Goal: Task Accomplishment & Management: Complete application form

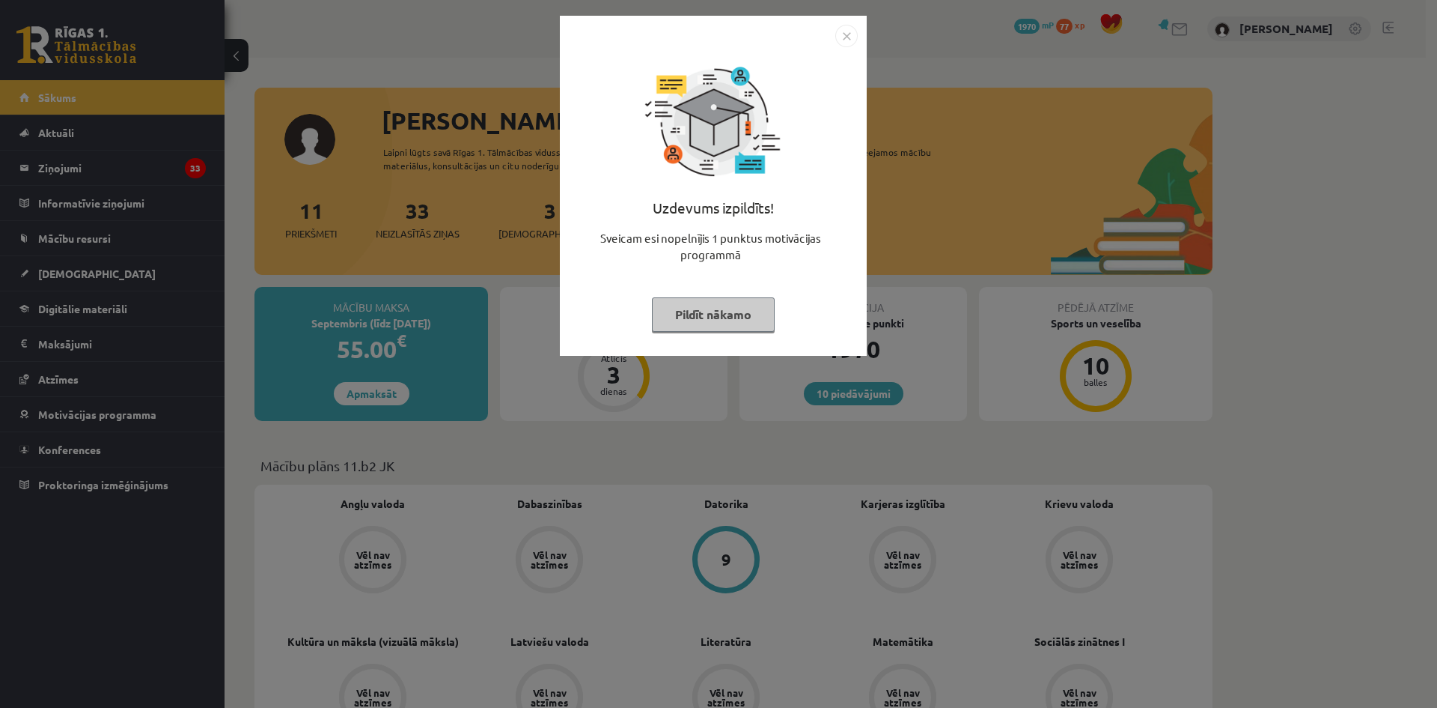
click at [736, 312] on button "Pildīt nākamo" at bounding box center [713, 314] width 123 height 34
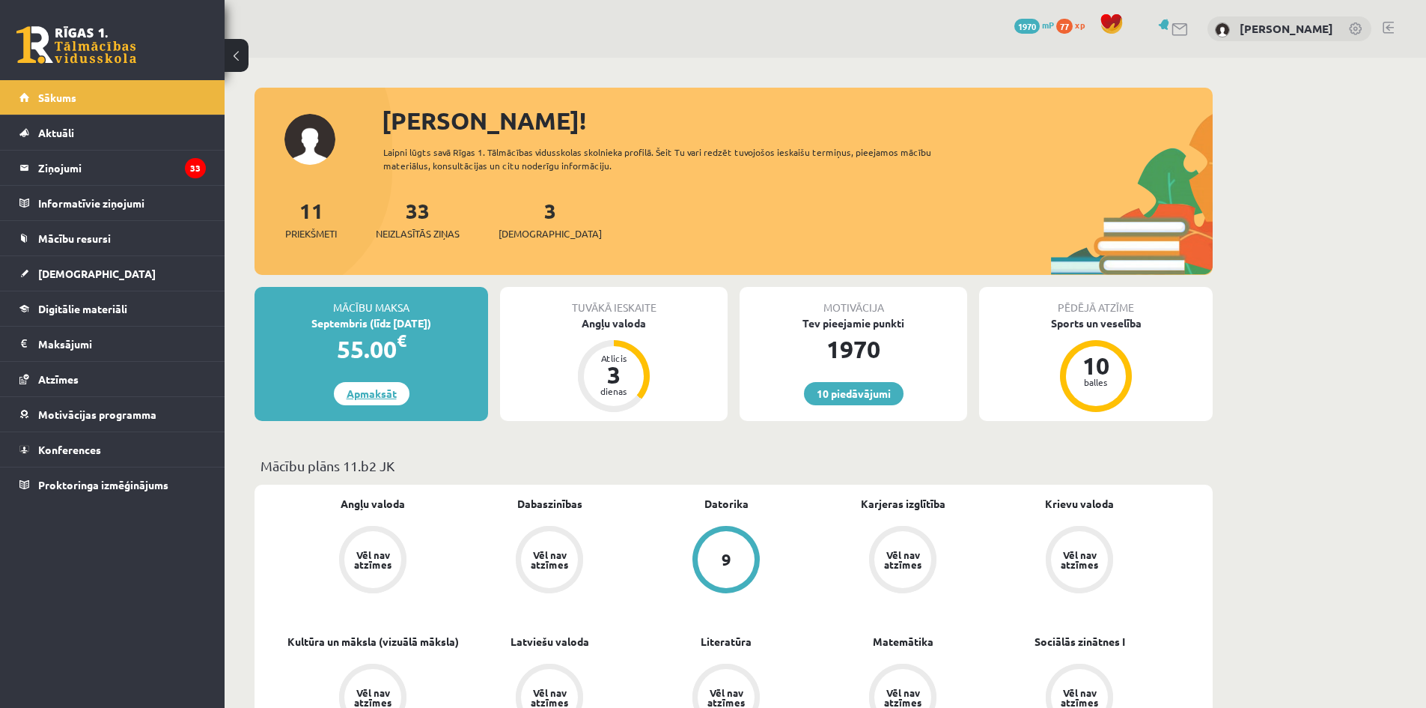
click at [354, 392] on link "Apmaksāt" at bounding box center [372, 393] width 76 height 23
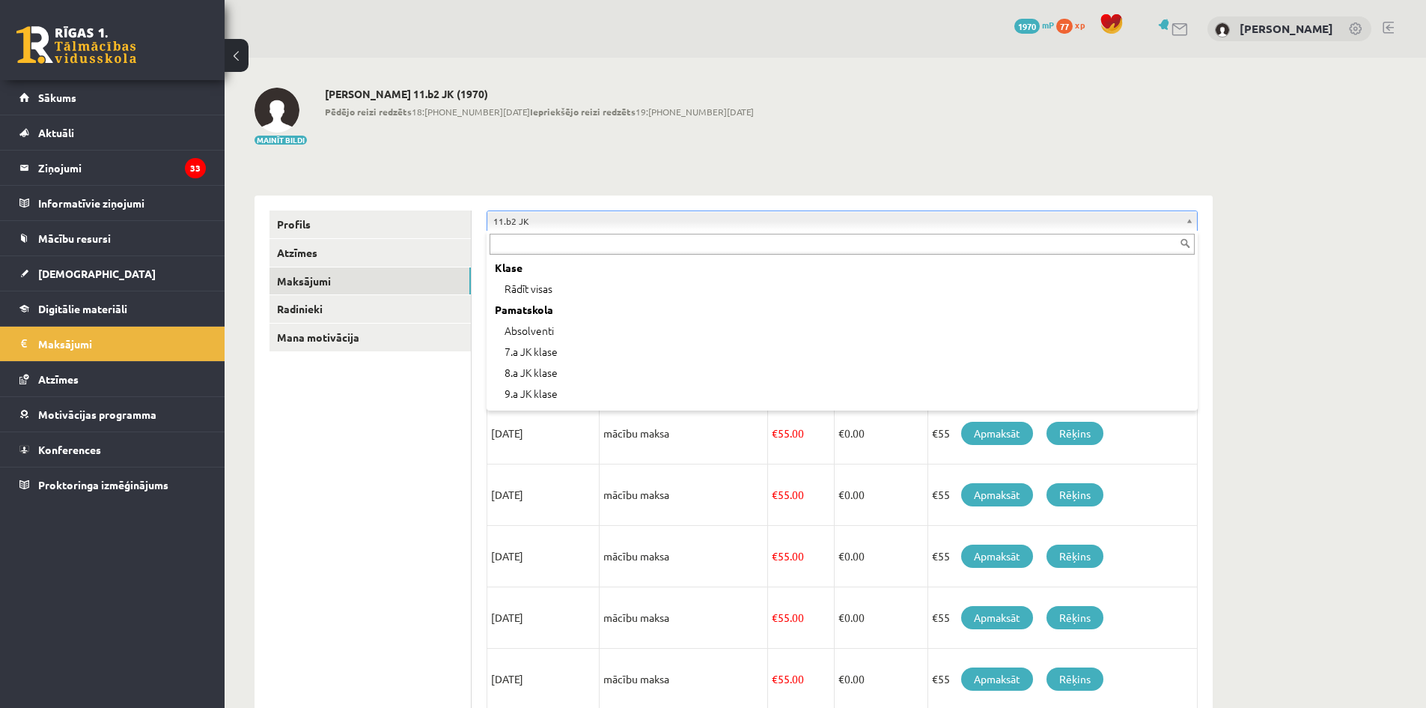
scroll to position [290, 0]
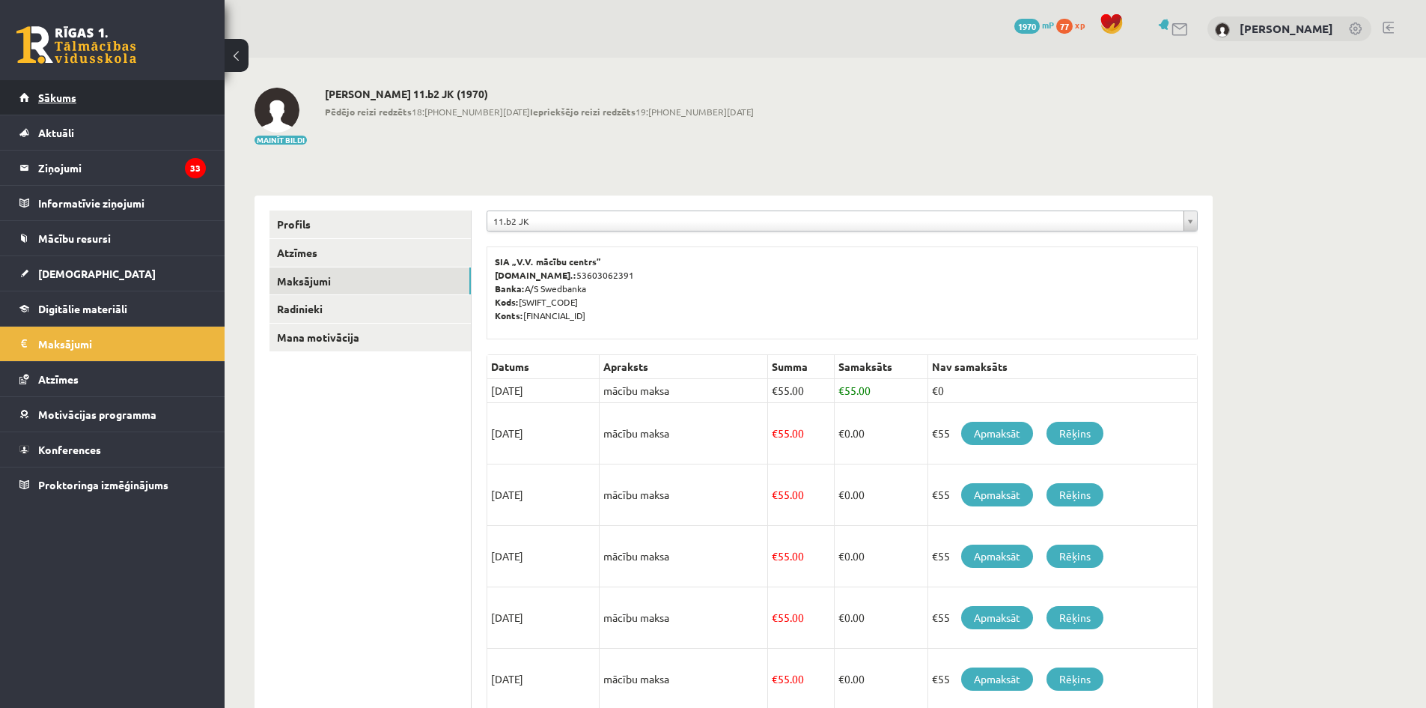
click at [73, 112] on link "Sākums" at bounding box center [112, 97] width 186 height 34
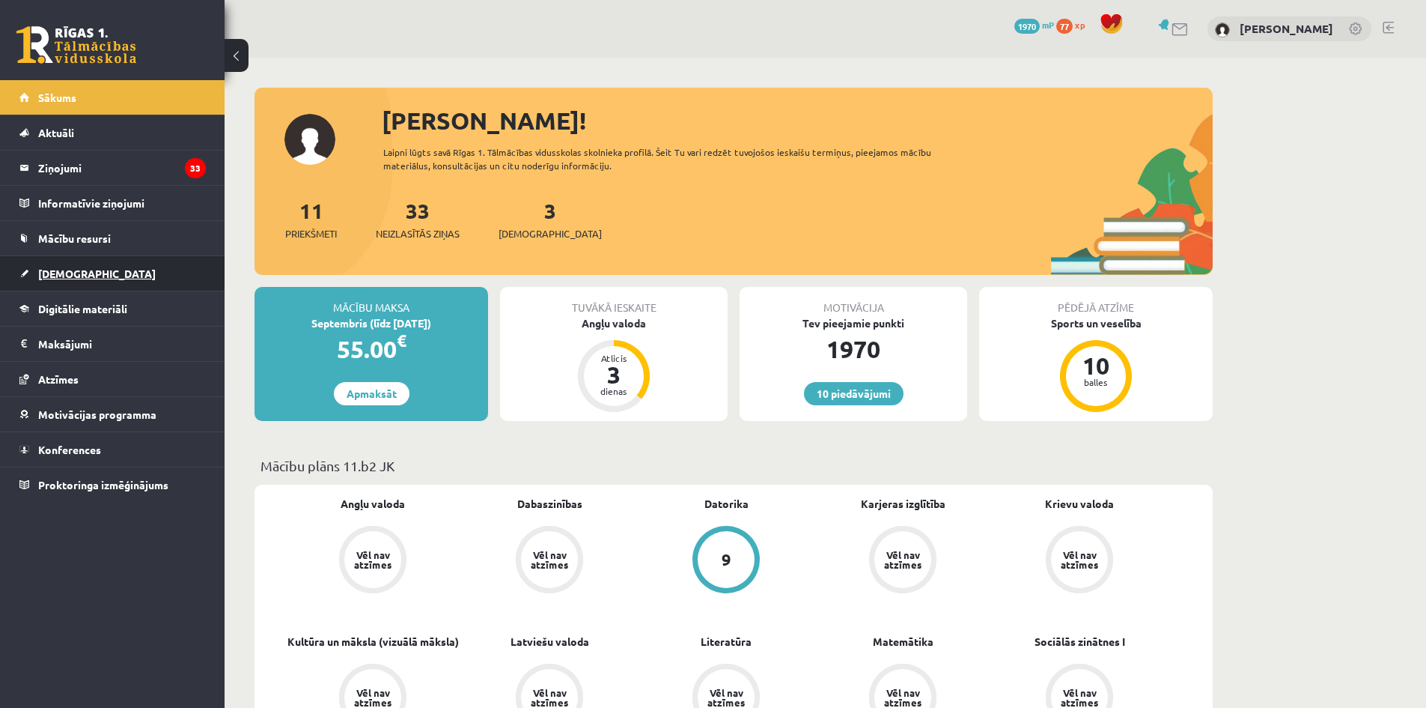
click at [67, 269] on span "[DEMOGRAPHIC_DATA]" at bounding box center [97, 273] width 118 height 13
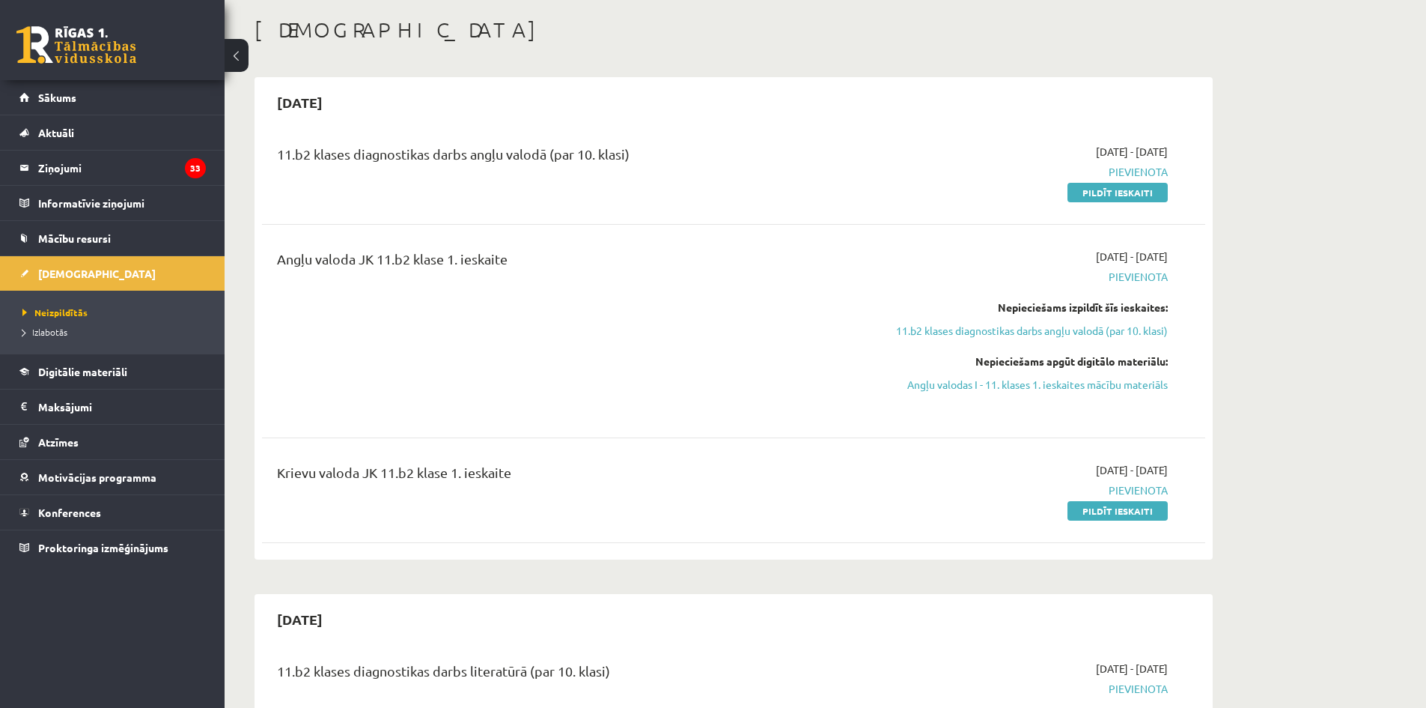
scroll to position [75, 0]
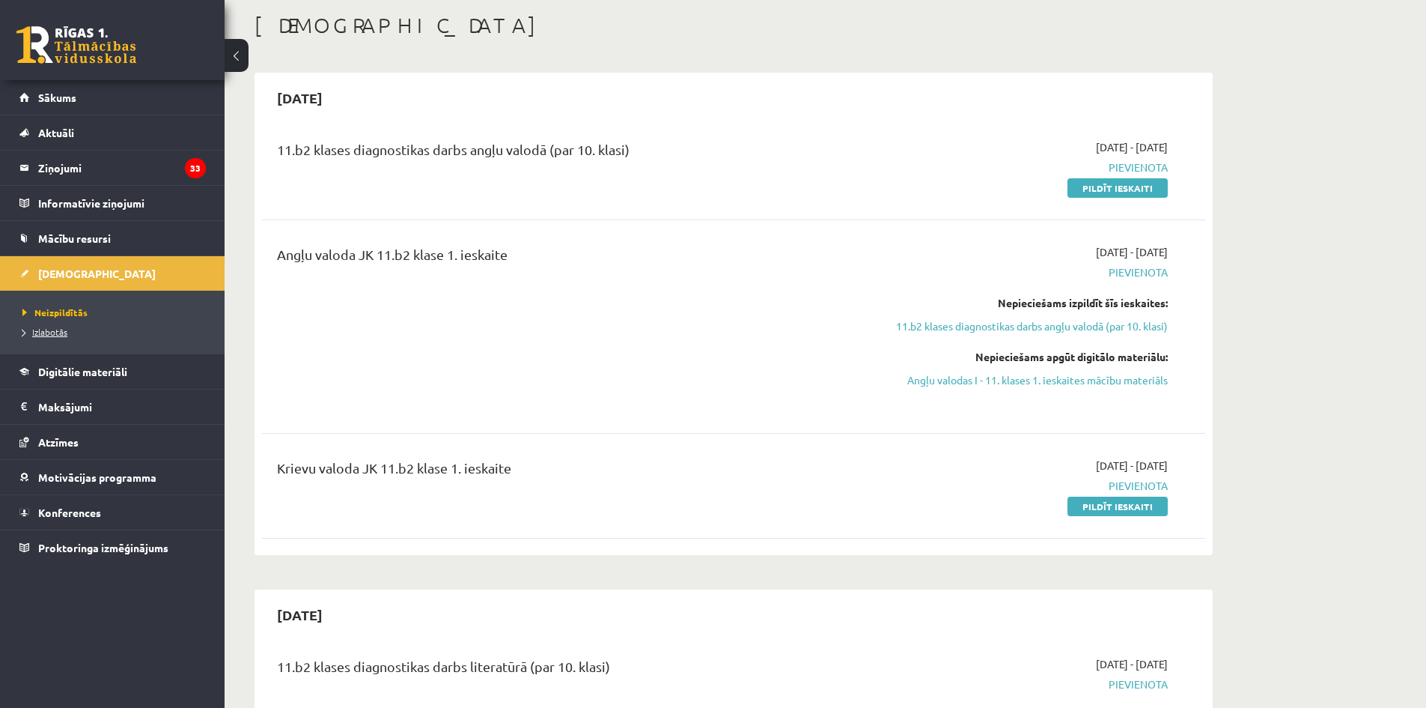
click at [43, 331] on span "Izlabotās" at bounding box center [44, 332] width 45 height 12
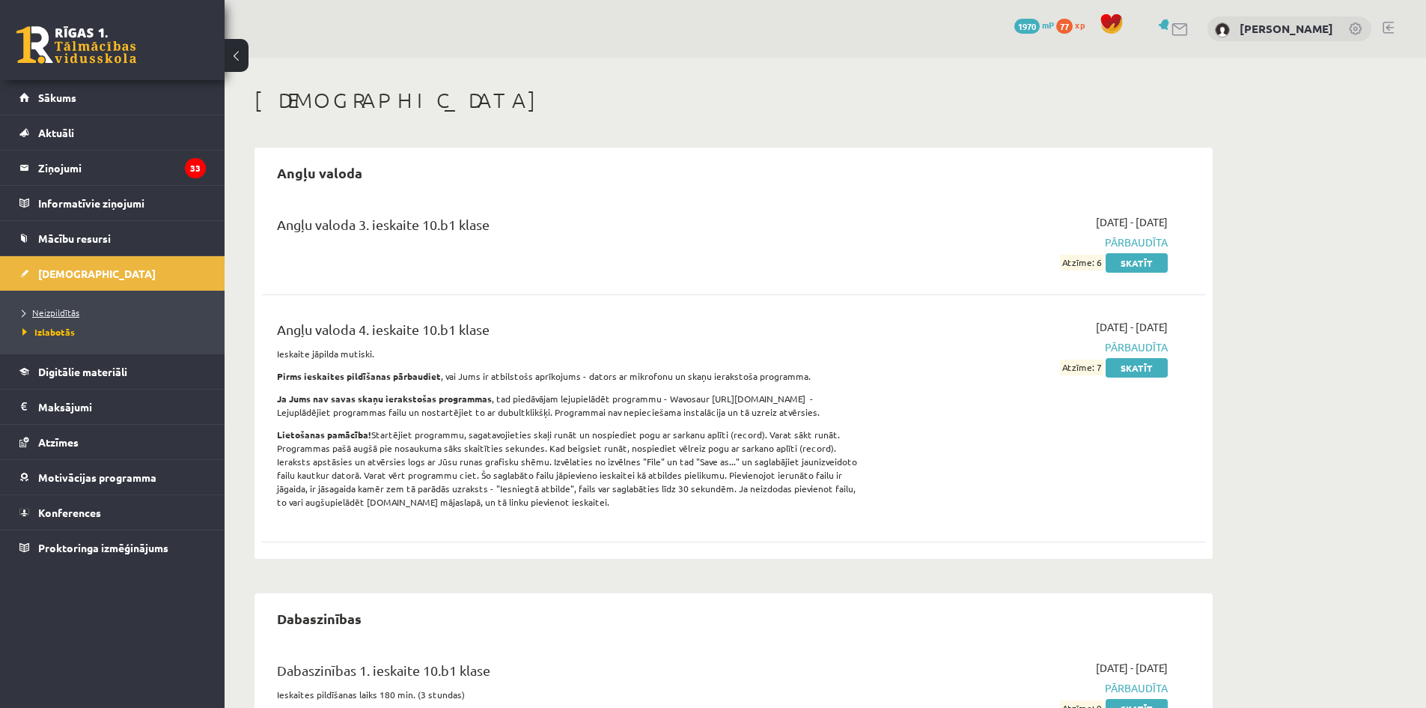
click at [58, 317] on link "Neizpildītās" at bounding box center [115, 311] width 187 height 13
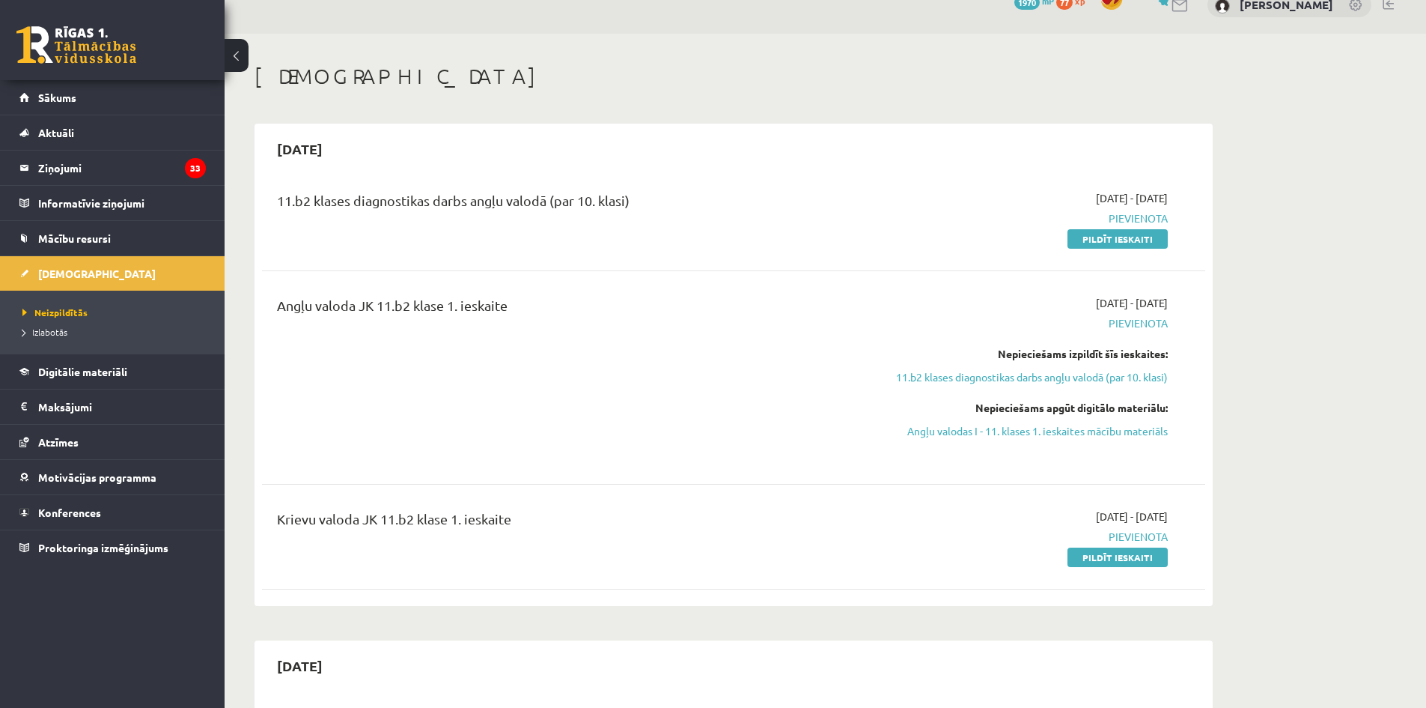
scroll to position [75, 0]
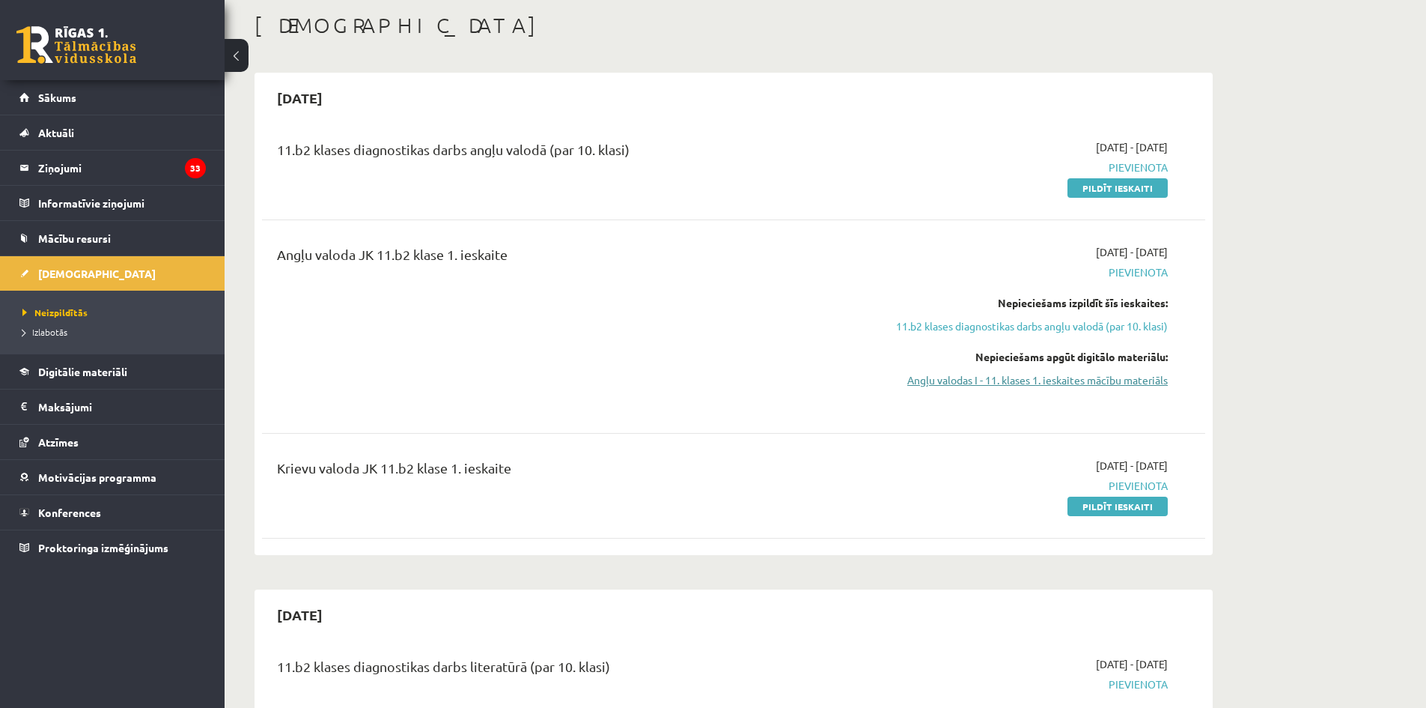
click at [944, 380] on link "Angļu valodas I - 11. klases 1. ieskaites mācību materiāls" at bounding box center [1027, 380] width 282 height 16
click at [1096, 503] on link "Pildīt ieskaiti" at bounding box center [1118, 505] width 100 height 19
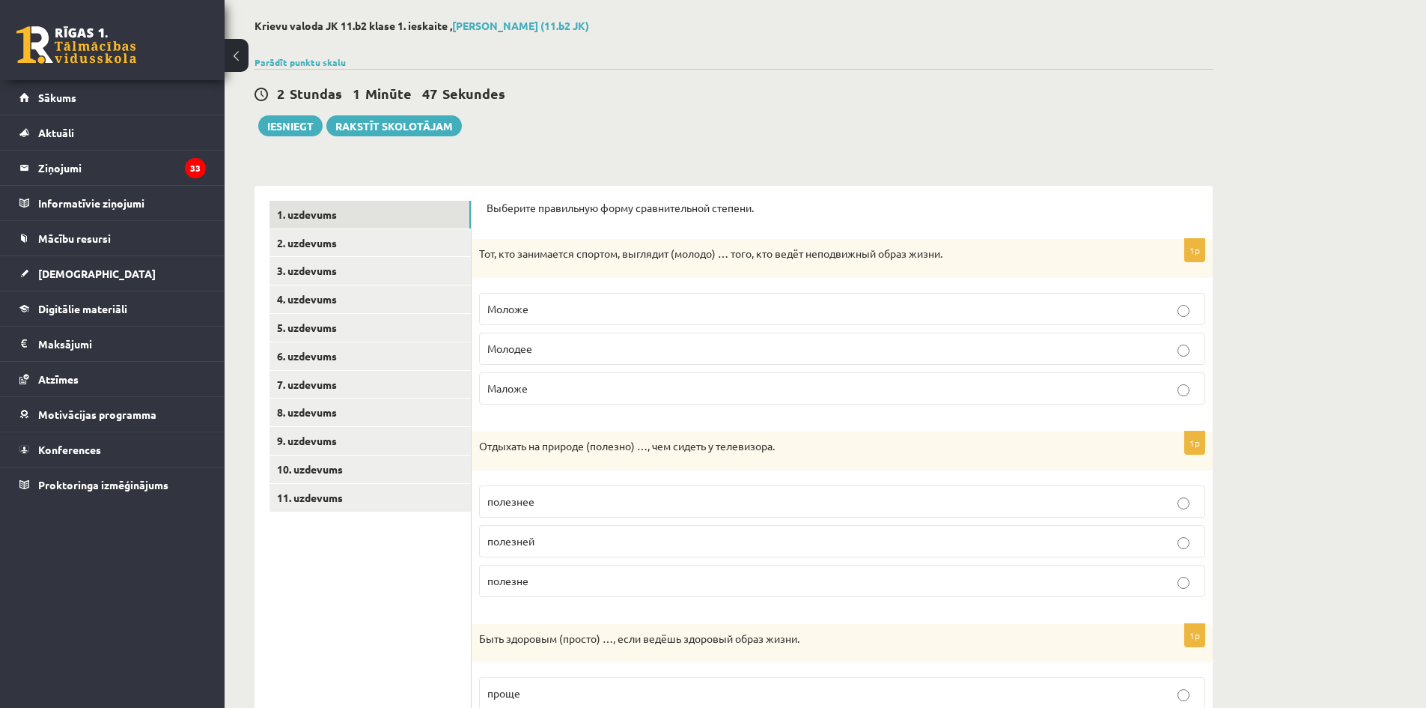
scroll to position [75, 0]
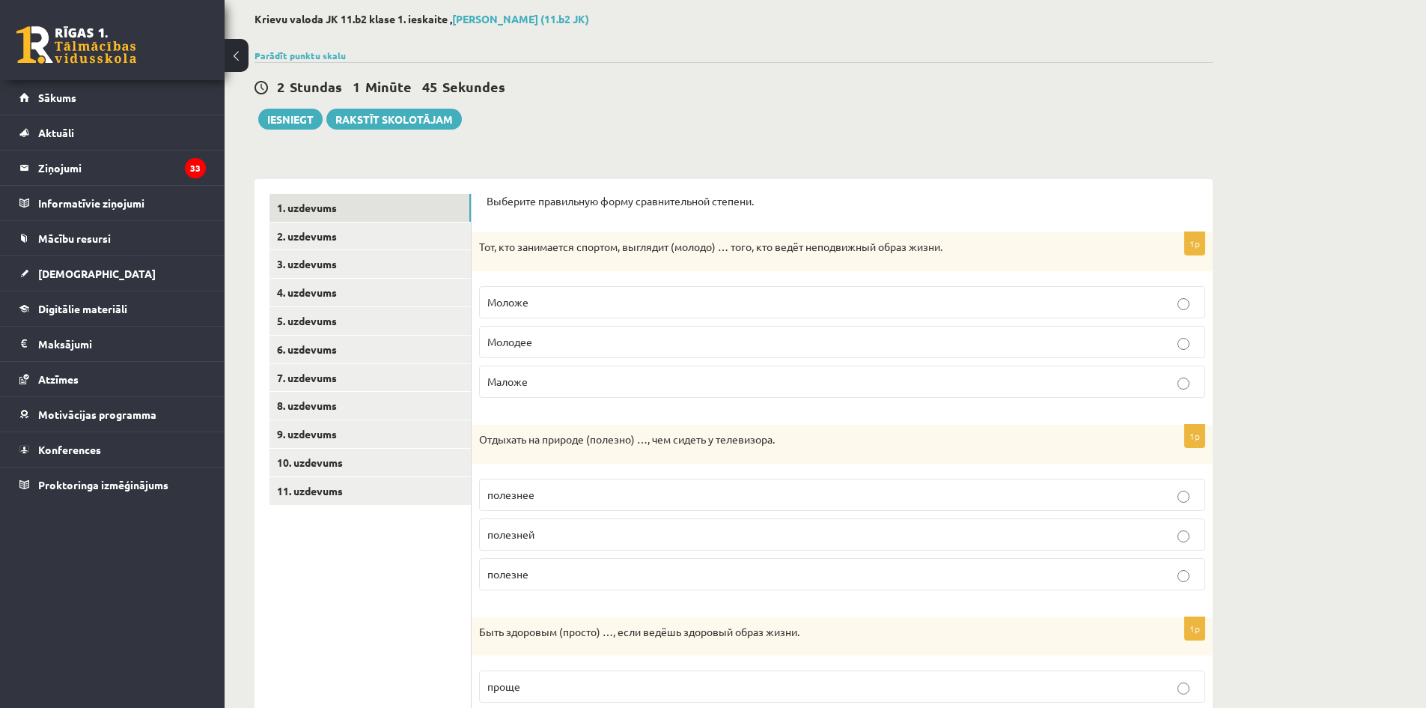
click at [910, 293] on label "Моложе" at bounding box center [842, 302] width 726 height 32
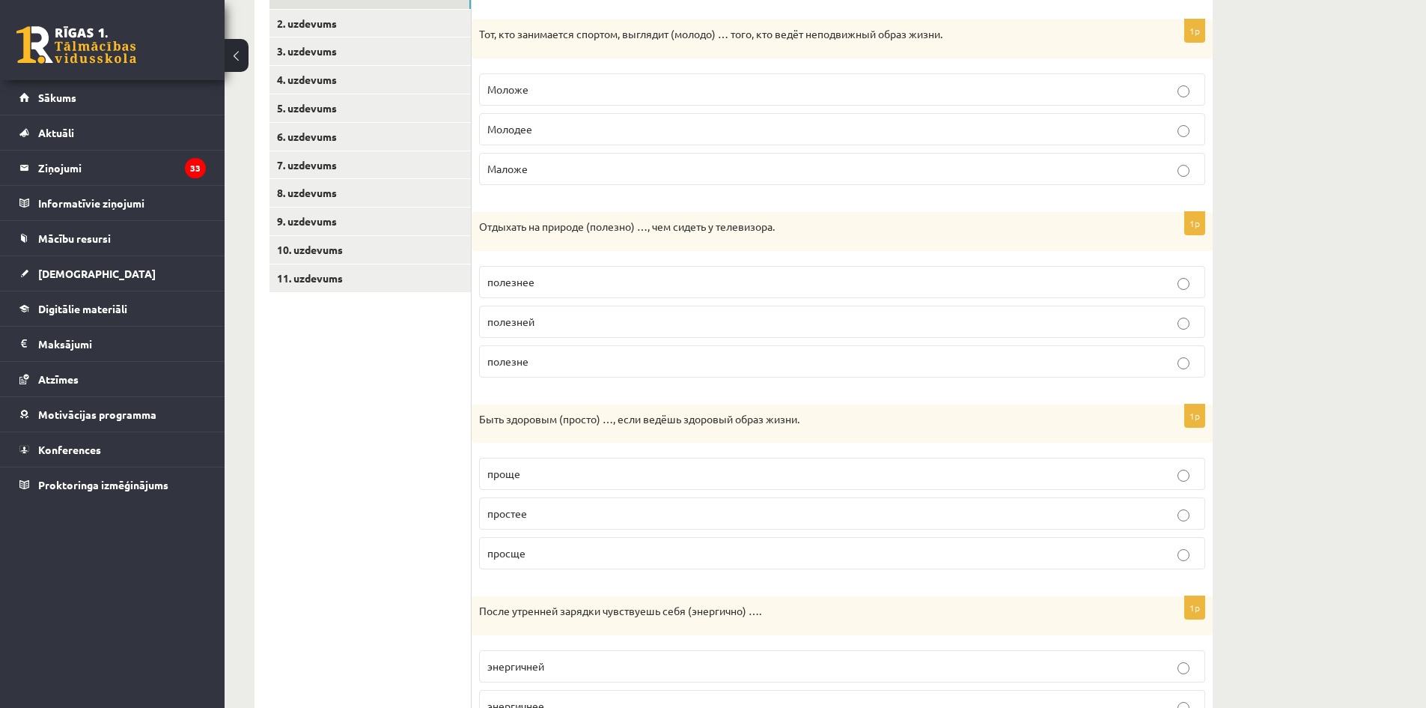
scroll to position [299, 0]
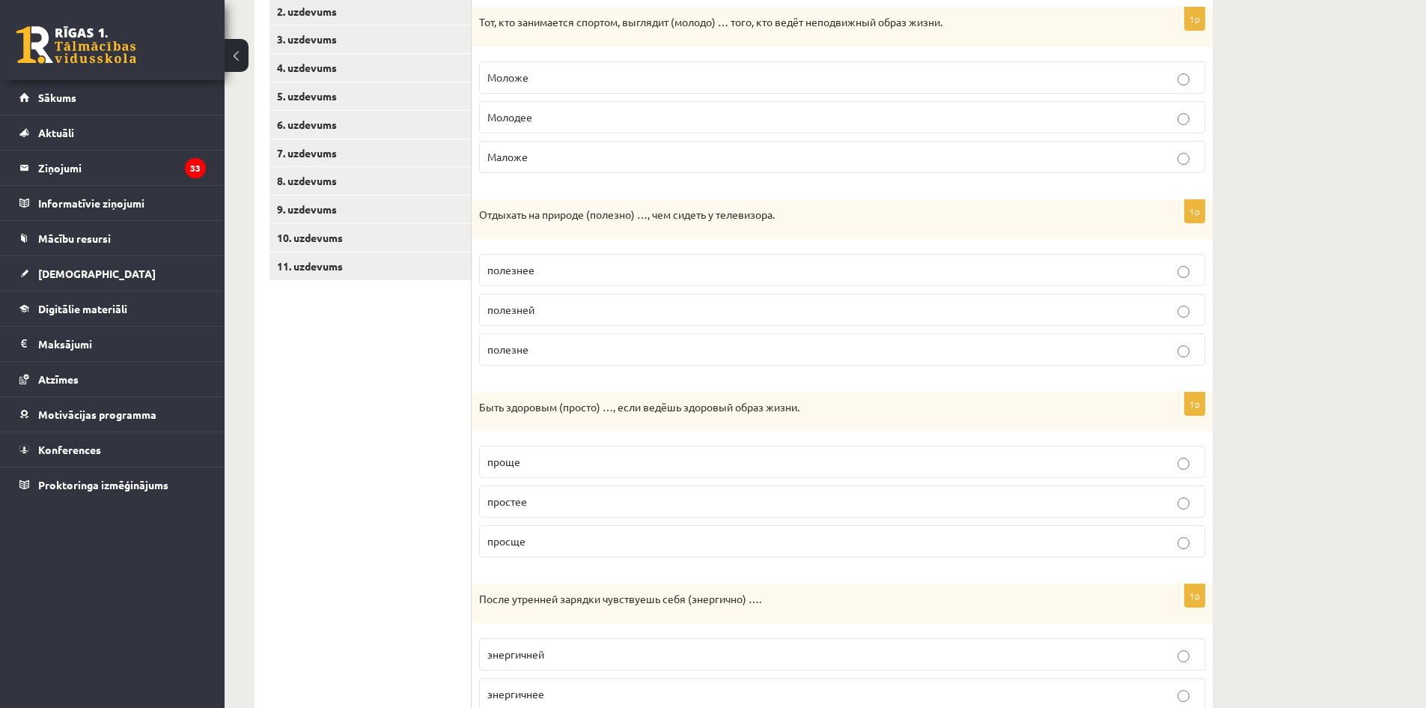
click at [693, 274] on p "полезнее" at bounding box center [842, 270] width 710 height 16
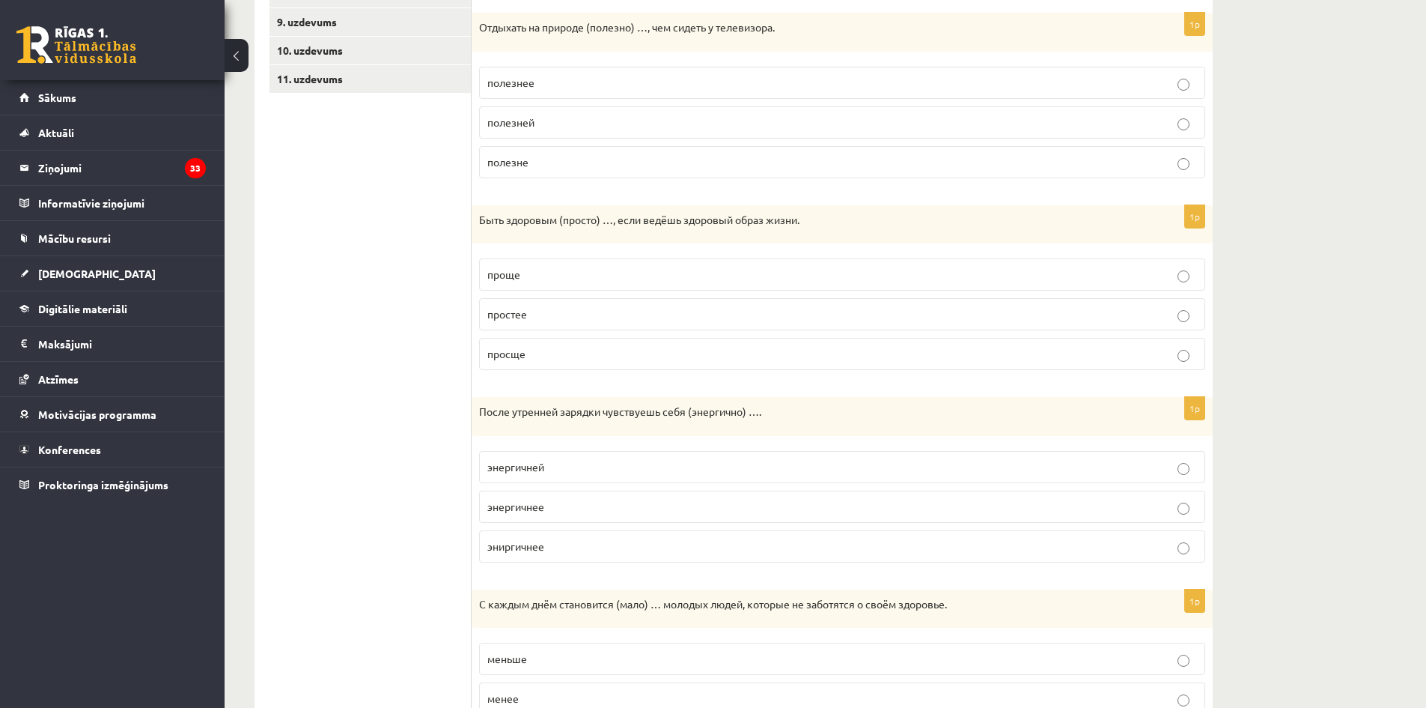
scroll to position [524, 0]
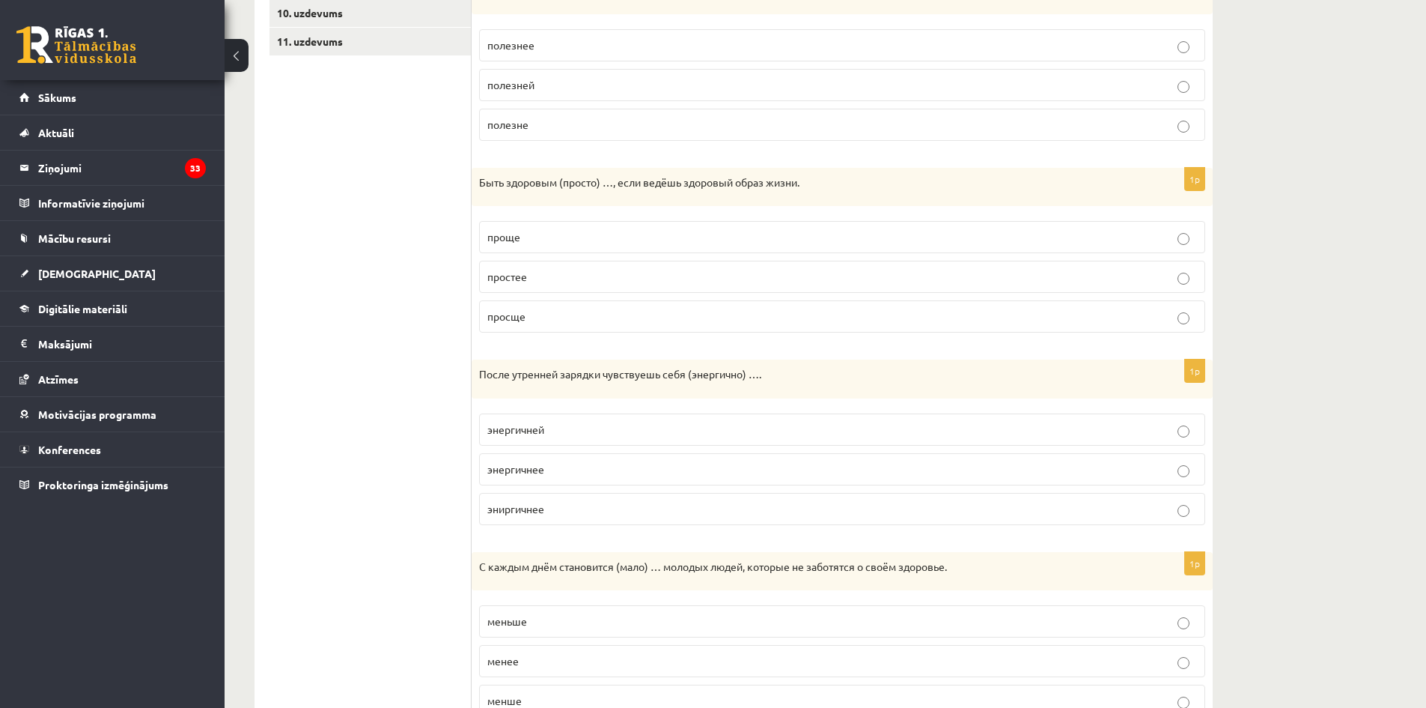
click at [685, 240] on p "проще" at bounding box center [842, 237] width 710 height 16
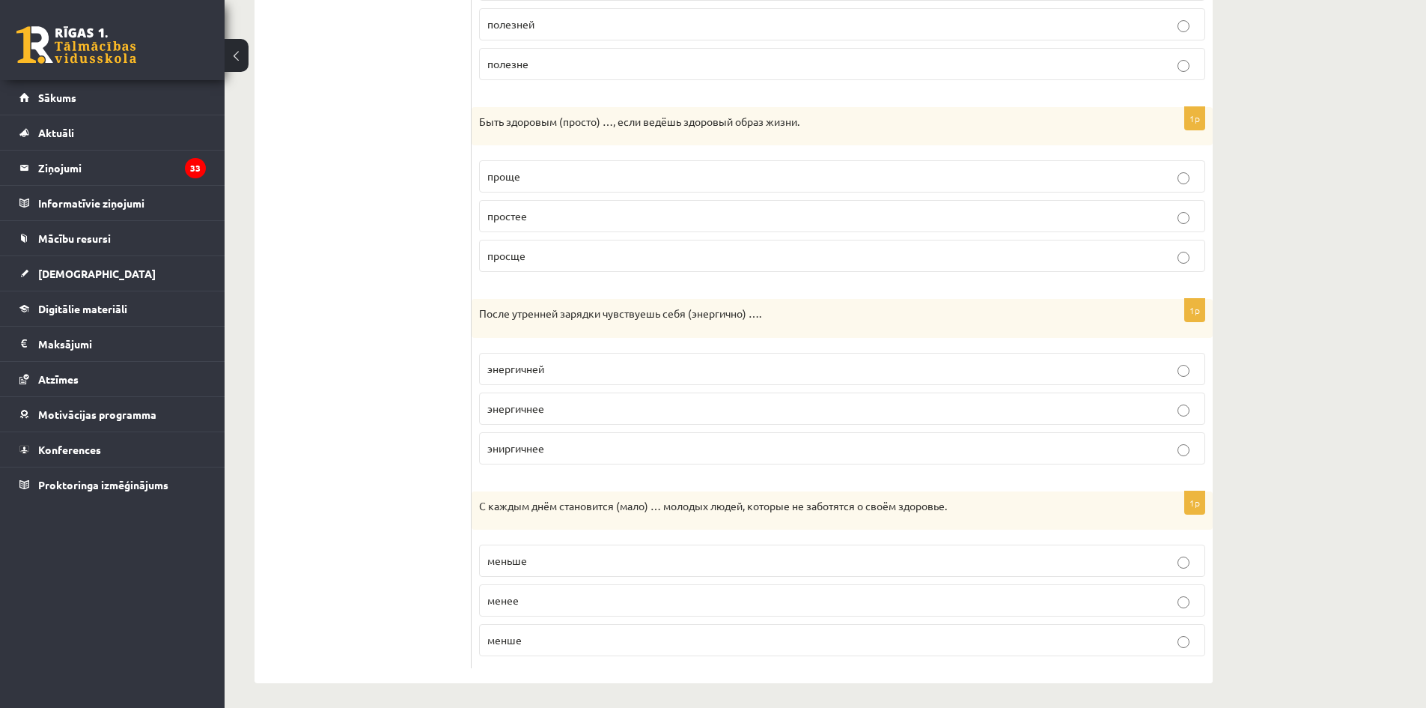
scroll to position [591, 0]
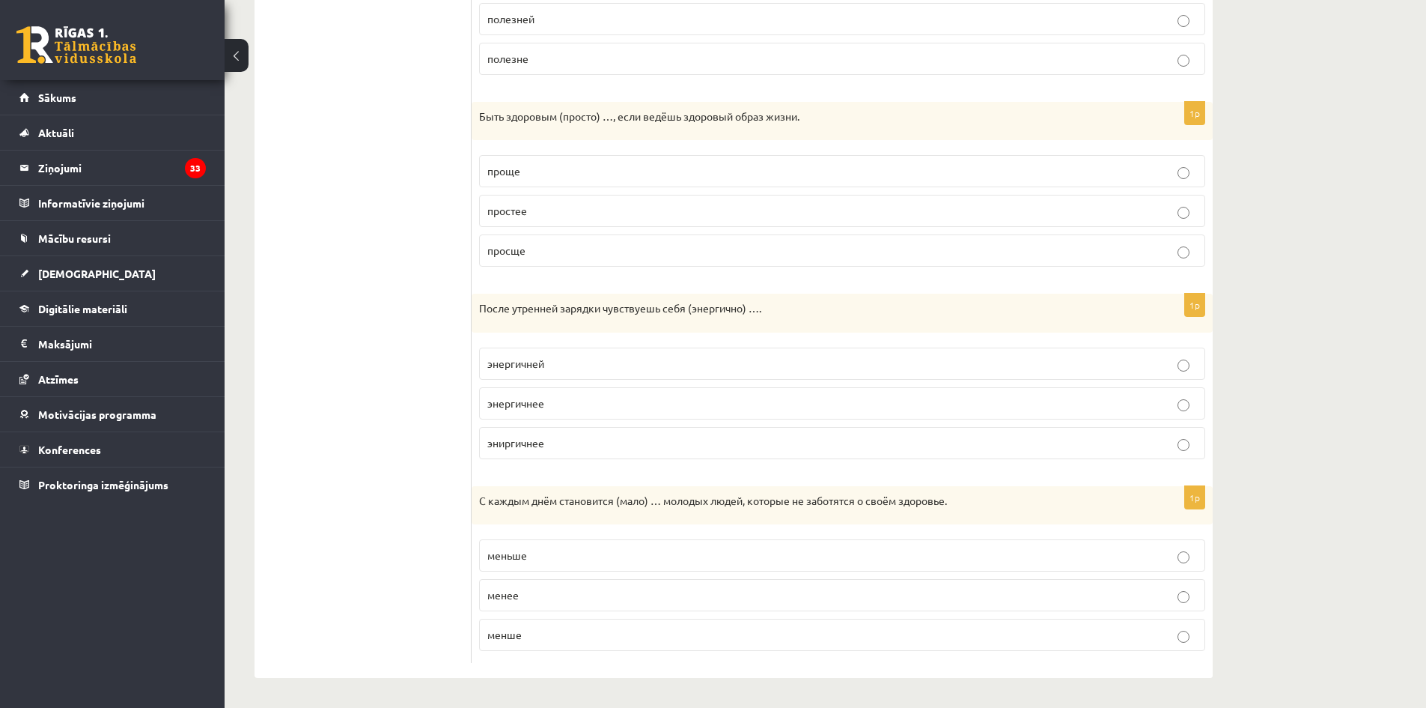
click at [968, 409] on p "энергичнее" at bounding box center [842, 403] width 710 height 16
click at [603, 555] on p "меньше" at bounding box center [842, 555] width 710 height 16
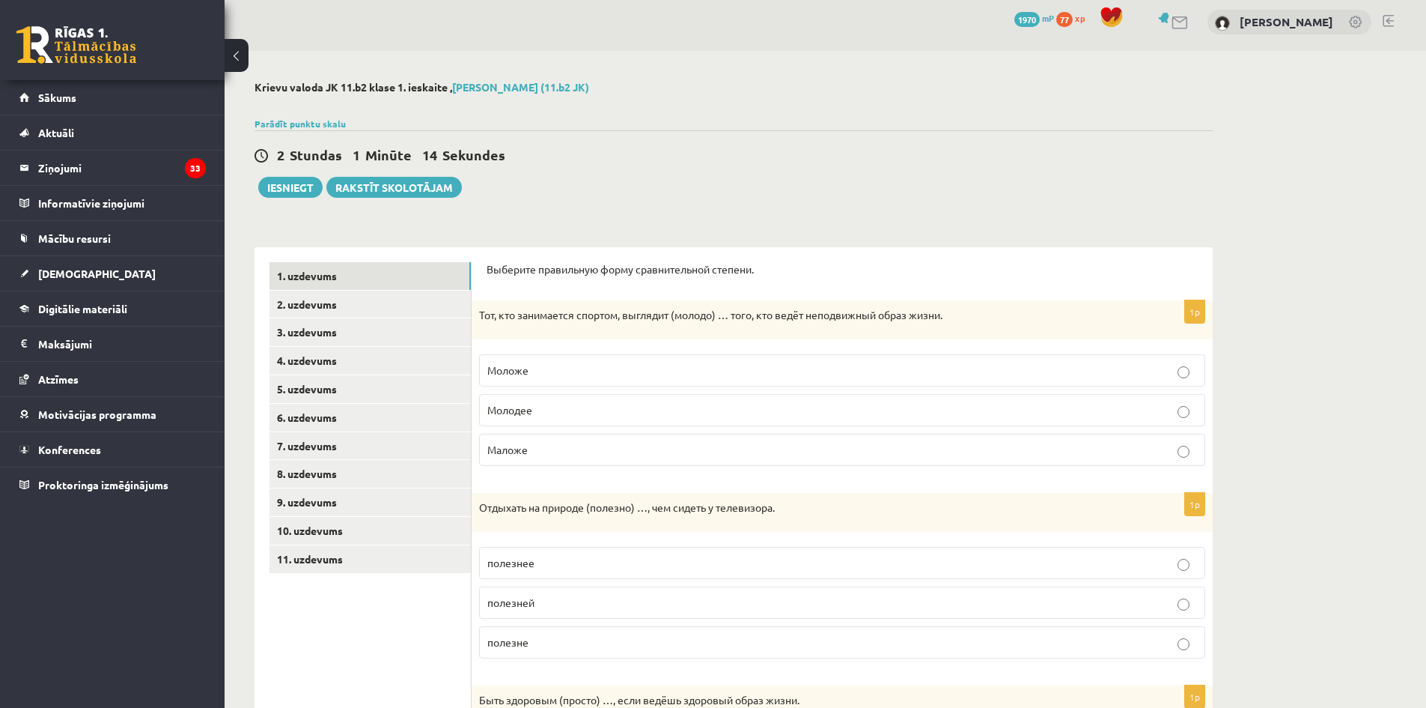
scroll to position [0, 0]
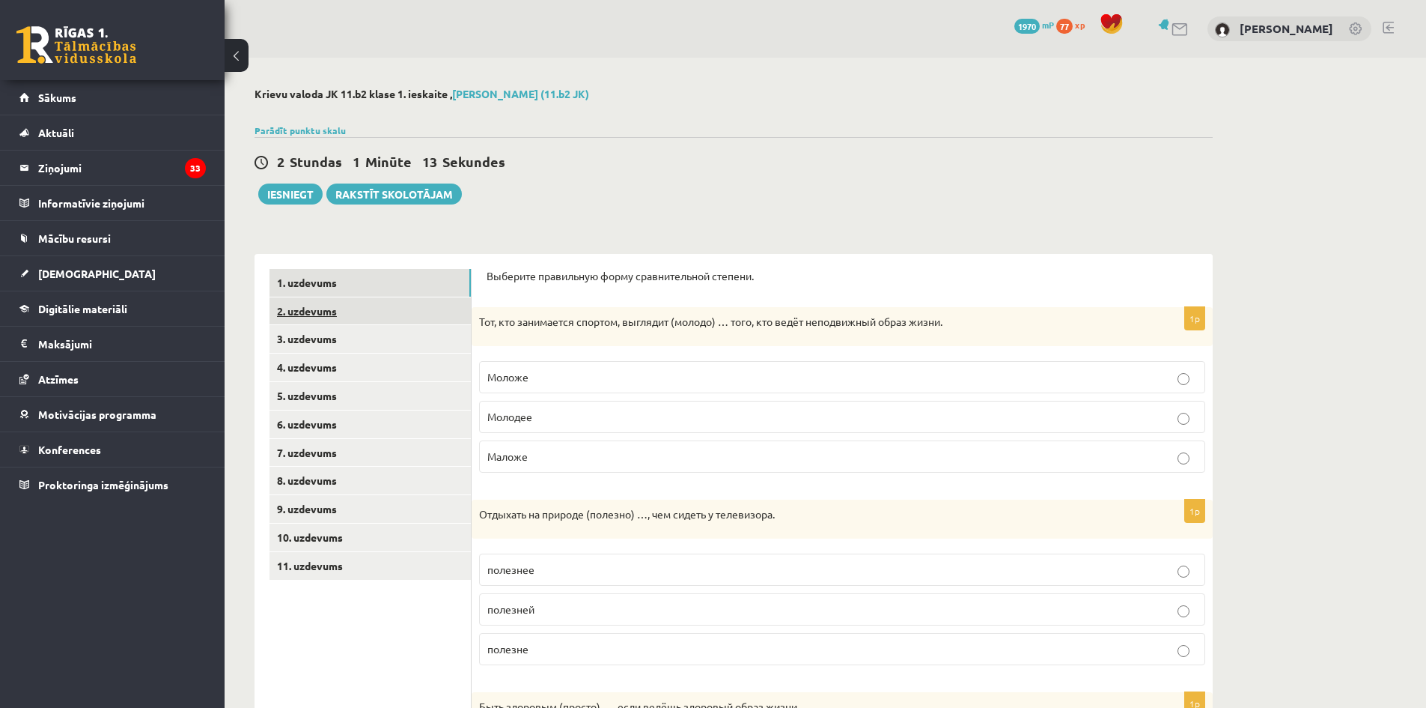
click at [394, 310] on link "2. uzdevums" at bounding box center [370, 311] width 201 height 28
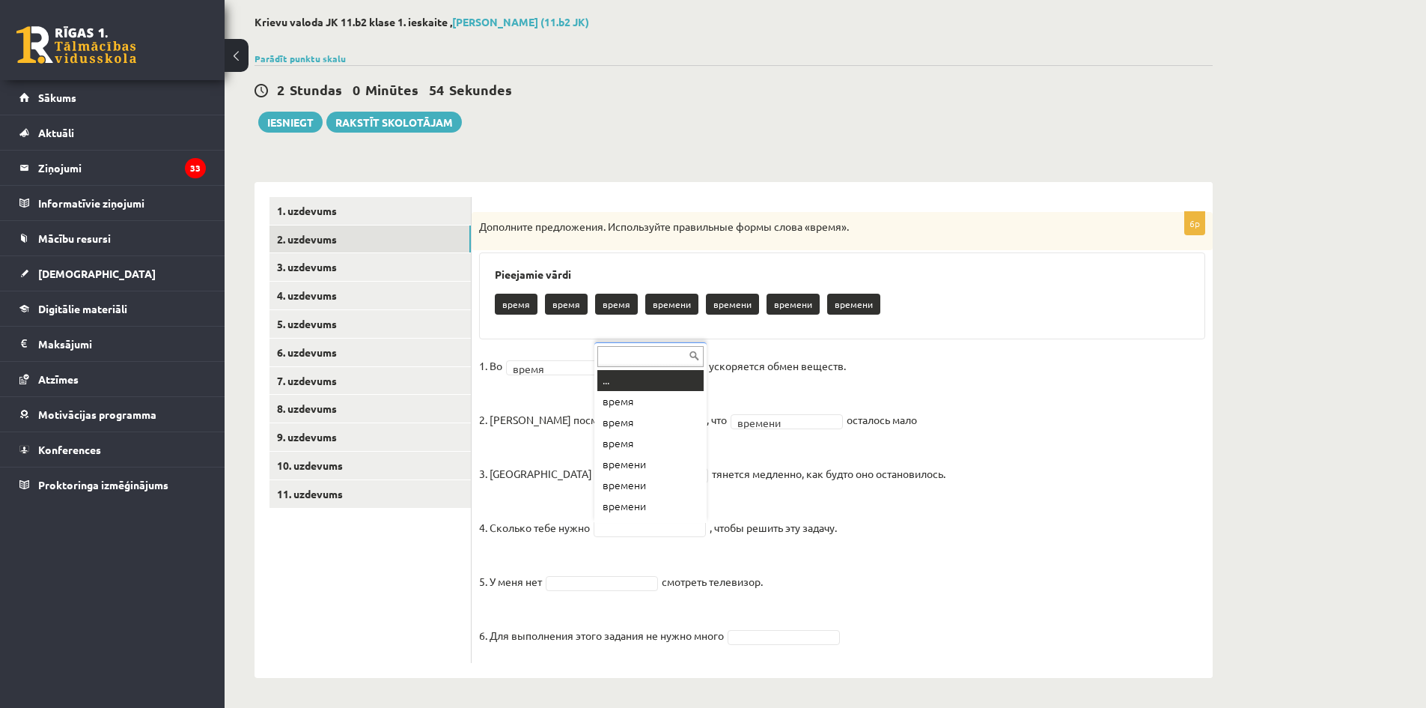
scroll to position [18, 0]
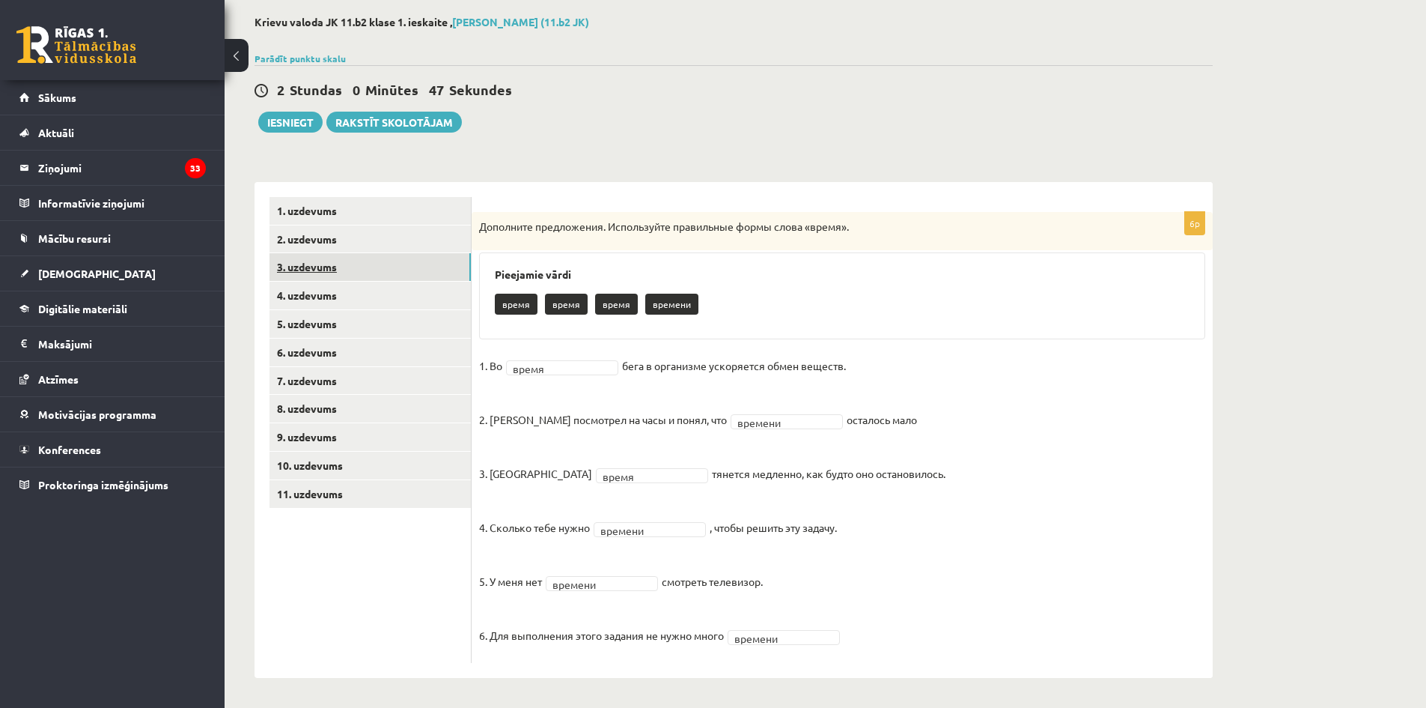
click at [384, 273] on link "3. uzdevums" at bounding box center [370, 267] width 201 height 28
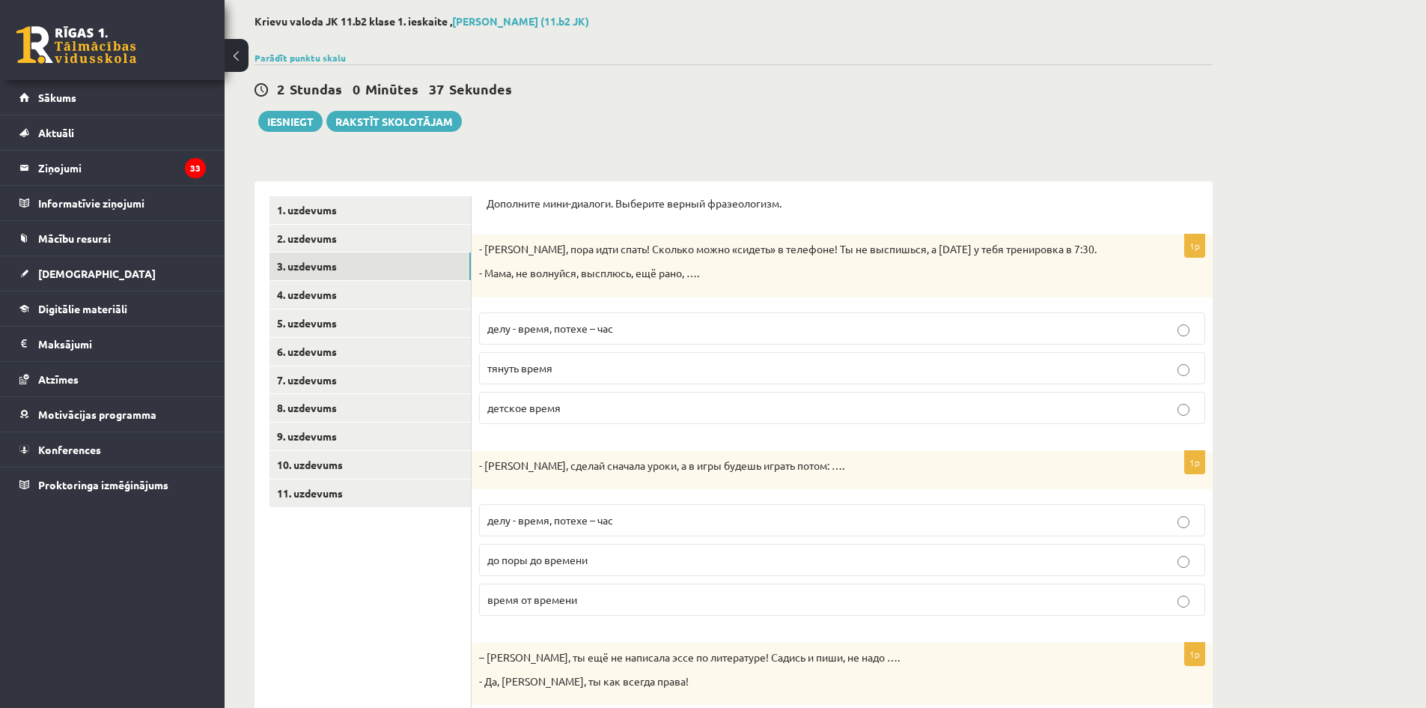
click at [1038, 405] on p "детское время" at bounding box center [842, 408] width 710 height 16
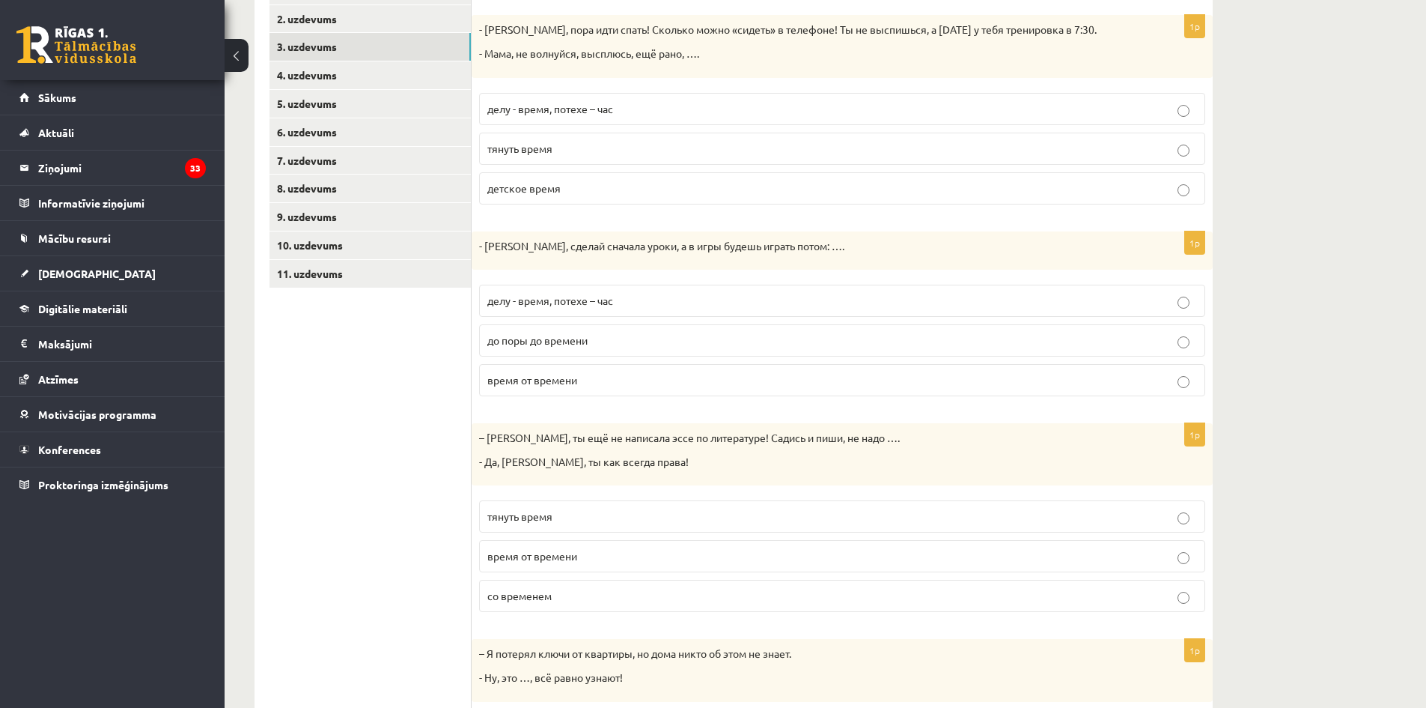
scroll to position [297, 0]
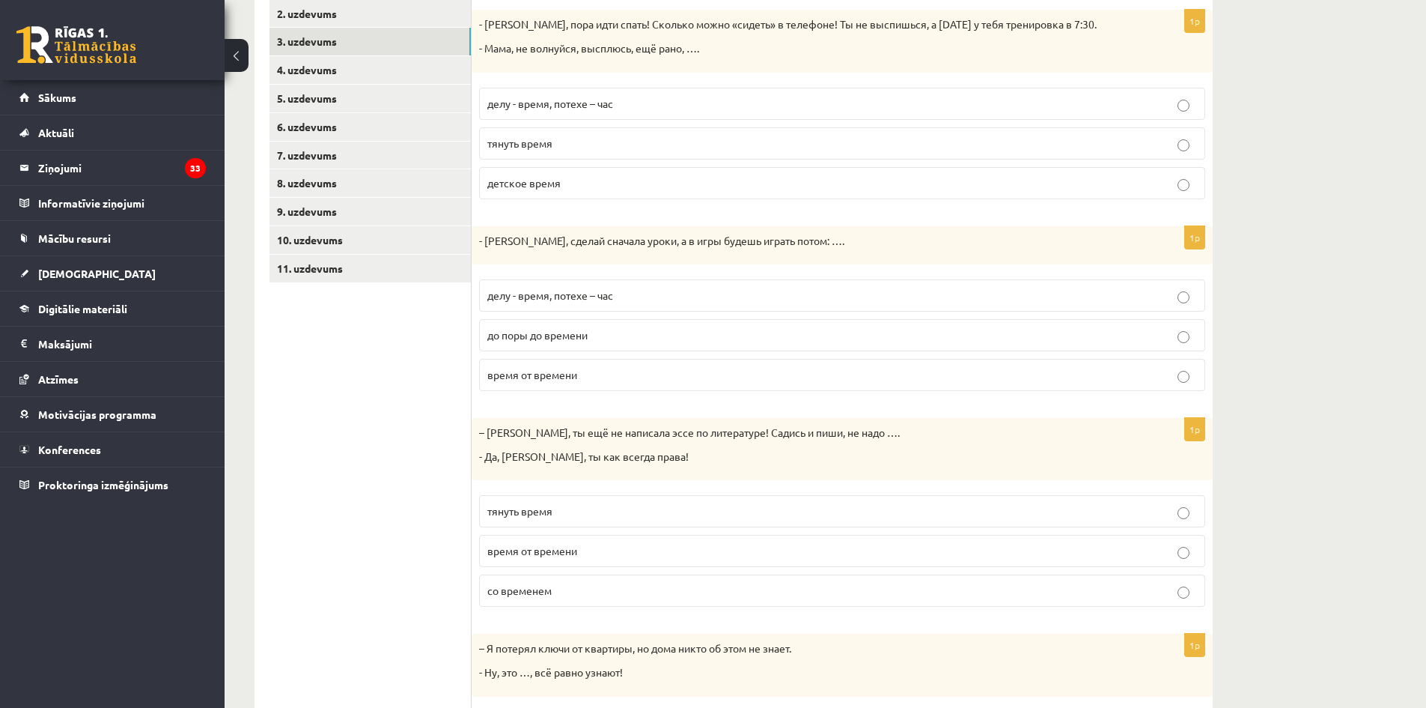
click at [867, 293] on p "делу - время, потехе – час" at bounding box center [842, 295] width 710 height 16
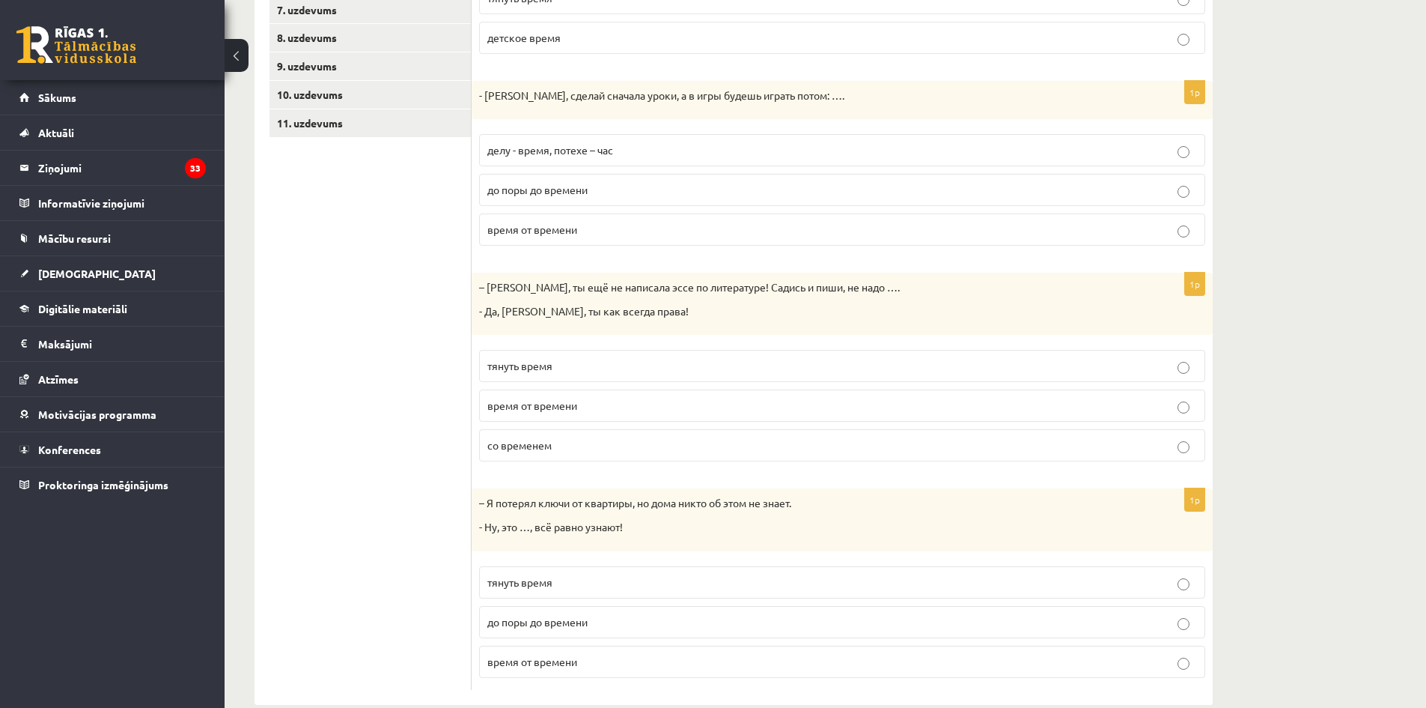
scroll to position [447, 0]
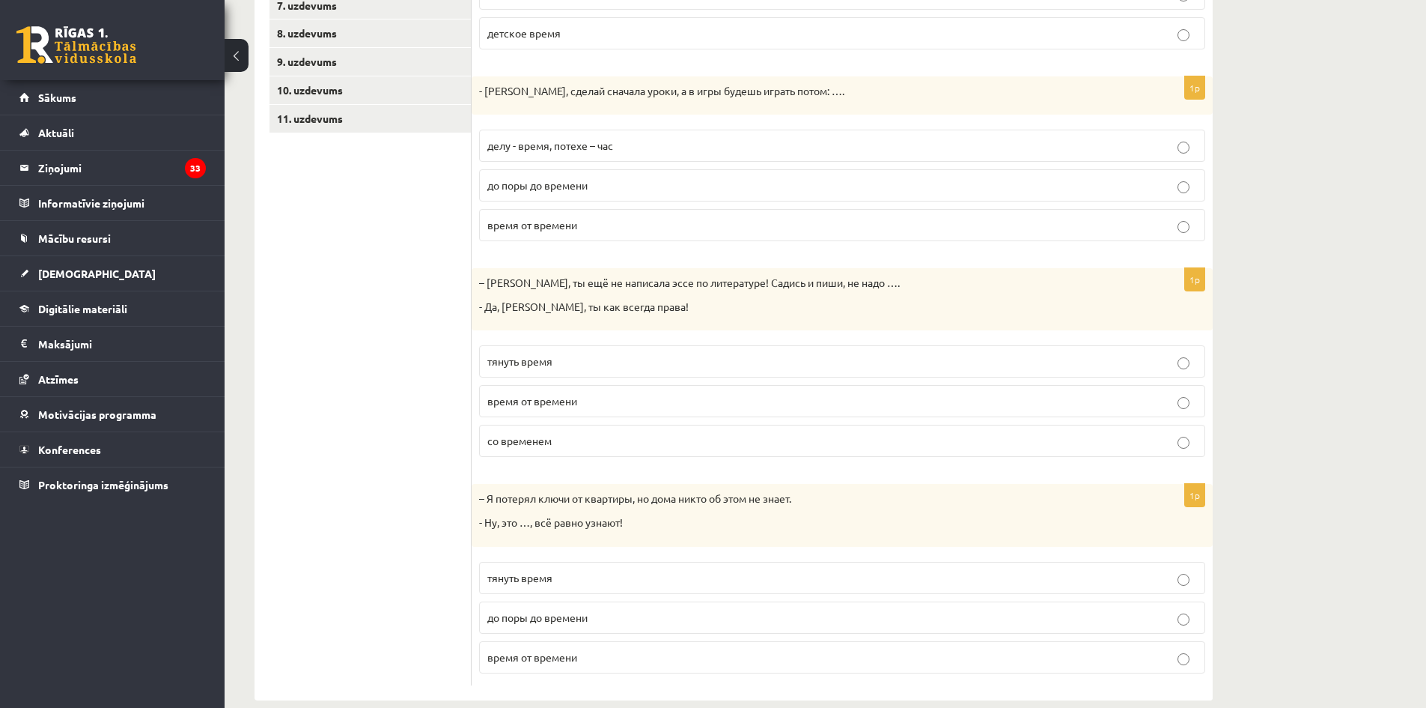
click at [831, 362] on p "тянуть время" at bounding box center [842, 361] width 710 height 16
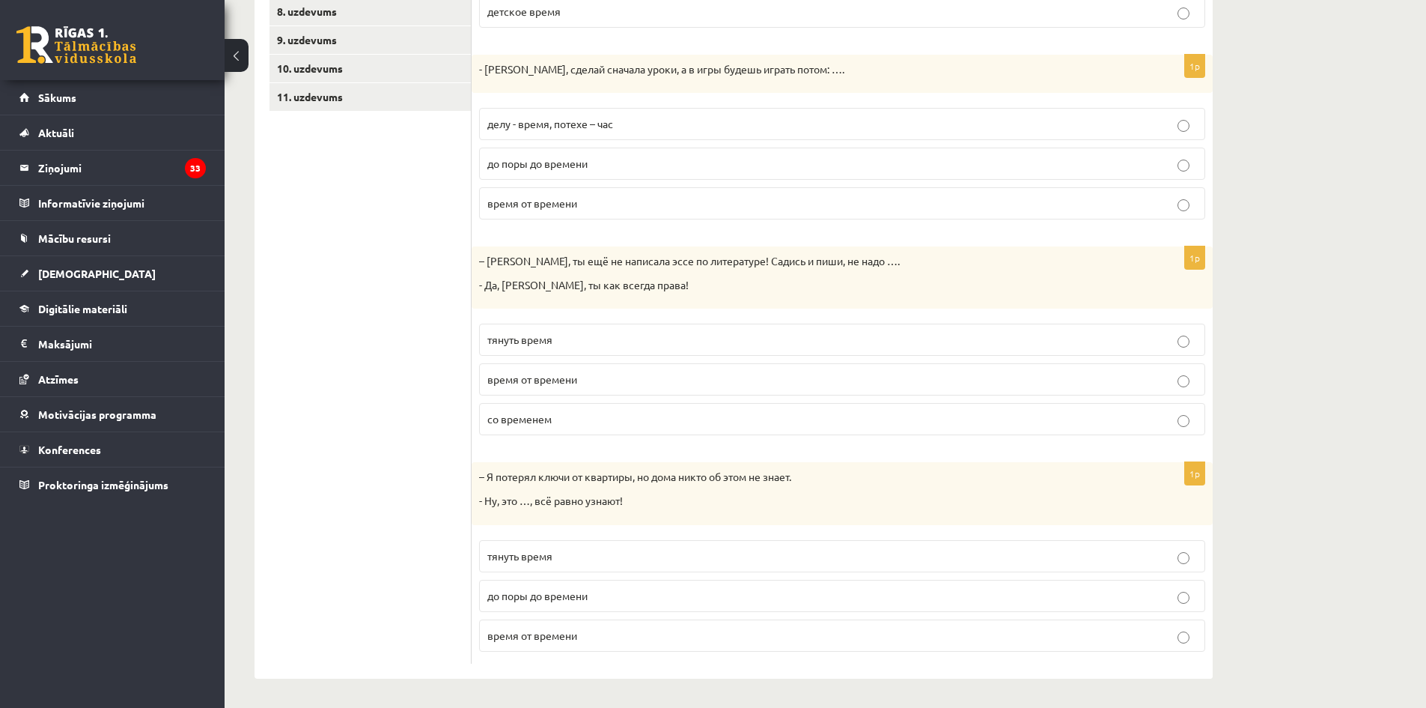
scroll to position [470, 0]
click at [749, 599] on p "до поры до времени" at bounding box center [842, 595] width 710 height 16
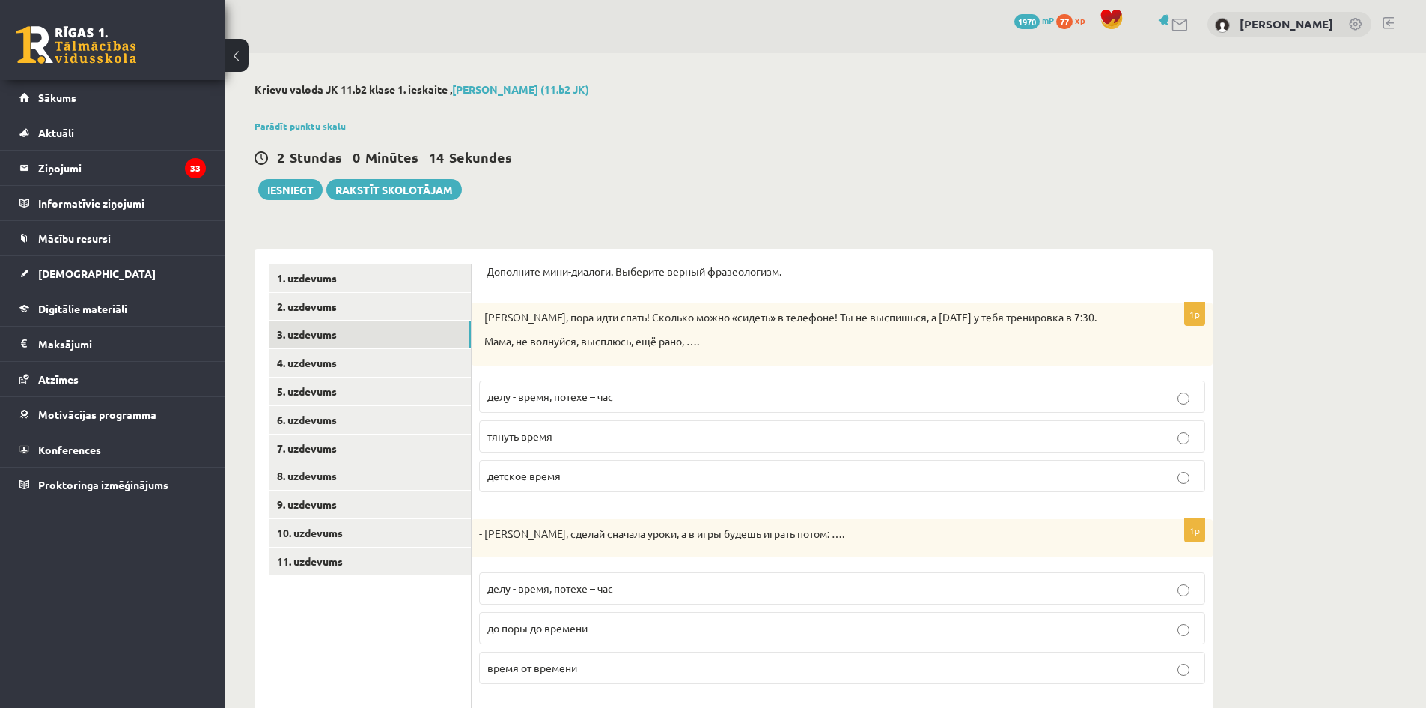
scroll to position [0, 0]
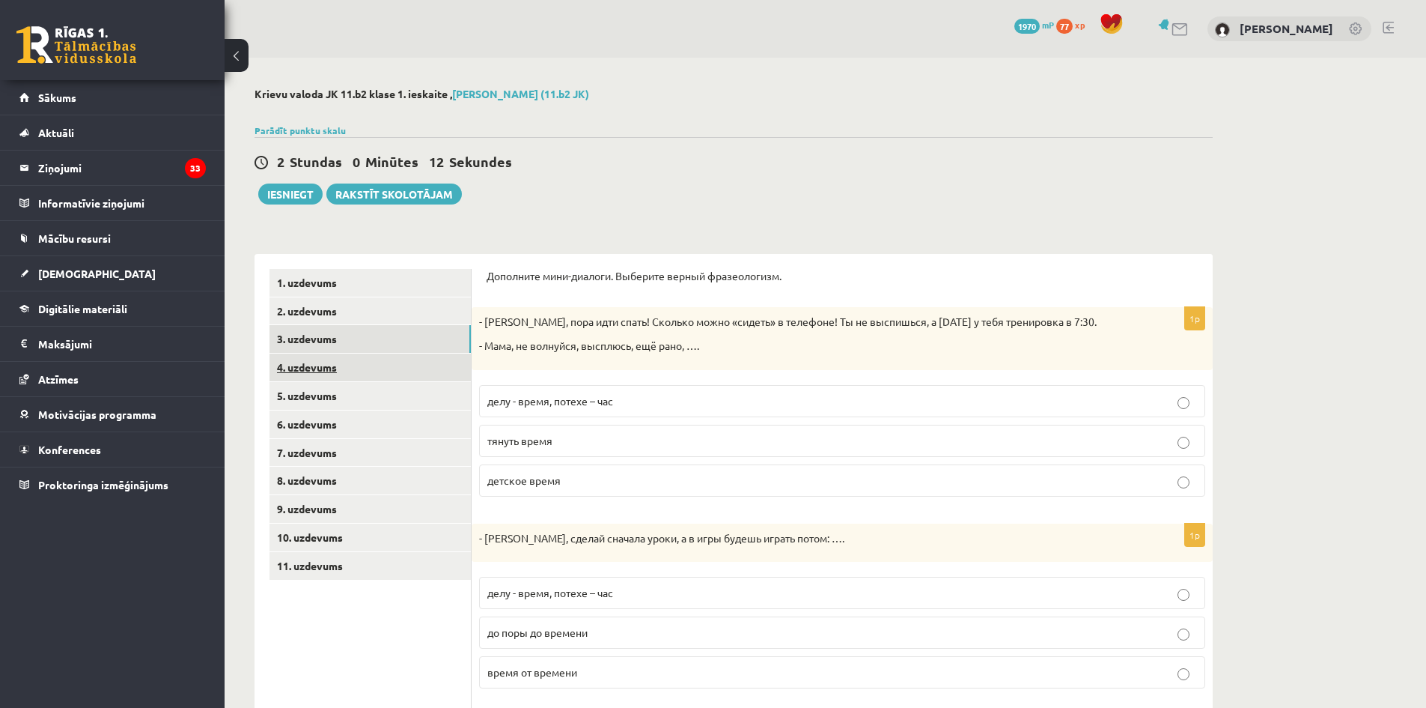
click at [425, 362] on link "4. uzdevums" at bounding box center [370, 367] width 201 height 28
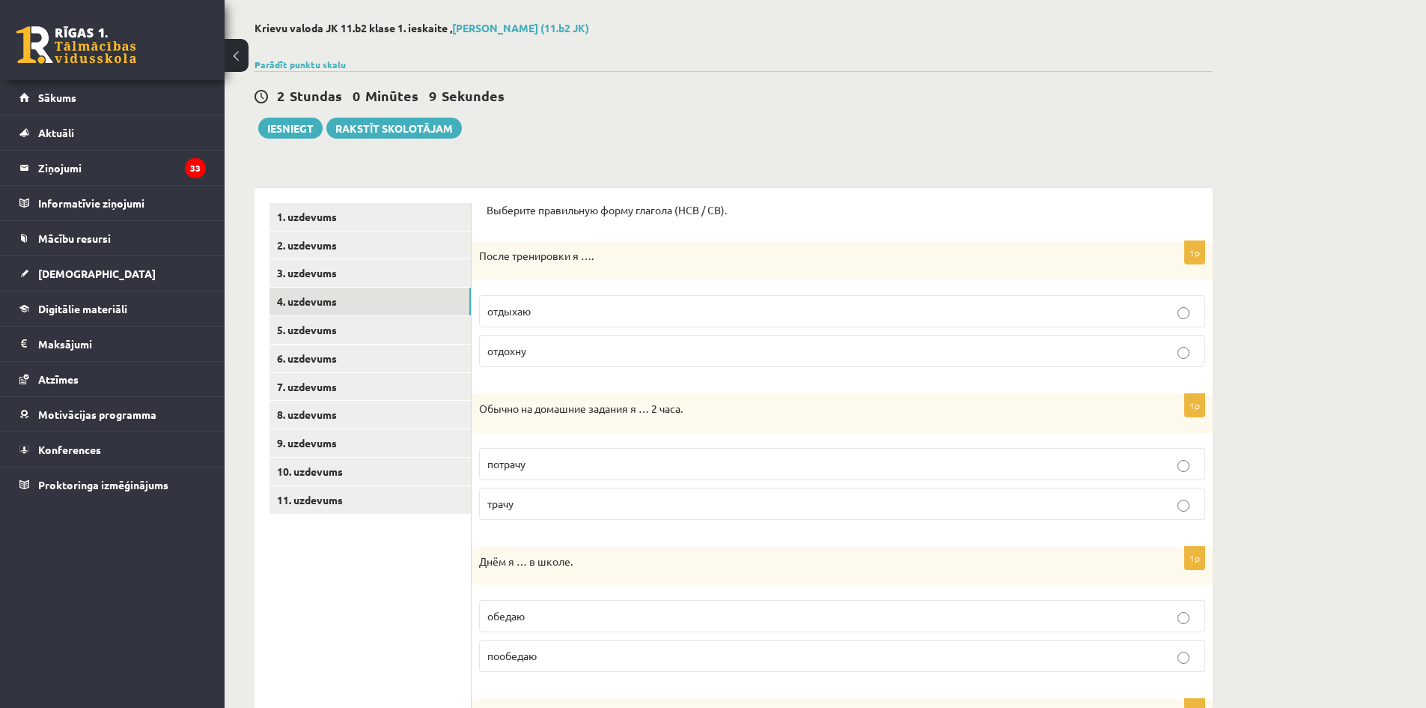
scroll to position [75, 0]
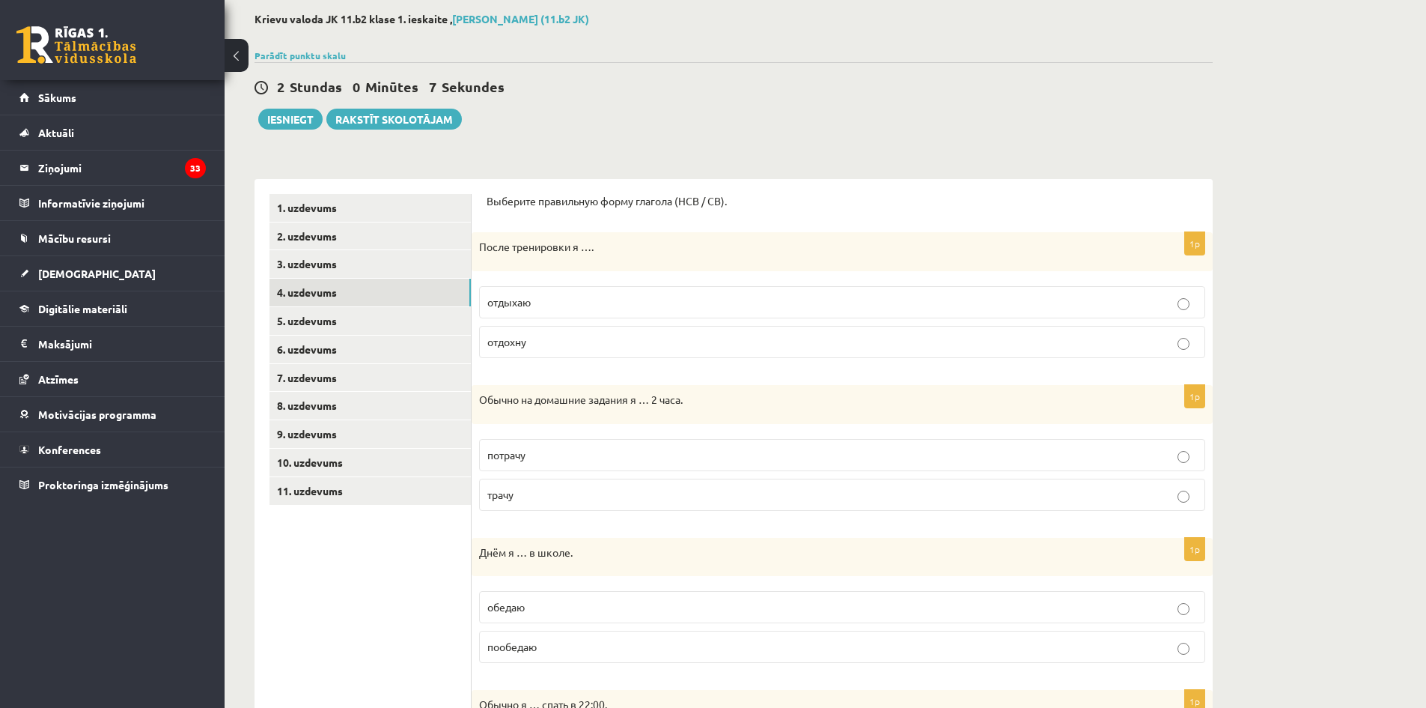
click at [946, 307] on p "отдыхаю" at bounding box center [842, 302] width 710 height 16
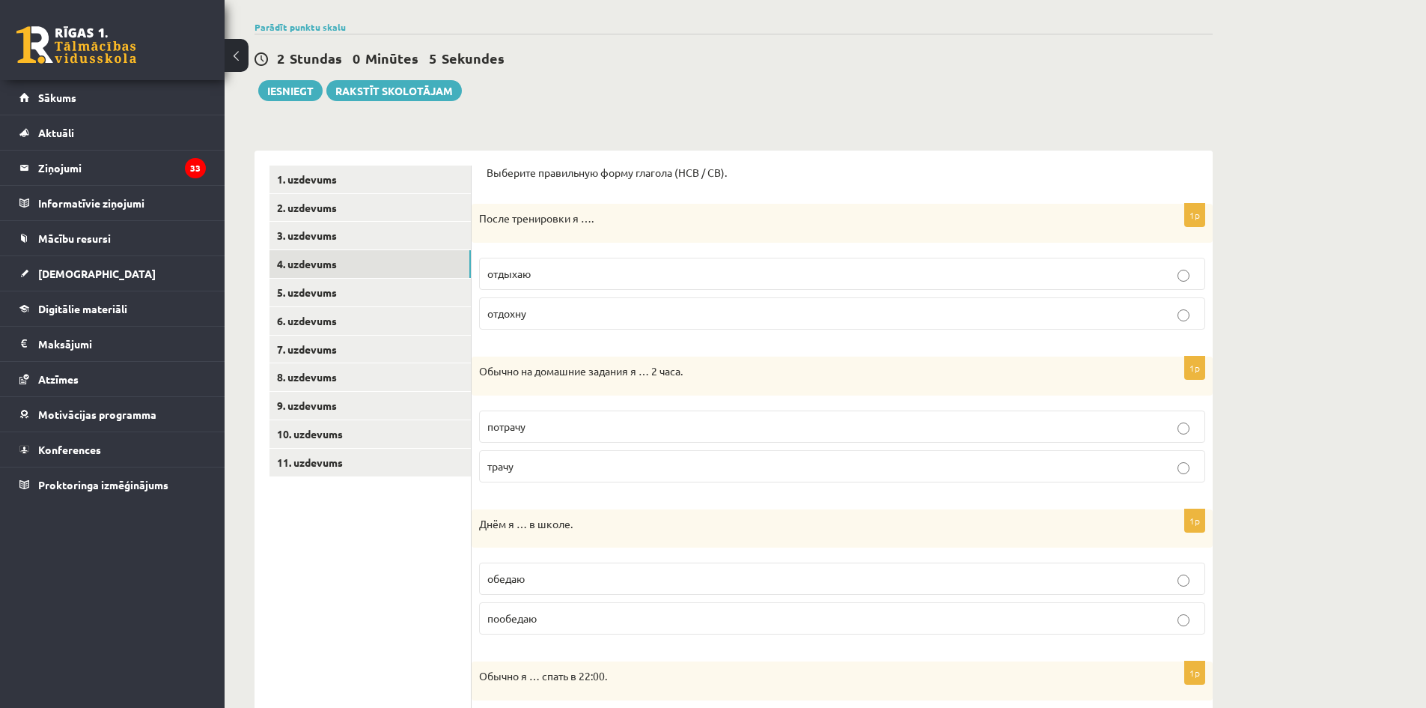
scroll to position [150, 0]
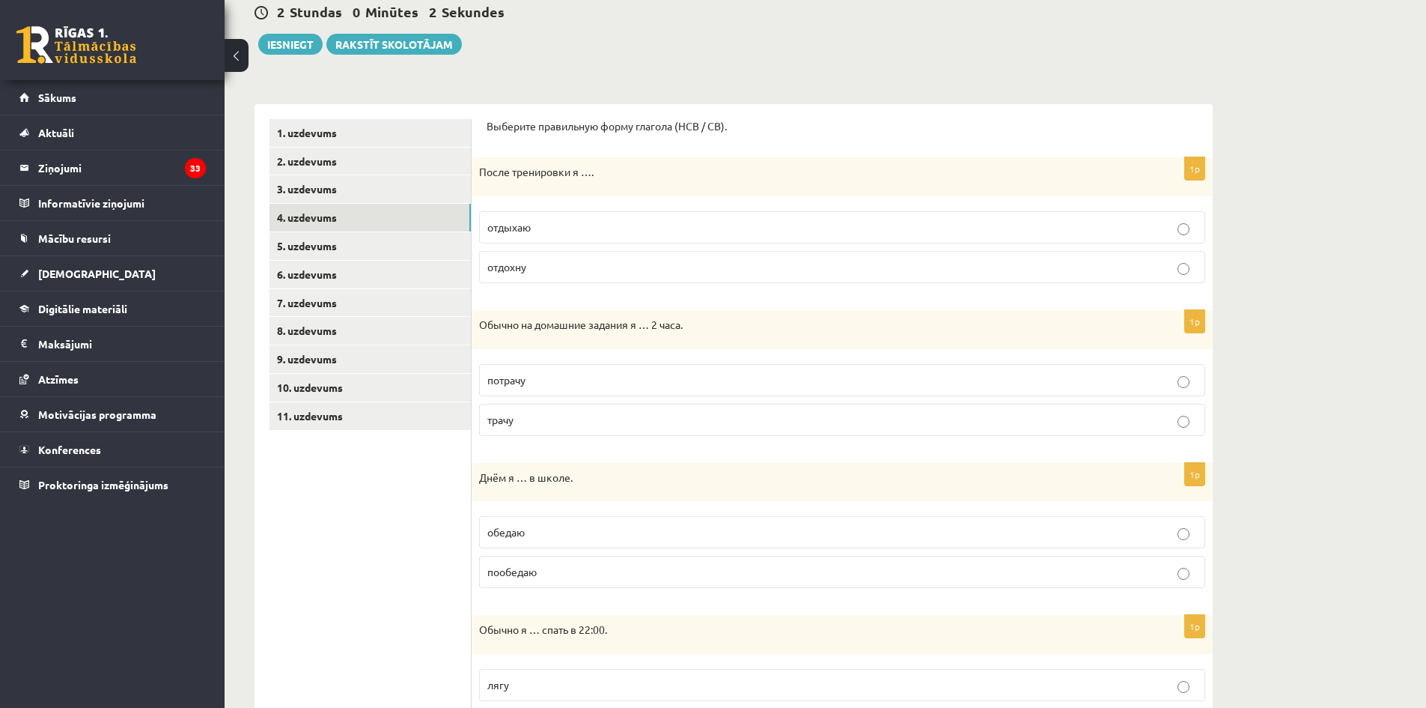
click at [946, 429] on label "трачу" at bounding box center [842, 420] width 726 height 32
click at [787, 530] on p "обедаю" at bounding box center [842, 532] width 710 height 16
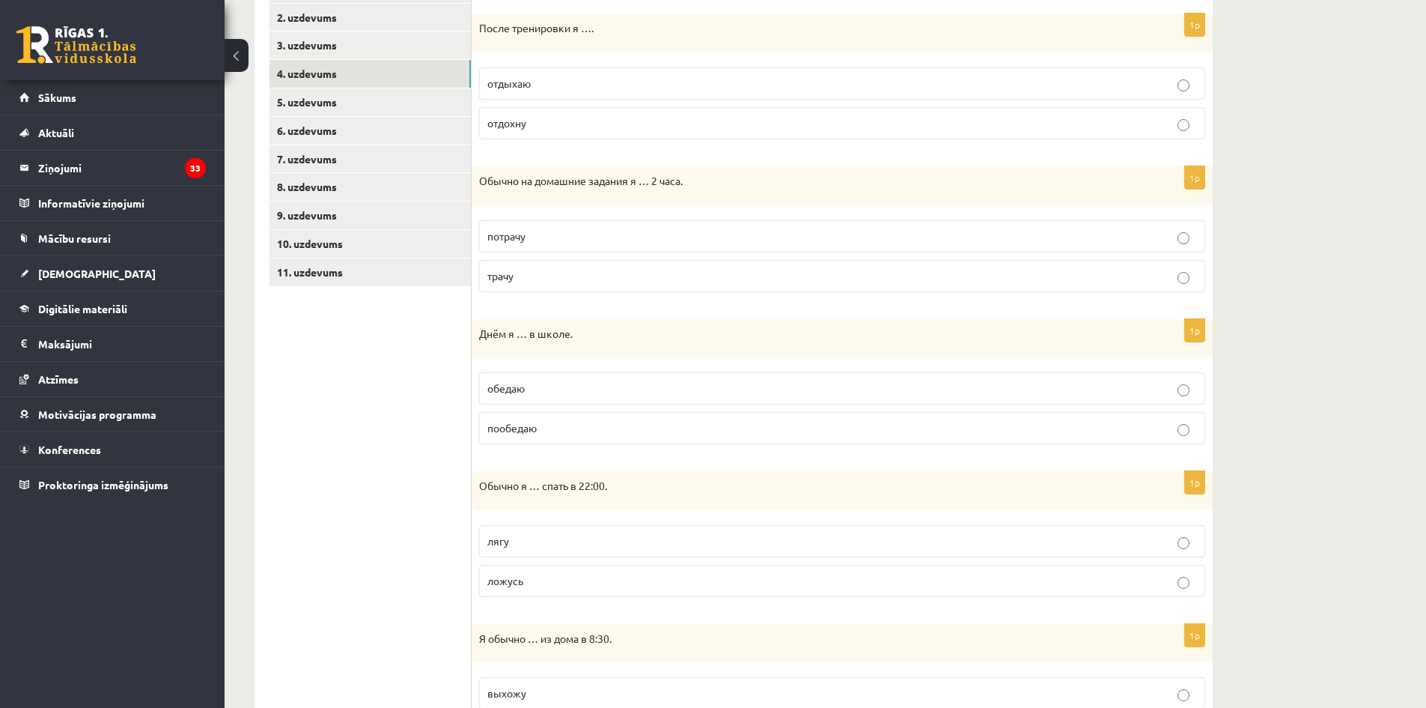
scroll to position [299, 0]
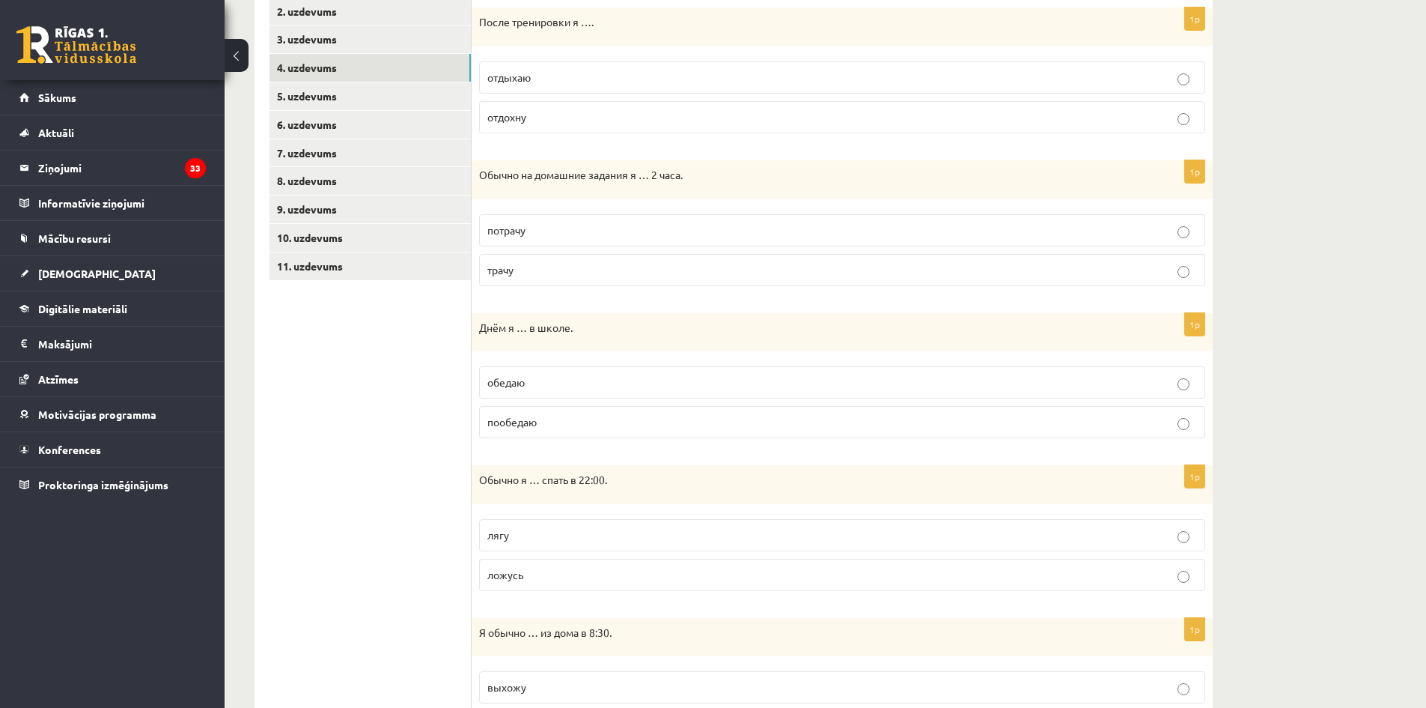
click at [815, 573] on p "ложусь" at bounding box center [842, 575] width 710 height 16
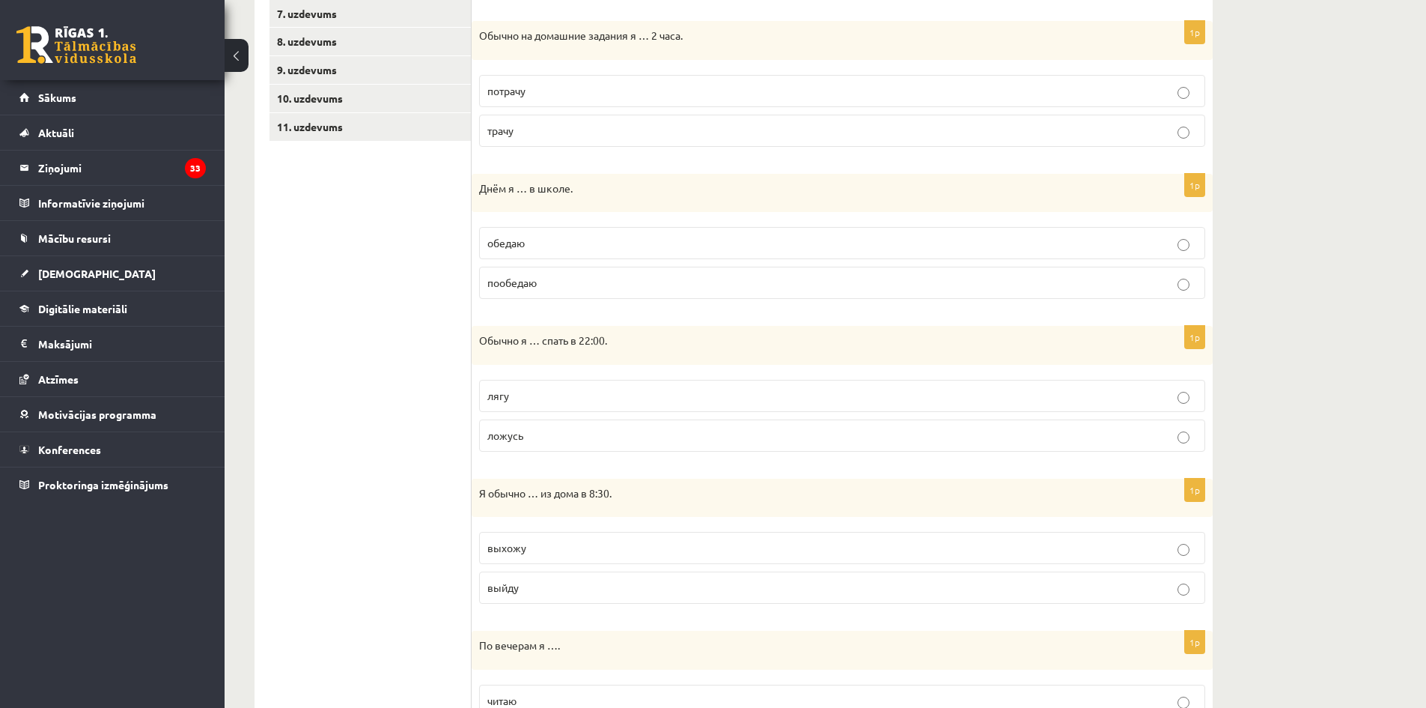
scroll to position [449, 0]
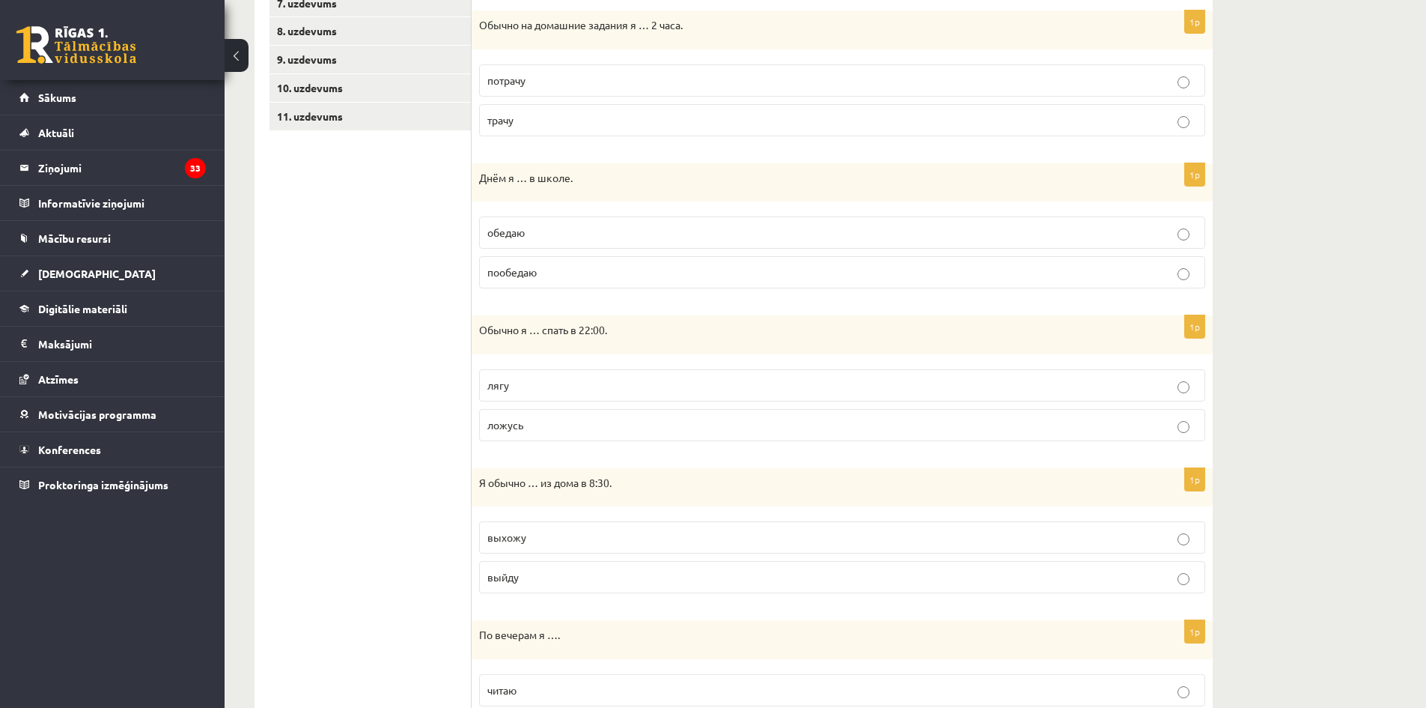
click at [836, 535] on p "выхожу" at bounding box center [842, 537] width 710 height 16
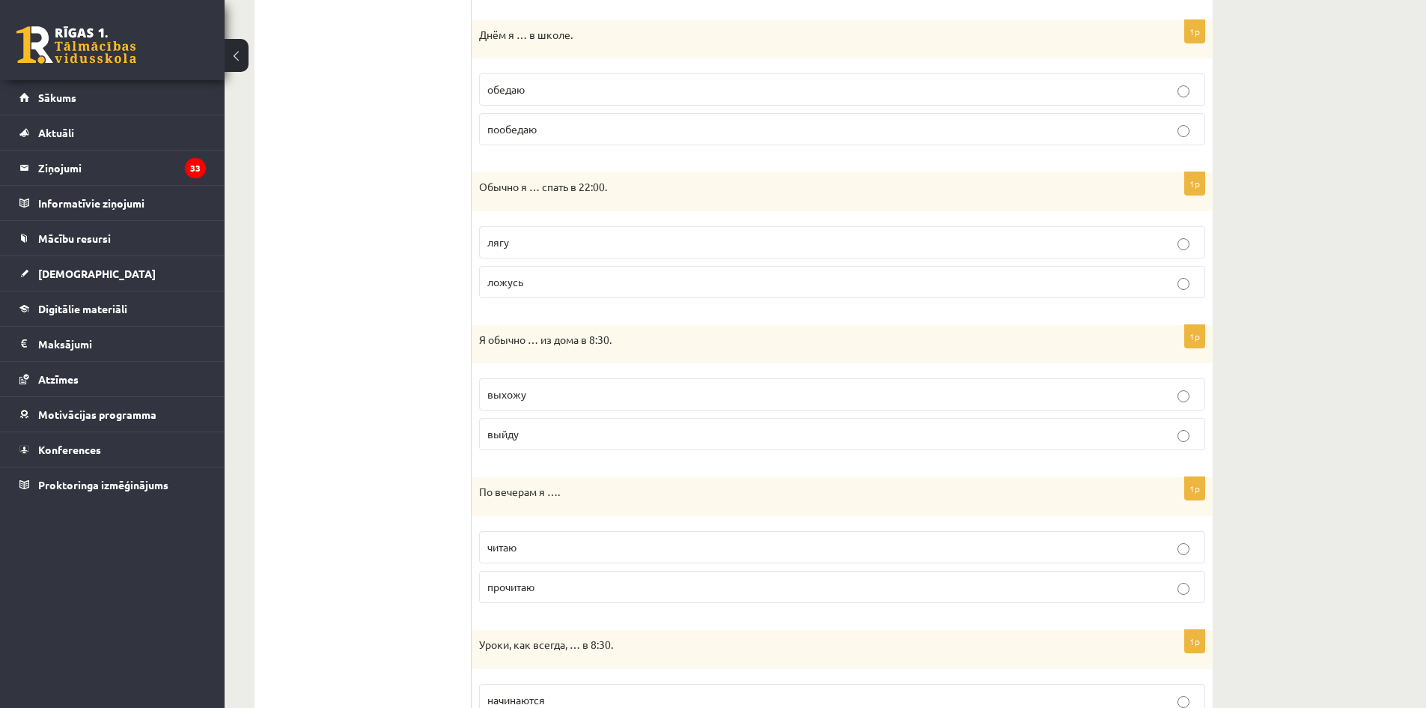
scroll to position [599, 0]
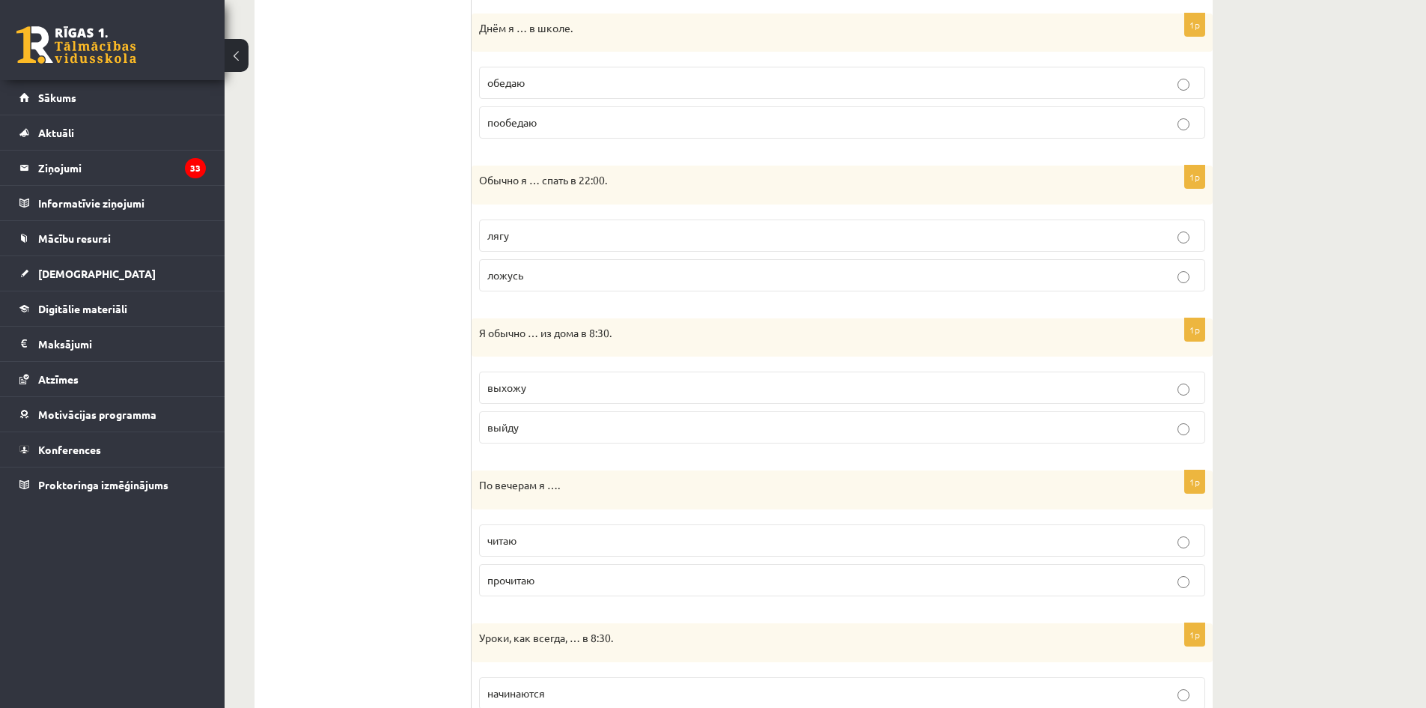
drag, startPoint x: 909, startPoint y: 538, endPoint x: 1064, endPoint y: 536, distance: 155.0
click at [910, 538] on p "читаю" at bounding box center [842, 540] width 710 height 16
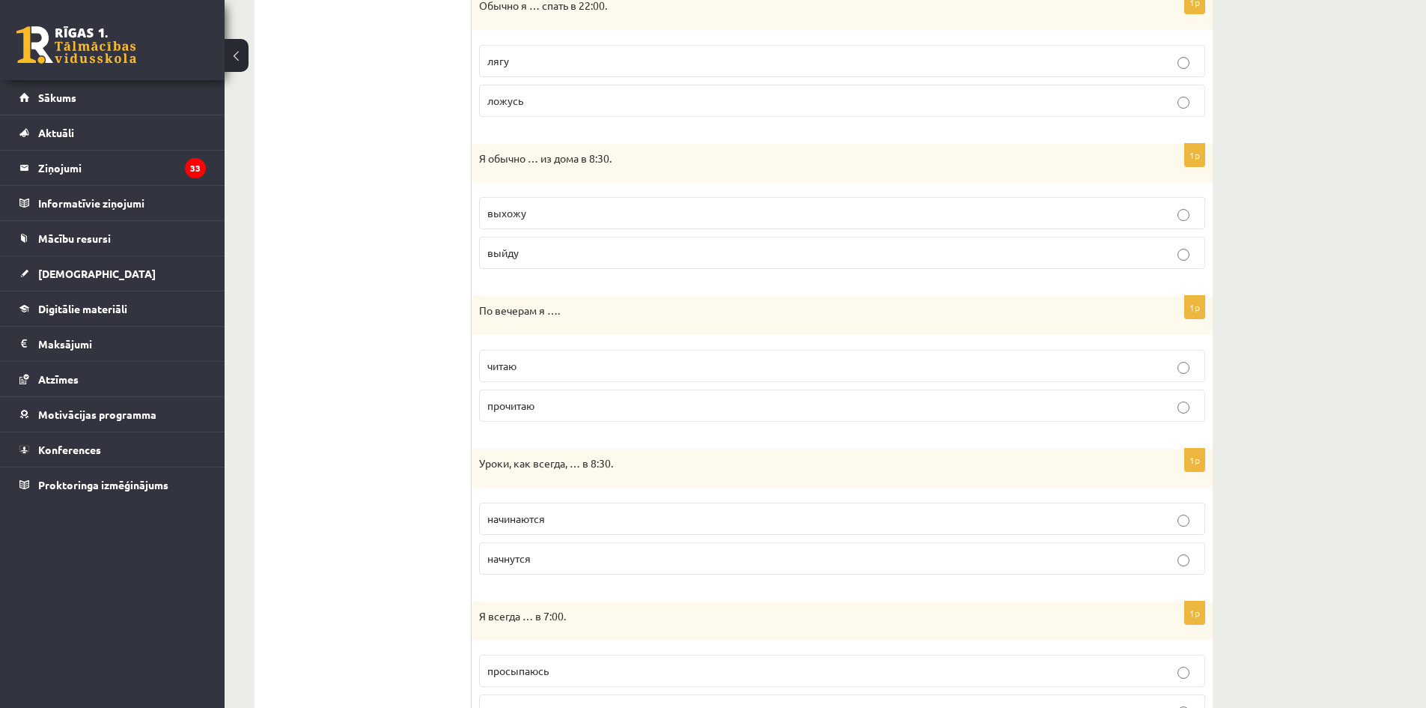
scroll to position [824, 0]
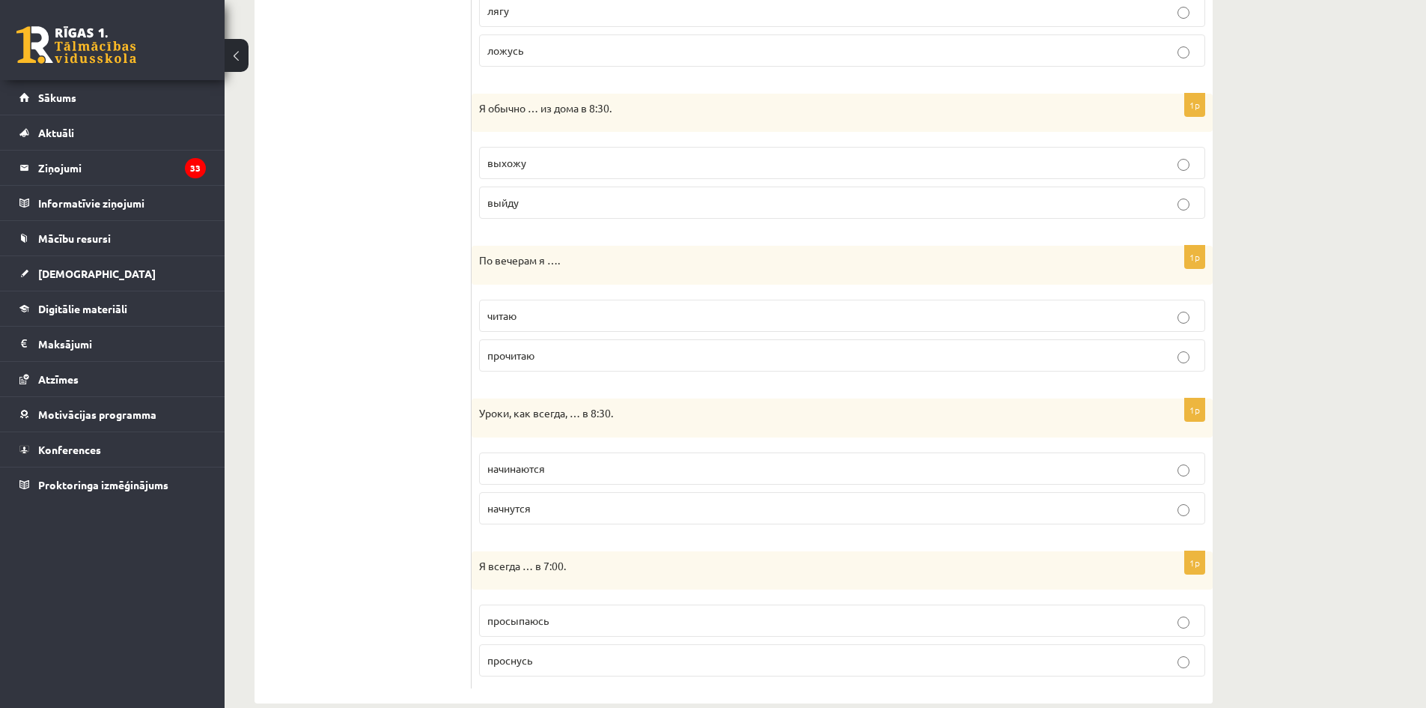
click at [765, 475] on p "начинаются" at bounding box center [842, 468] width 710 height 16
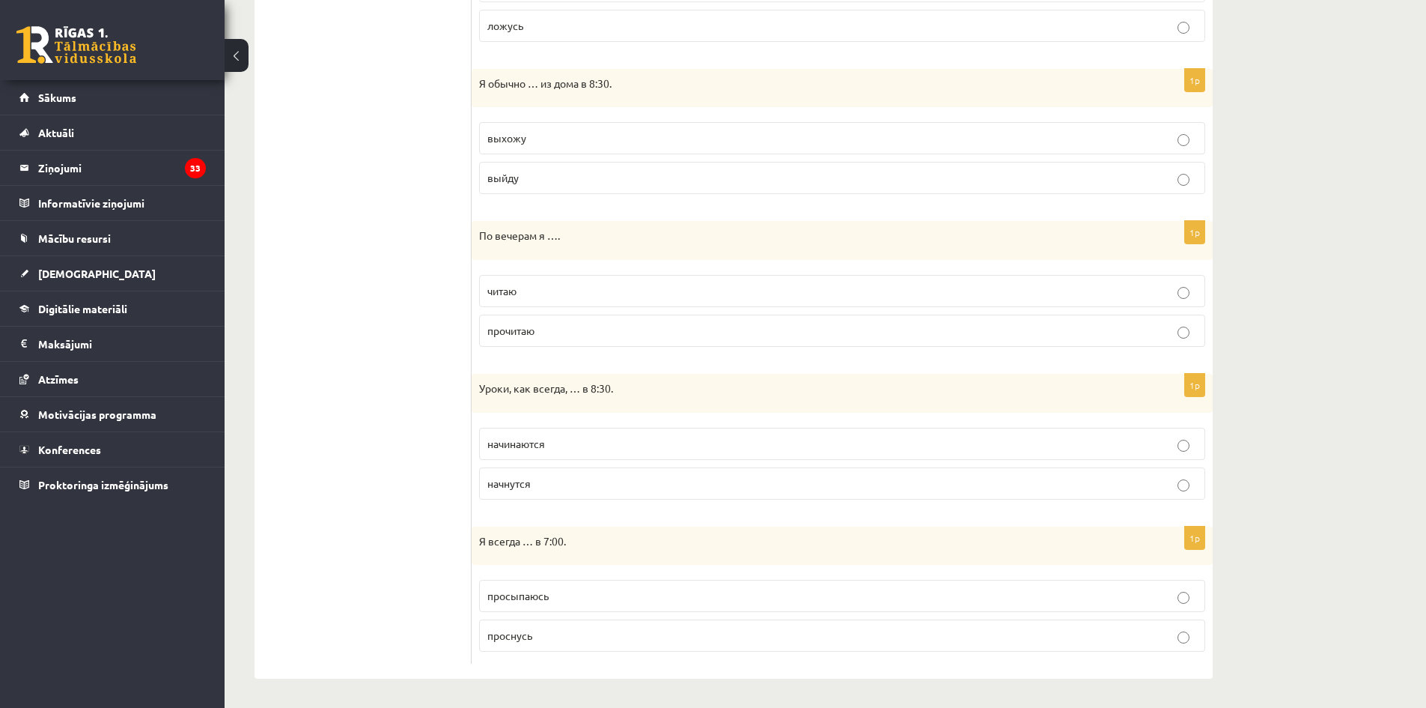
scroll to position [850, 0]
click at [701, 588] on p "просыпаюсь" at bounding box center [842, 595] width 710 height 16
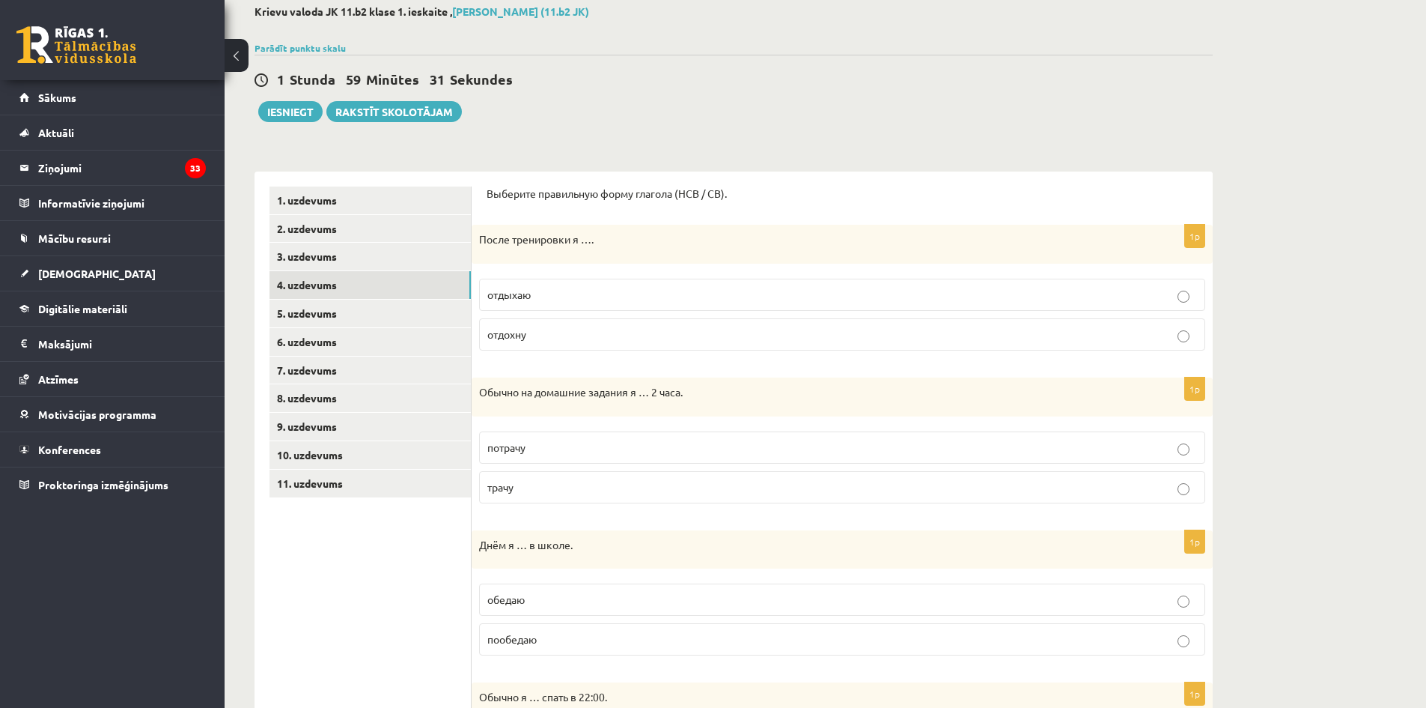
scroll to position [0, 0]
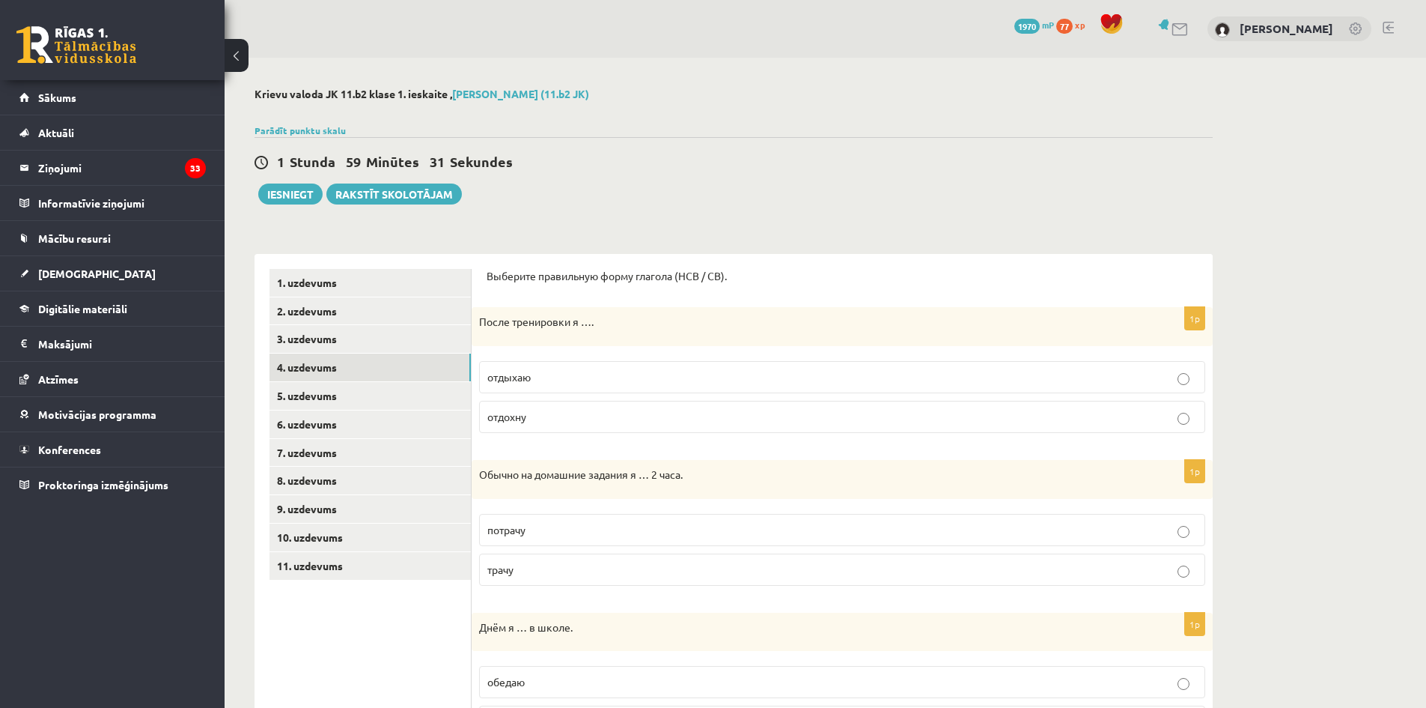
drag, startPoint x: 433, startPoint y: 556, endPoint x: 445, endPoint y: 416, distance: 140.5
click at [422, 389] on link "5. uzdevums" at bounding box center [370, 396] width 201 height 28
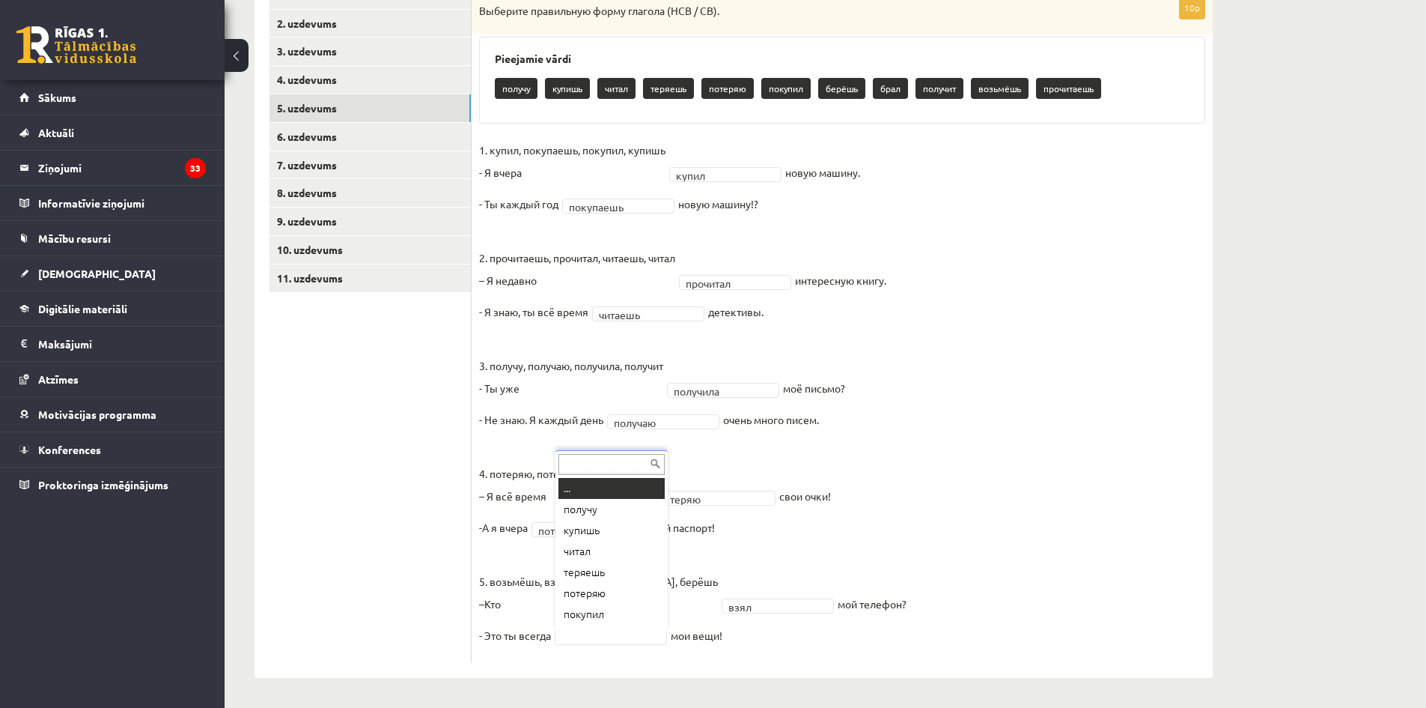
scroll to position [18, 0]
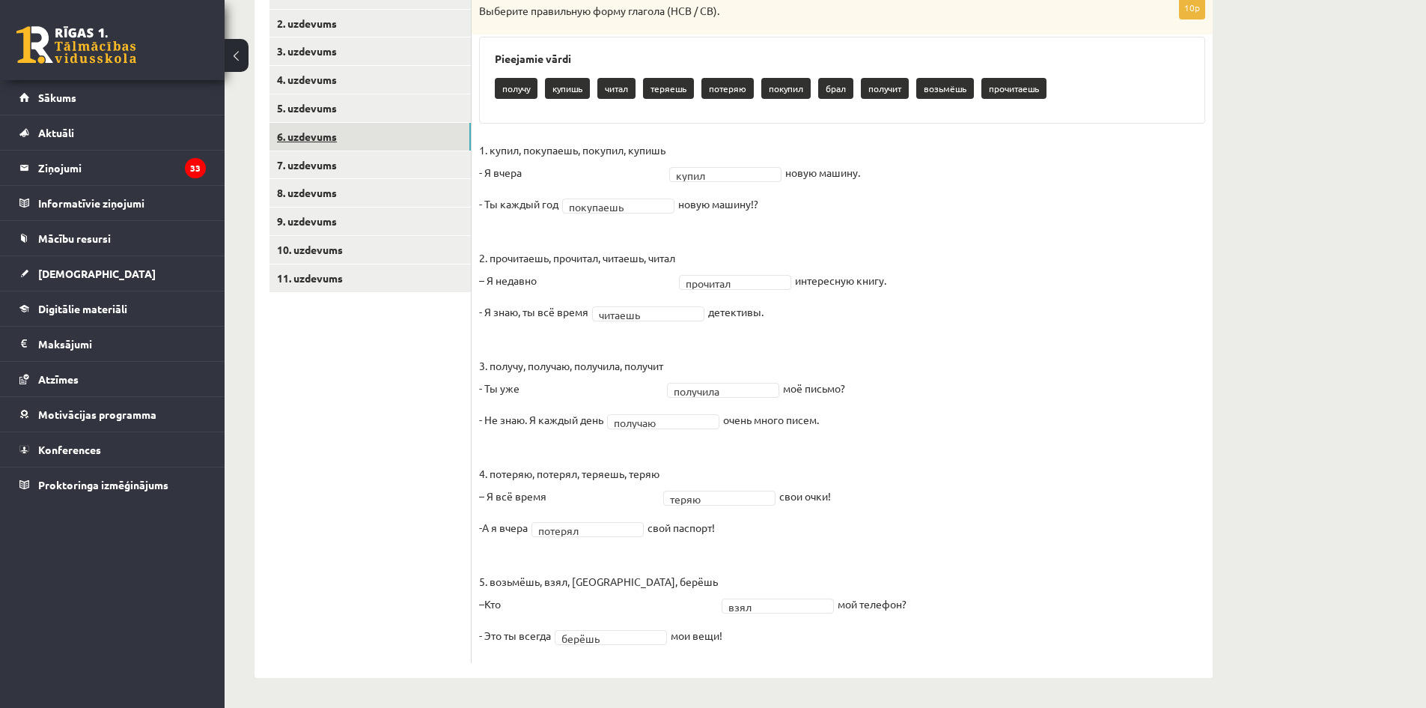
click at [459, 142] on link "6. uzdevums" at bounding box center [370, 137] width 201 height 28
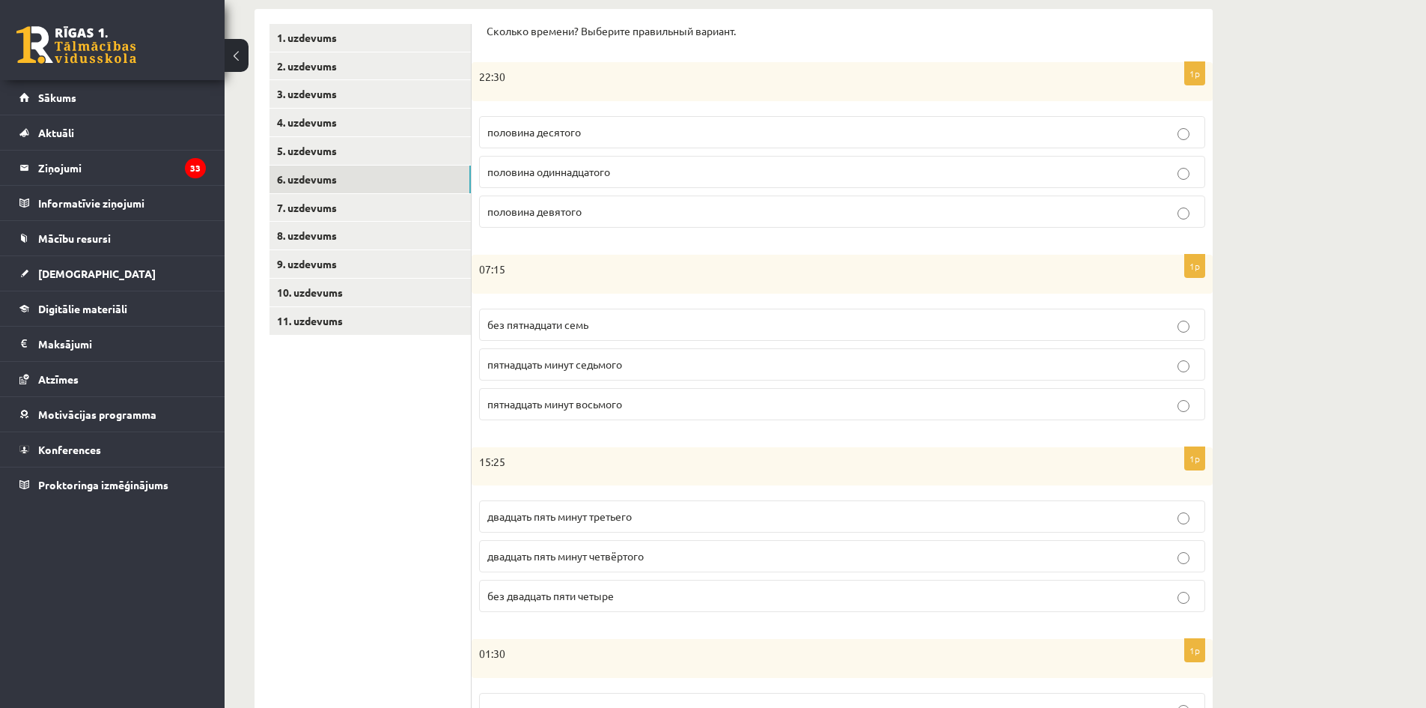
scroll to position [64, 0]
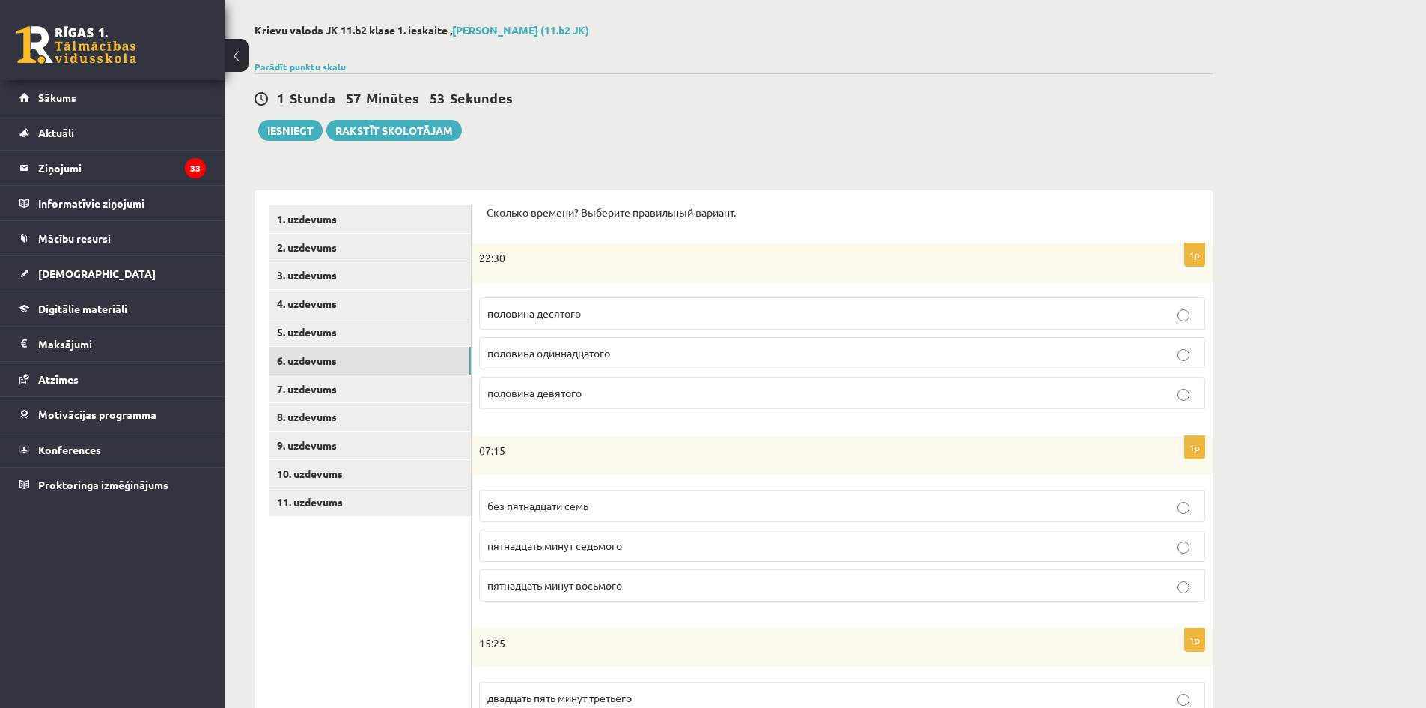
click at [862, 348] on p "половина одиннадцатого" at bounding box center [842, 353] width 710 height 16
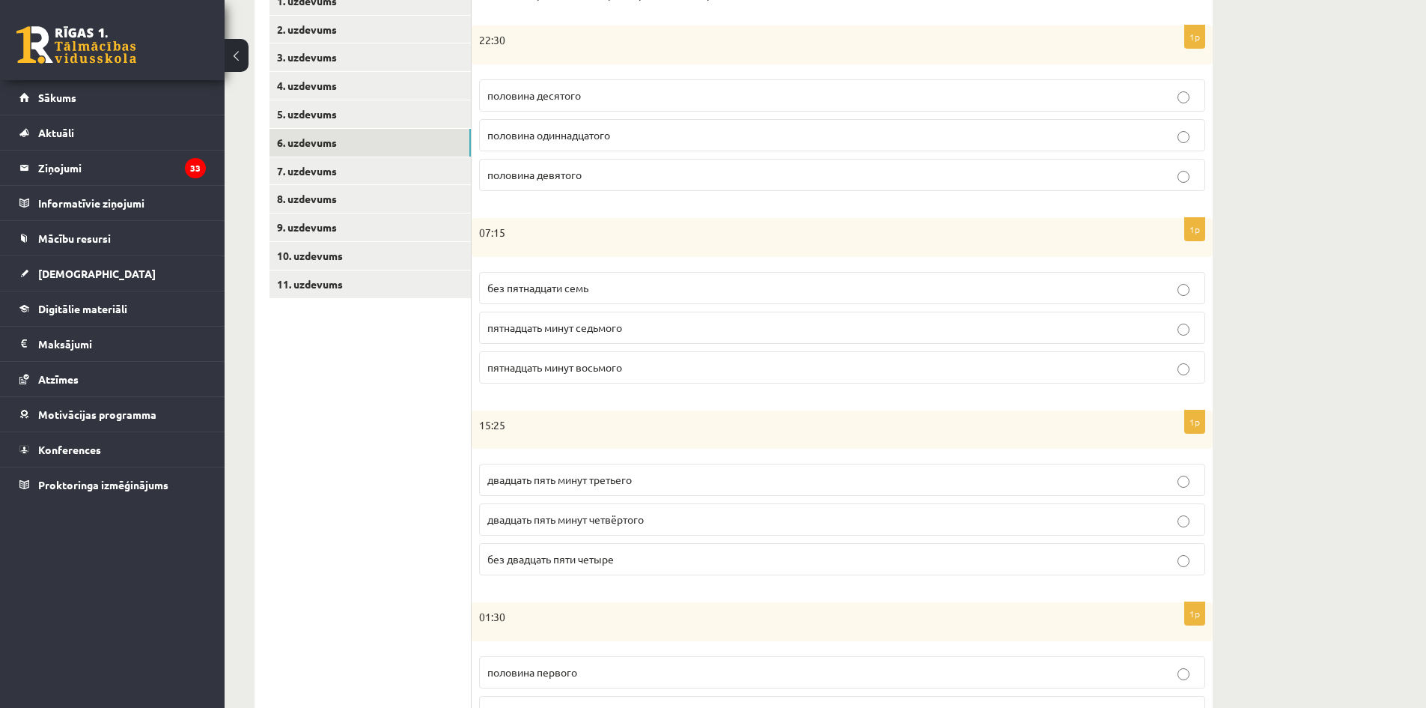
scroll to position [288, 0]
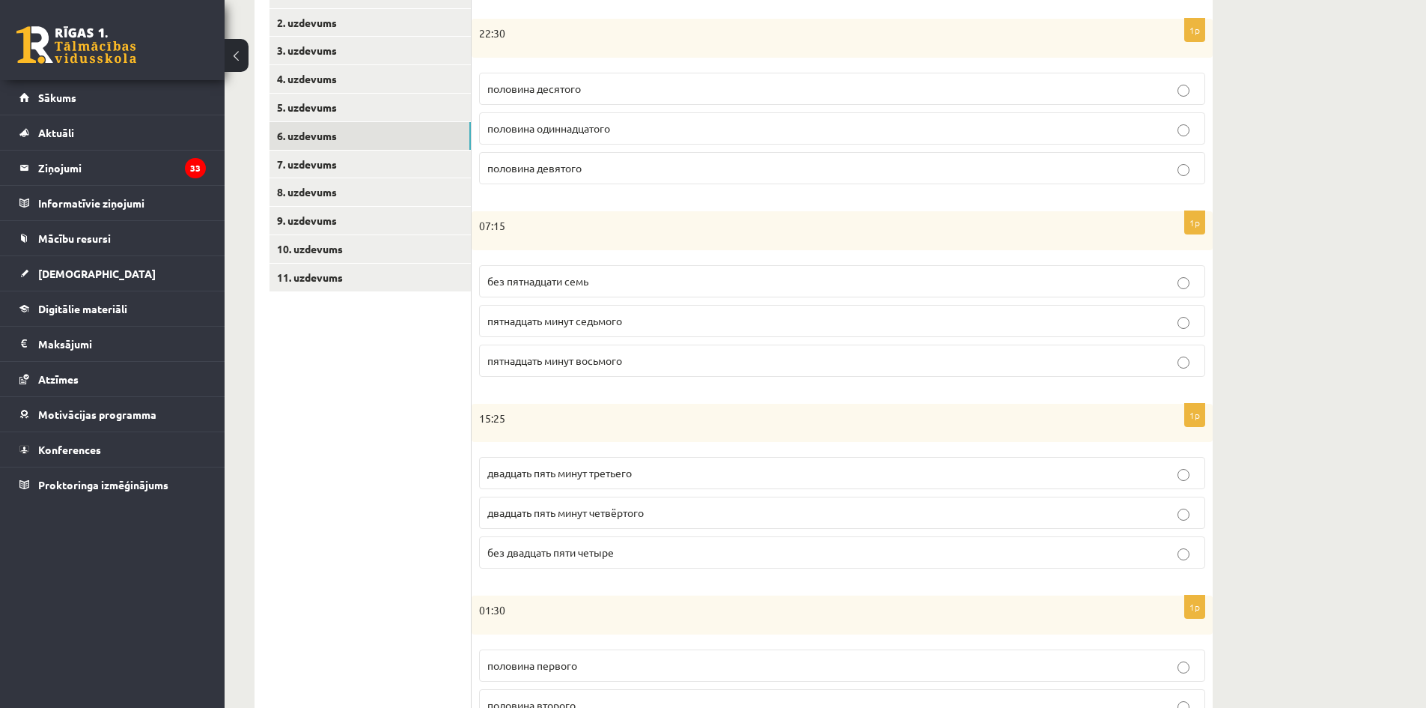
click at [758, 317] on p "пятнадцать минут седьмого" at bounding box center [842, 321] width 710 height 16
click at [952, 365] on p "пятнадцать минут восьмого" at bounding box center [842, 361] width 710 height 16
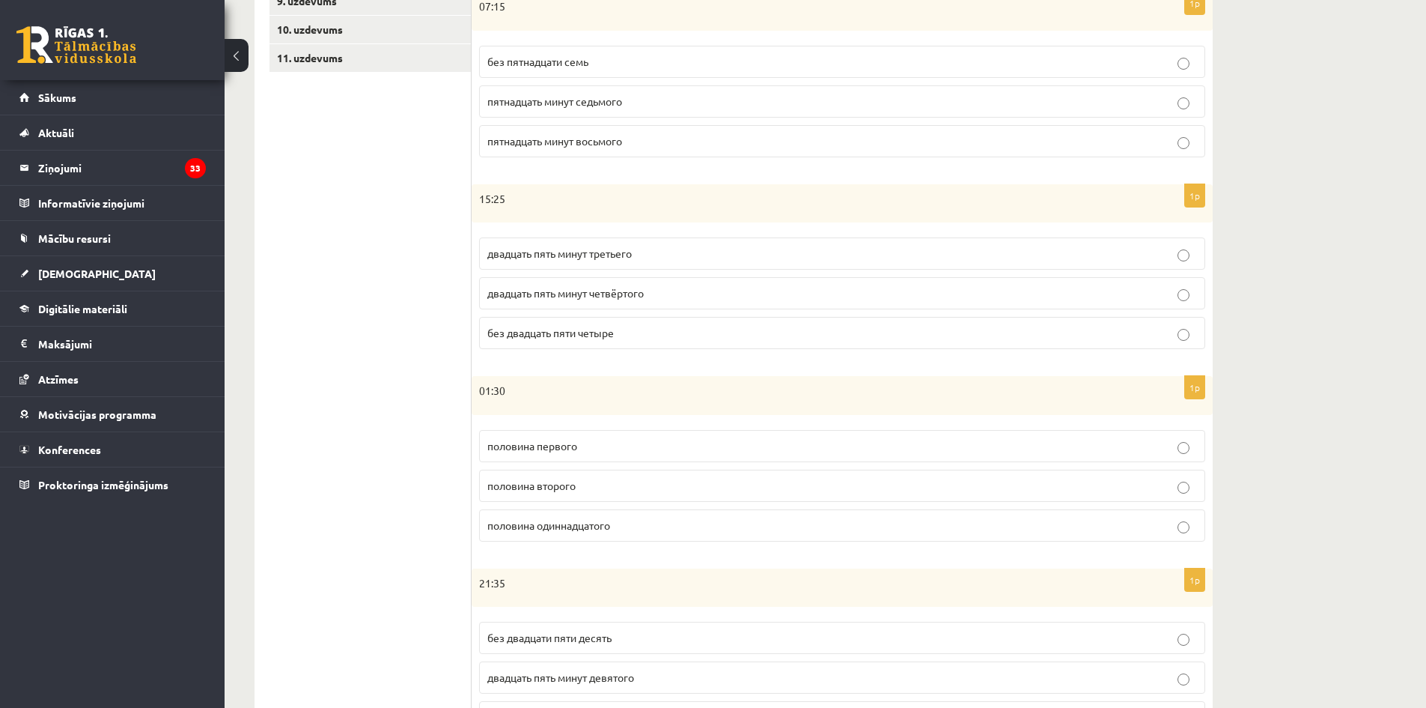
scroll to position [513, 0]
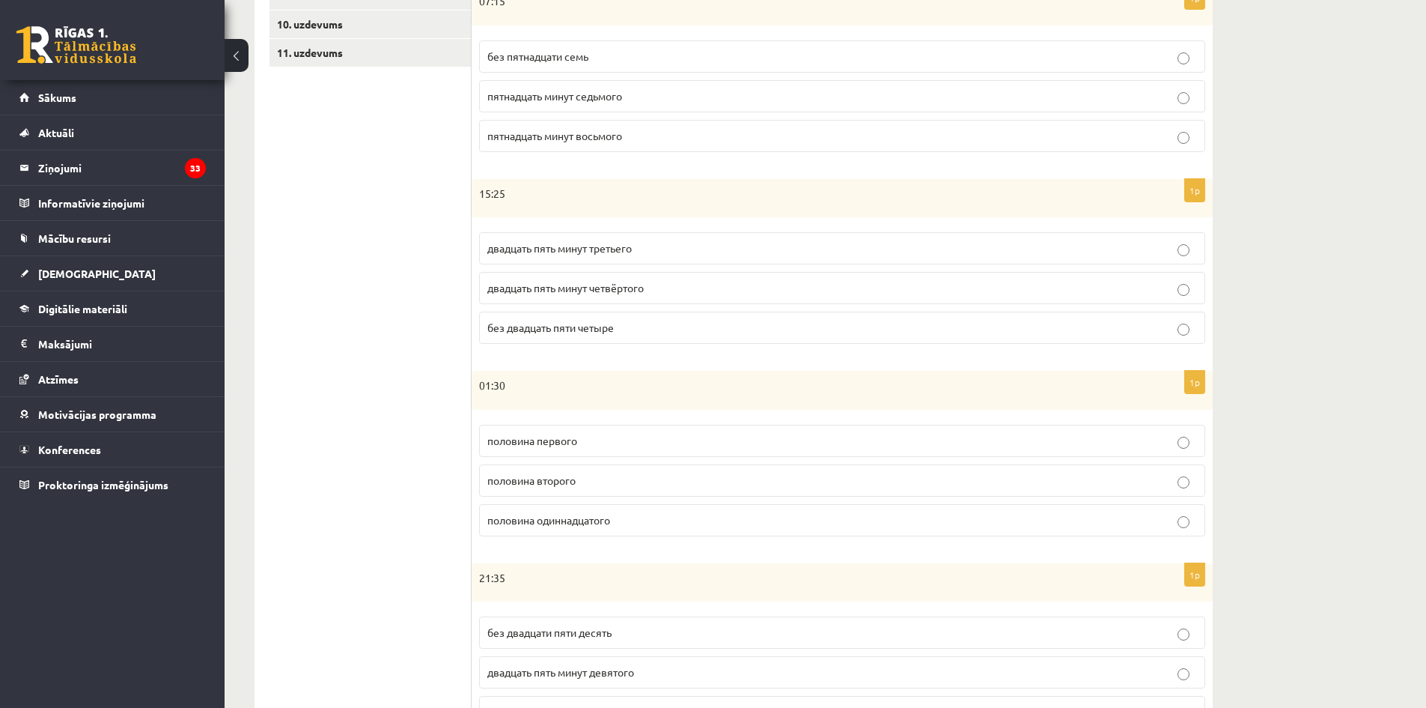
click at [773, 241] on p "двадцать пять минут третьего" at bounding box center [842, 248] width 710 height 16
click at [757, 279] on label "двадцать пять минут четвёртого" at bounding box center [842, 288] width 726 height 32
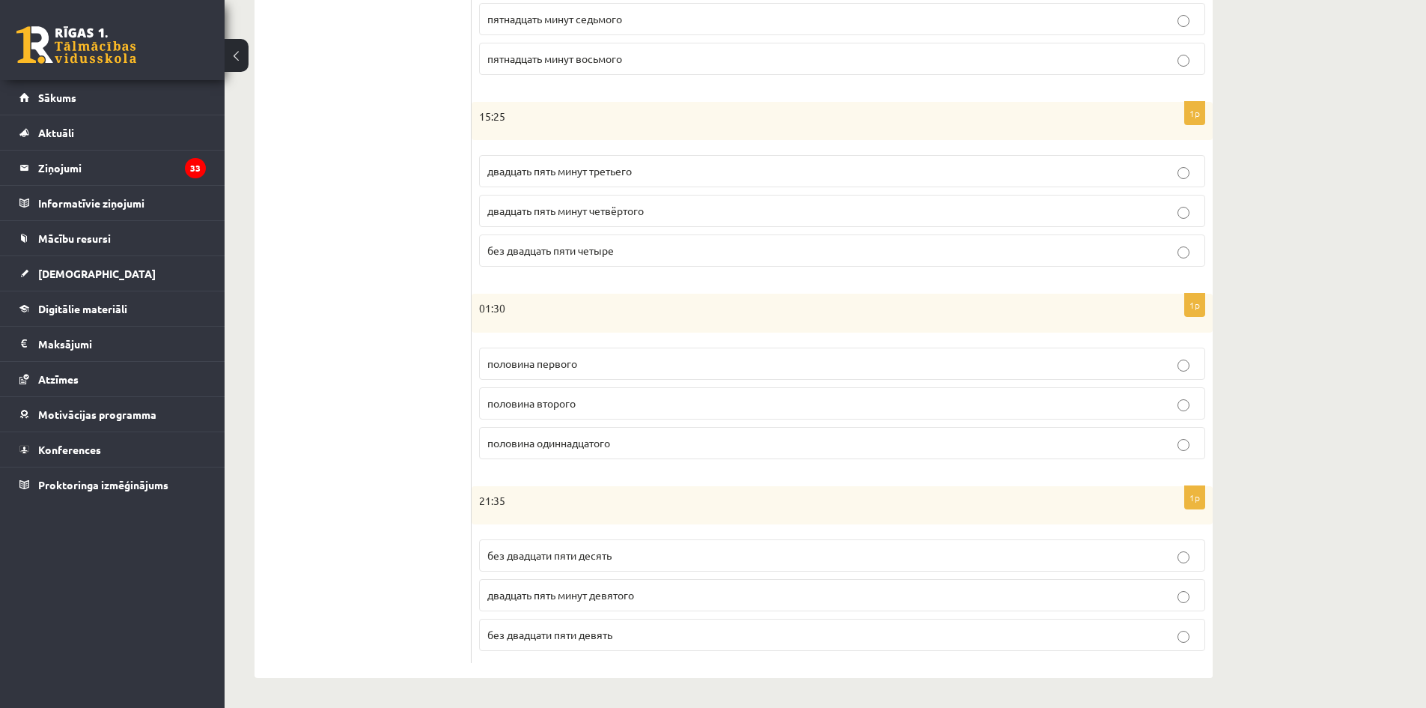
scroll to position [591, 0]
click at [746, 395] on p "половина второго" at bounding box center [842, 403] width 710 height 16
click at [794, 559] on p "без двадцати пяти десять" at bounding box center [842, 555] width 710 height 16
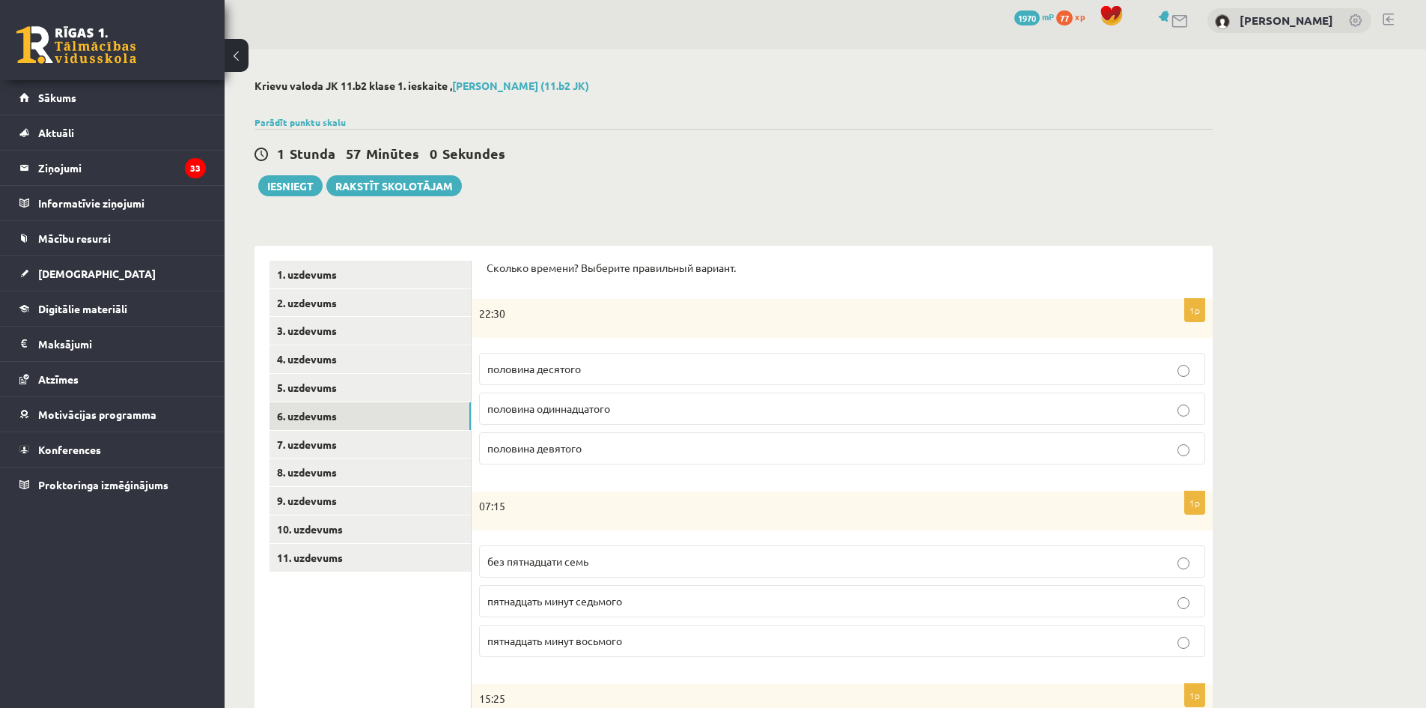
scroll to position [0, 0]
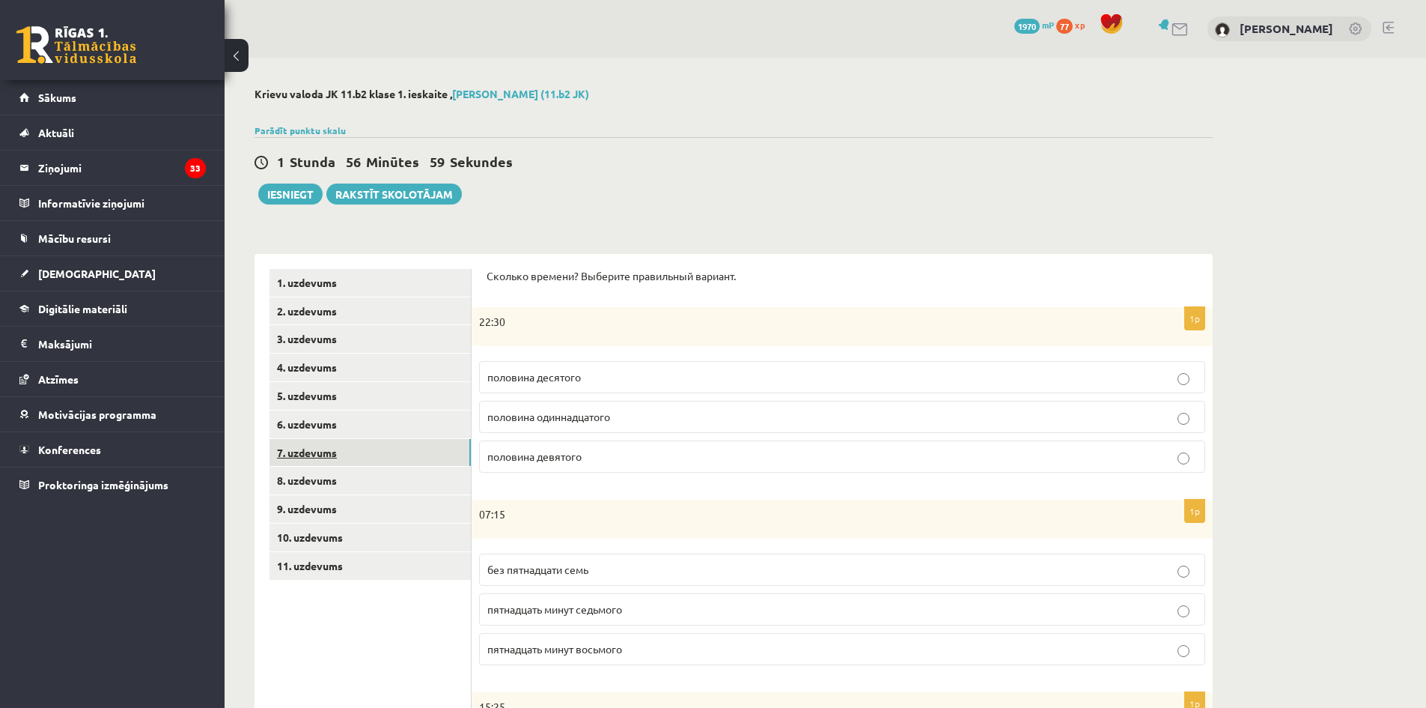
click at [412, 459] on link "7. uzdevums" at bounding box center [370, 453] width 201 height 28
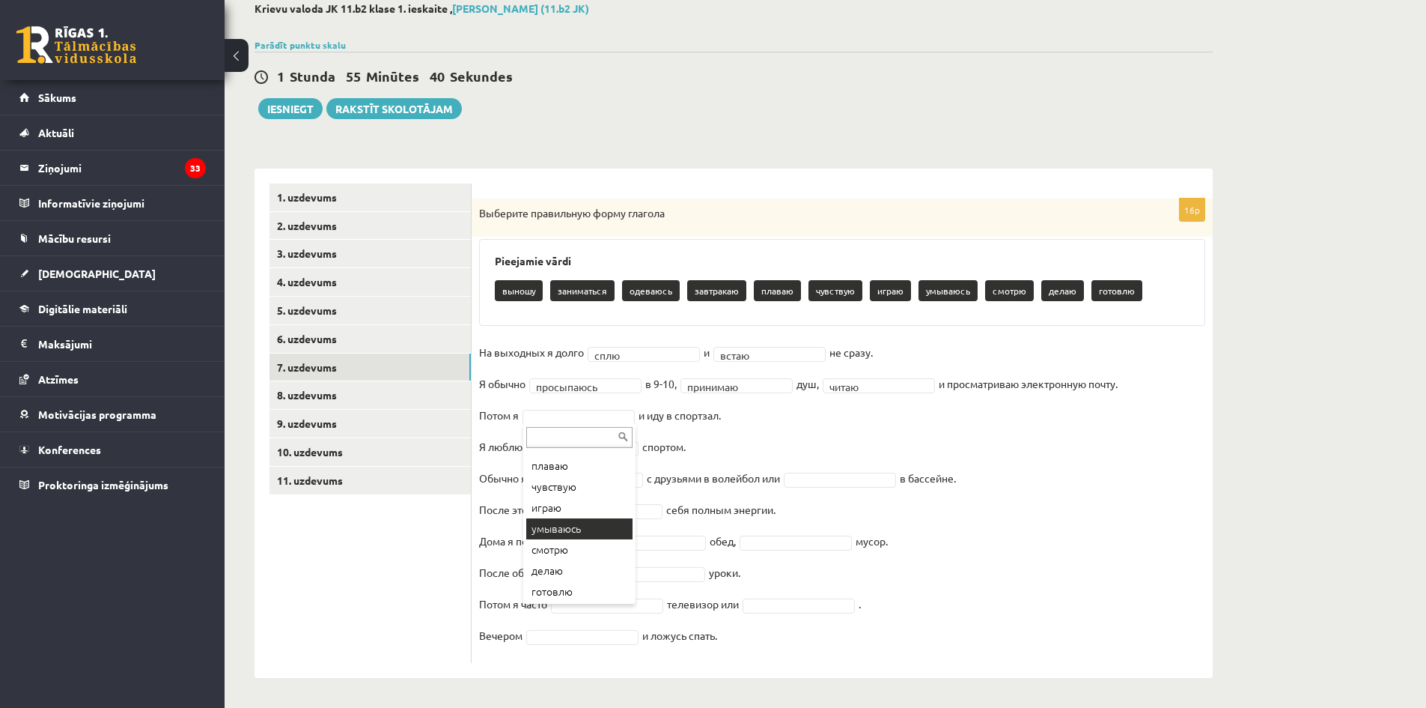
scroll to position [102, 0]
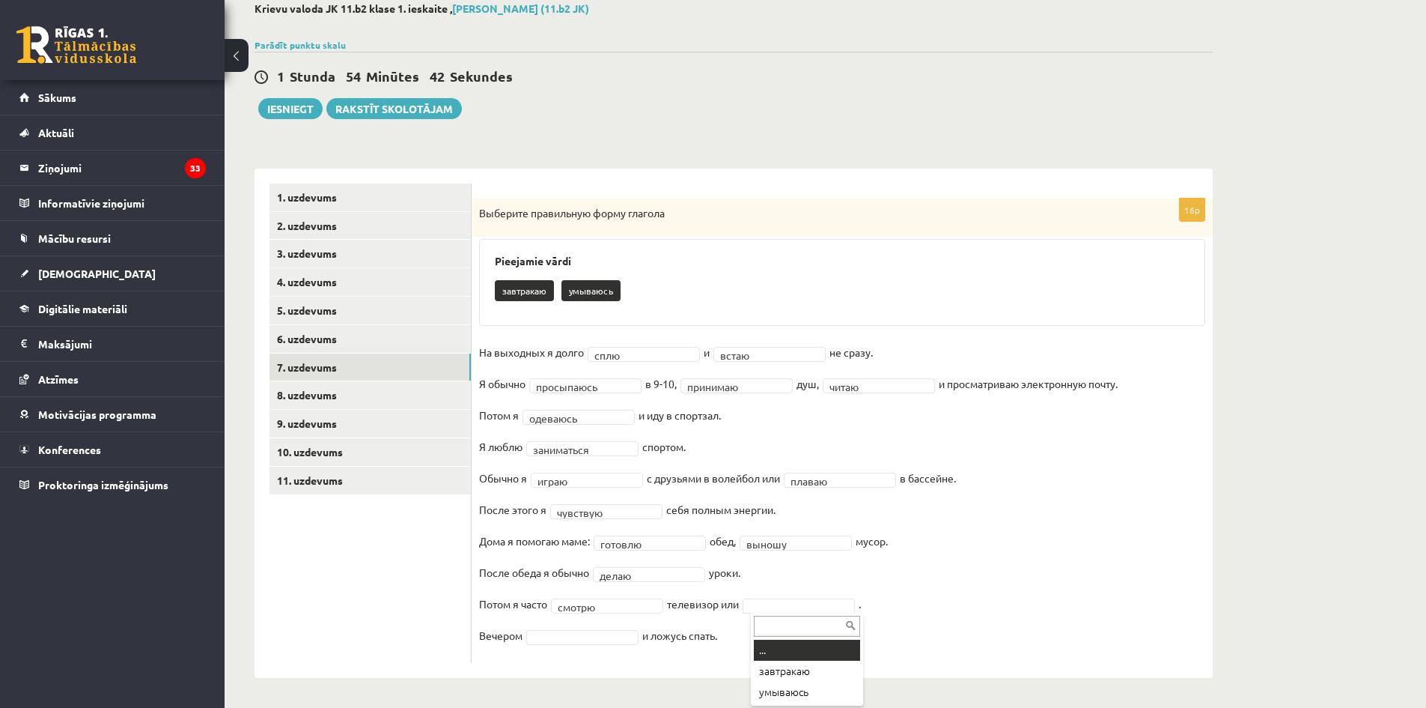
drag, startPoint x: 803, startPoint y: 611, endPoint x: 818, endPoint y: 615, distance: 14.7
drag, startPoint x: 615, startPoint y: 624, endPoint x: 598, endPoint y: 634, distance: 19.8
drag, startPoint x: 598, startPoint y: 634, endPoint x: 946, endPoint y: 604, distance: 348.7
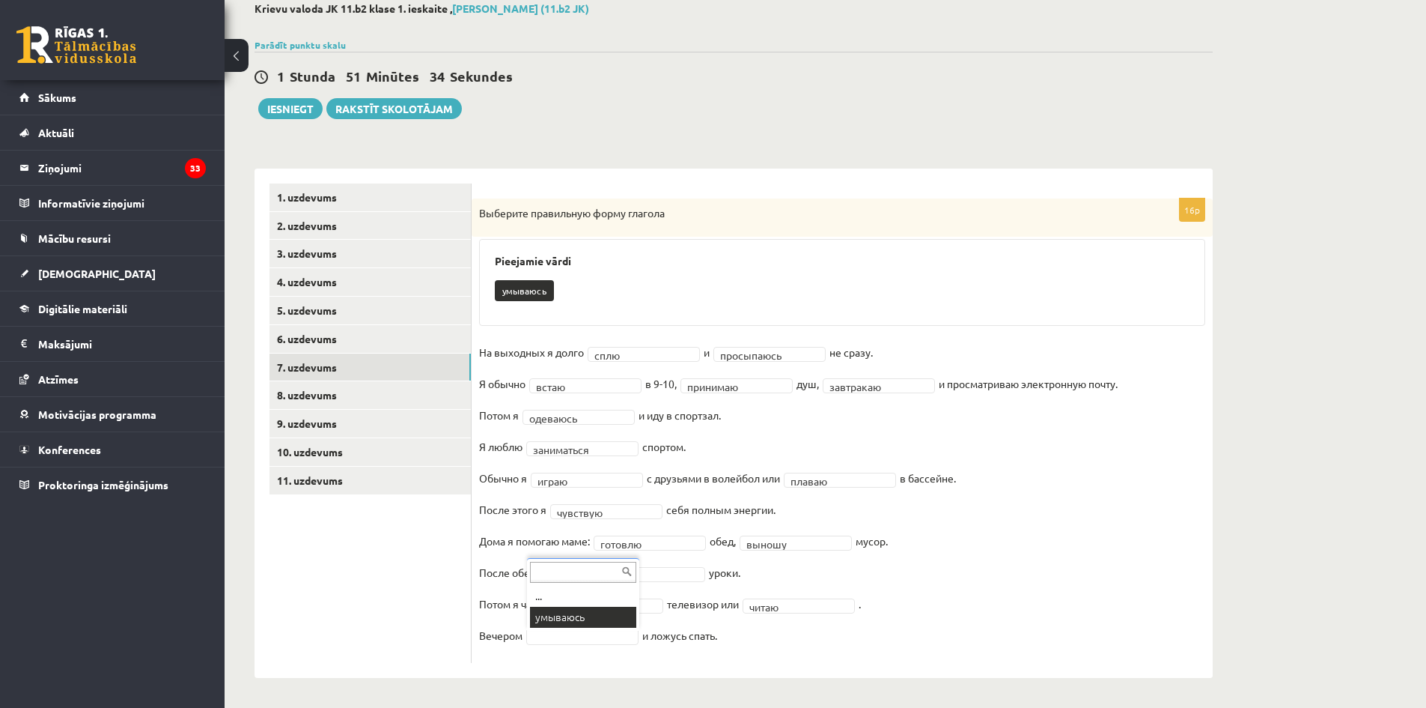
scroll to position [51, 0]
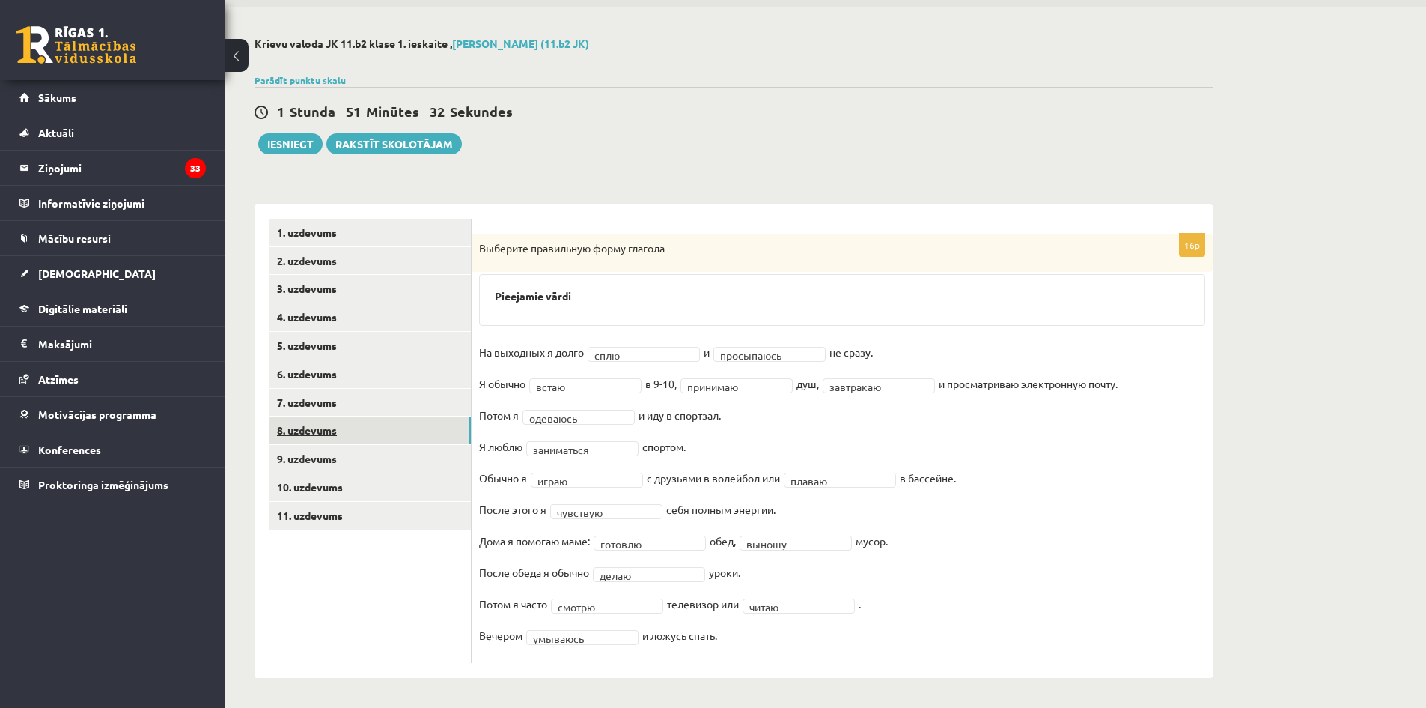
click at [383, 426] on link "8. uzdevums" at bounding box center [370, 430] width 201 height 28
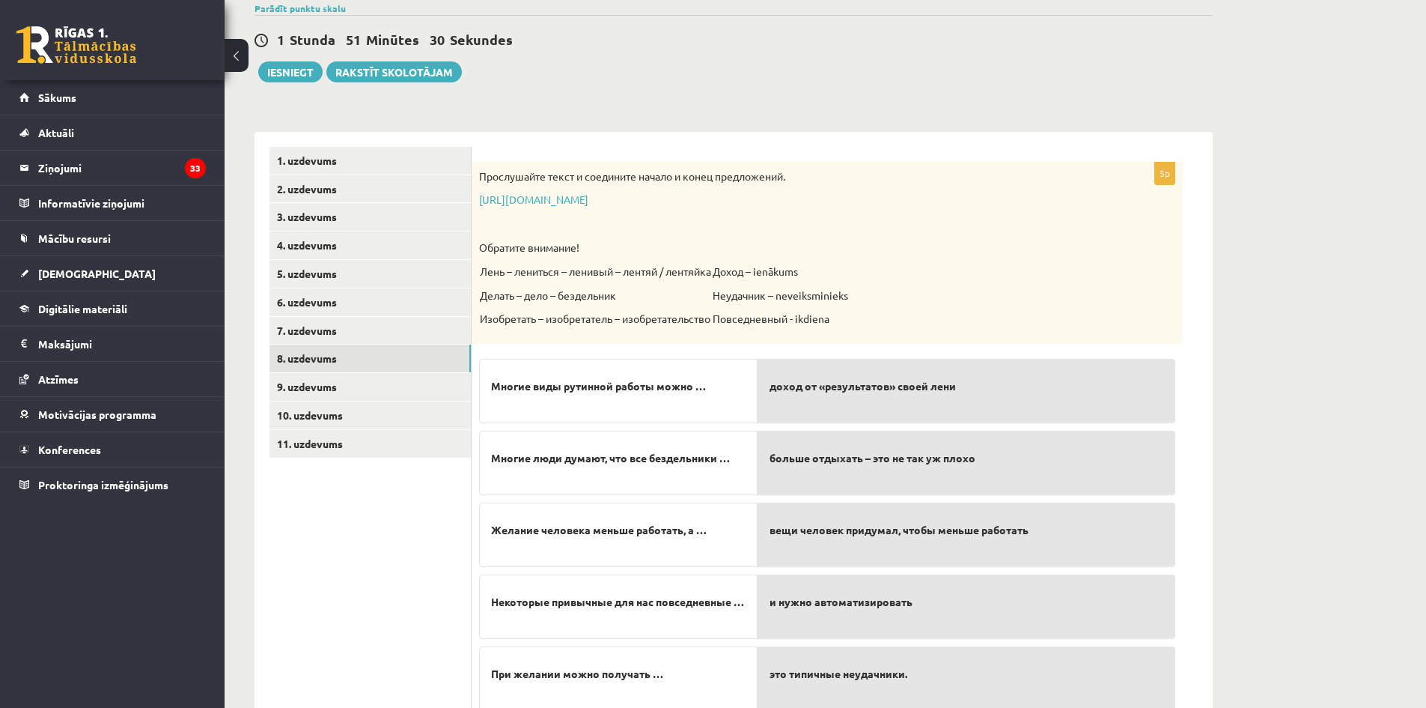
scroll to position [126, 0]
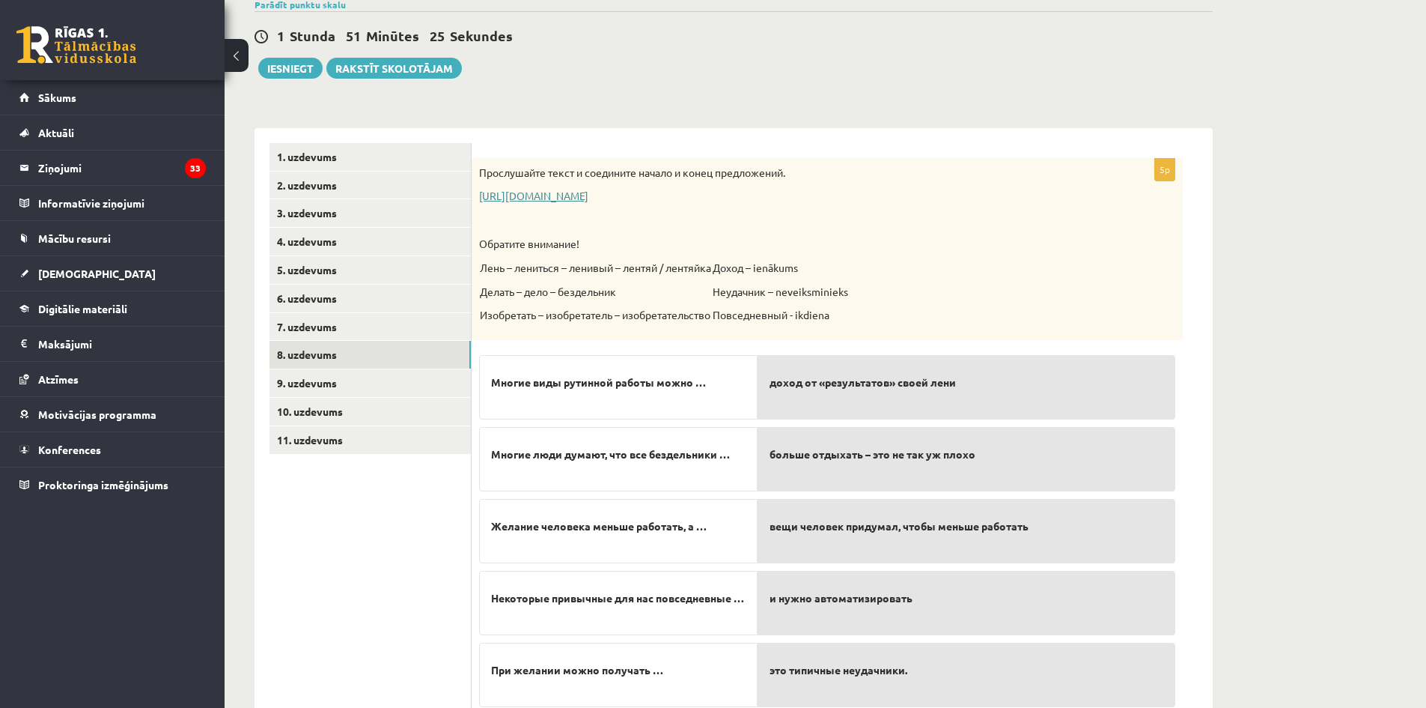
click at [588, 191] on link "https://www.zvaigzne.lv/upload/audio/100Urokov/2/49%202.mp3" at bounding box center [533, 195] width 109 height 13
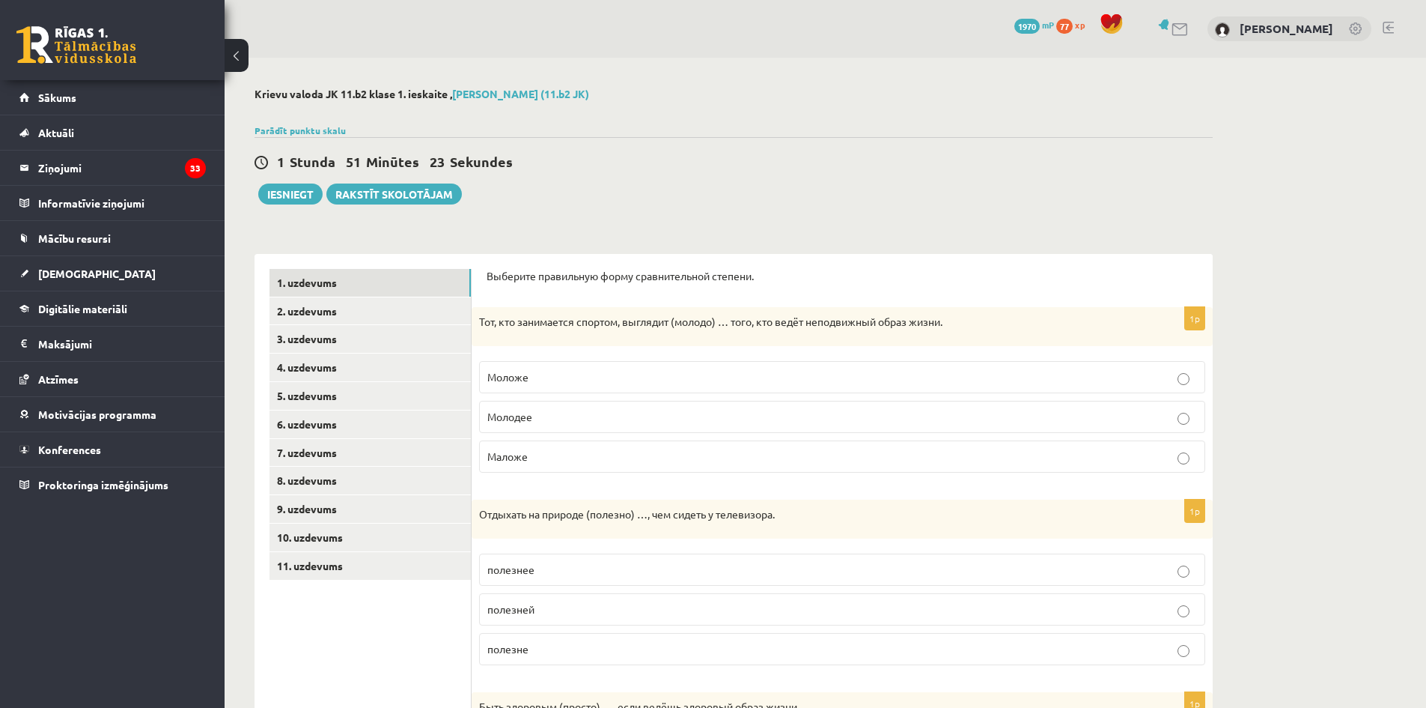
scroll to position [126, 0]
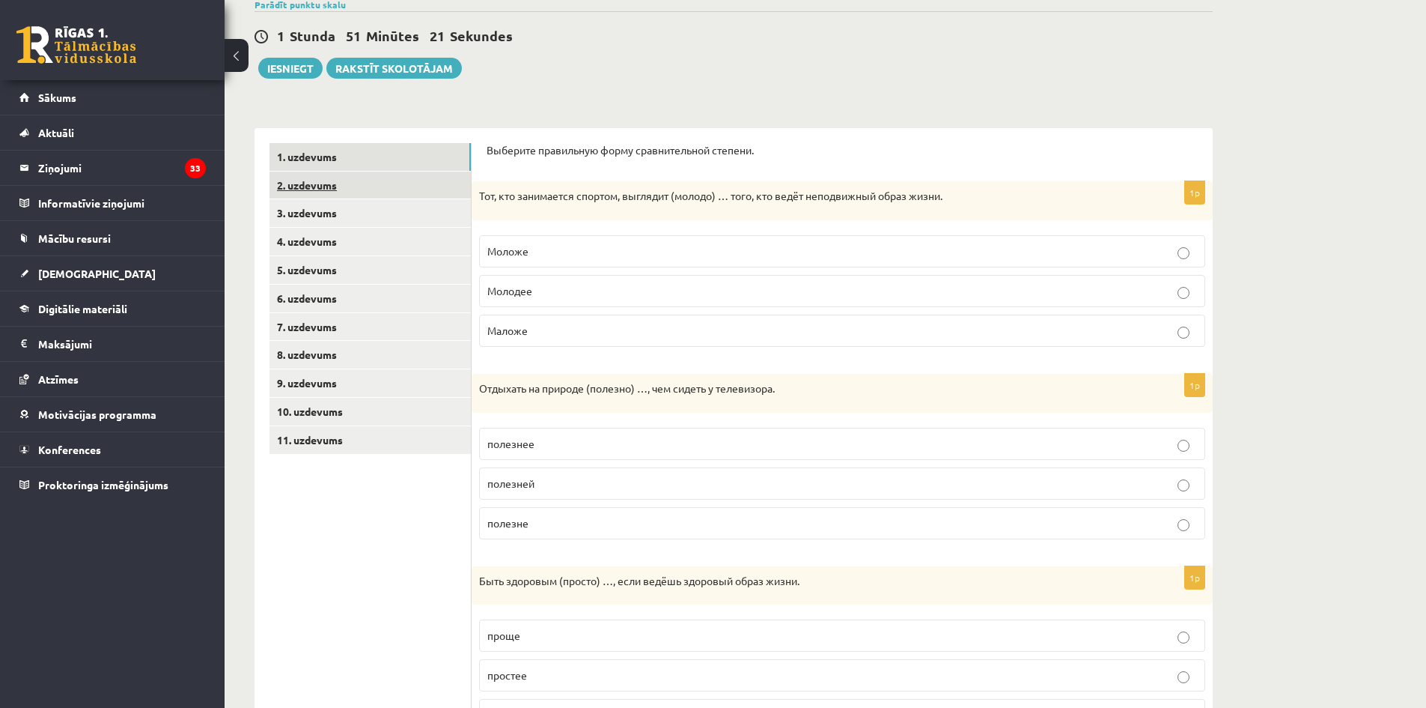
click at [424, 194] on link "2. uzdevums" at bounding box center [370, 185] width 201 height 28
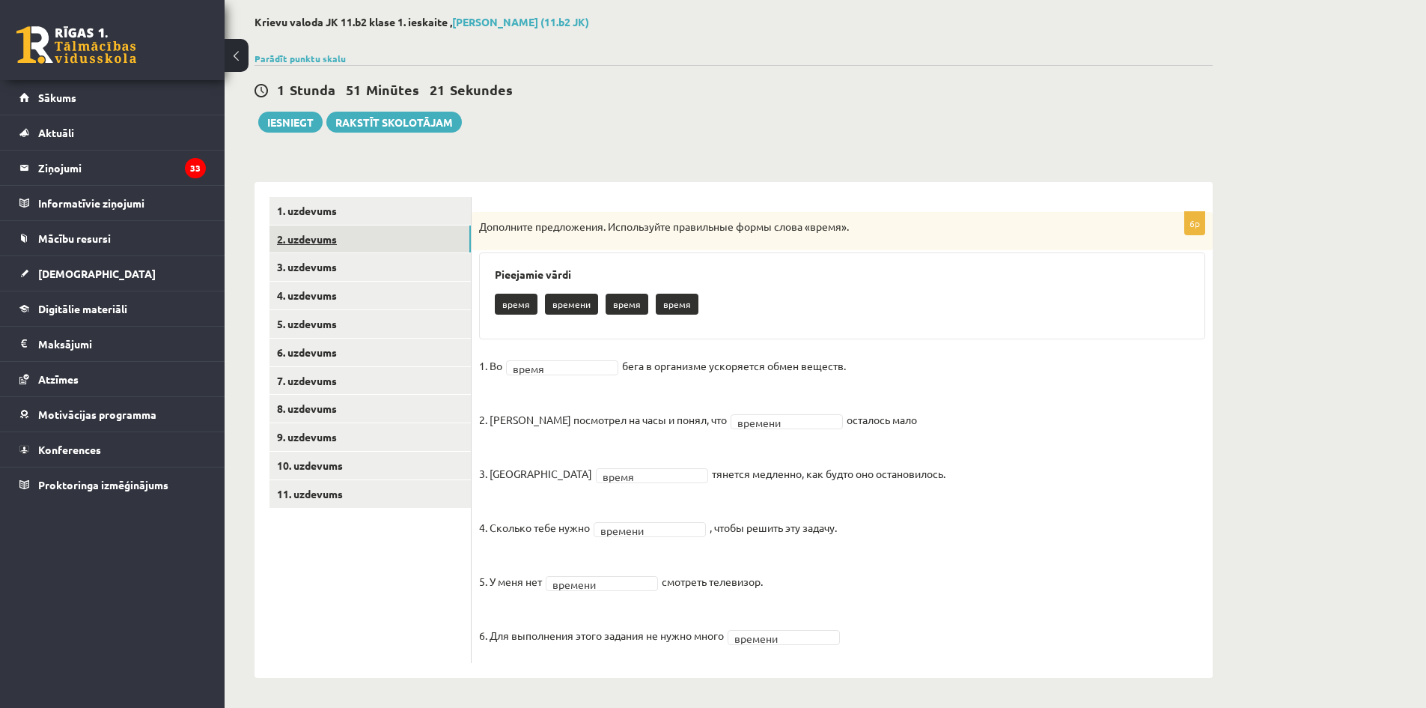
scroll to position [73, 0]
click at [421, 246] on link "2. uzdevums" at bounding box center [370, 239] width 201 height 28
click at [404, 295] on link "4. uzdevums" at bounding box center [370, 296] width 201 height 28
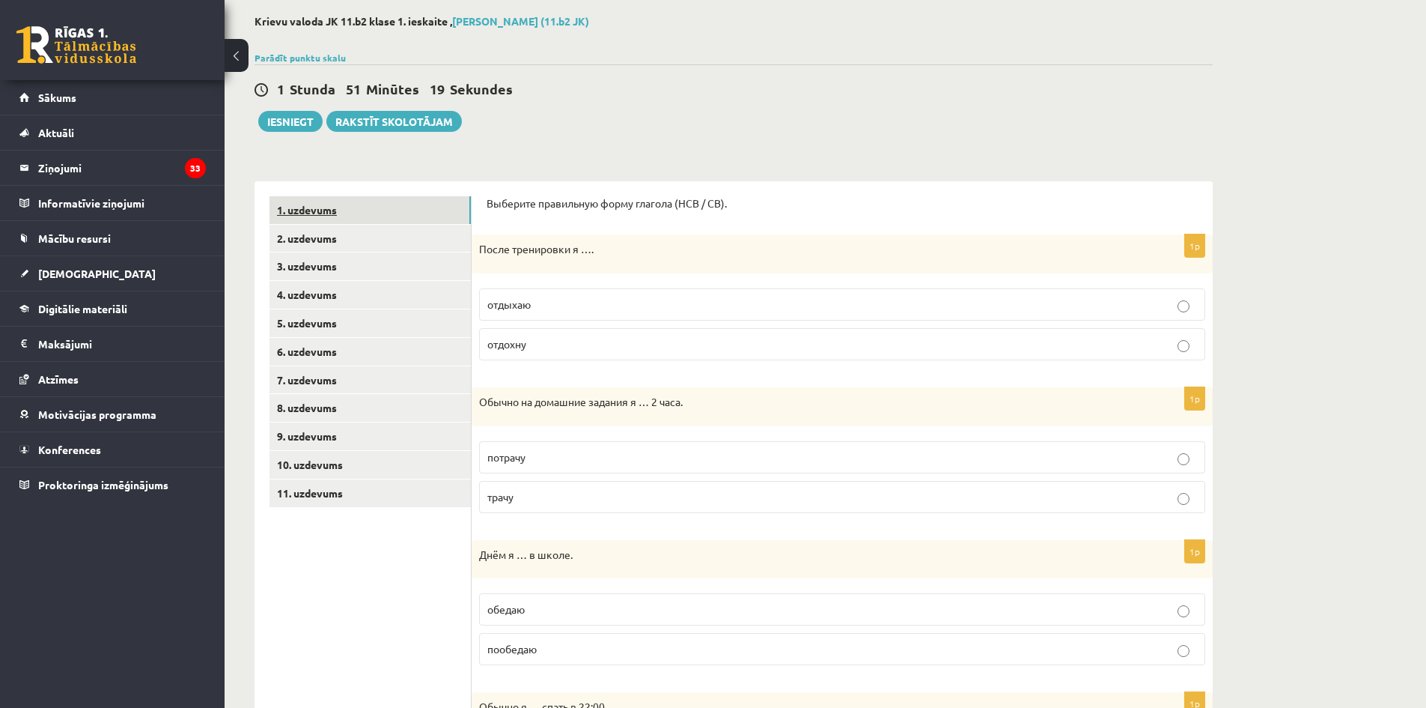
click at [386, 216] on link "1. uzdevums" at bounding box center [370, 210] width 201 height 28
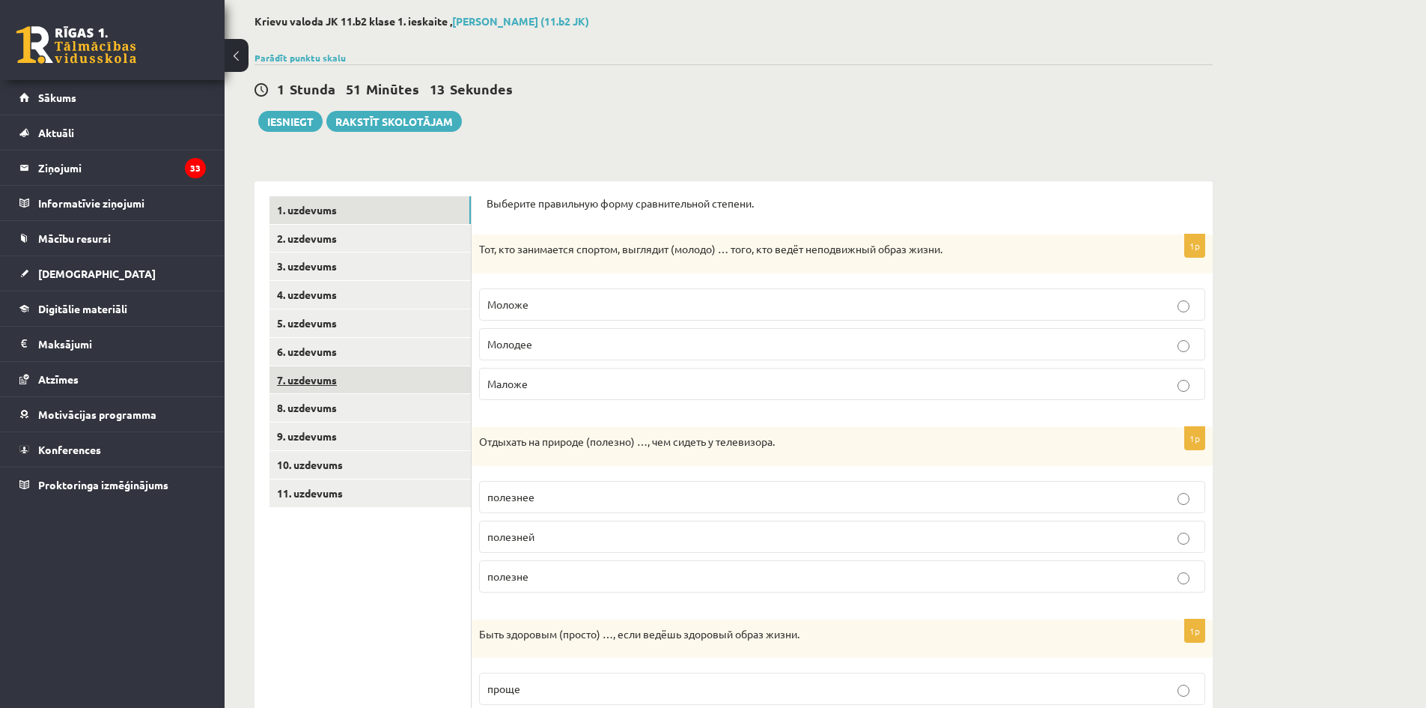
click at [356, 389] on link "7. uzdevums" at bounding box center [370, 380] width 201 height 28
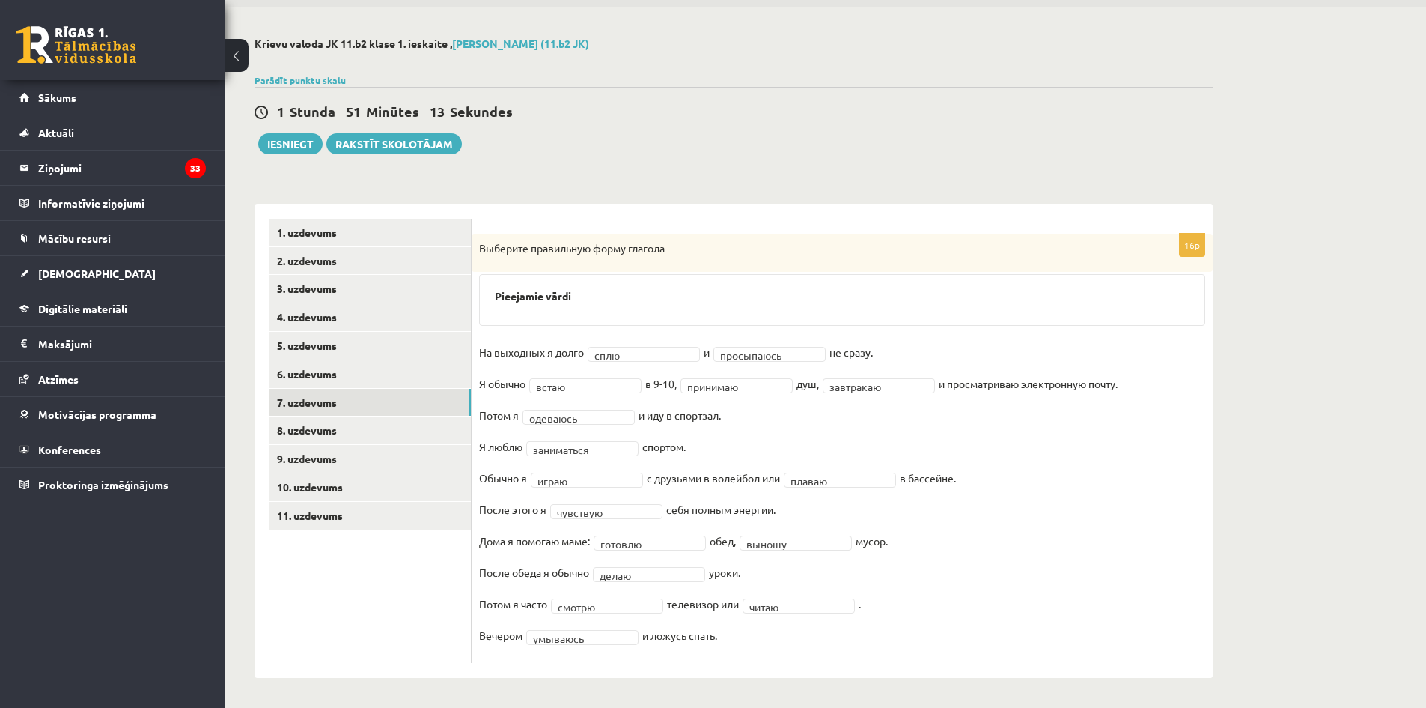
scroll to position [51, 0]
click at [387, 418] on link "8. uzdevums" at bounding box center [370, 430] width 201 height 28
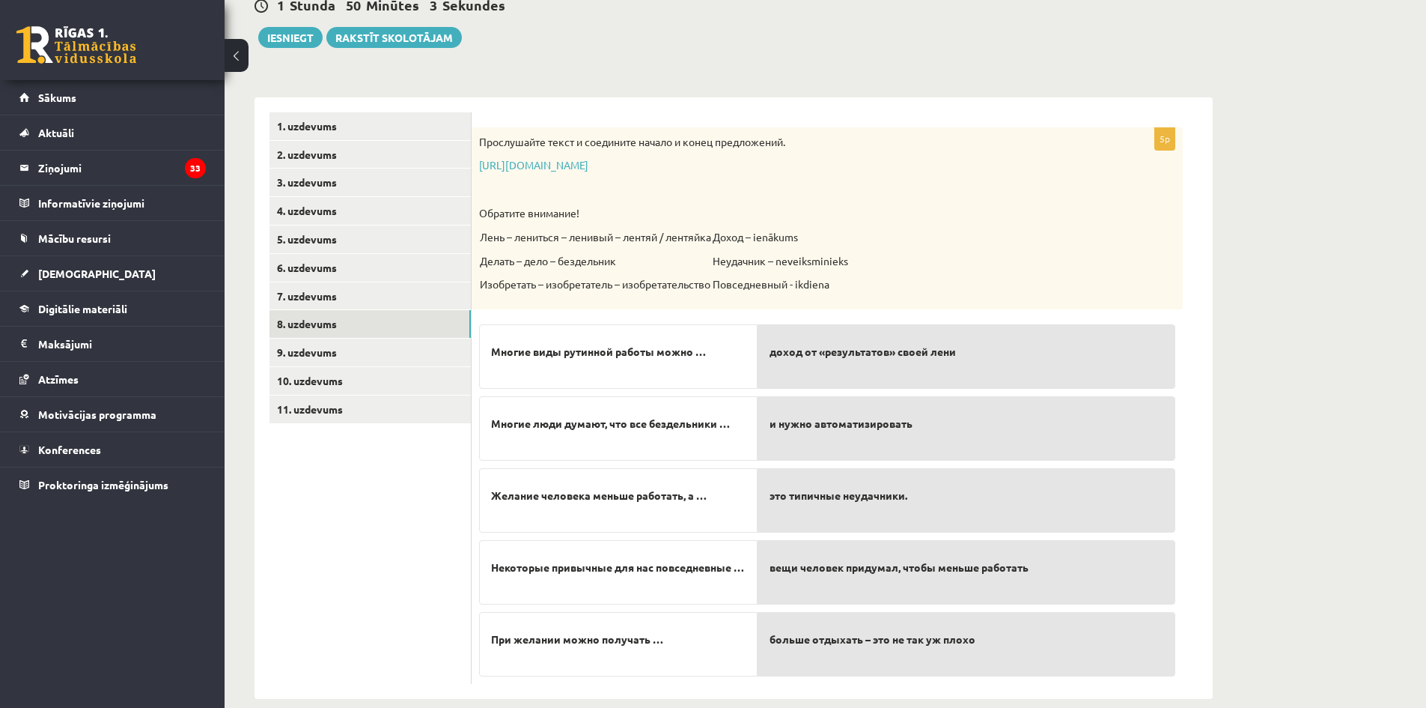
scroll to position [178, 0]
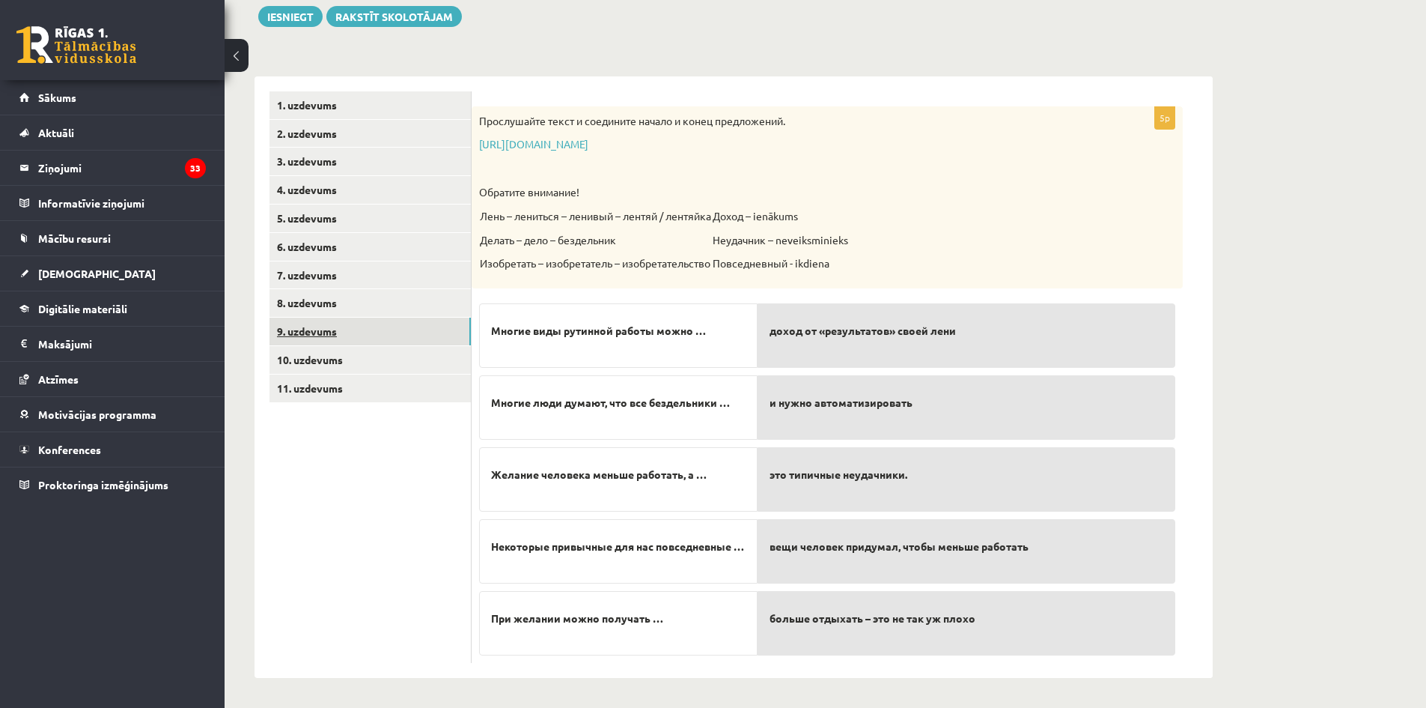
click at [396, 333] on link "9. uzdevums" at bounding box center [370, 331] width 201 height 28
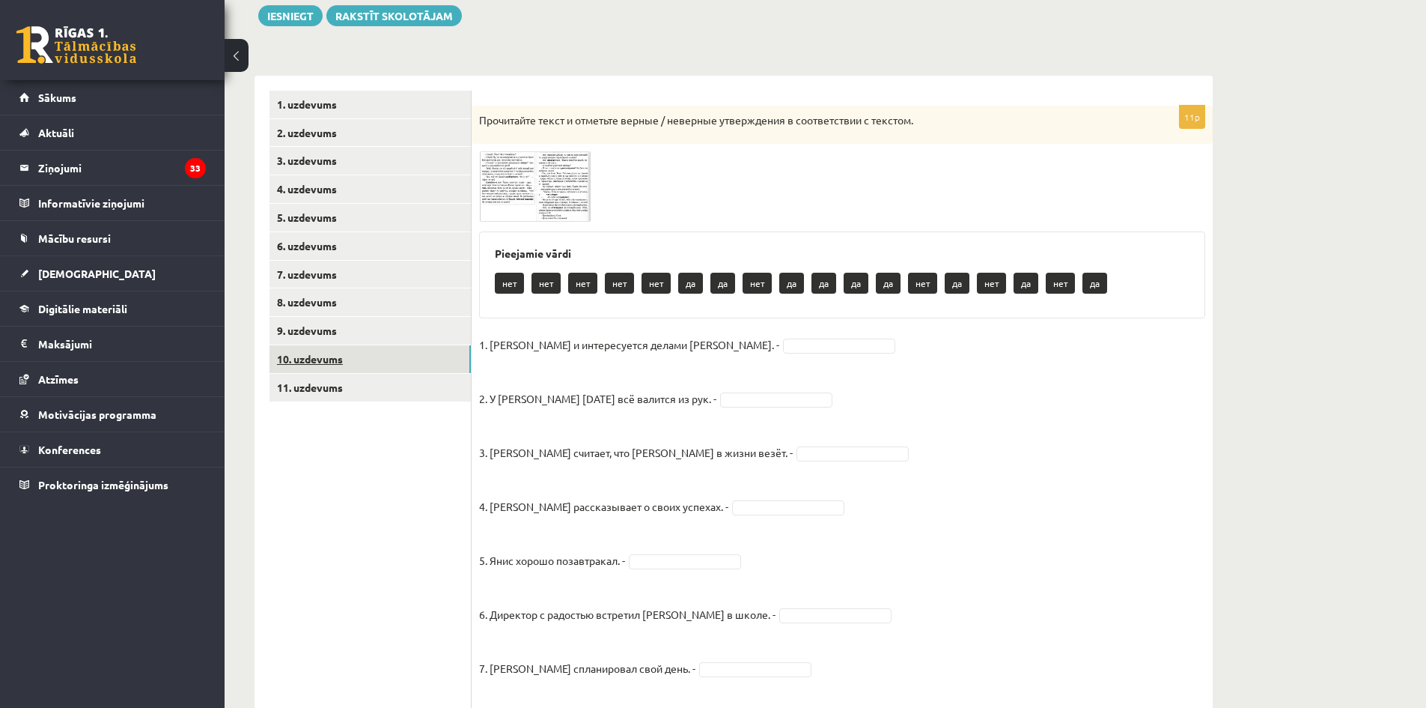
click at [391, 368] on link "10. uzdevums" at bounding box center [370, 359] width 201 height 28
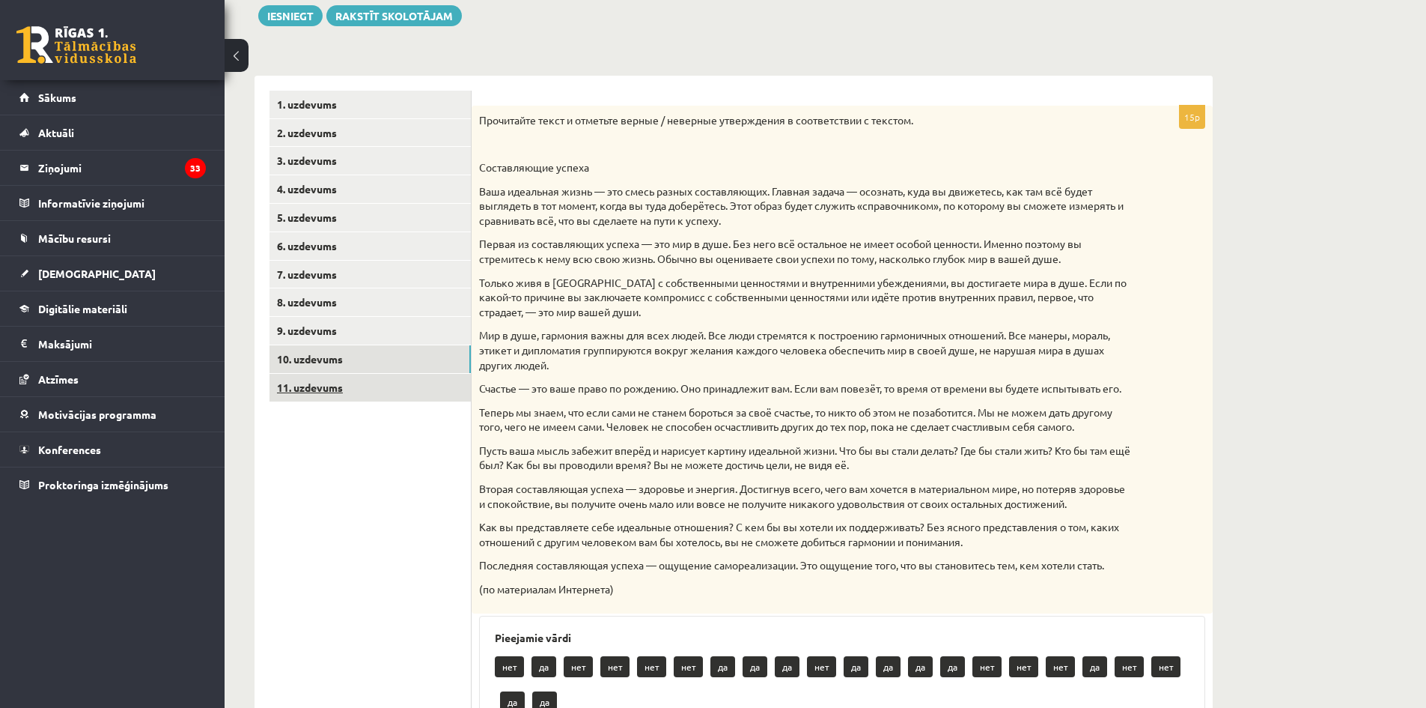
click at [380, 395] on link "11. uzdevums" at bounding box center [370, 388] width 201 height 28
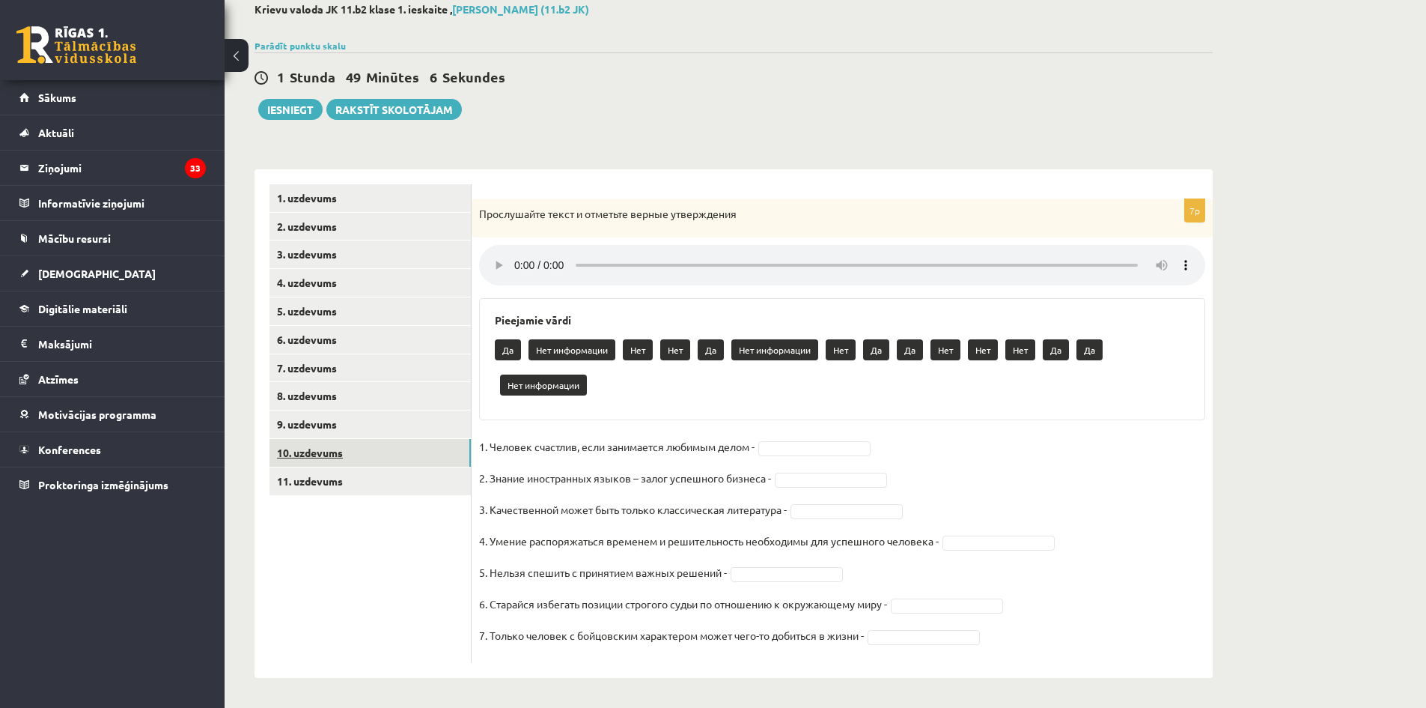
click at [364, 450] on link "10. uzdevums" at bounding box center [370, 453] width 201 height 28
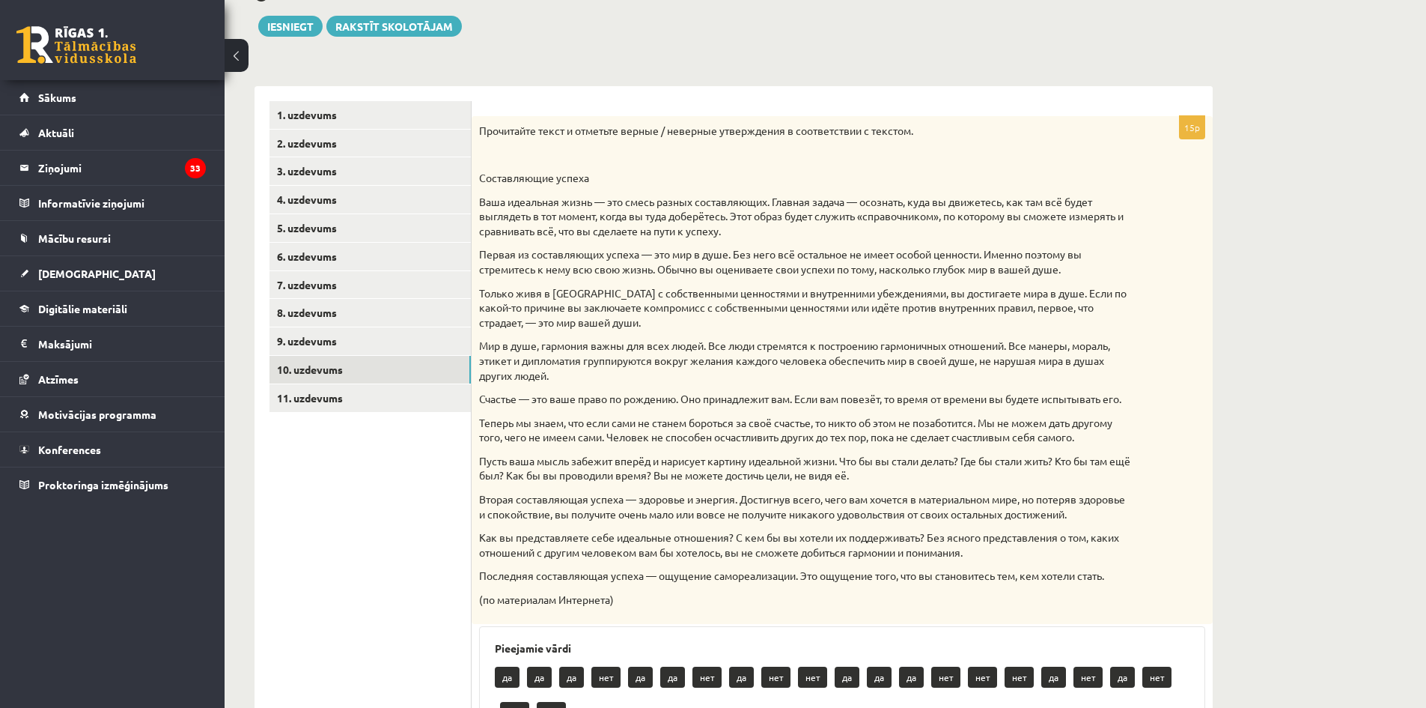
scroll to position [161, 0]
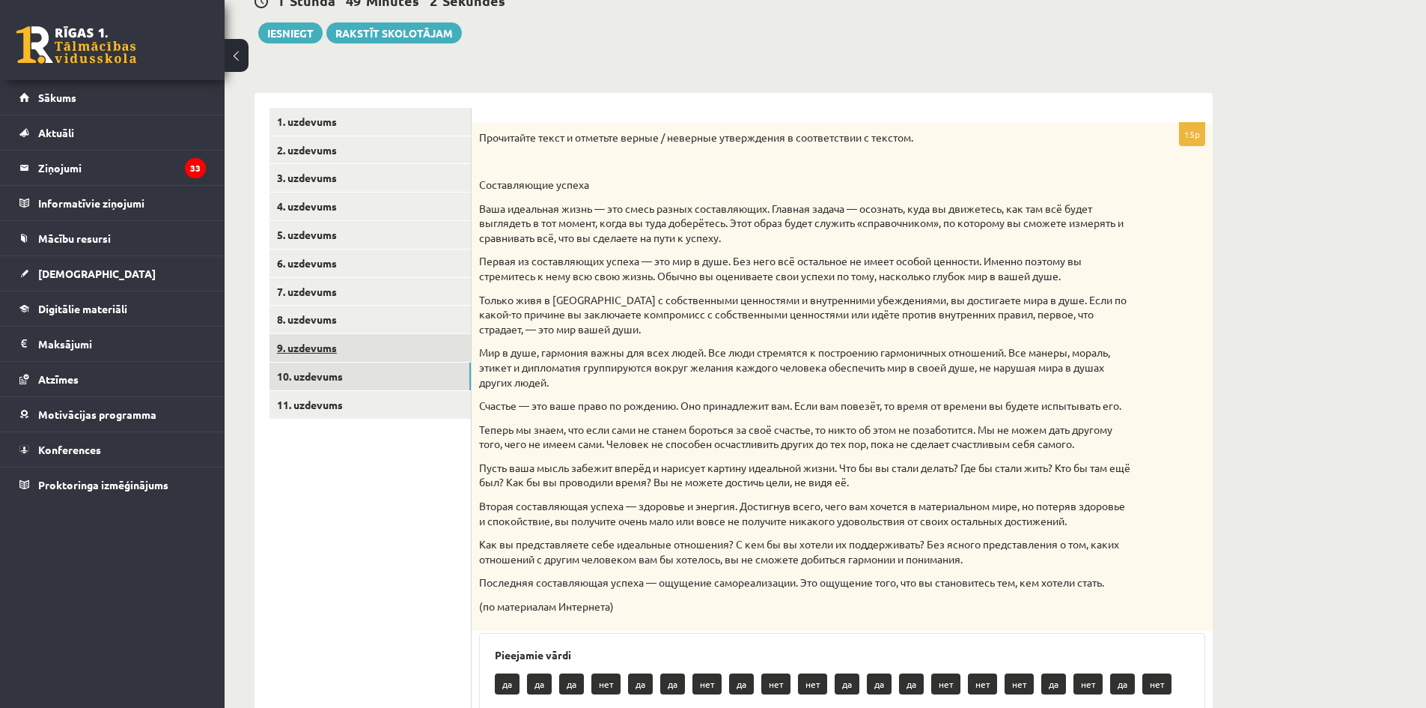
click at [360, 356] on link "9. uzdevums" at bounding box center [370, 348] width 201 height 28
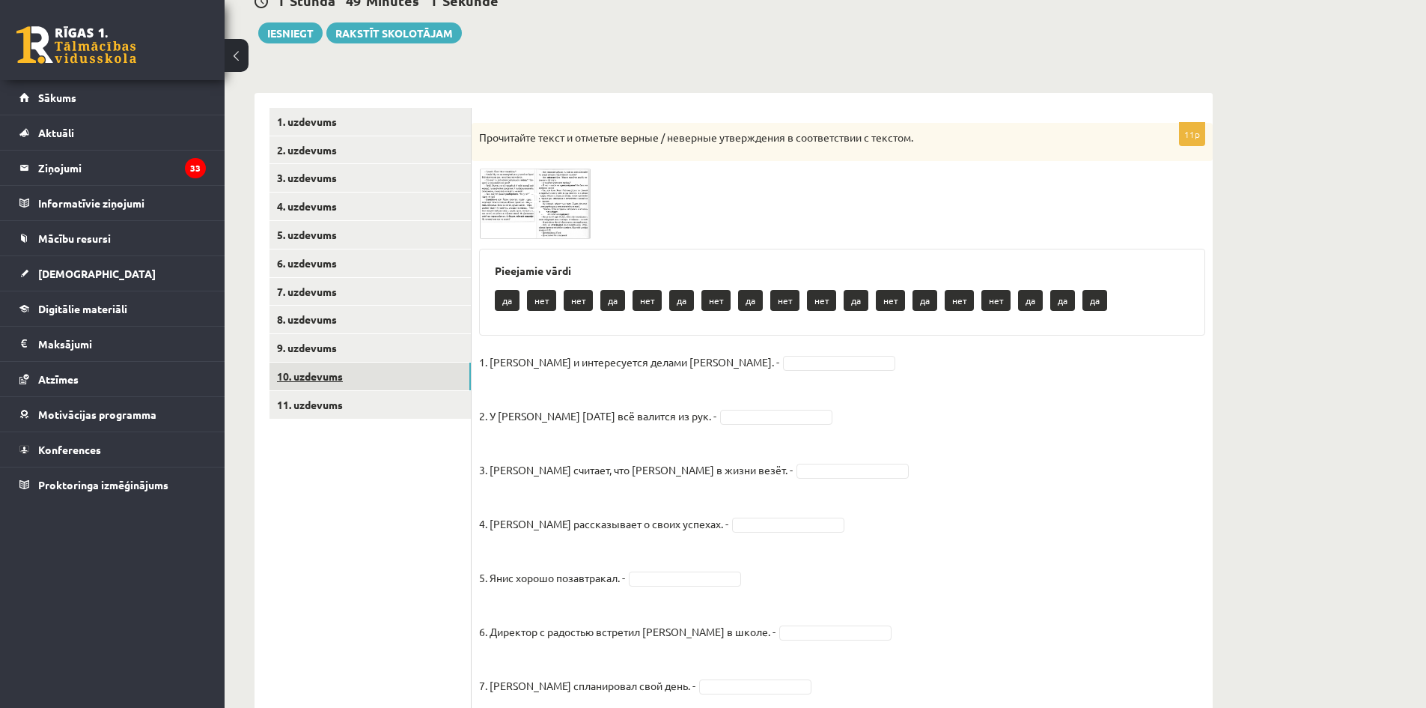
click at [380, 366] on link "10. uzdevums" at bounding box center [370, 376] width 201 height 28
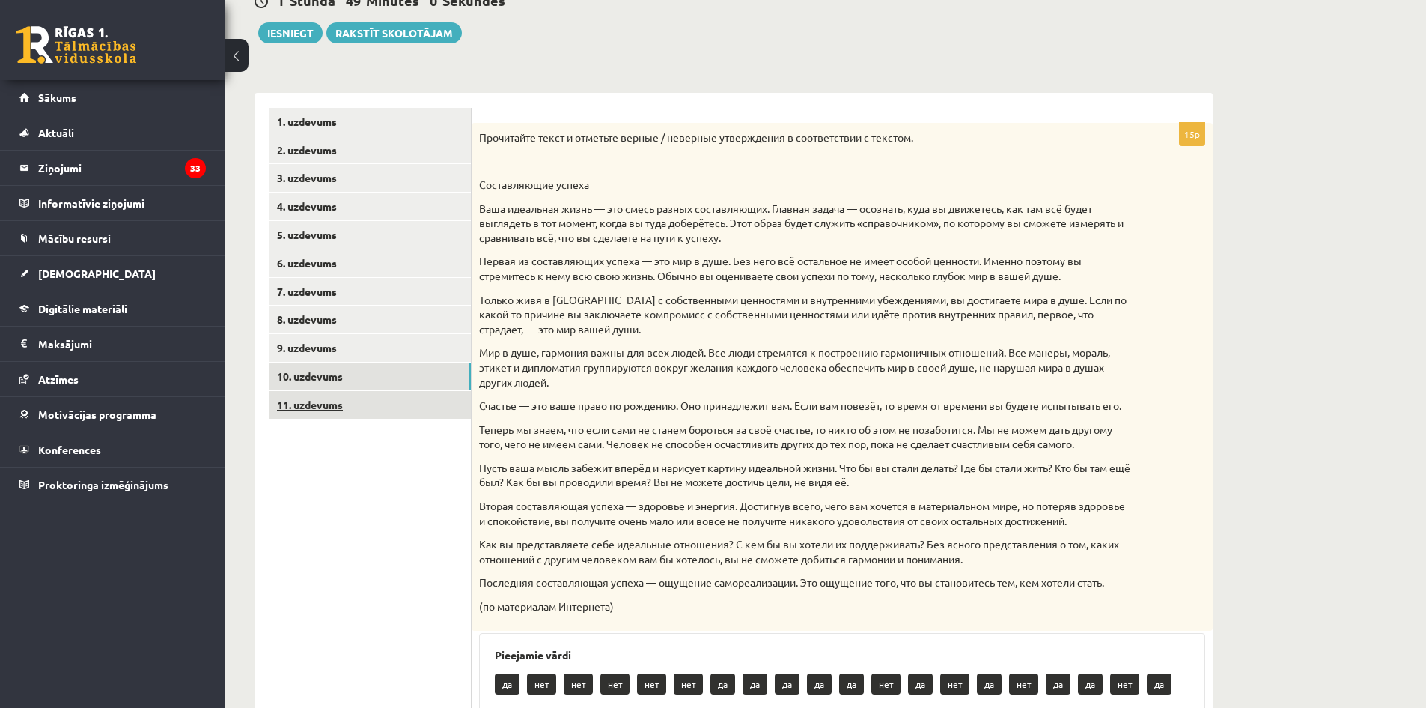
click at [352, 405] on link "11. uzdevums" at bounding box center [370, 405] width 201 height 28
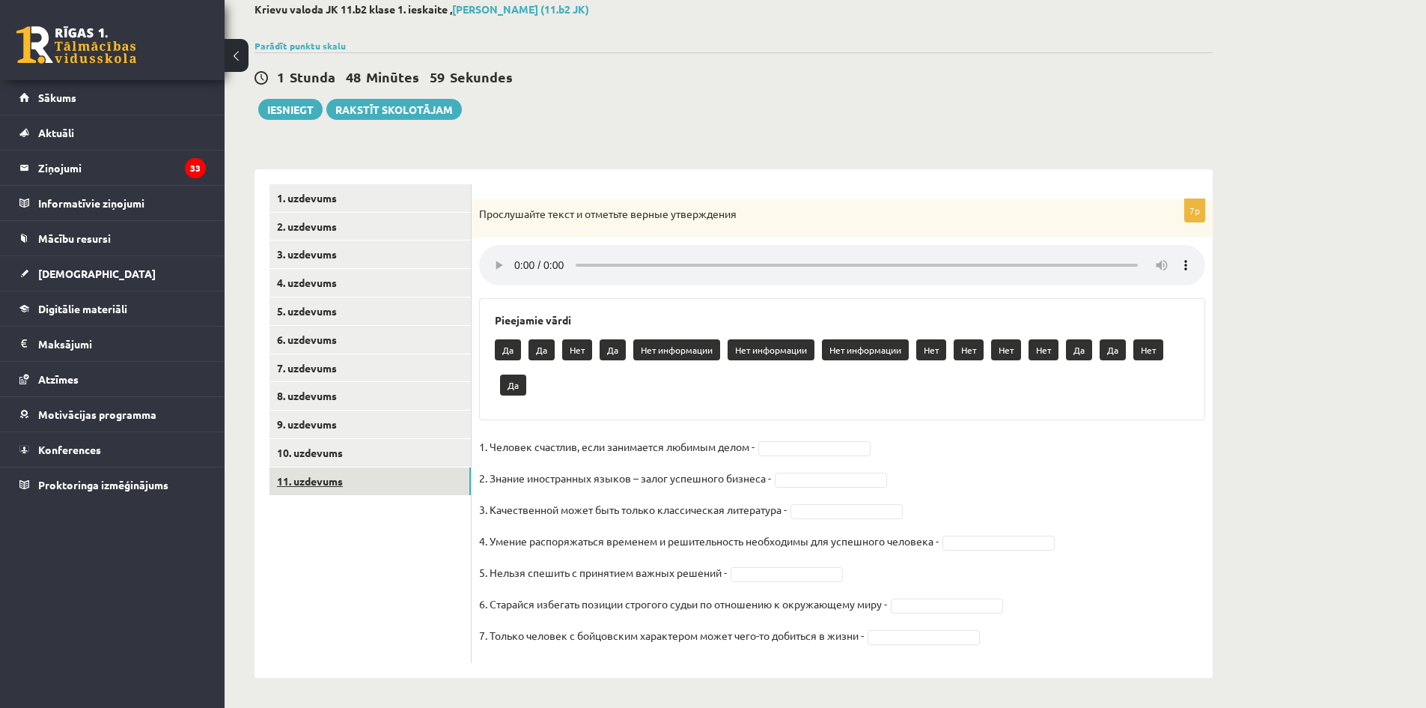
scroll to position [86, 0]
click at [340, 453] on link "10. uzdevums" at bounding box center [370, 453] width 201 height 28
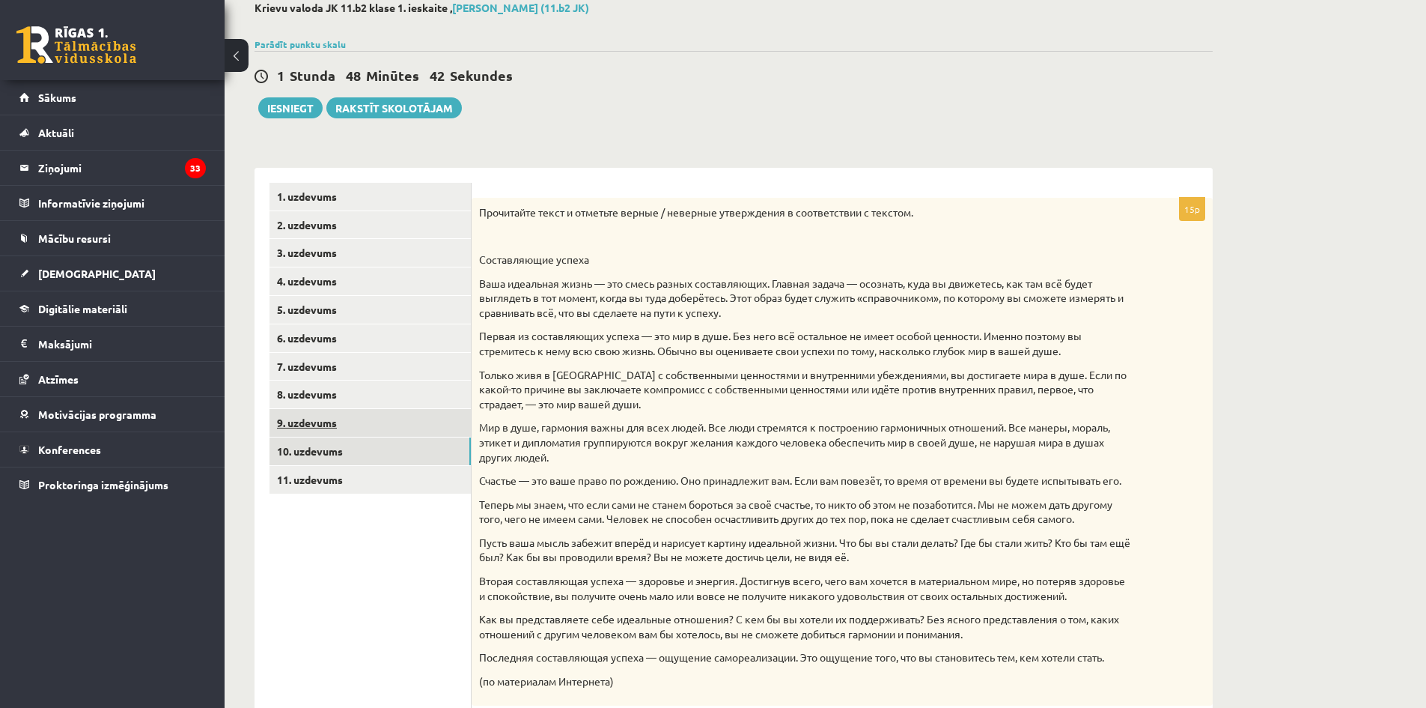
click at [373, 423] on link "9. uzdevums" at bounding box center [370, 423] width 201 height 28
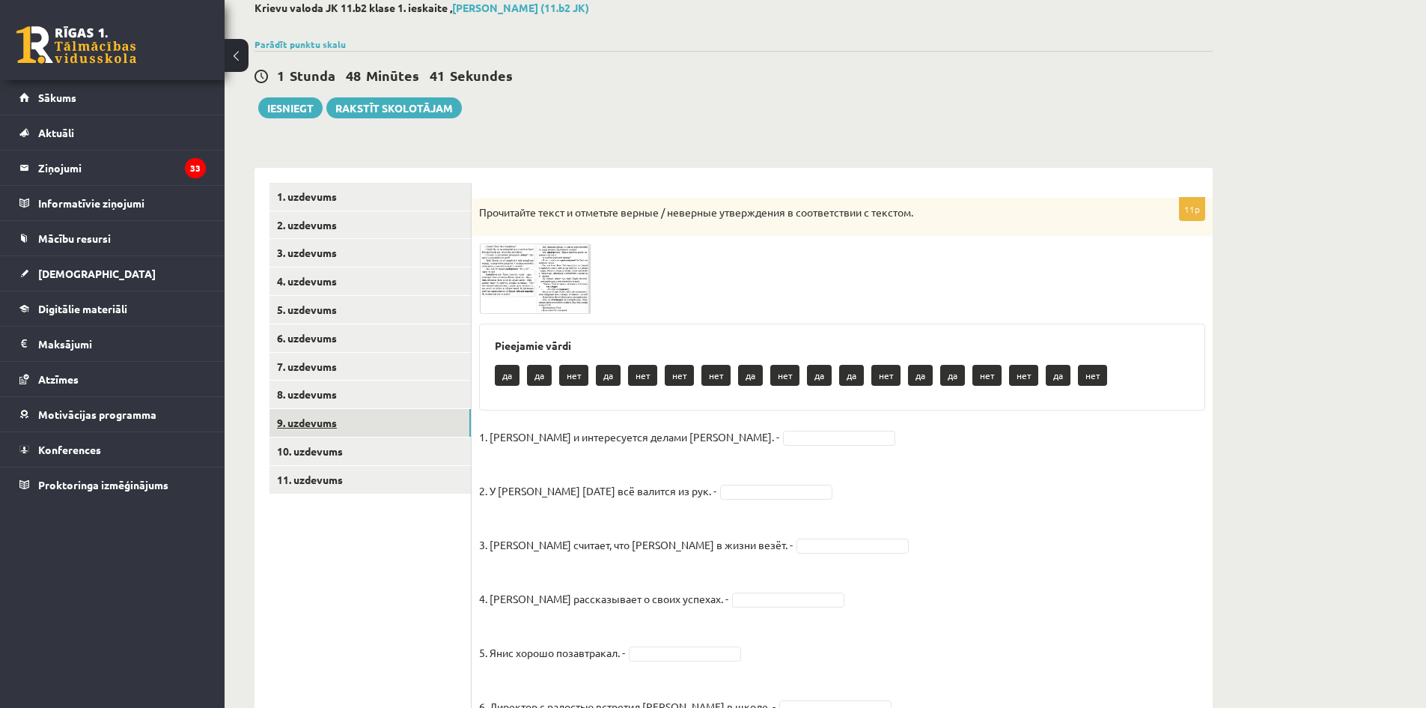
click at [378, 410] on link "9. uzdevums" at bounding box center [370, 423] width 201 height 28
click at [378, 404] on link "8. uzdevums" at bounding box center [370, 394] width 201 height 28
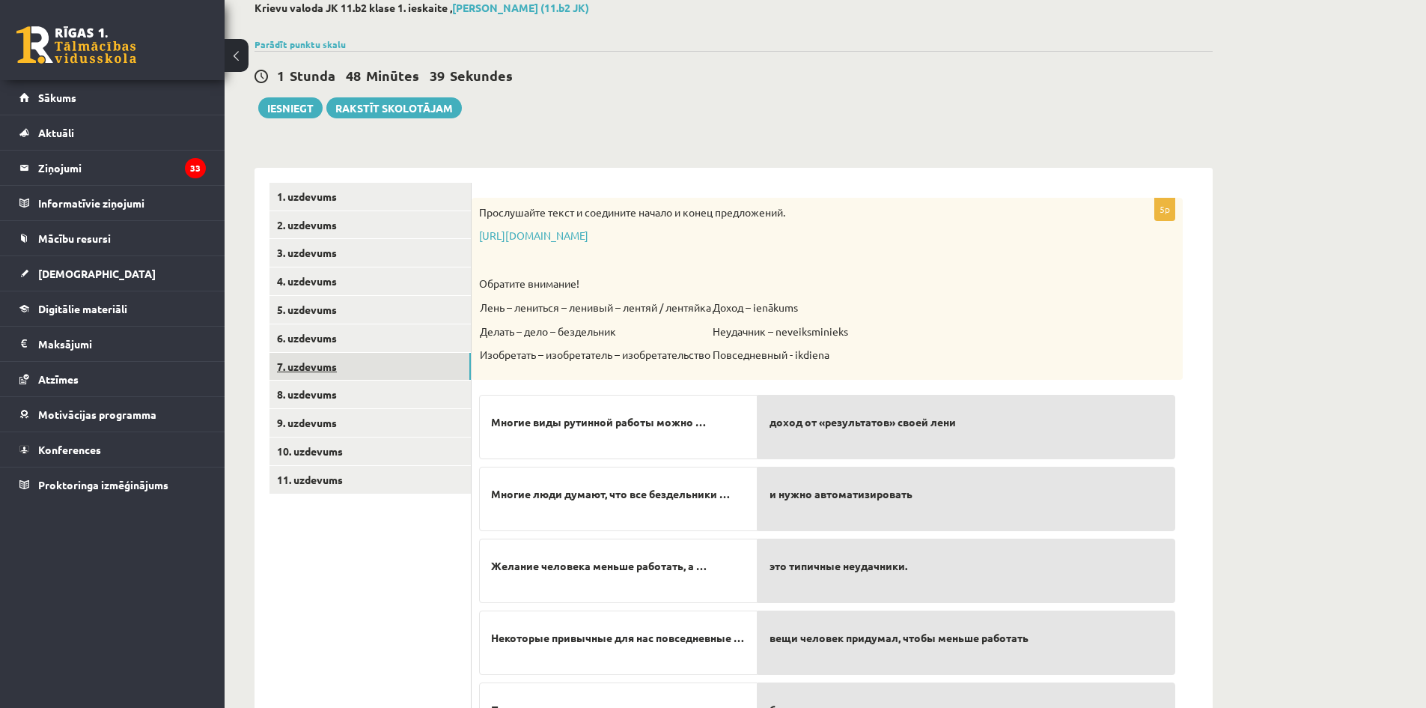
click at [354, 369] on link "7. uzdevums" at bounding box center [370, 367] width 201 height 28
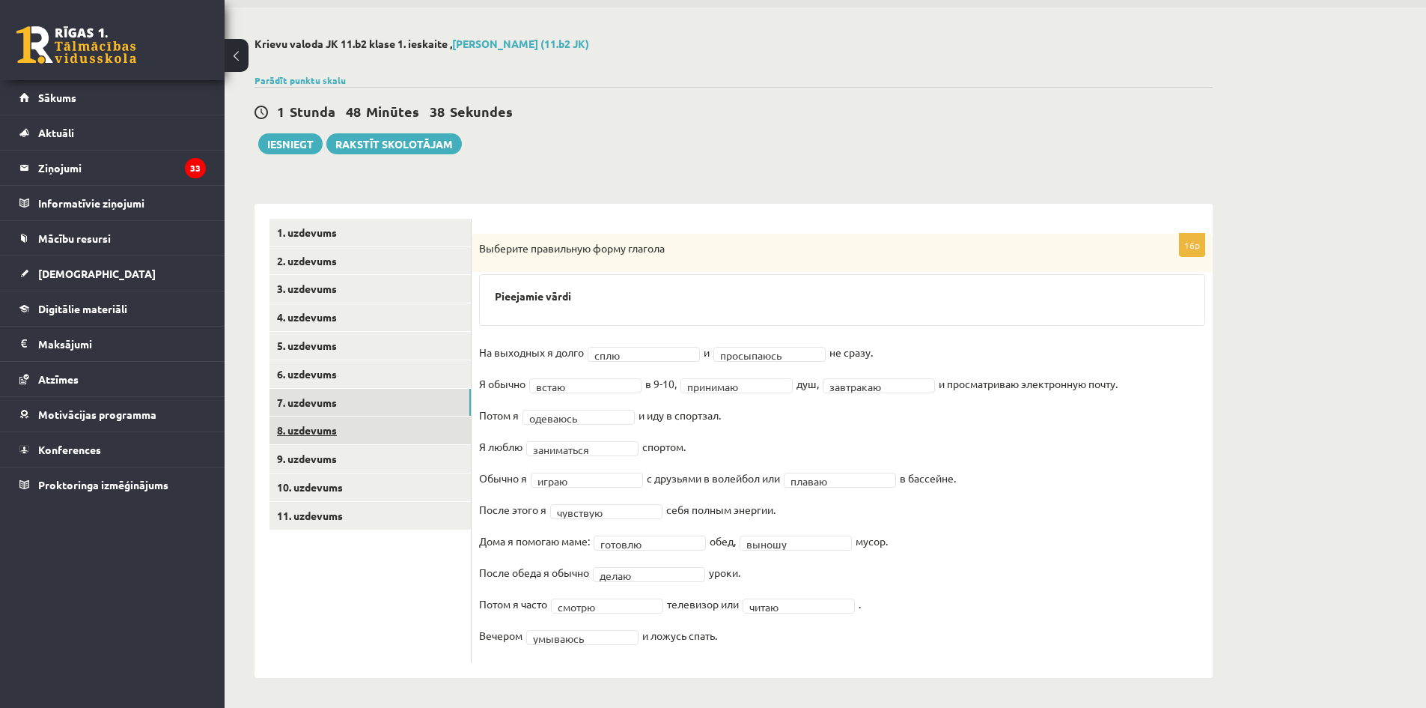
click at [380, 430] on link "8. uzdevums" at bounding box center [370, 430] width 201 height 28
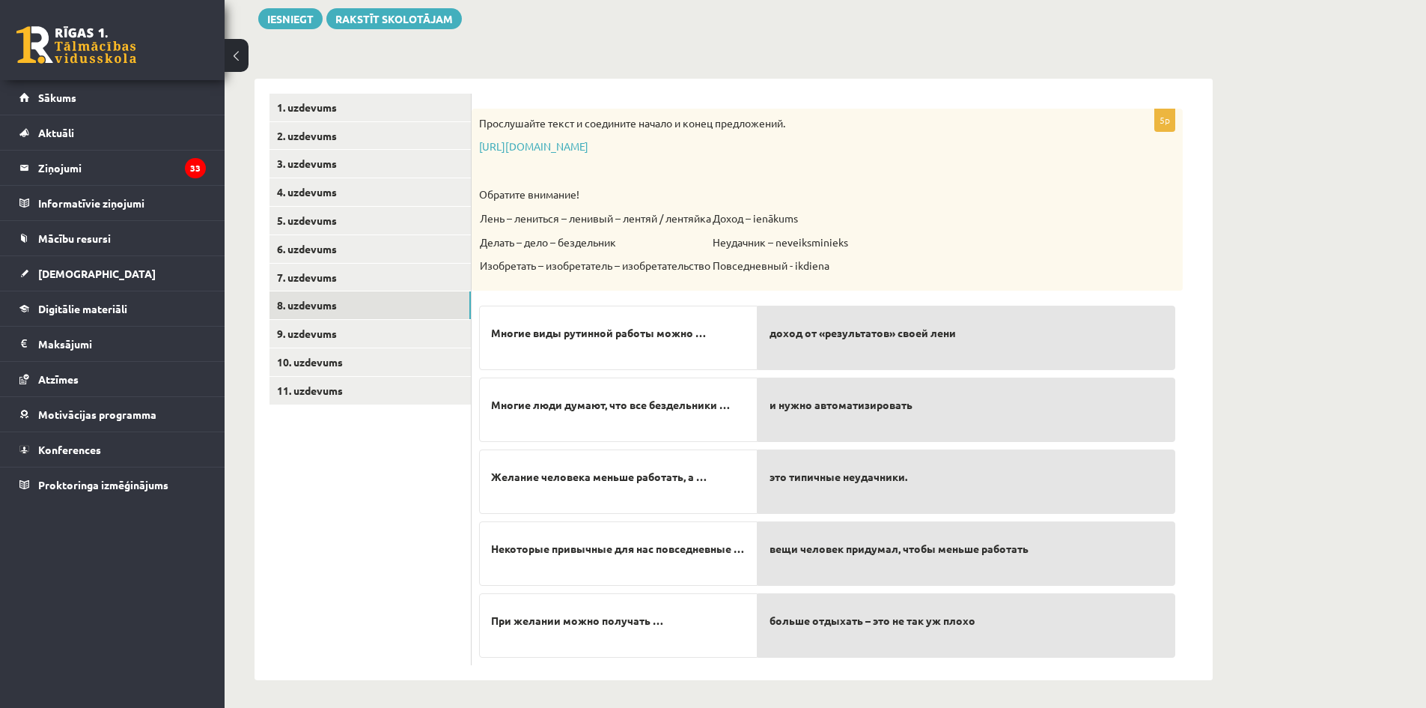
scroll to position [178, 0]
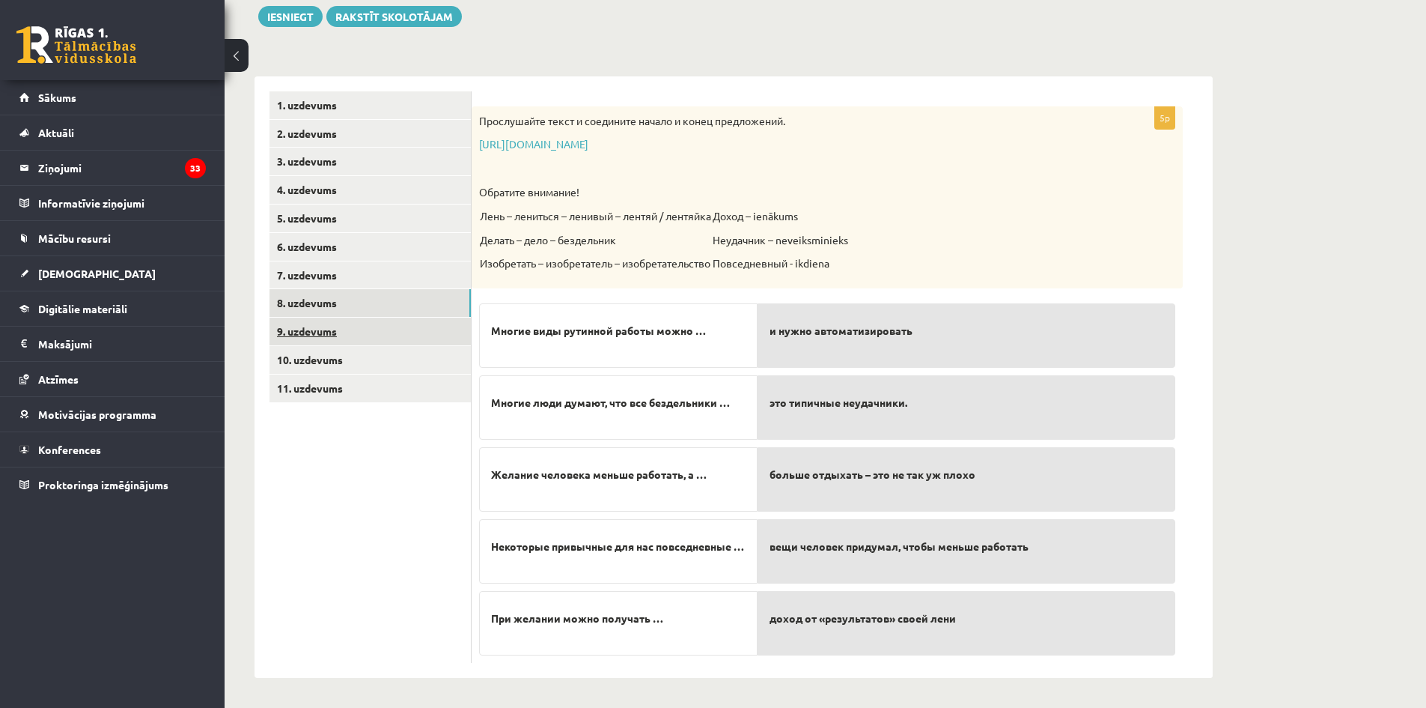
click at [374, 327] on link "9. uzdevums" at bounding box center [370, 331] width 201 height 28
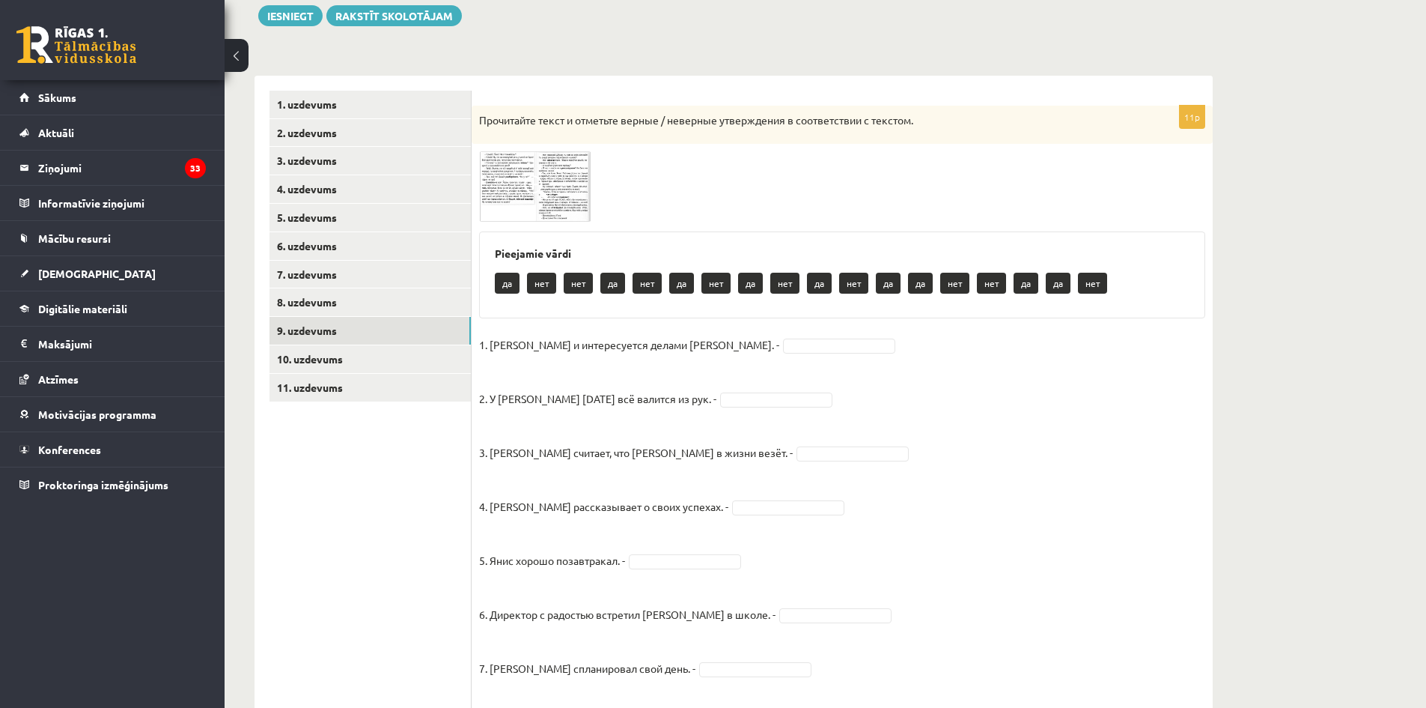
click at [528, 189] on span at bounding box center [536, 187] width 24 height 24
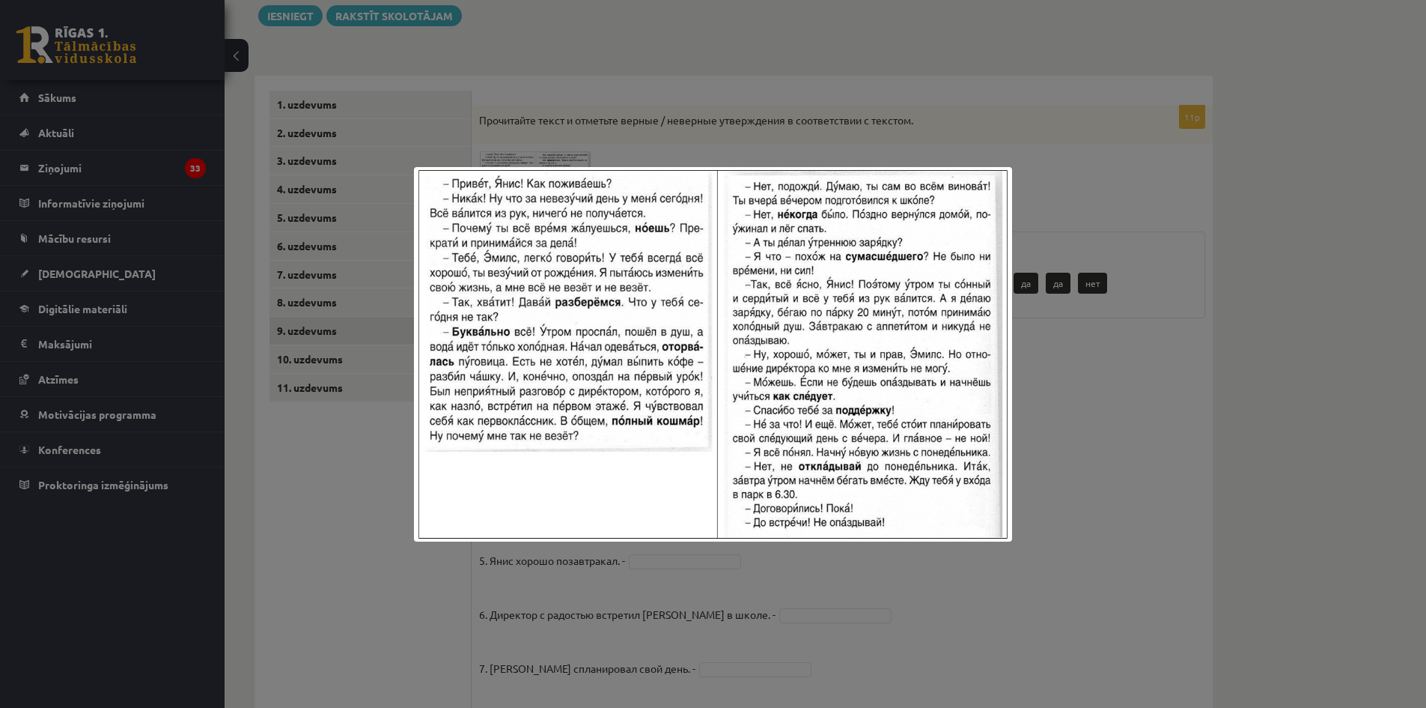
click at [1125, 366] on div at bounding box center [713, 354] width 1426 height 708
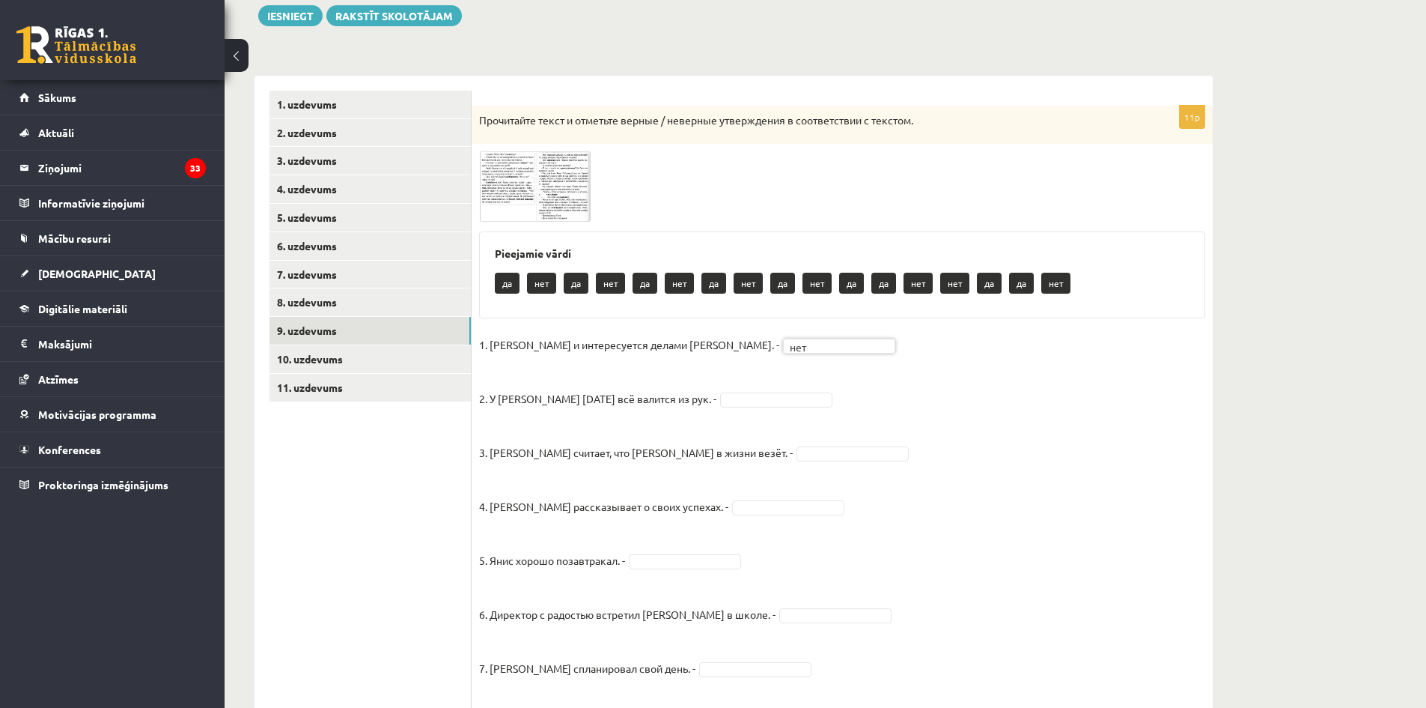
click at [534, 213] on img at bounding box center [535, 186] width 112 height 70
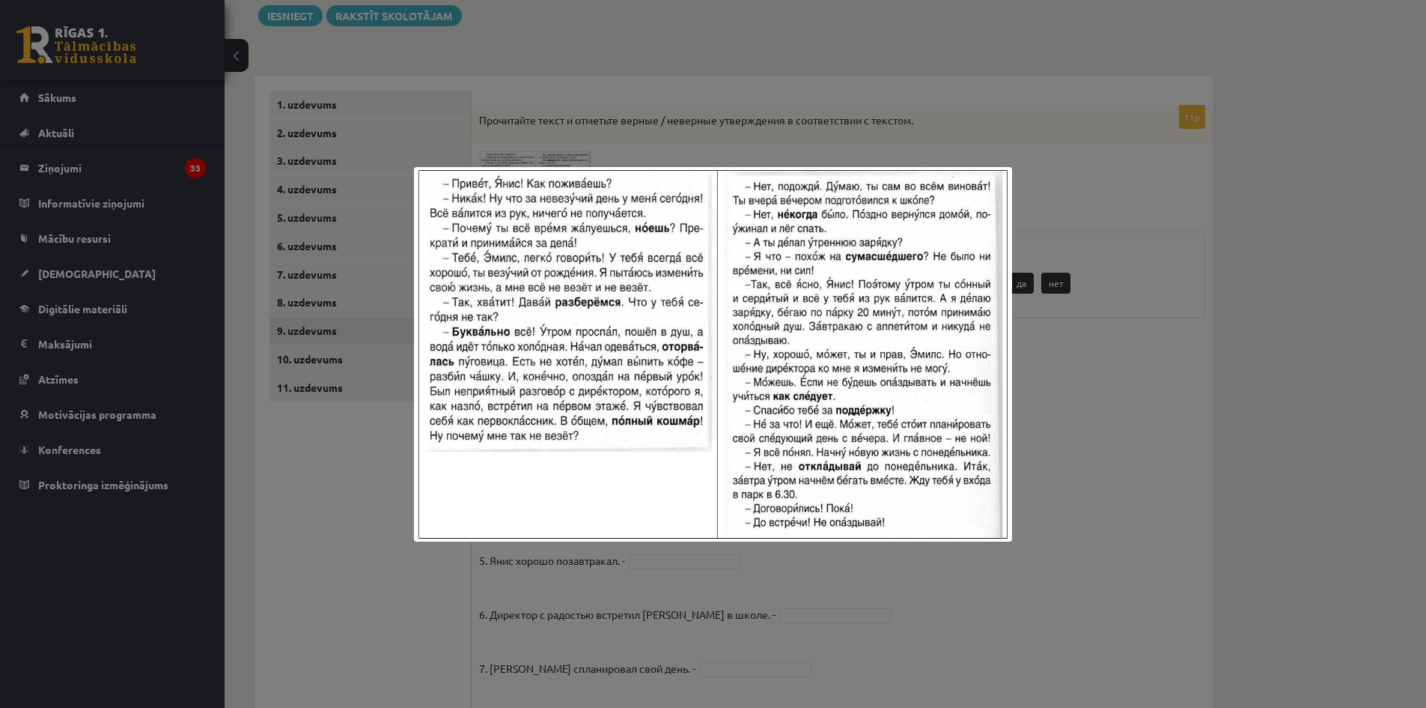
click at [1155, 356] on div at bounding box center [713, 354] width 1426 height 708
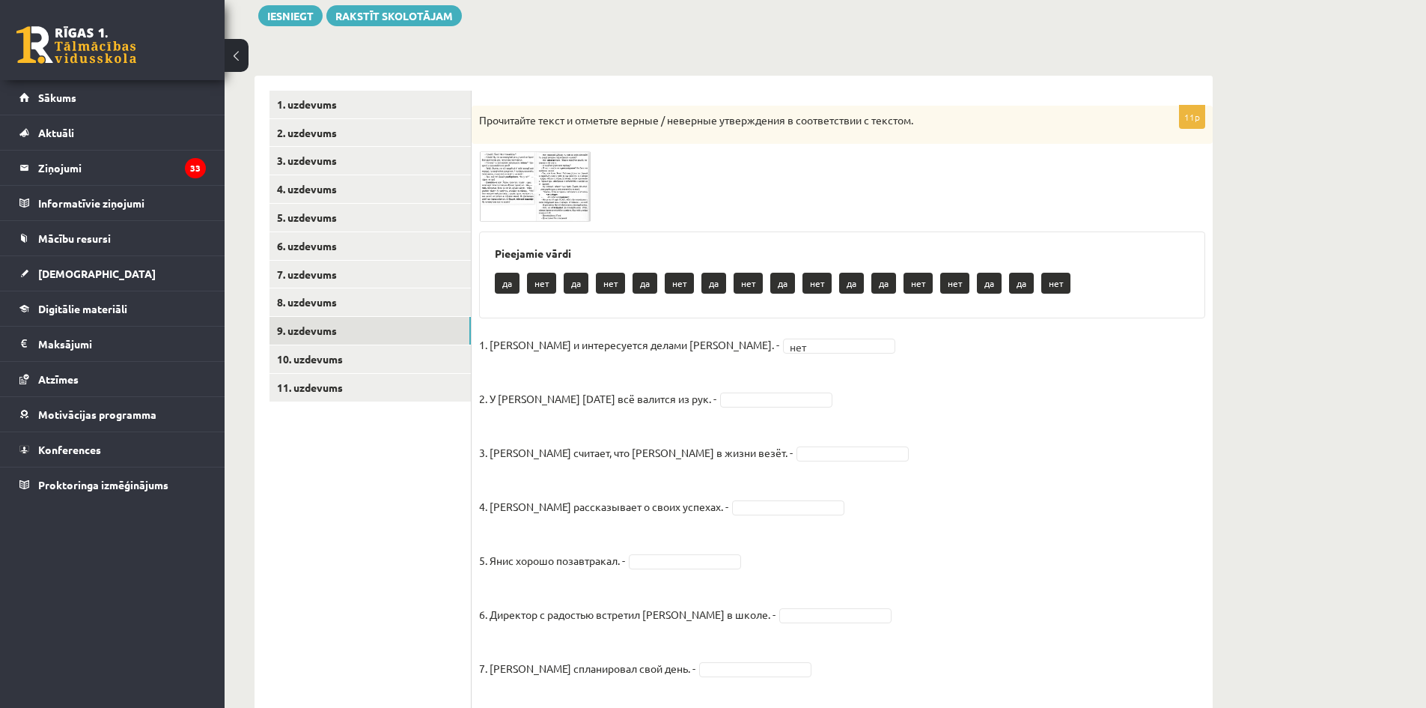
click at [518, 208] on img at bounding box center [535, 186] width 112 height 70
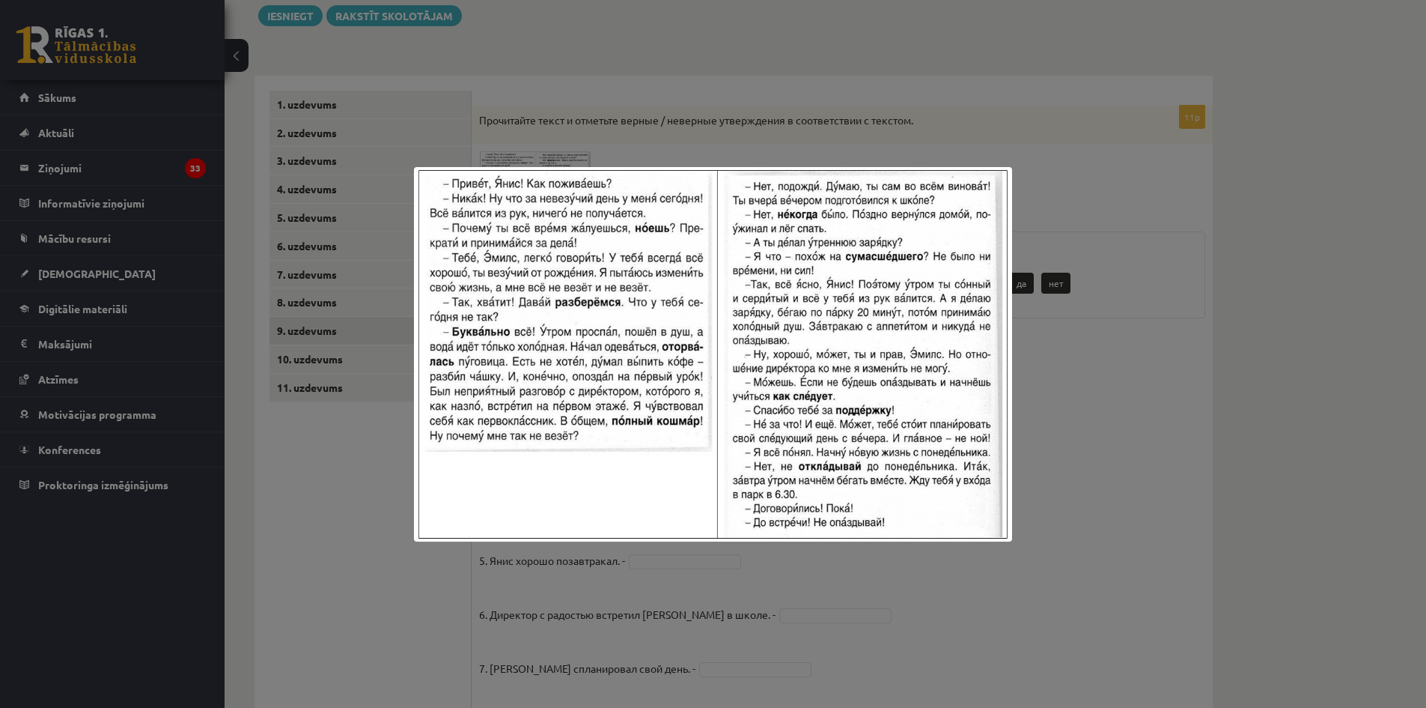
click at [1104, 330] on div at bounding box center [713, 354] width 1426 height 708
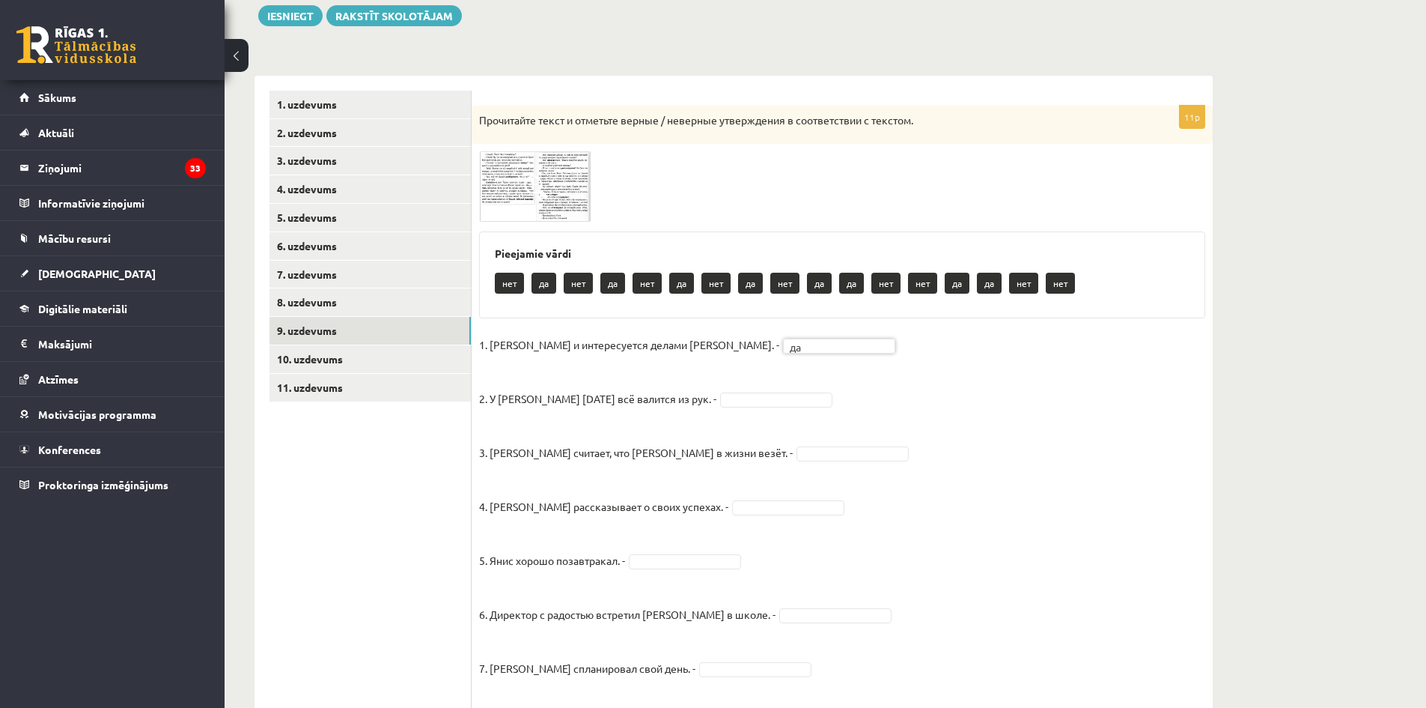
click at [531, 188] on span at bounding box center [536, 187] width 24 height 24
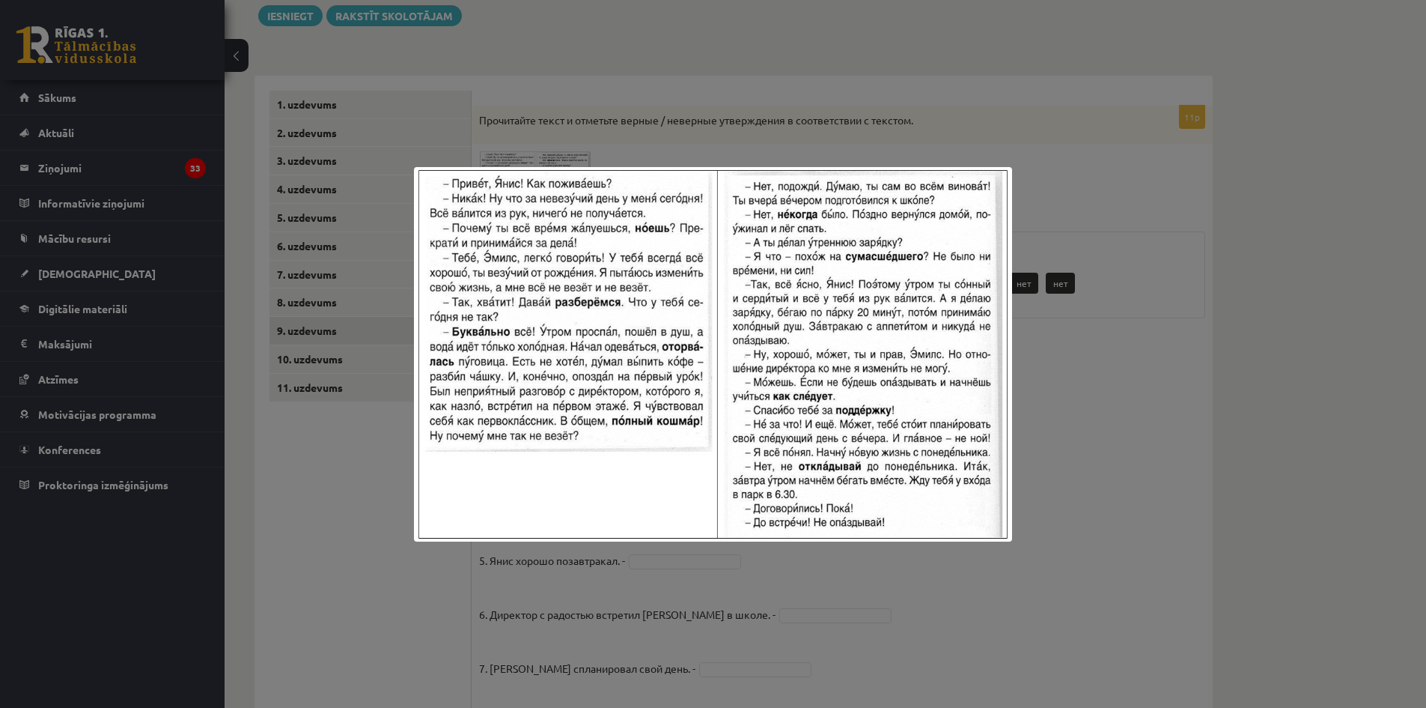
click at [1095, 392] on div at bounding box center [713, 354] width 1426 height 708
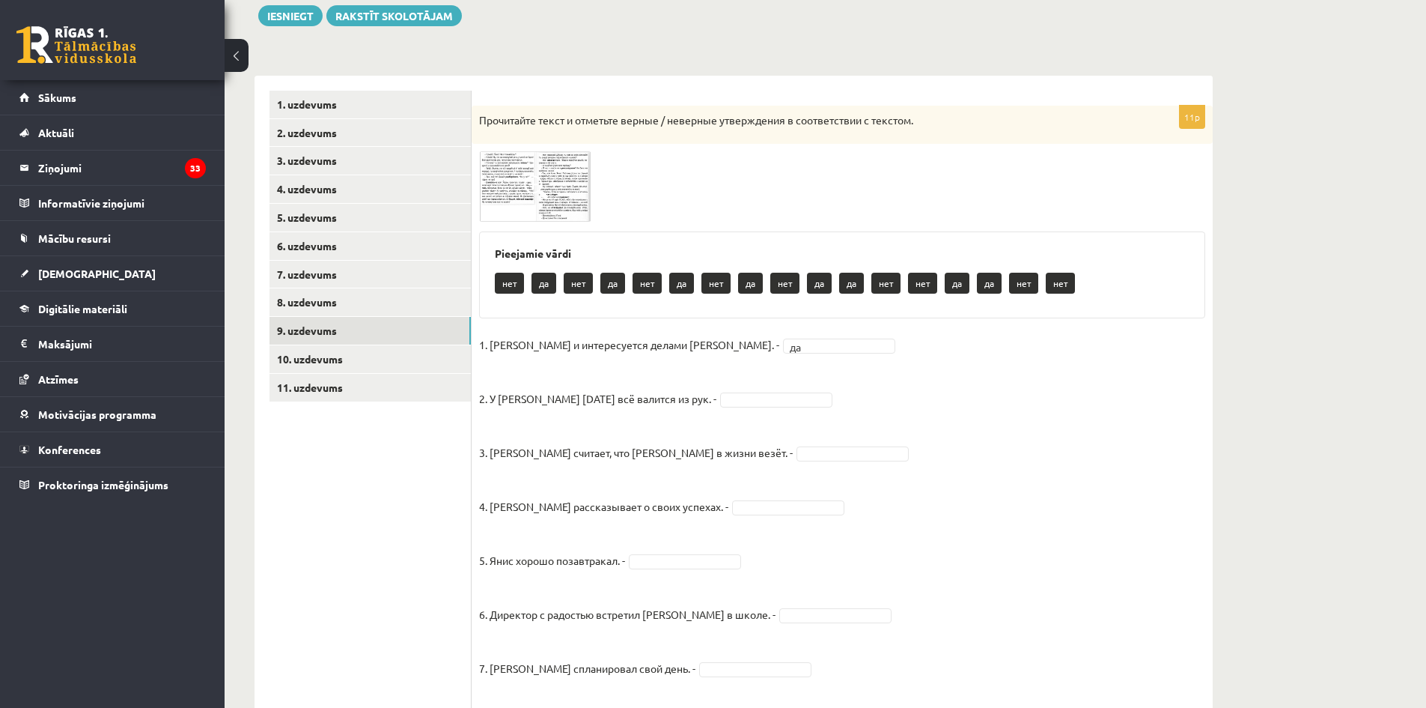
click at [541, 195] on span at bounding box center [536, 187] width 24 height 24
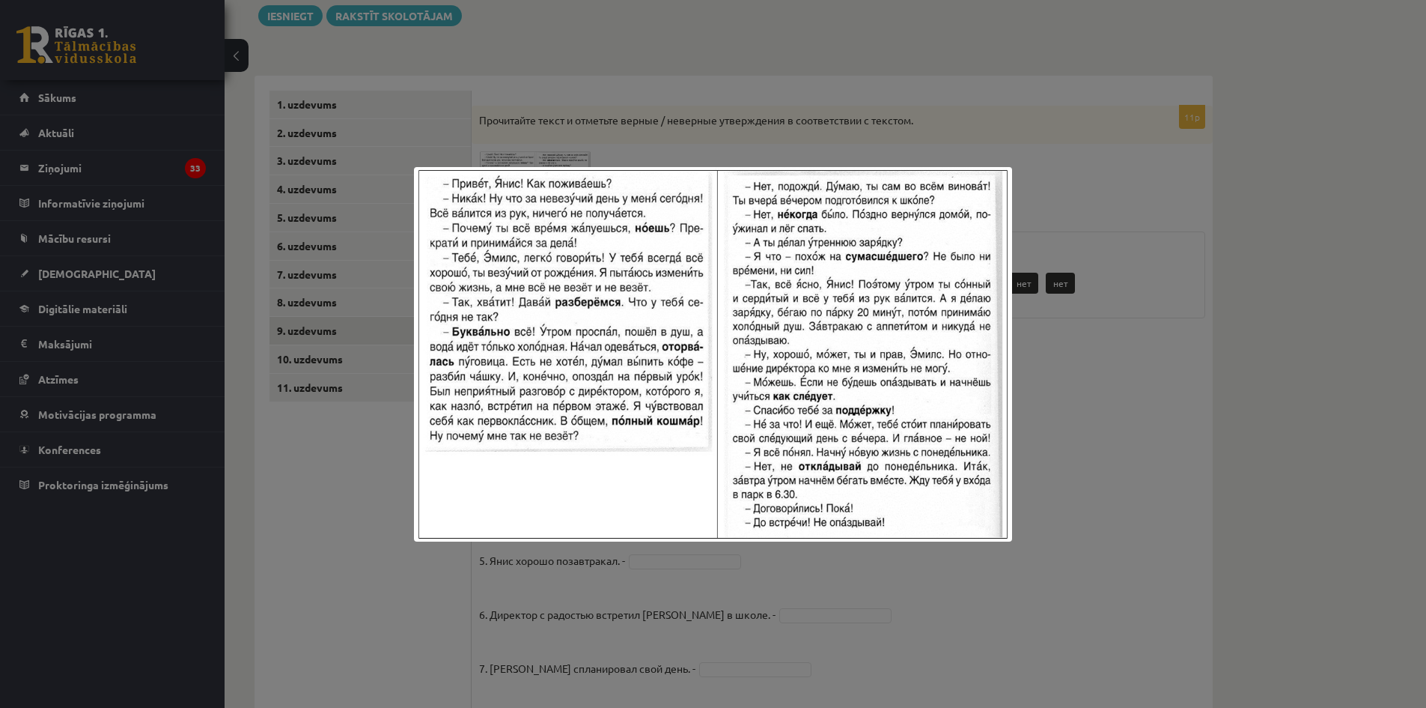
click at [1101, 392] on div at bounding box center [713, 354] width 1426 height 708
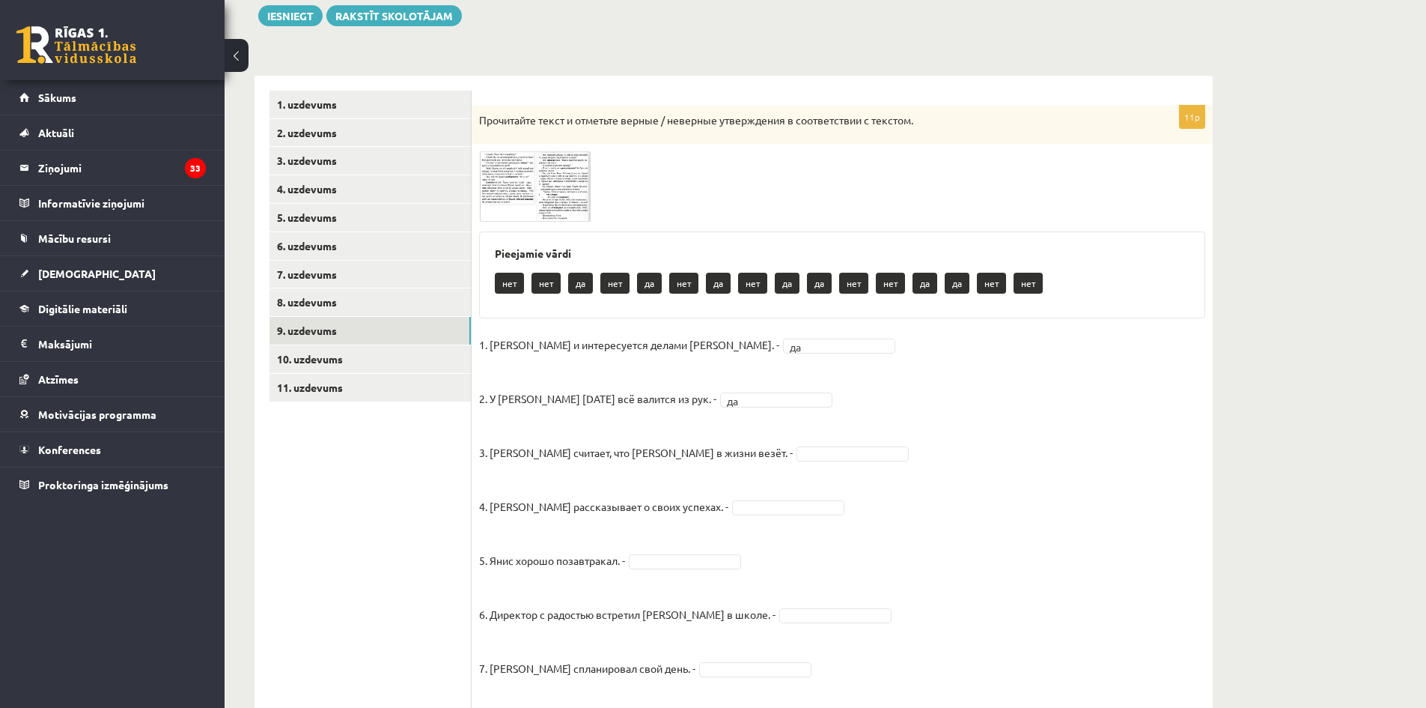
click at [535, 166] on img at bounding box center [535, 186] width 112 height 70
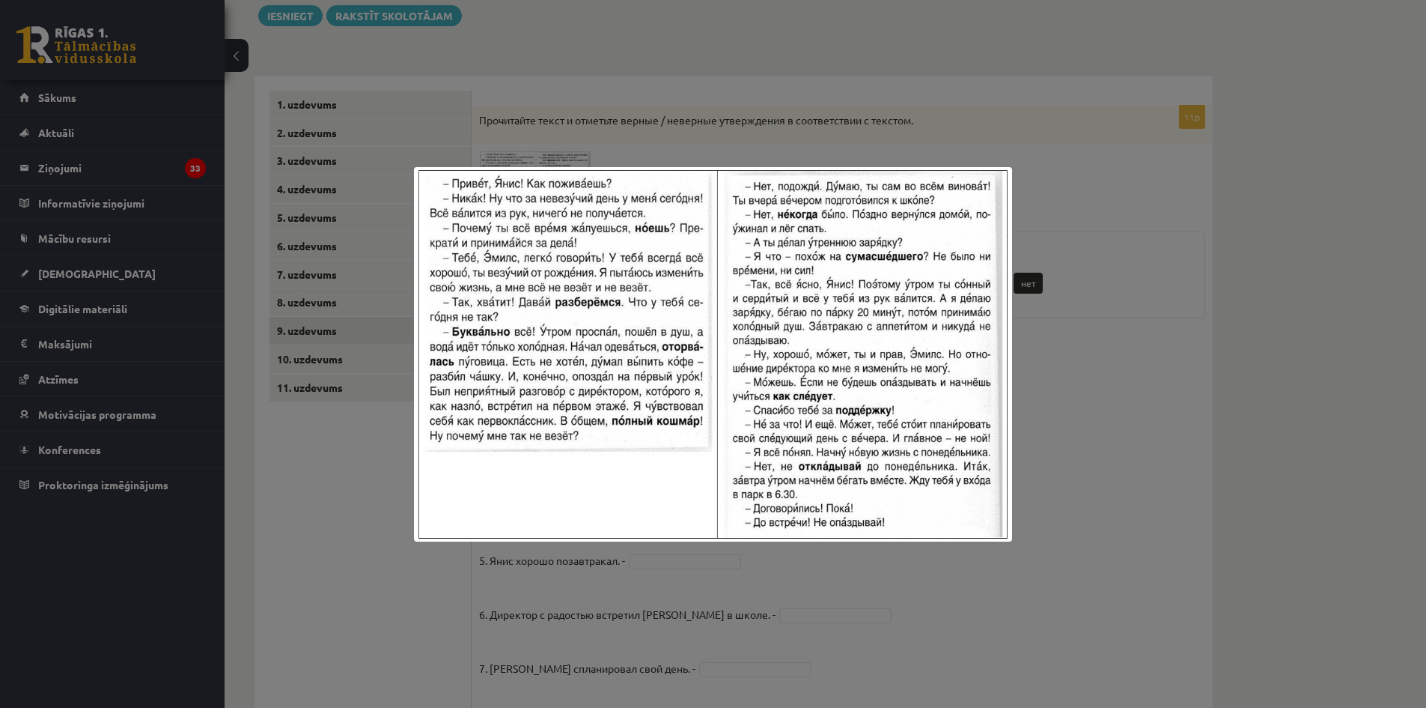
click at [1091, 370] on div at bounding box center [713, 354] width 1426 height 708
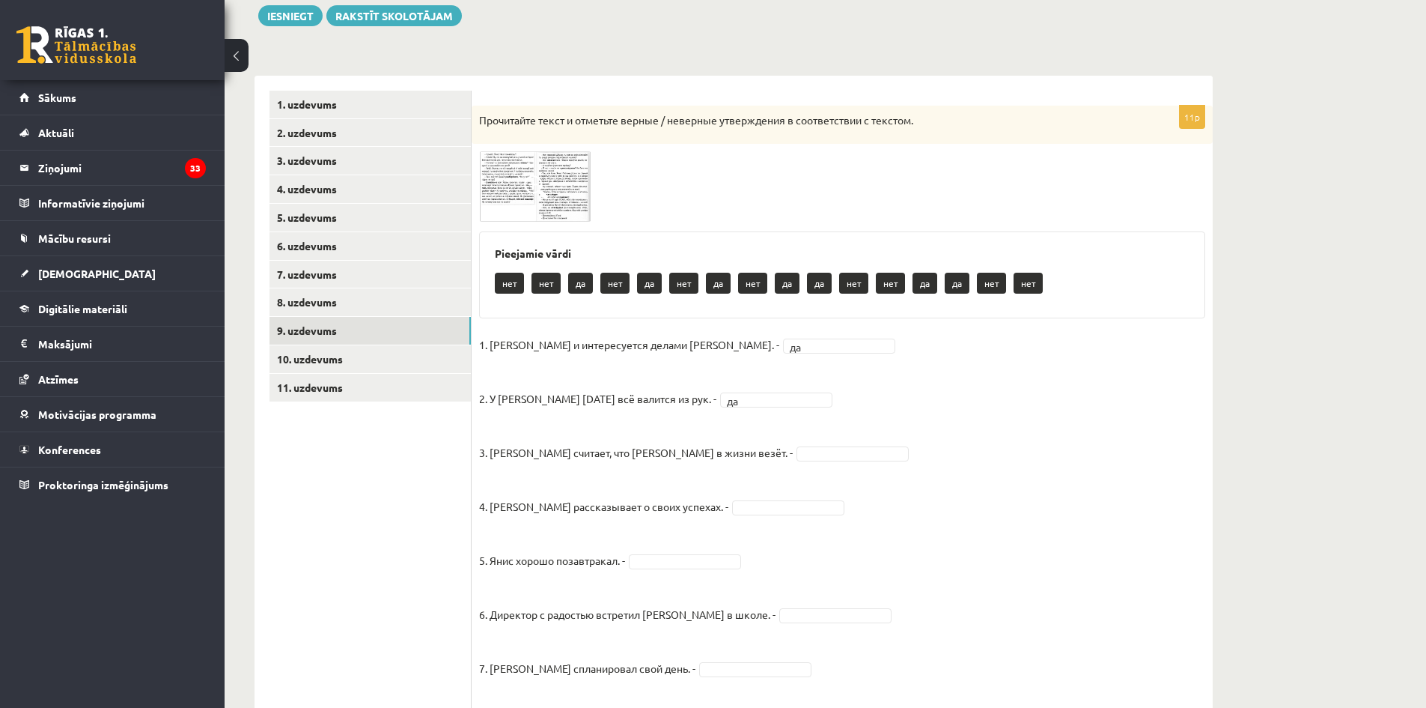
click at [525, 197] on span at bounding box center [536, 187] width 24 height 24
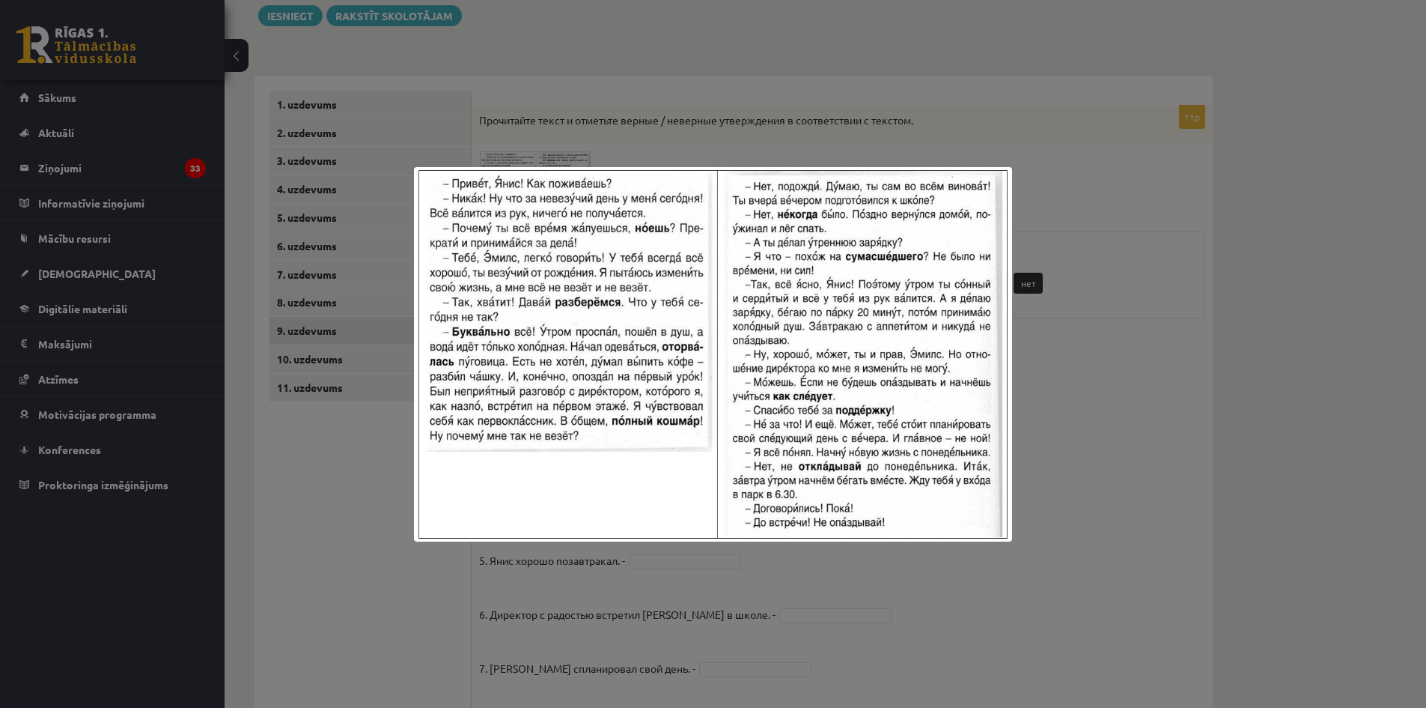
click at [1120, 412] on div at bounding box center [713, 354] width 1426 height 708
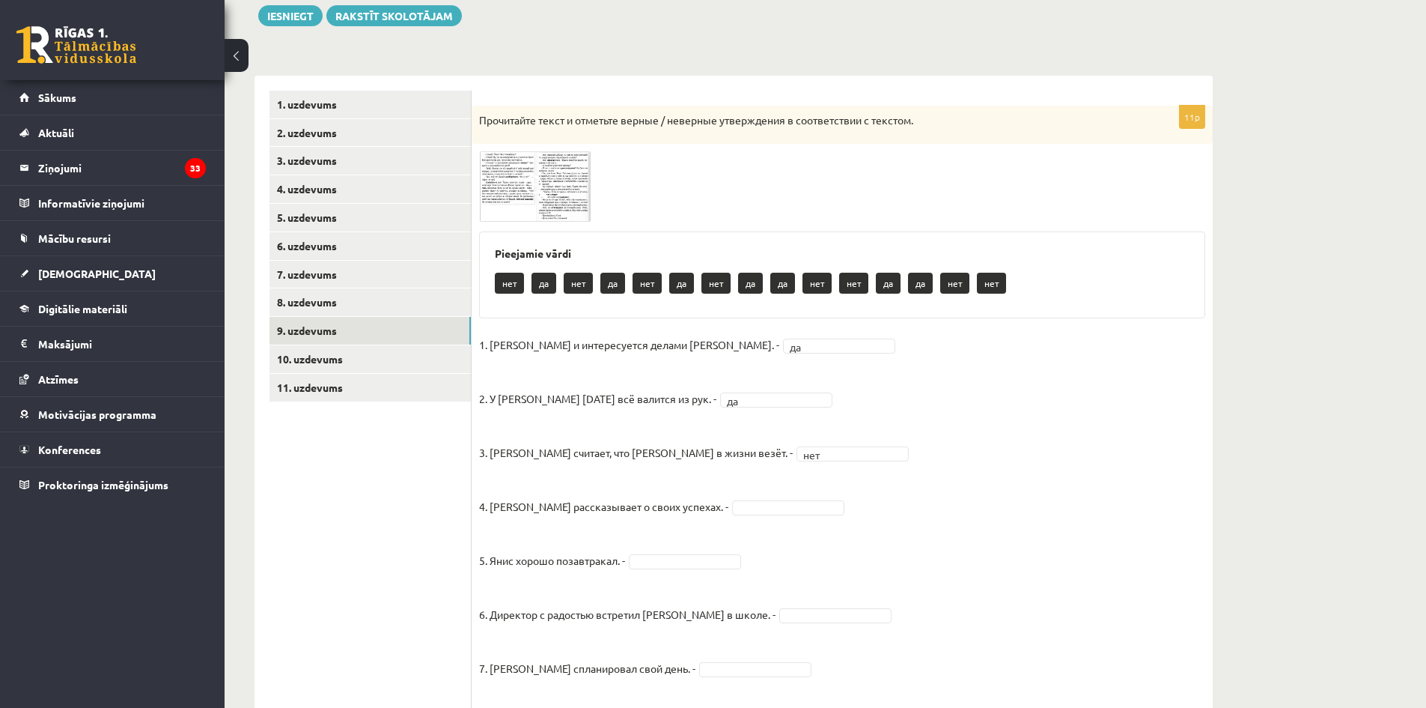
click at [527, 189] on span at bounding box center [536, 187] width 24 height 24
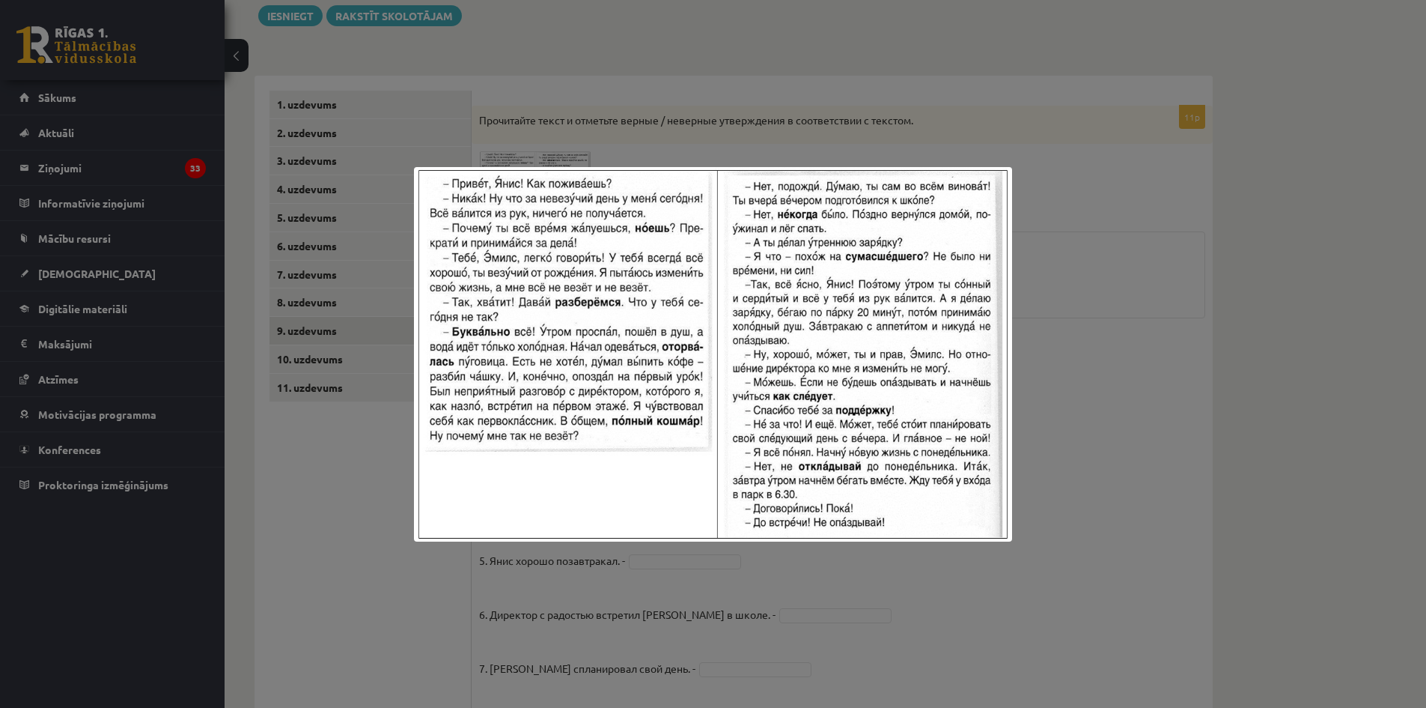
click at [1084, 438] on div at bounding box center [713, 354] width 1426 height 708
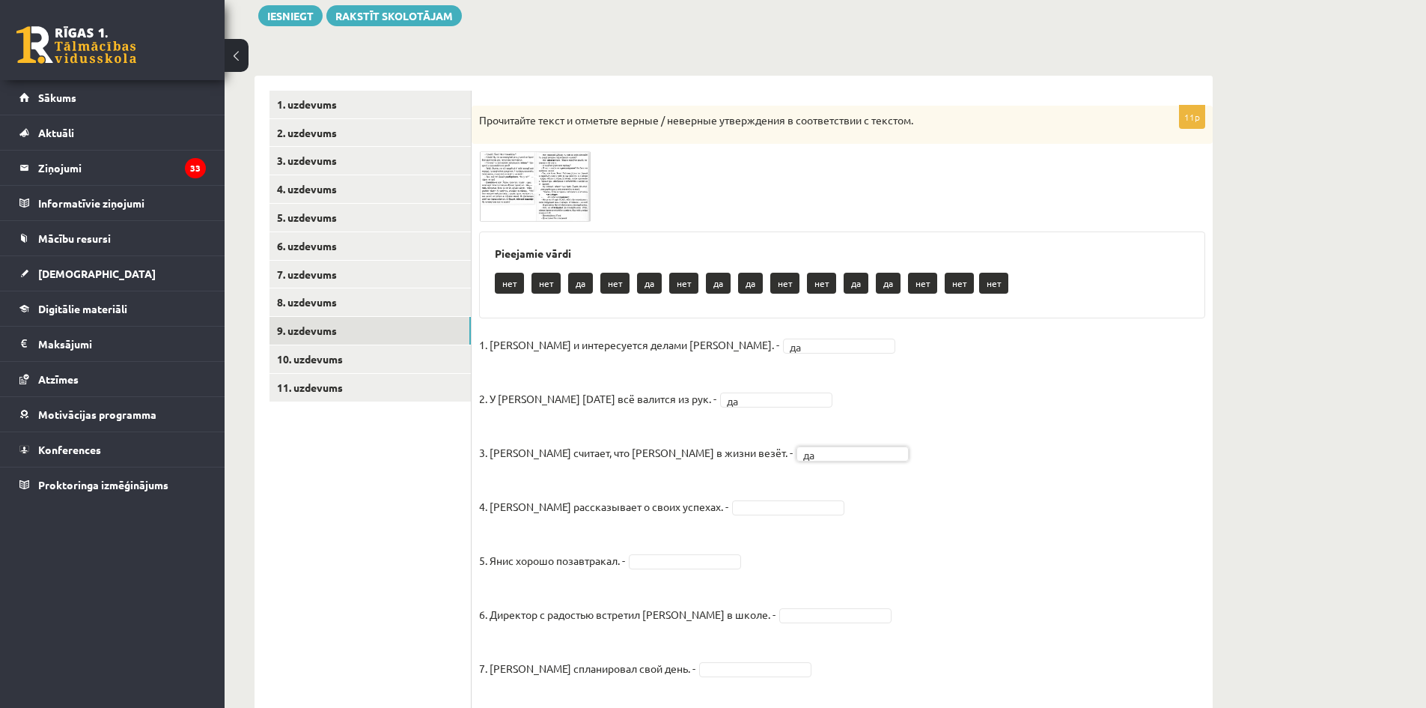
click at [525, 180] on span at bounding box center [536, 187] width 24 height 24
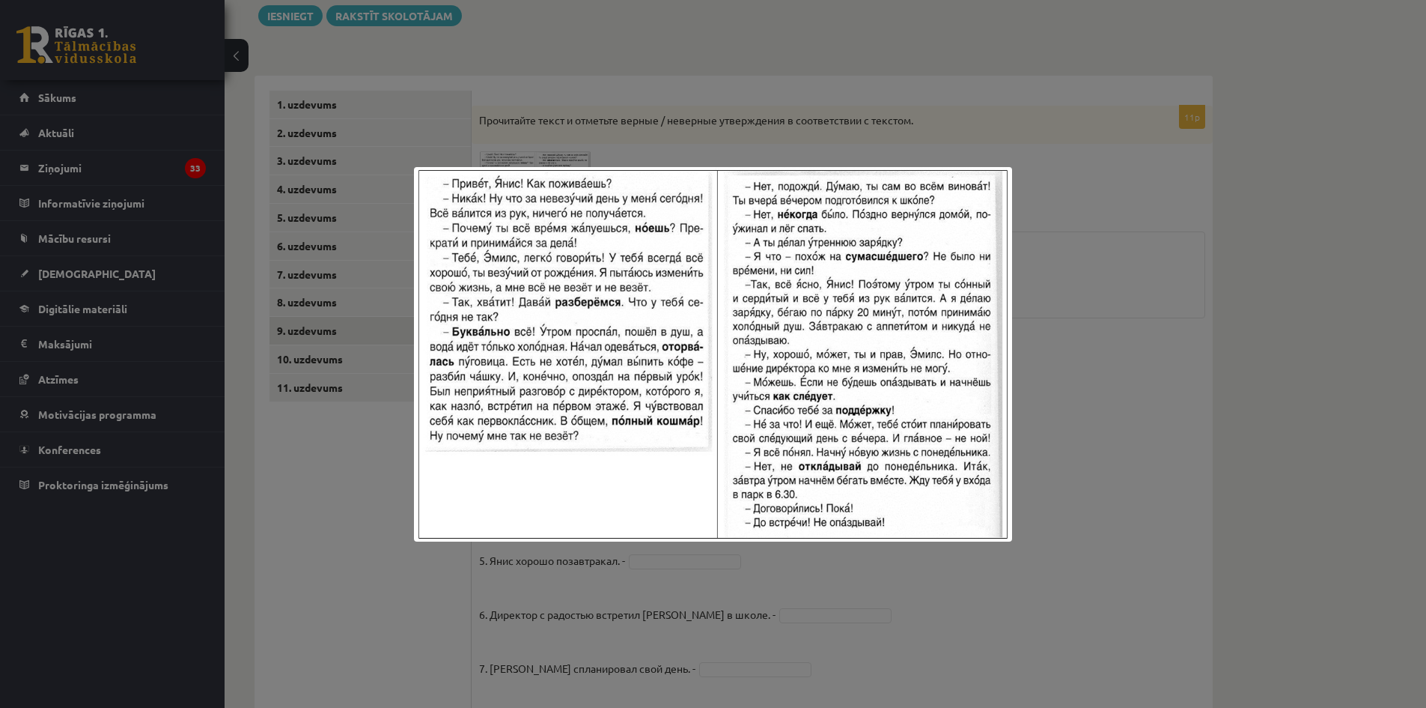
click at [1093, 407] on div at bounding box center [713, 354] width 1426 height 708
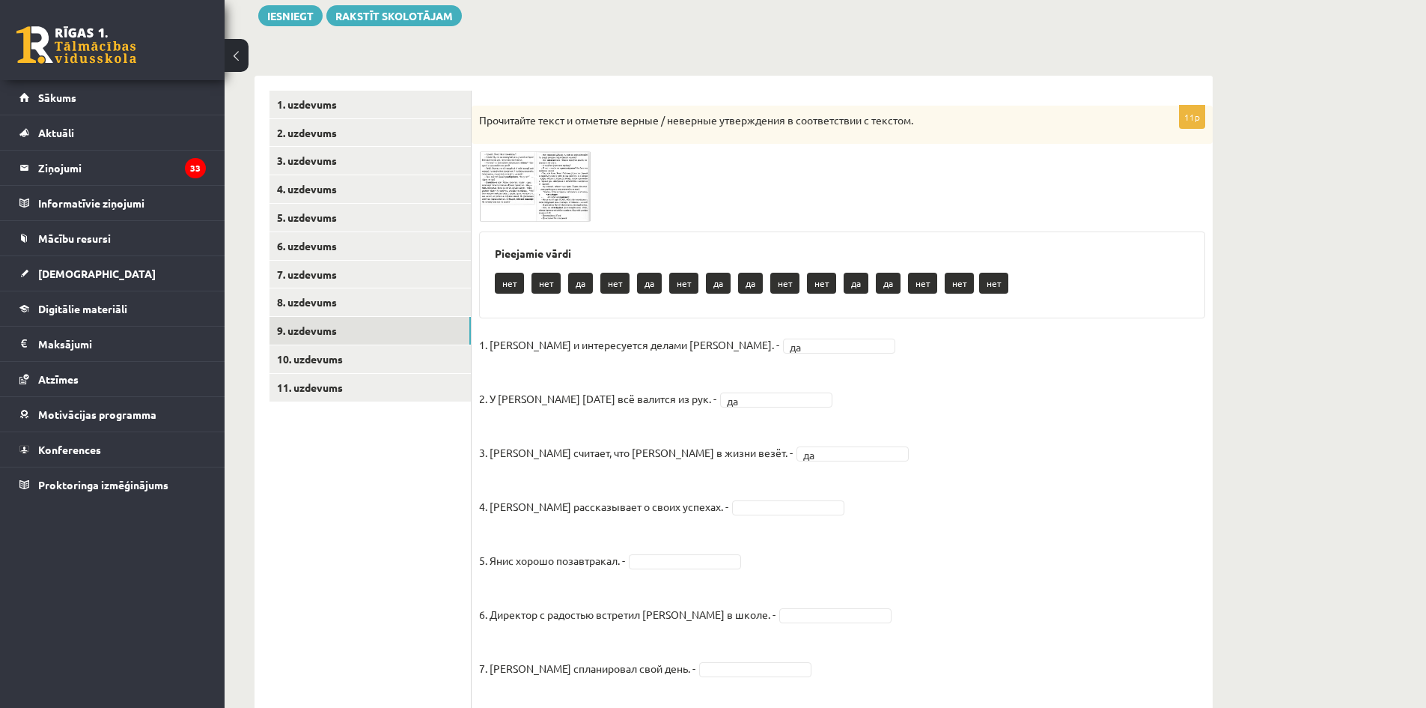
click at [537, 199] on span at bounding box center [536, 187] width 24 height 24
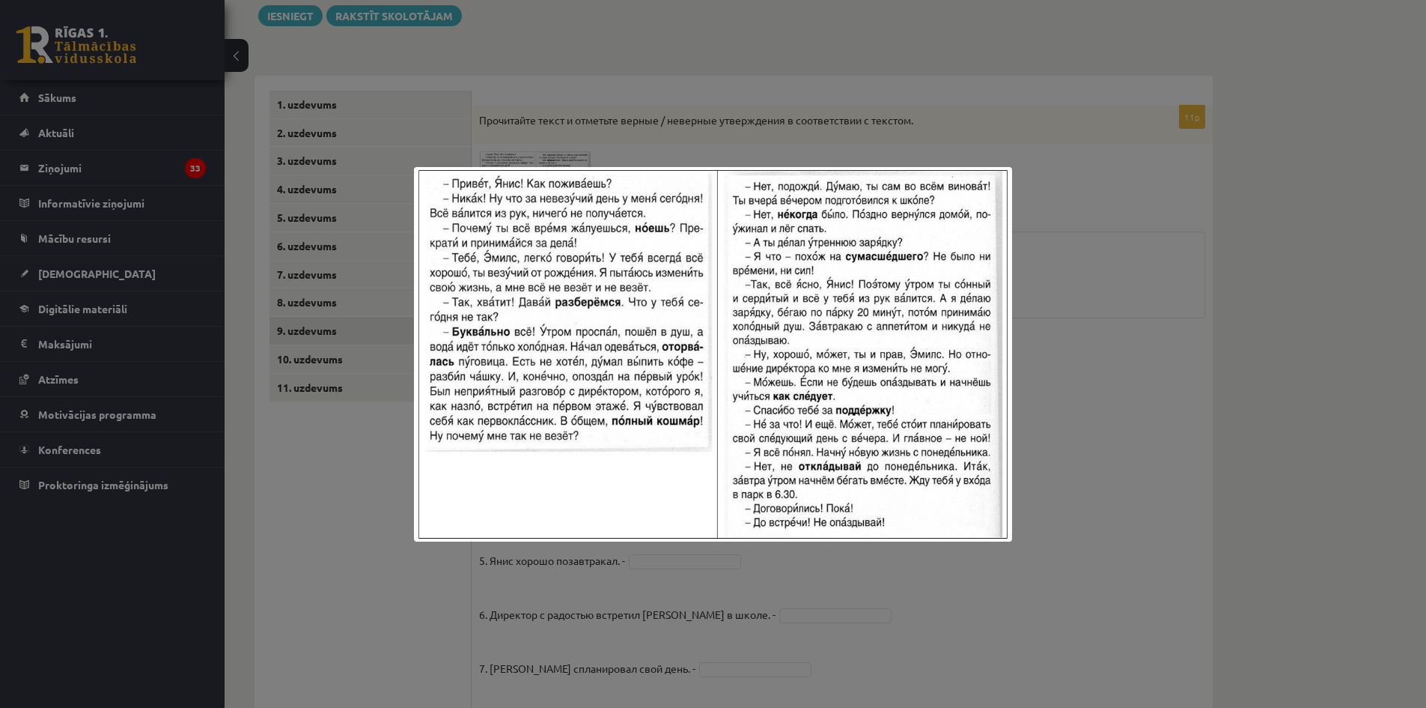
drag, startPoint x: 1047, startPoint y: 383, endPoint x: 1016, endPoint y: 410, distance: 41.4
click at [1047, 381] on div at bounding box center [713, 354] width 1426 height 708
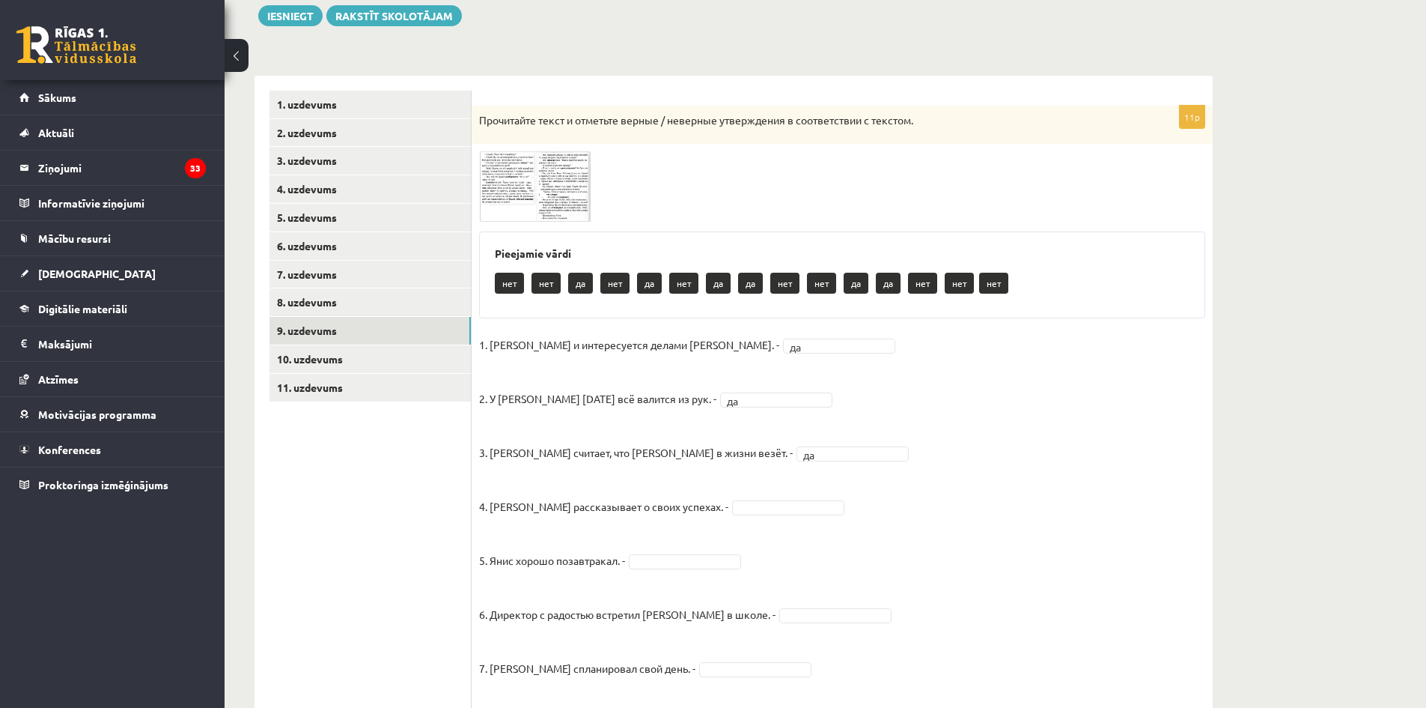
click at [759, 497] on fieldset "1. Эмилс и интересуется делами Яниса. - да ** 2. У Яниса сегодня всё валится из…" at bounding box center [842, 629] width 726 height 593
click at [541, 166] on img at bounding box center [535, 186] width 112 height 70
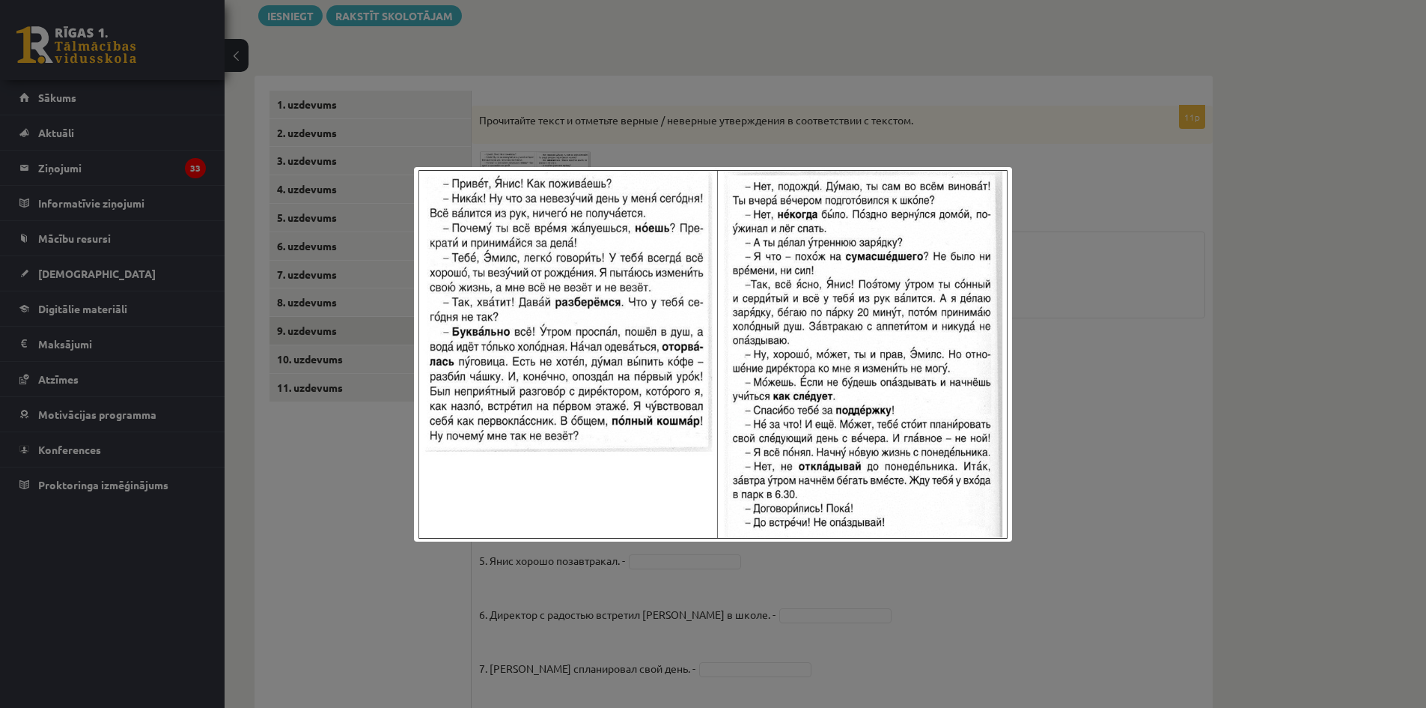
click at [1071, 415] on div at bounding box center [713, 354] width 1426 height 708
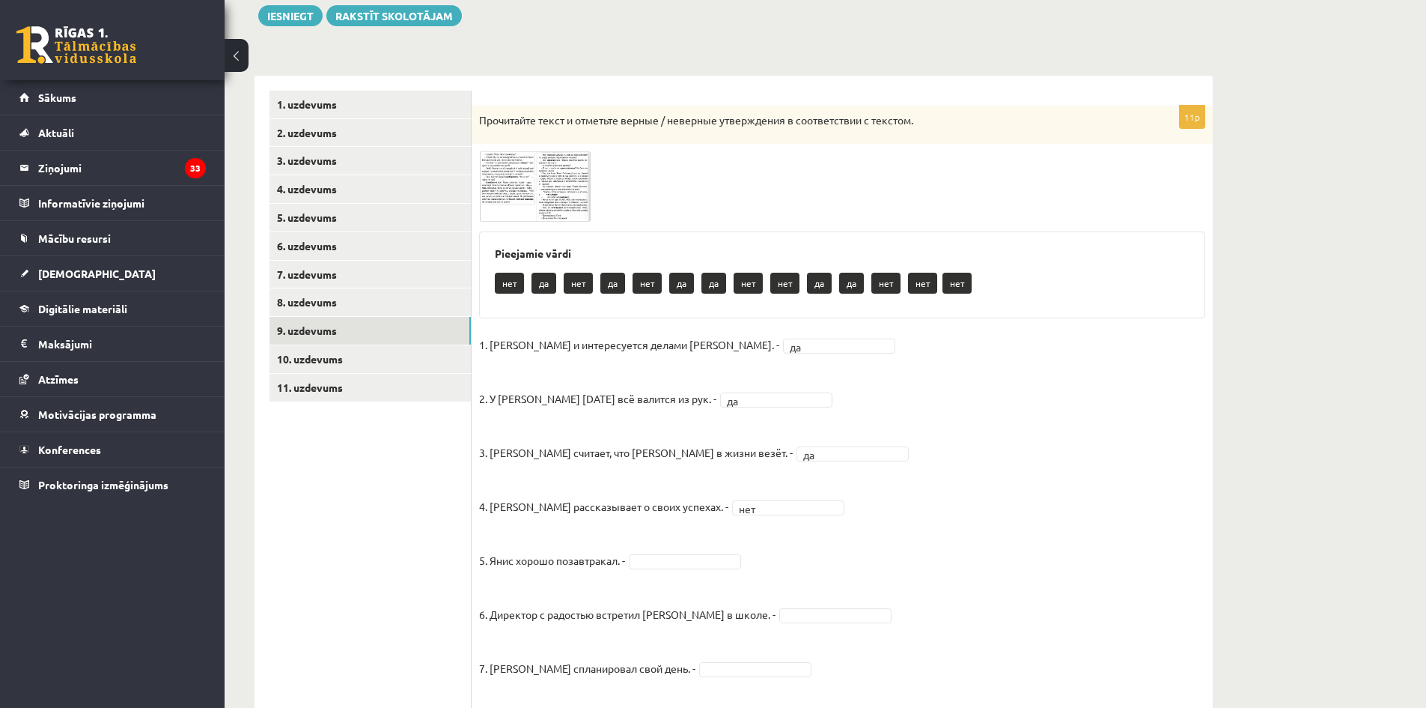
click at [536, 176] on span at bounding box center [536, 187] width 24 height 24
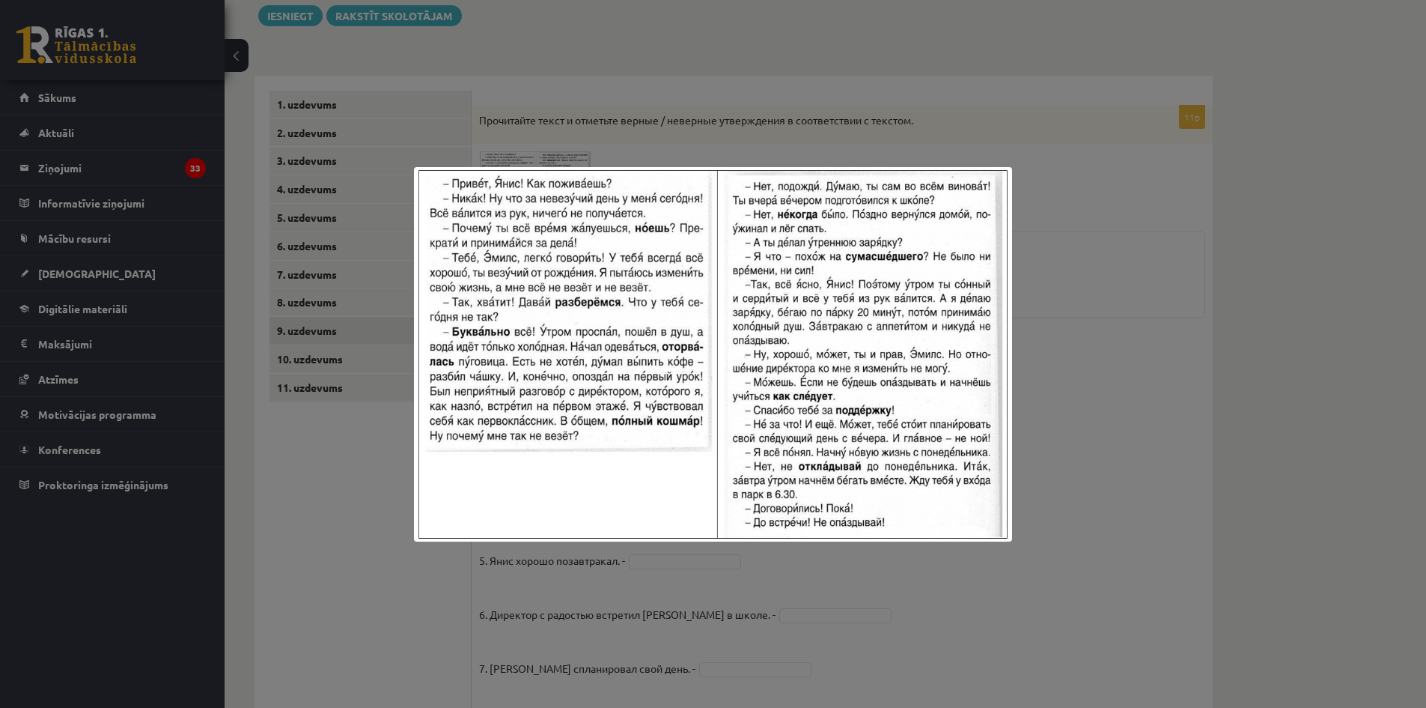
click at [1111, 377] on div at bounding box center [713, 354] width 1426 height 708
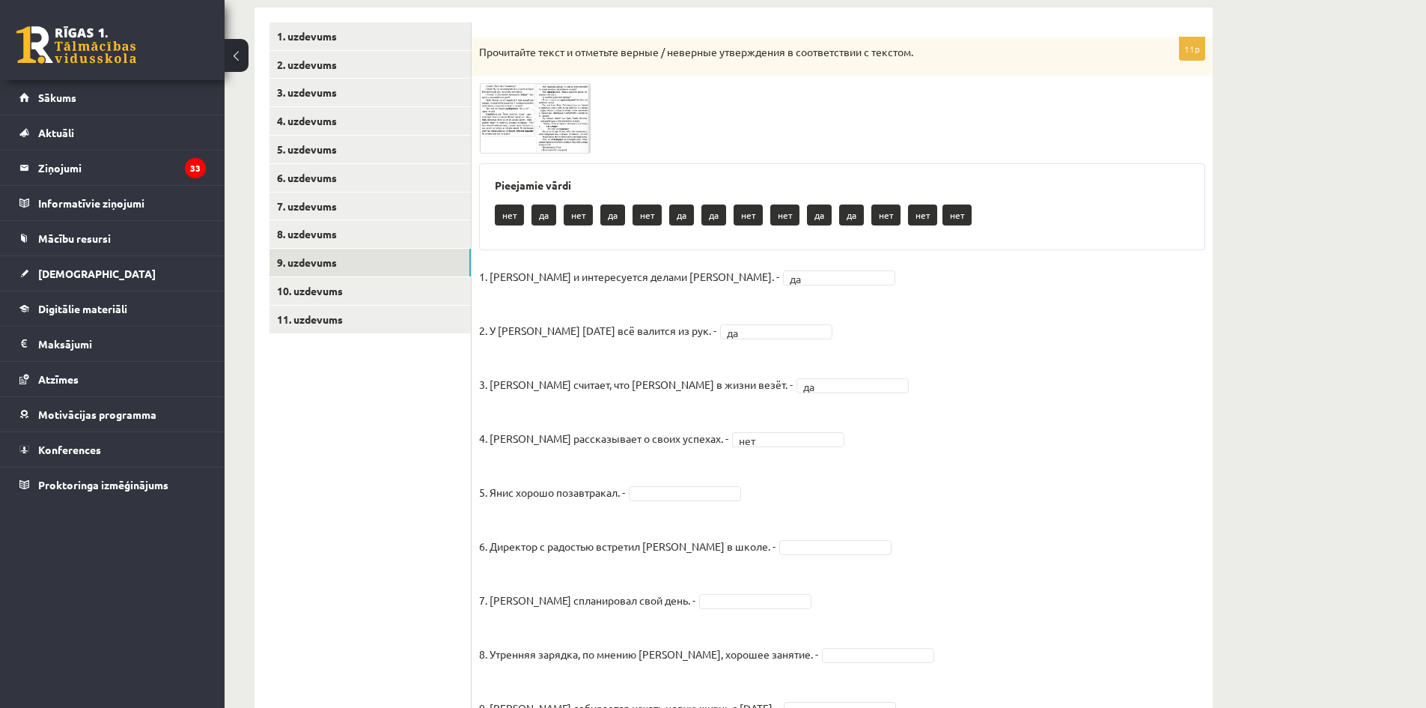
scroll to position [253, 0]
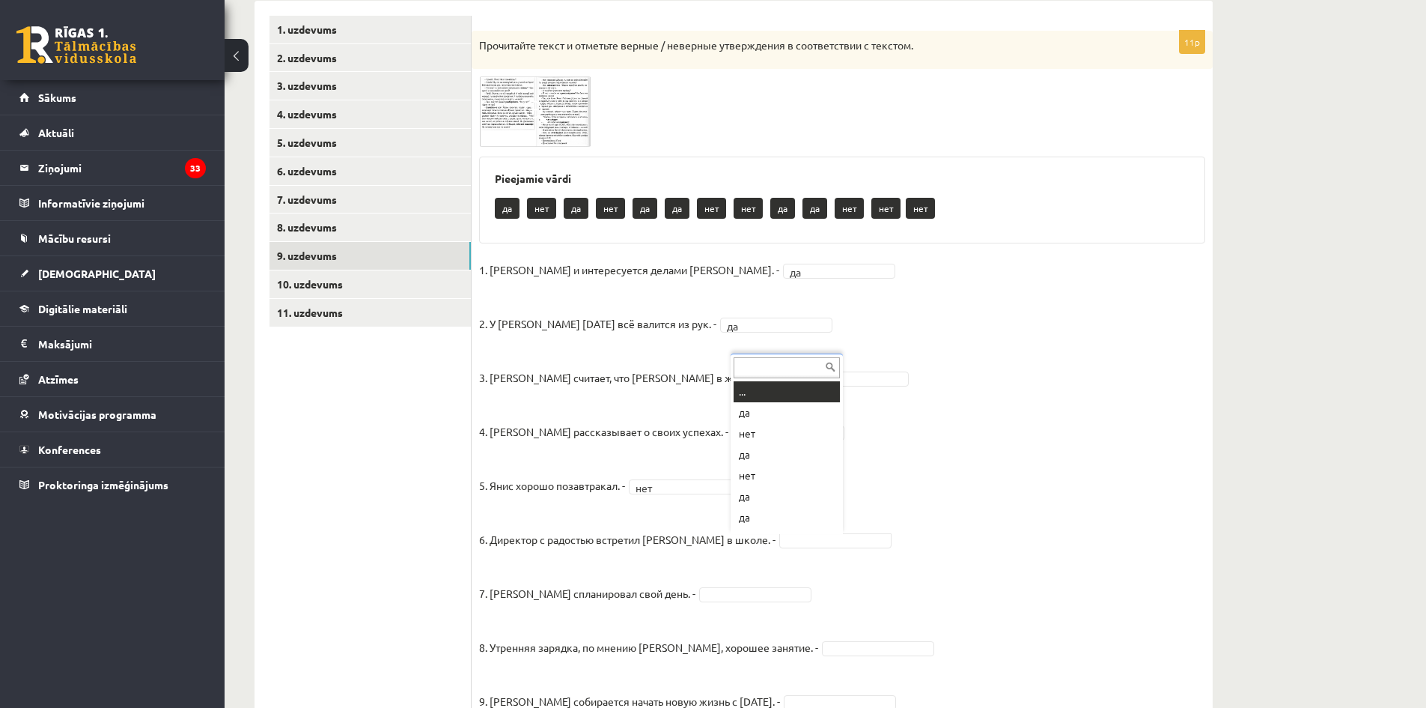
drag, startPoint x: 812, startPoint y: 538, endPoint x: 806, endPoint y: 550, distance: 14.1
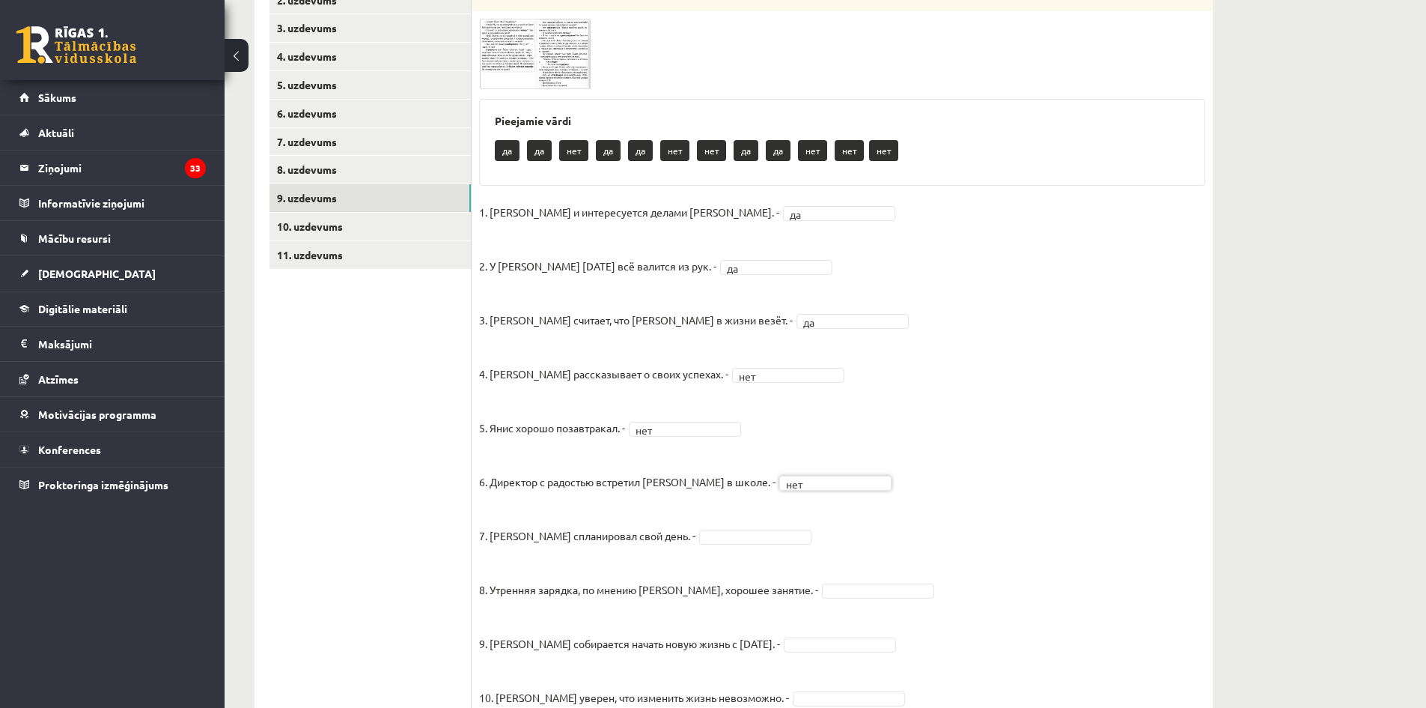
scroll to position [328, 0]
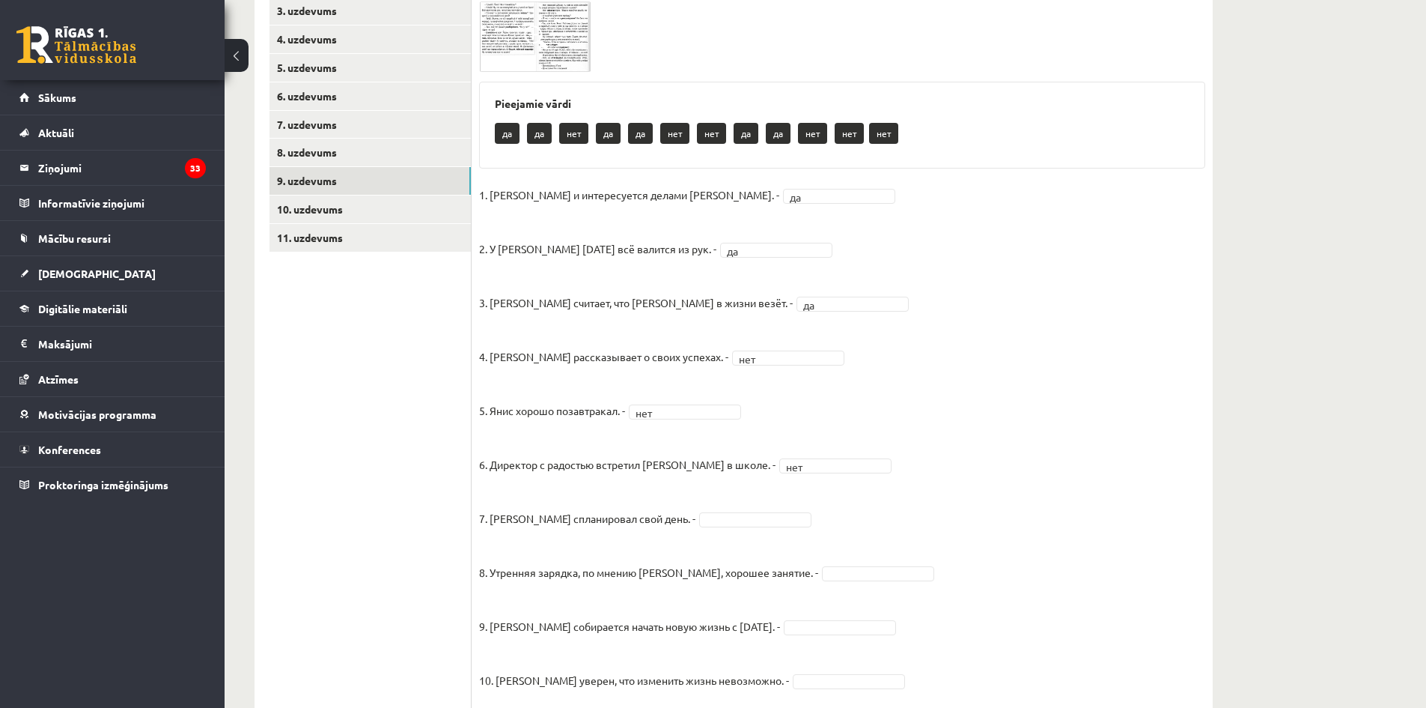
click at [538, 60] on img at bounding box center [535, 36] width 112 height 70
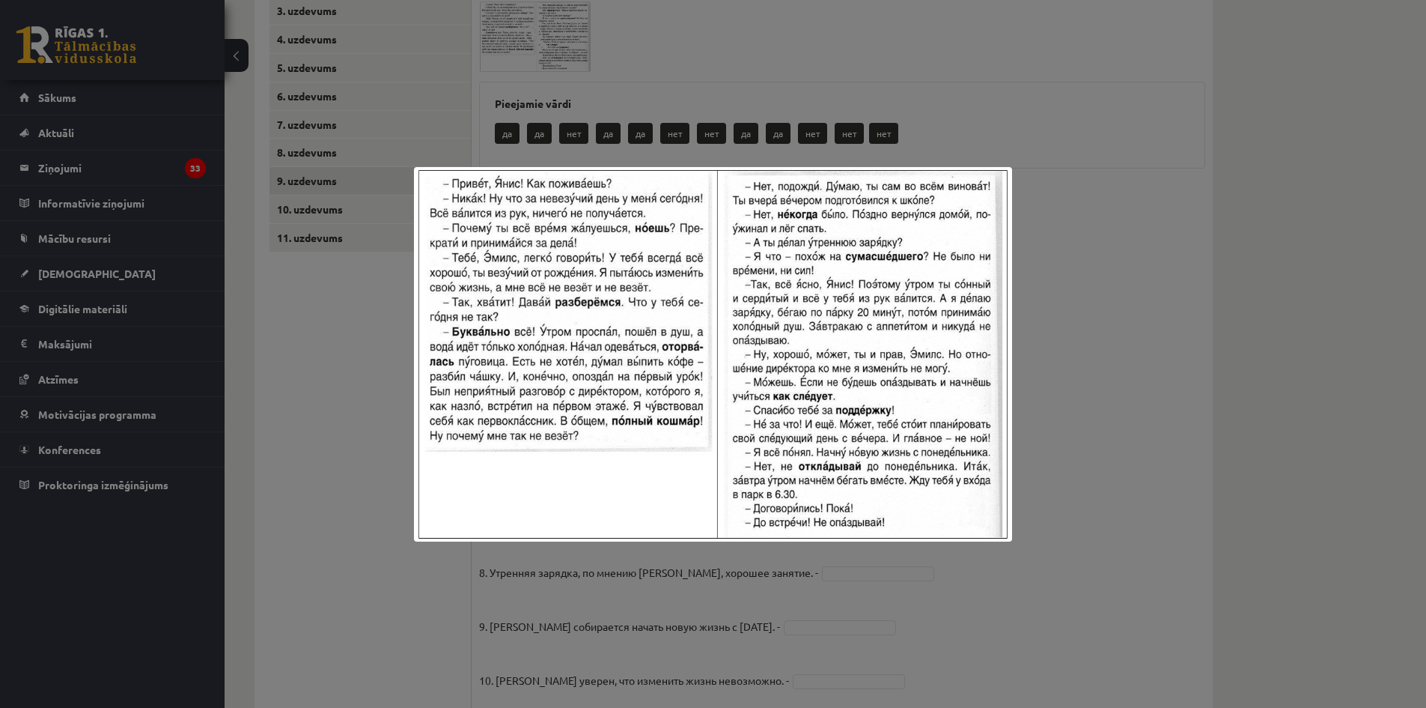
click at [1068, 311] on div at bounding box center [713, 354] width 1426 height 708
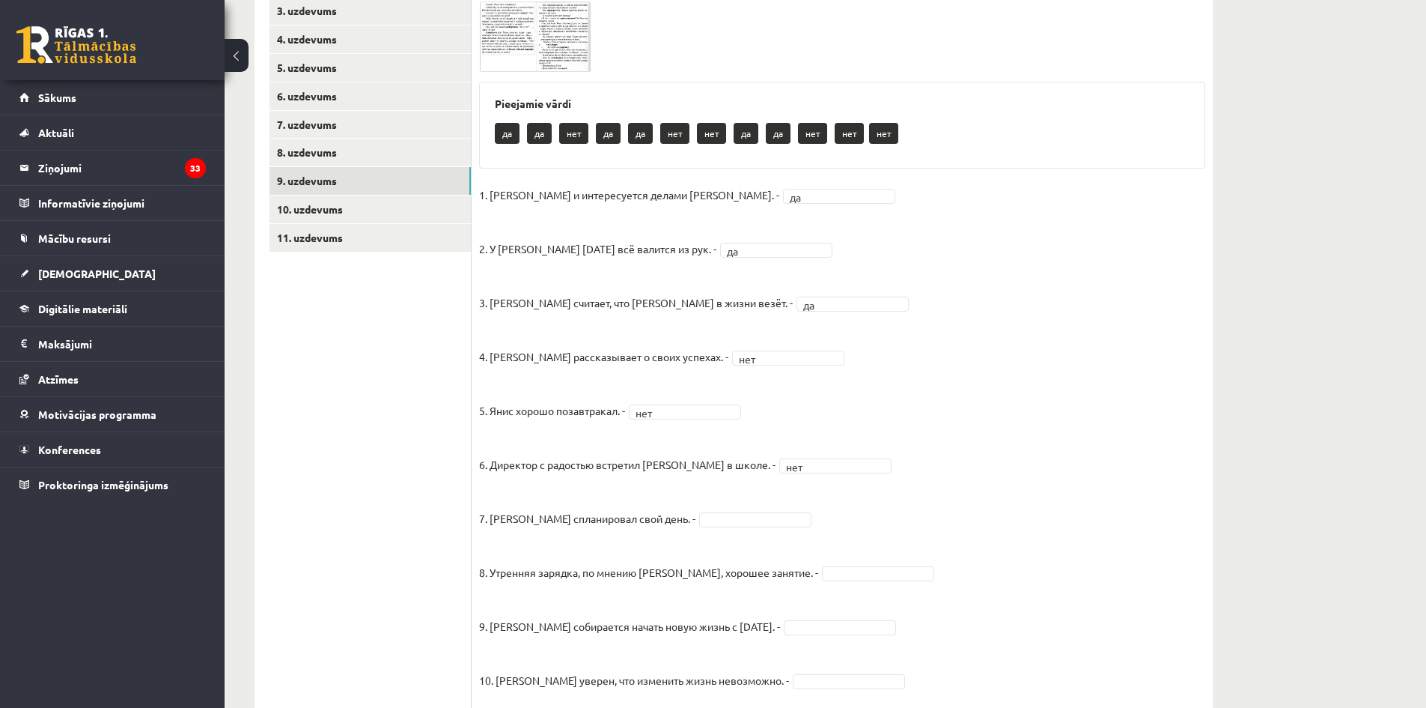
click at [560, 37] on img at bounding box center [535, 36] width 112 height 70
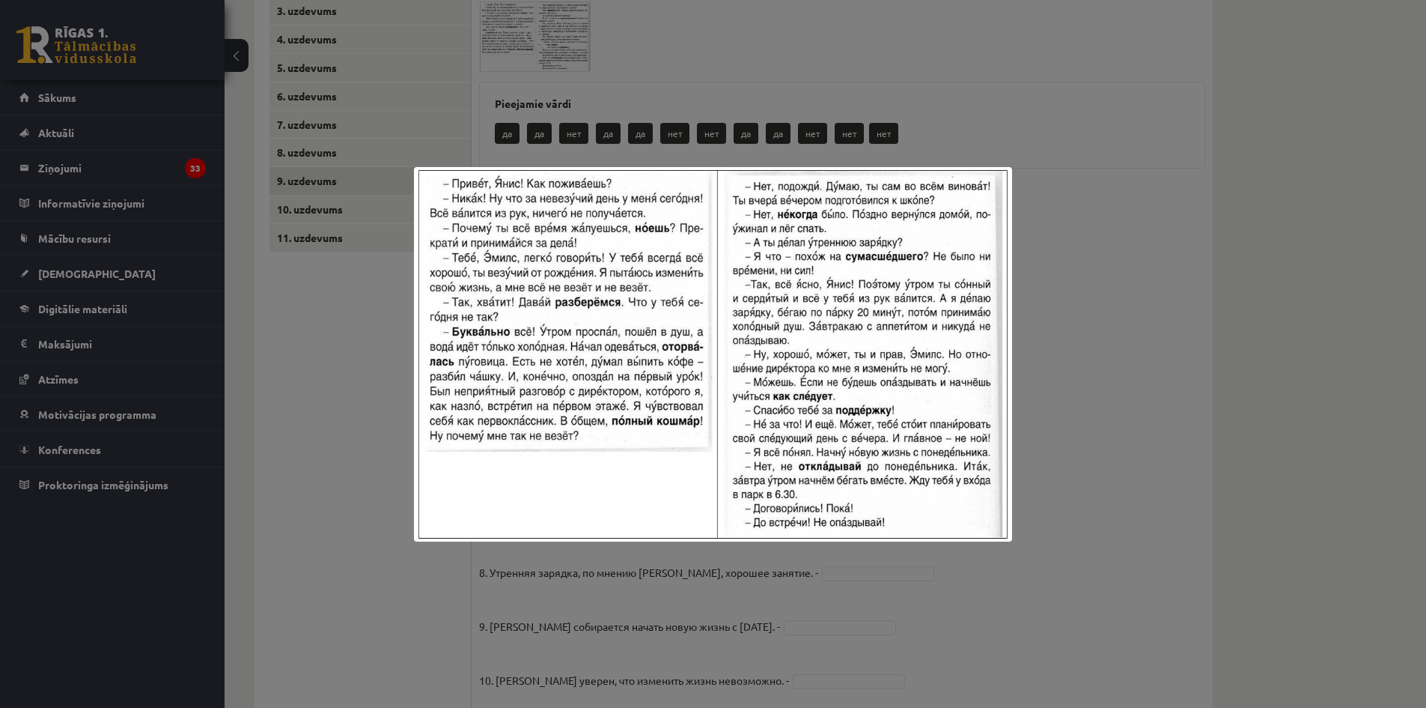
click at [1112, 223] on div at bounding box center [713, 354] width 1426 height 708
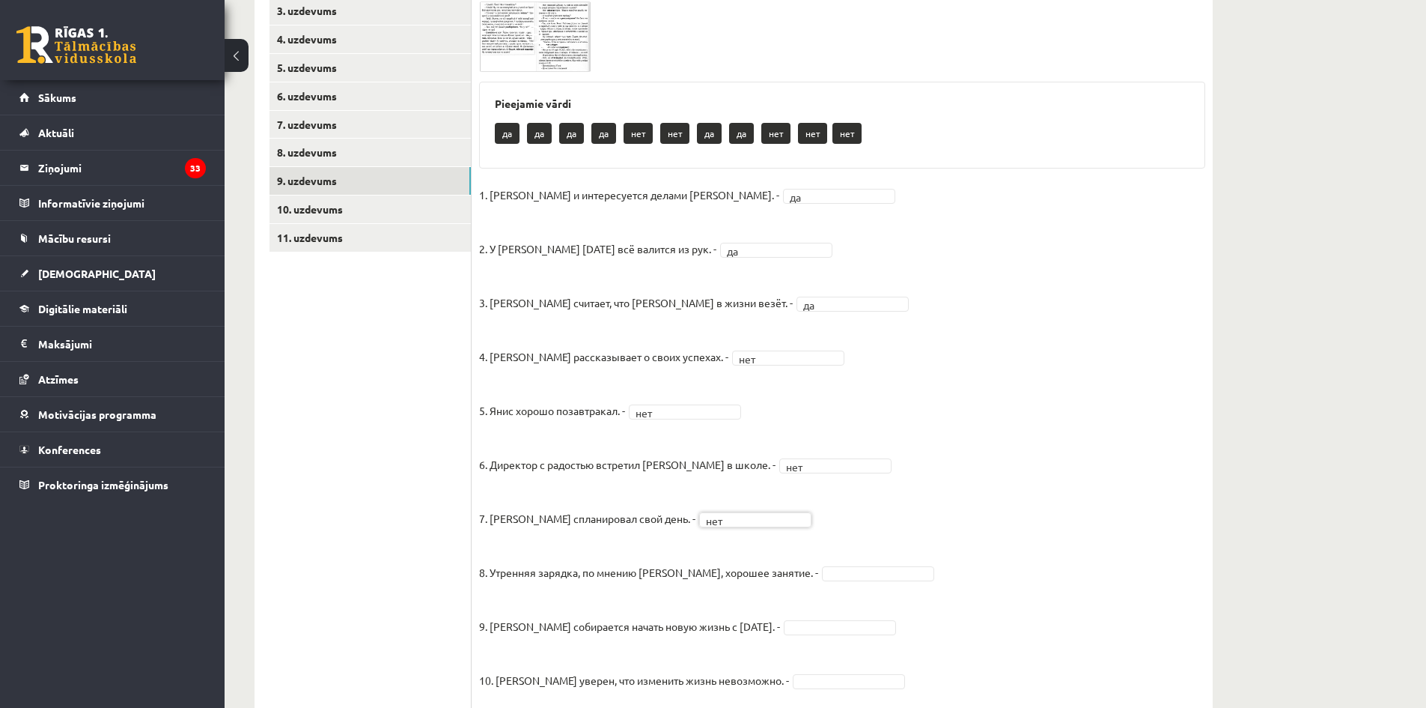
click at [545, 52] on img at bounding box center [535, 36] width 112 height 70
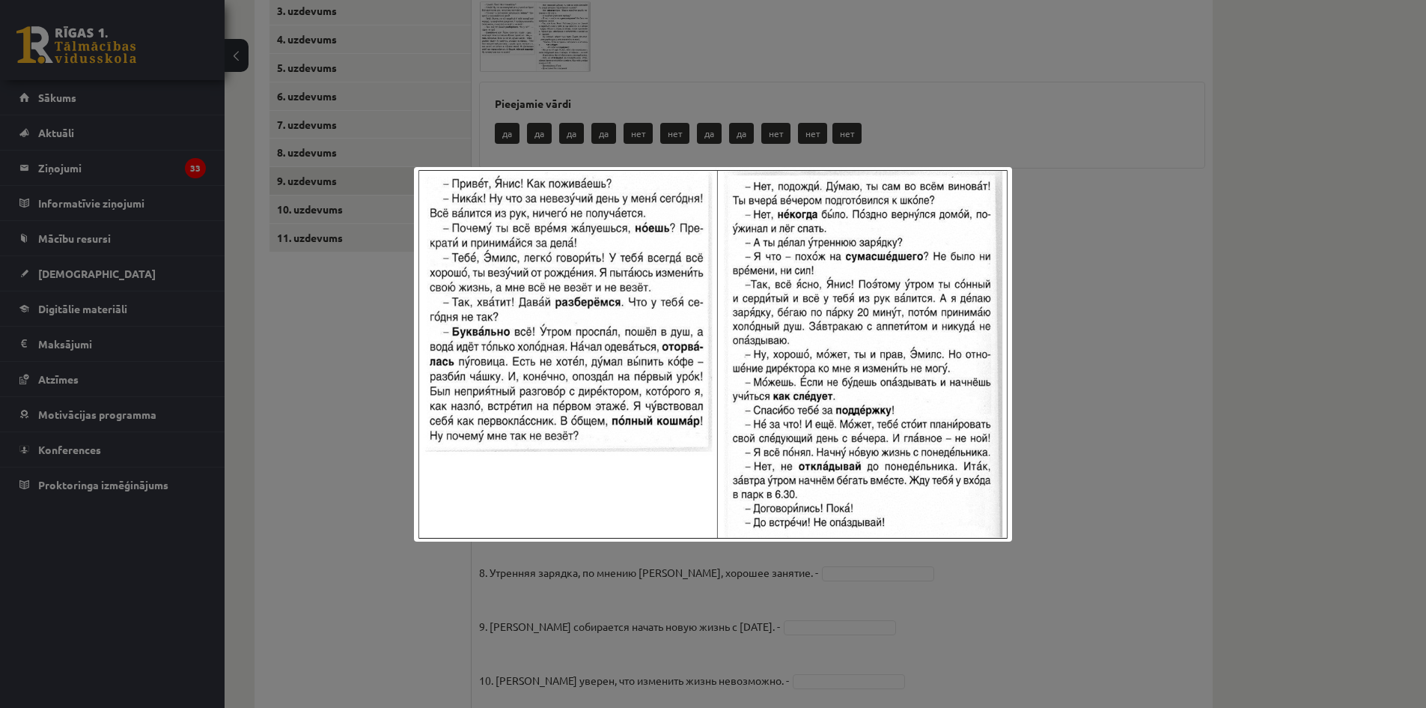
click at [1112, 309] on div at bounding box center [713, 354] width 1426 height 708
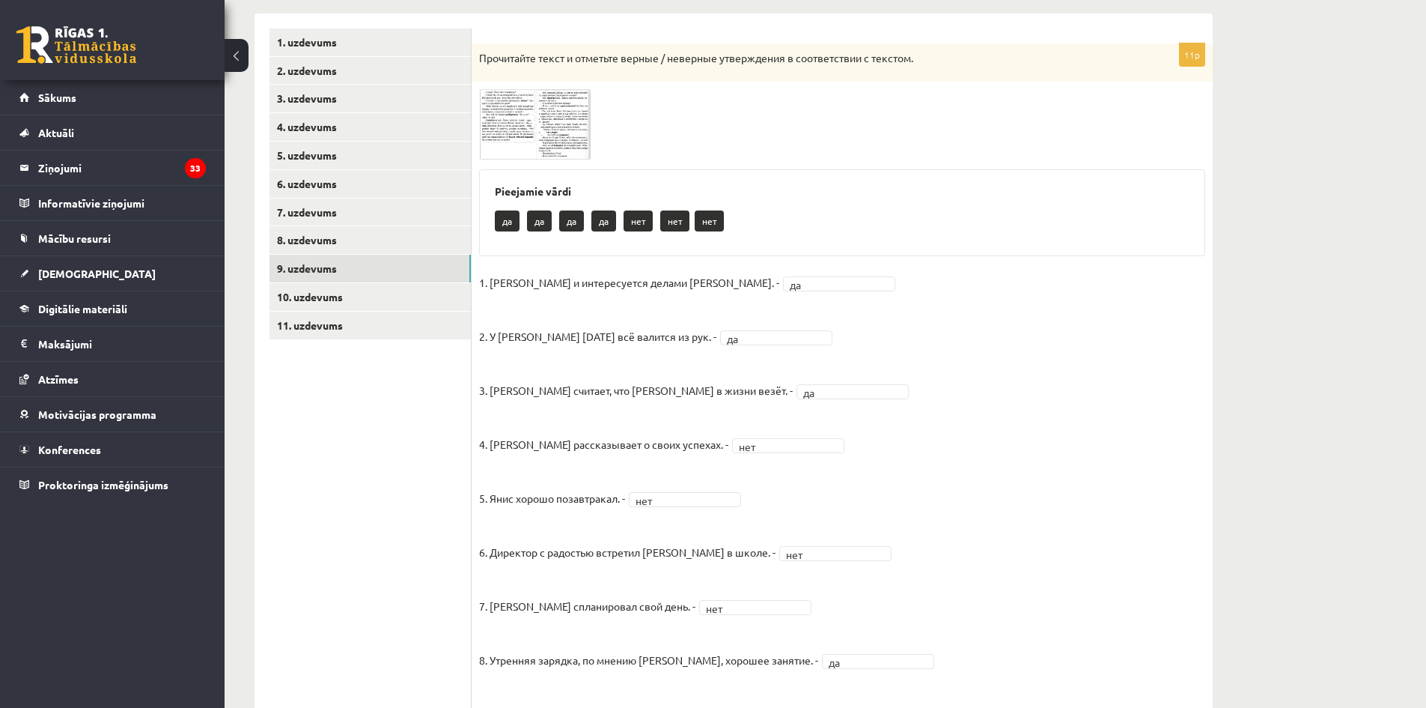
scroll to position [150, 0]
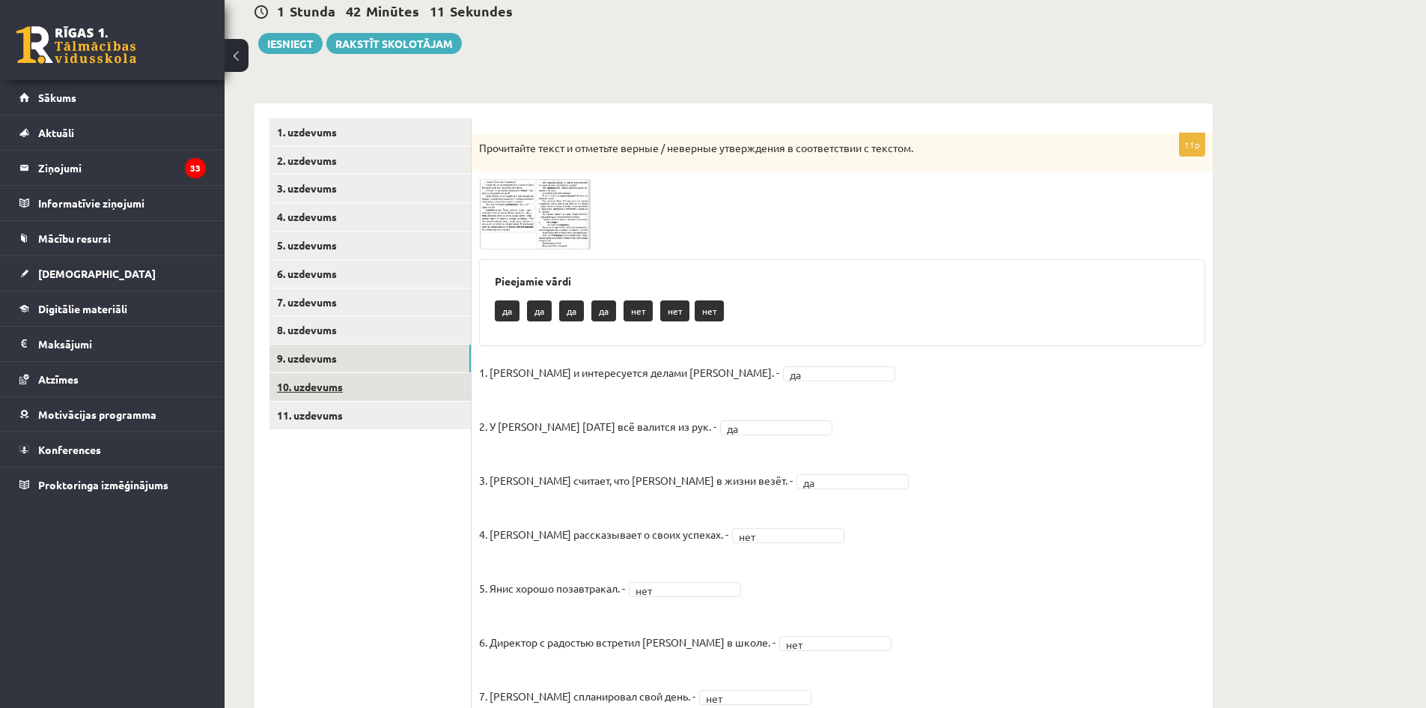
click at [372, 388] on link "10. uzdevums" at bounding box center [370, 387] width 201 height 28
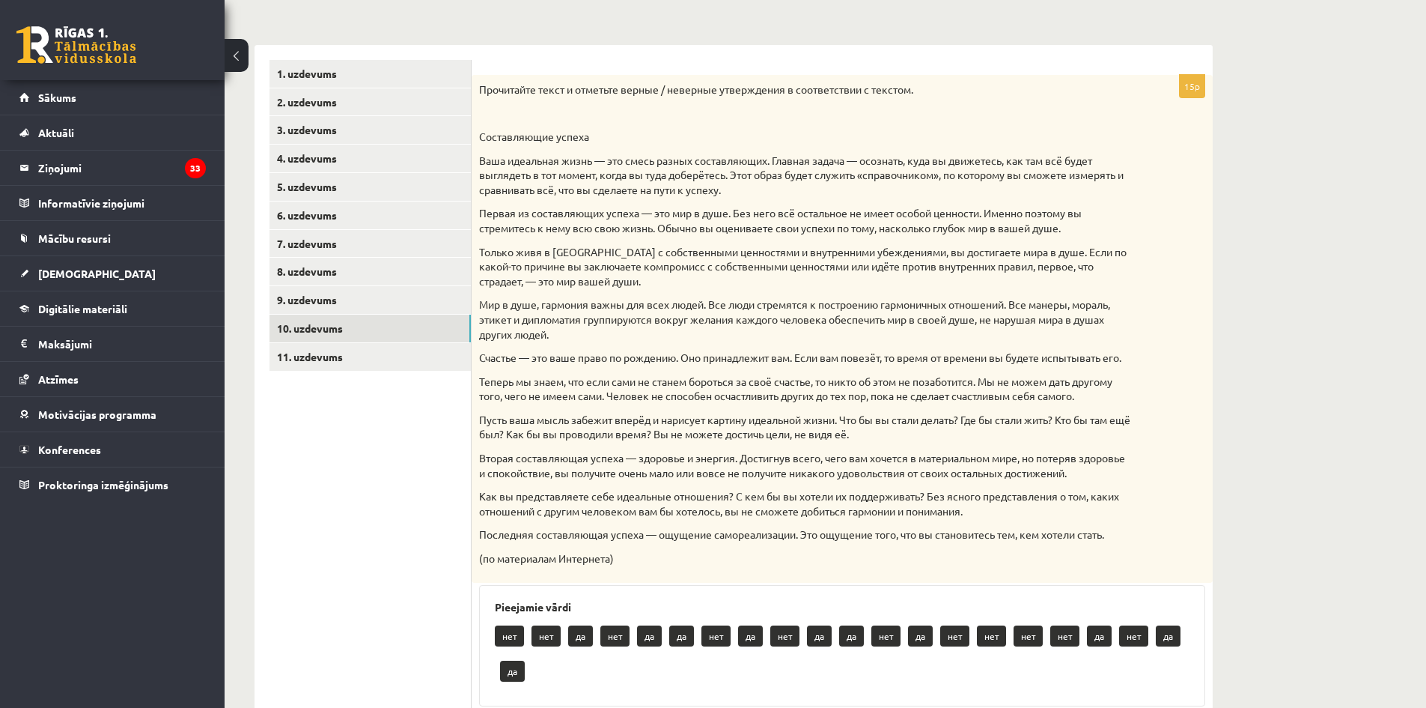
scroll to position [178, 0]
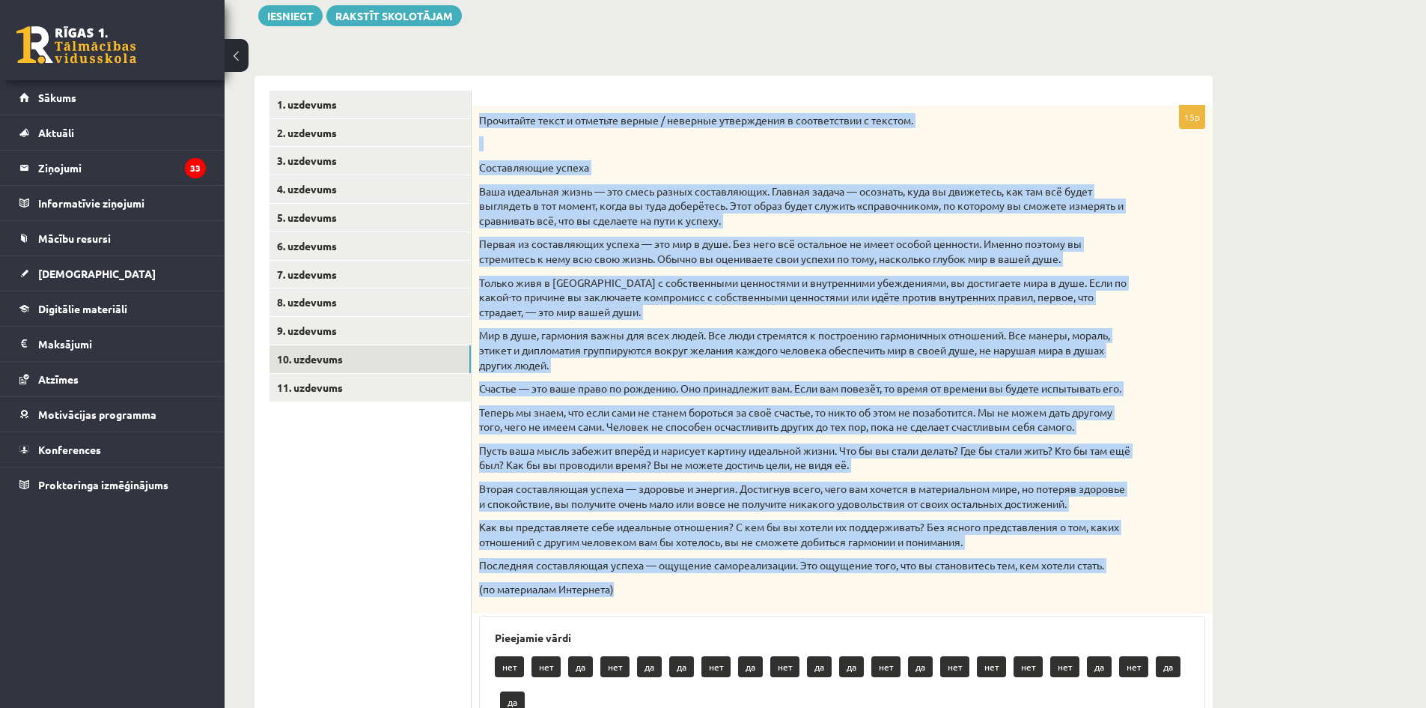
drag, startPoint x: 479, startPoint y: 115, endPoint x: 789, endPoint y: 610, distance: 584.6
click at [789, 610] on div "Прочитайте текст и отметьте верные / неверные утверждения в соответствии с текс…" at bounding box center [842, 360] width 741 height 508
copy div "Прочитайте текст и отметьте верные / неверные утверждения в соответствии с текс…"
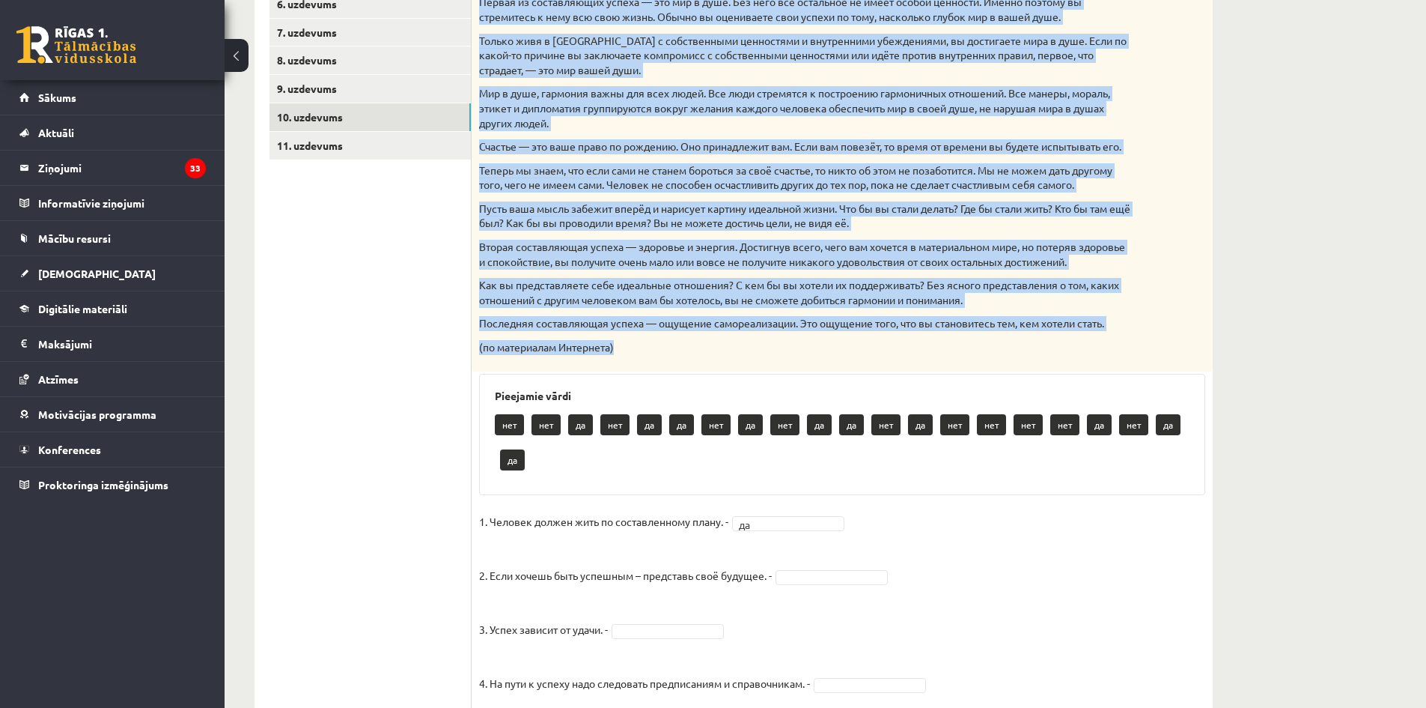
scroll to position [553, 0]
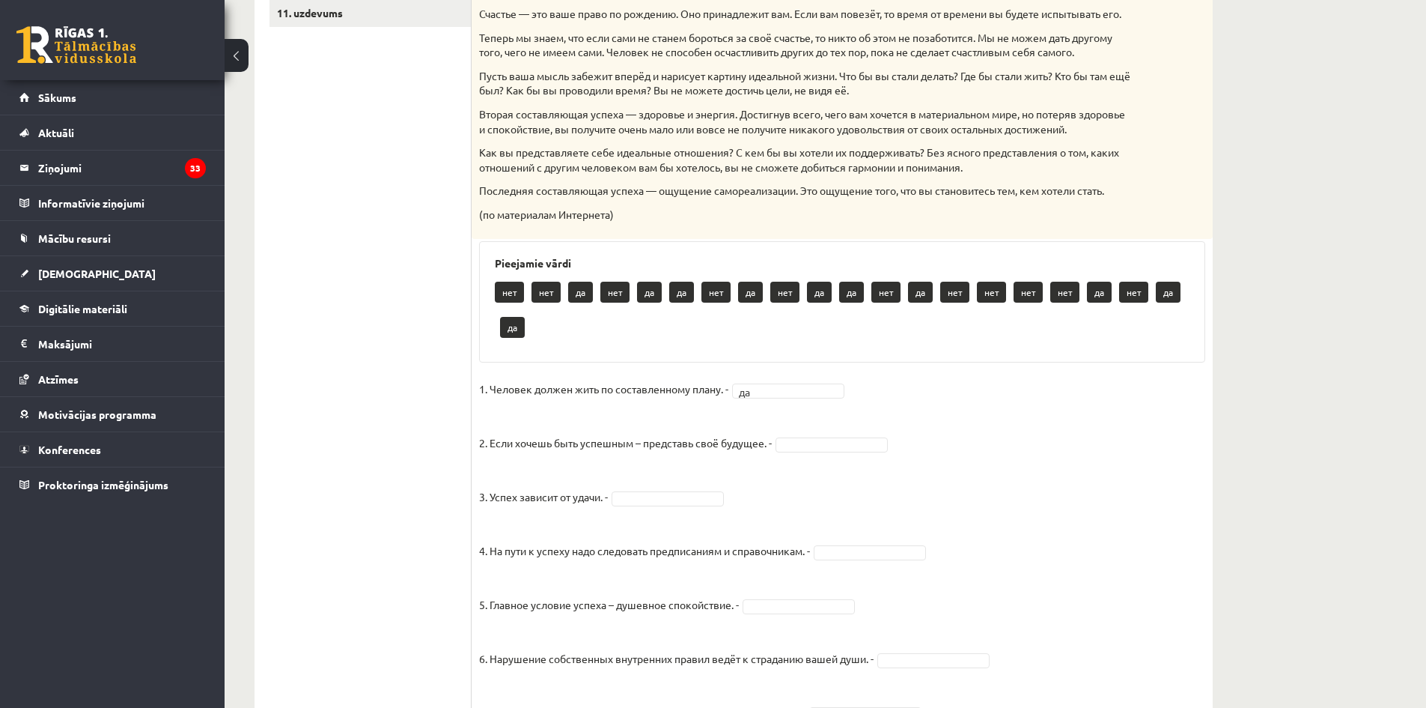
drag, startPoint x: 389, startPoint y: 414, endPoint x: 459, endPoint y: 410, distance: 69.7
click at [390, 414] on ul "1. uzdevums 2. uzdevums 3. uzdevums 4. uzdevums 5. uzdevums 6. uzdevums 7. uzde…" at bounding box center [371, 443] width 202 height 1455
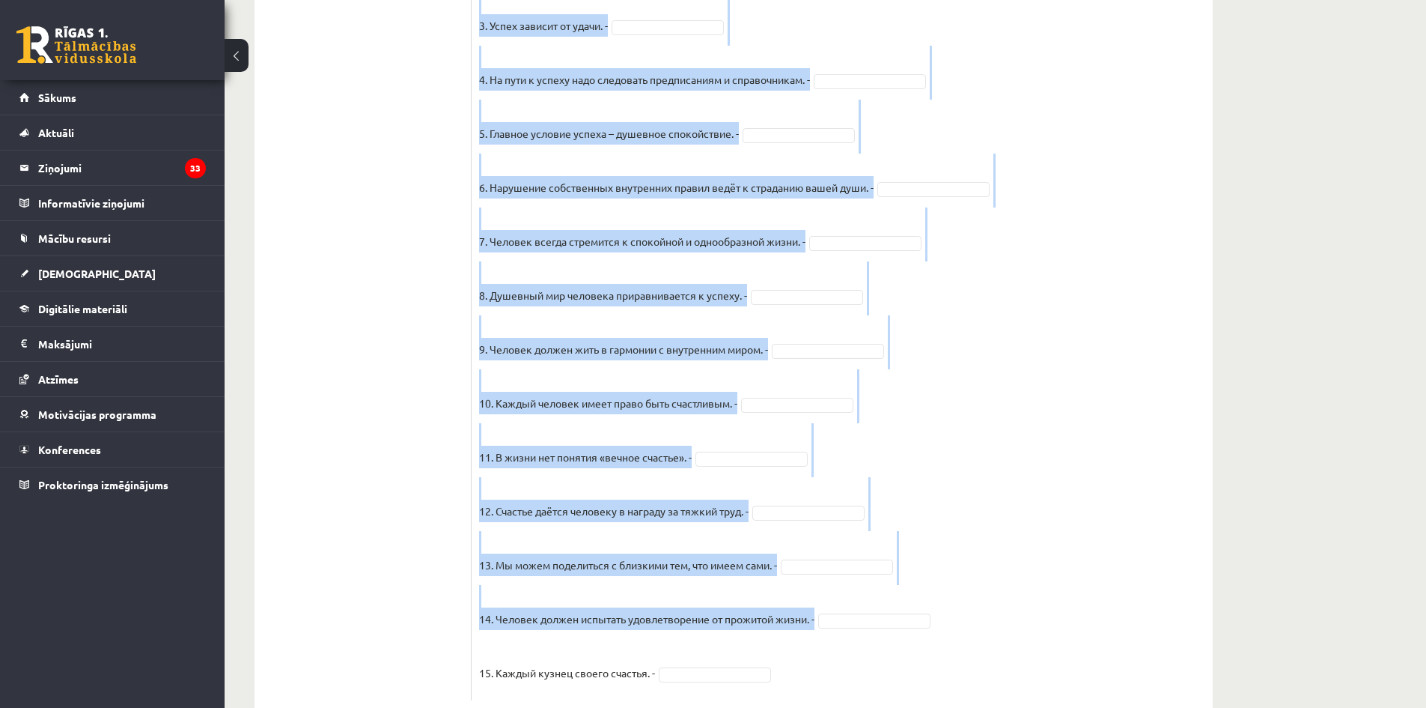
scroll to position [1077, 0]
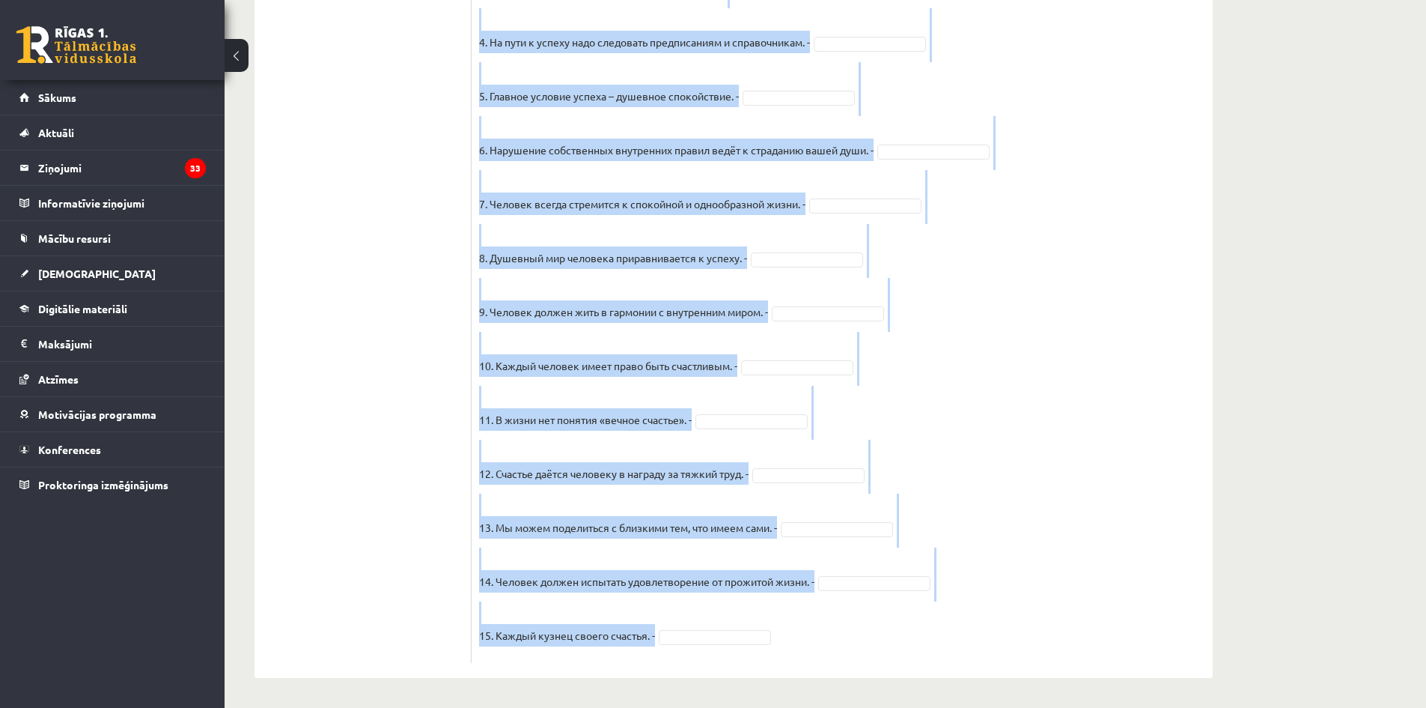
drag, startPoint x: 475, startPoint y: 398, endPoint x: 976, endPoint y: 645, distance: 557.8
copy fieldset "1. Человек должен жить по составленному плану. - ... 2. Если хочешь быть успешн…"
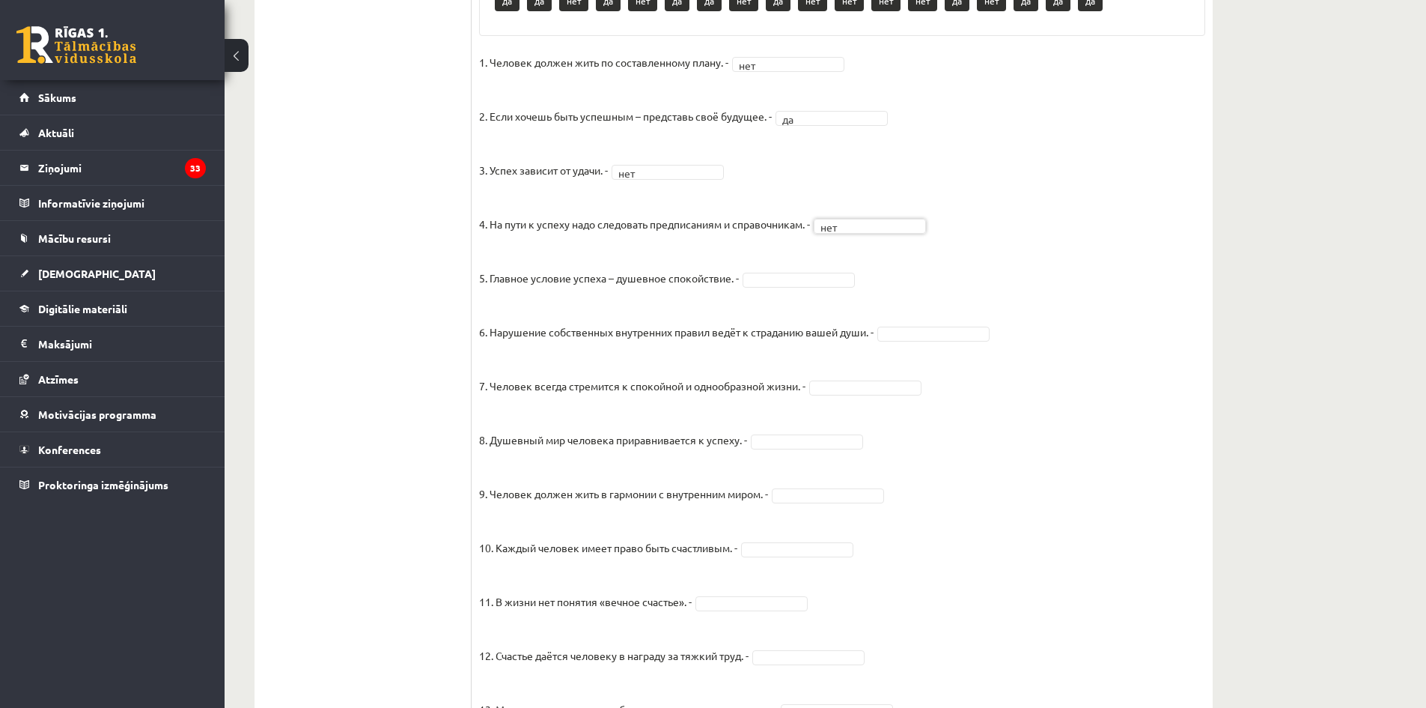
scroll to position [852, 0]
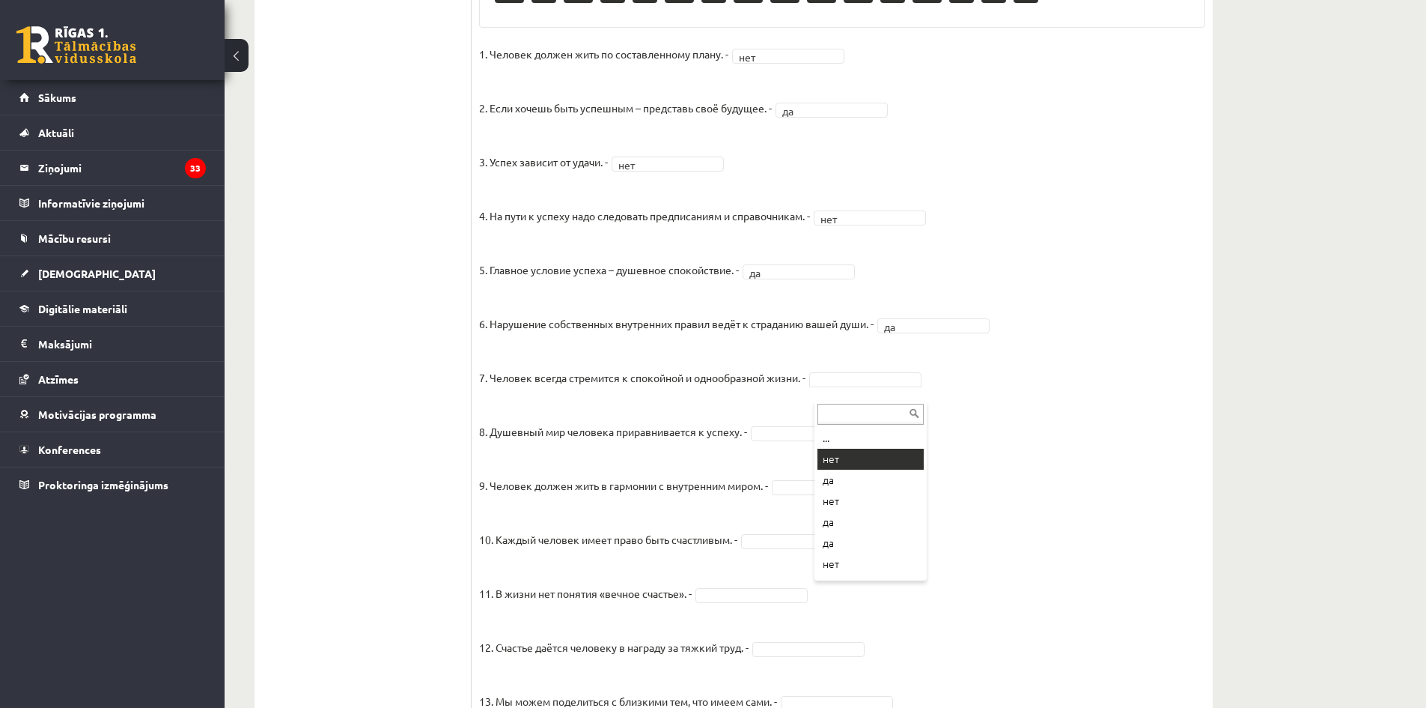
drag, startPoint x: 872, startPoint y: 463, endPoint x: 794, endPoint y: 436, distance: 82.6
click at [776, 435] on fieldset "1. Человек должен жить по составленному плану. - нет *** 2. Если хочешь быть ус…" at bounding box center [842, 436] width 726 height 786
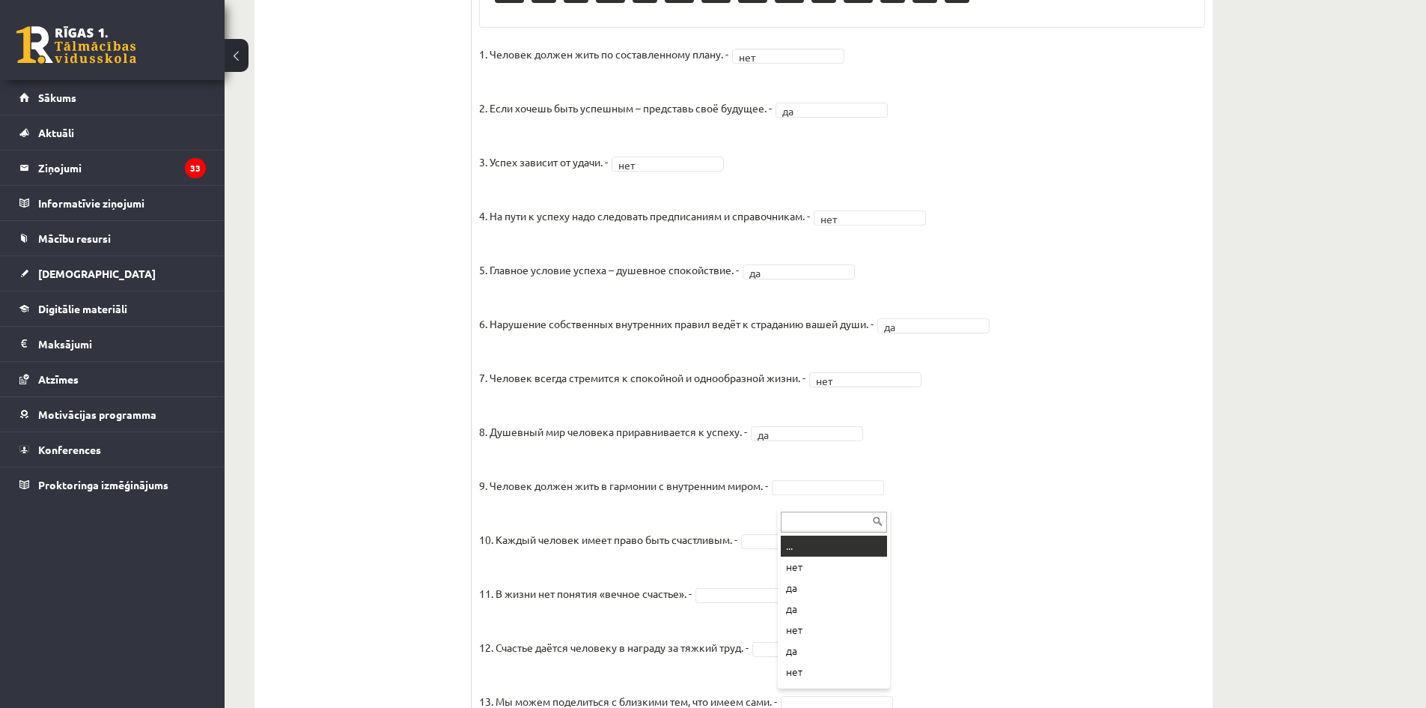
drag, startPoint x: 804, startPoint y: 502, endPoint x: 804, endPoint y: 511, distance: 9.0
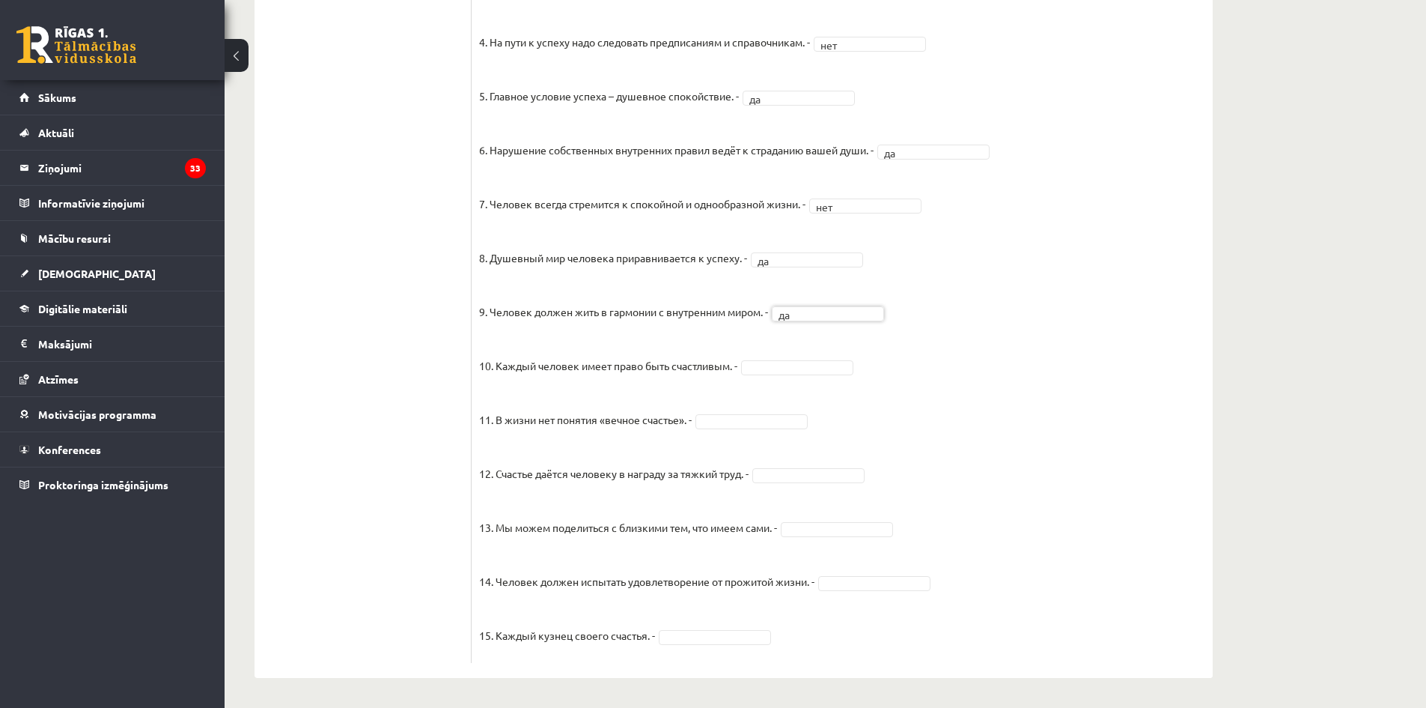
scroll to position [1041, 0]
click at [801, 466] on fieldset "1. Человек должен жить по составленному плану. - нет *** 2. Если хочешь быть ус…" at bounding box center [842, 262] width 726 height 786
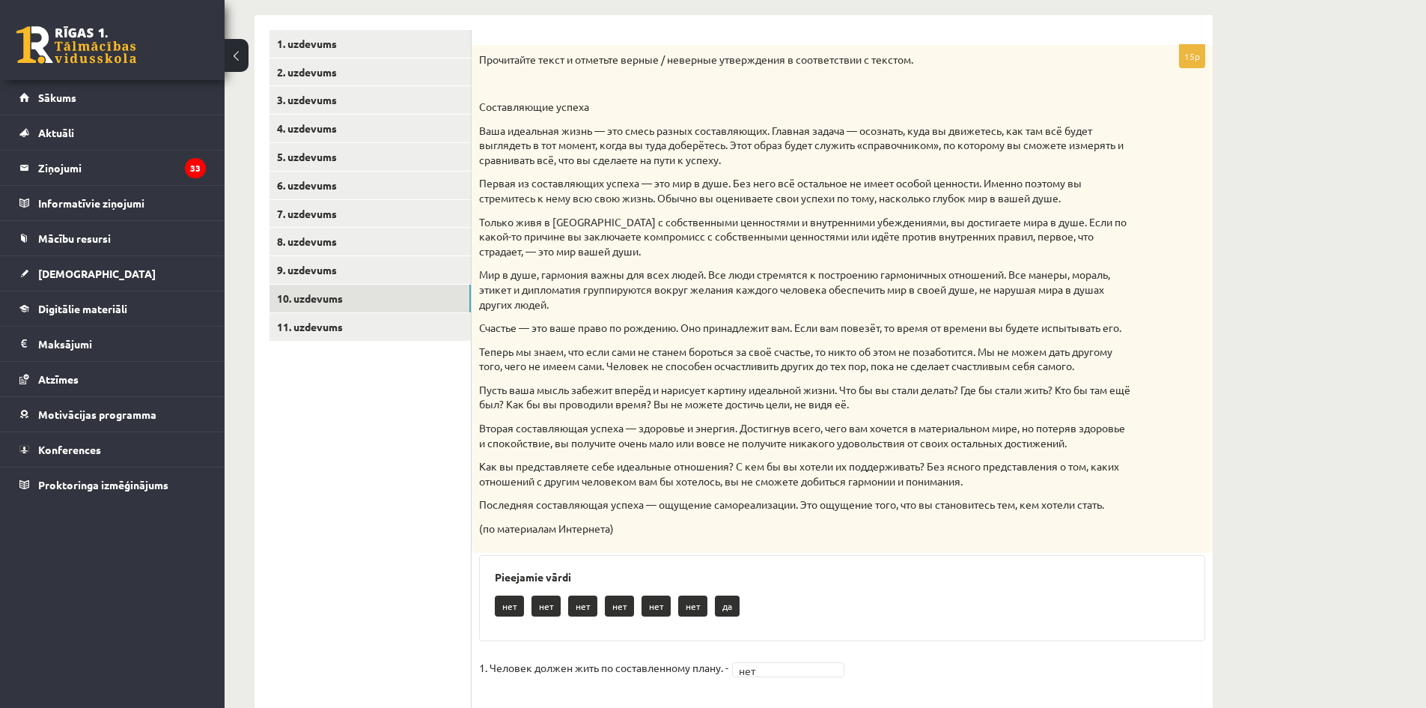
scroll to position [143, 0]
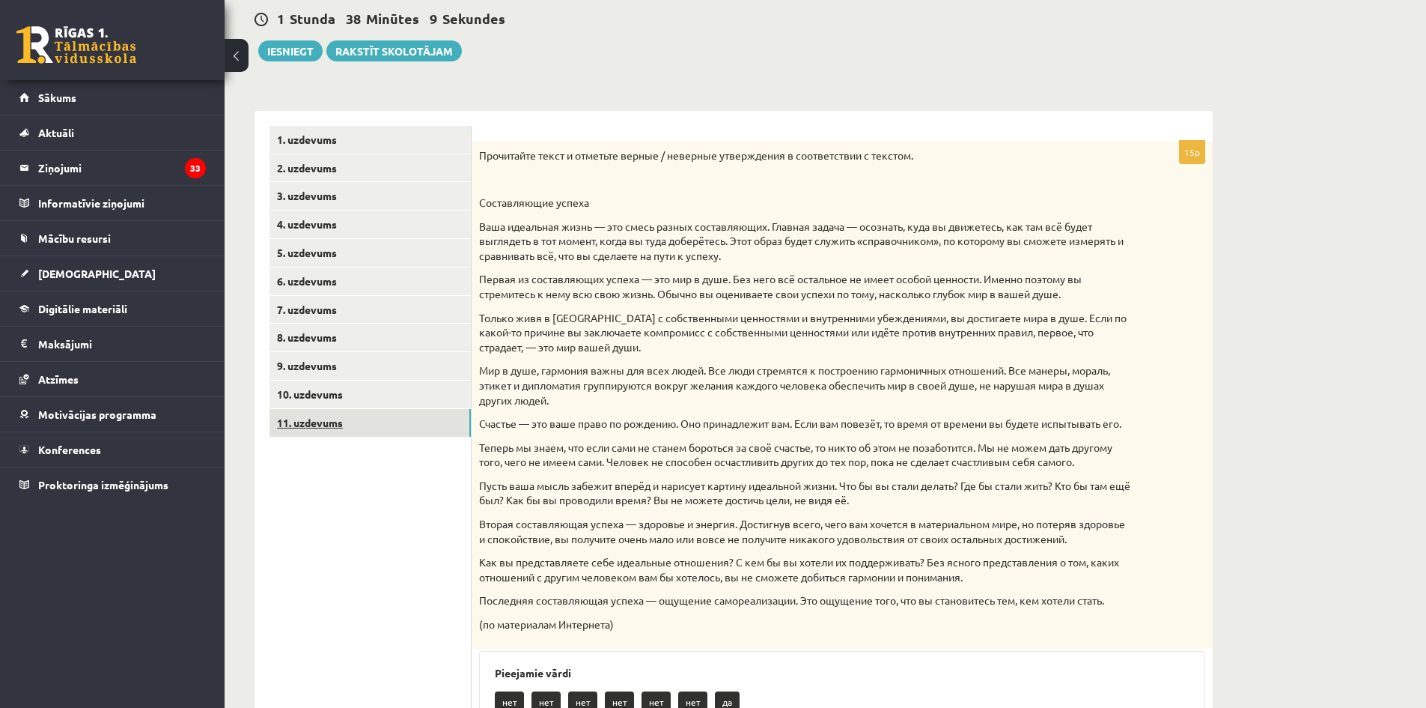
click at [379, 427] on link "11. uzdevums" at bounding box center [370, 423] width 201 height 28
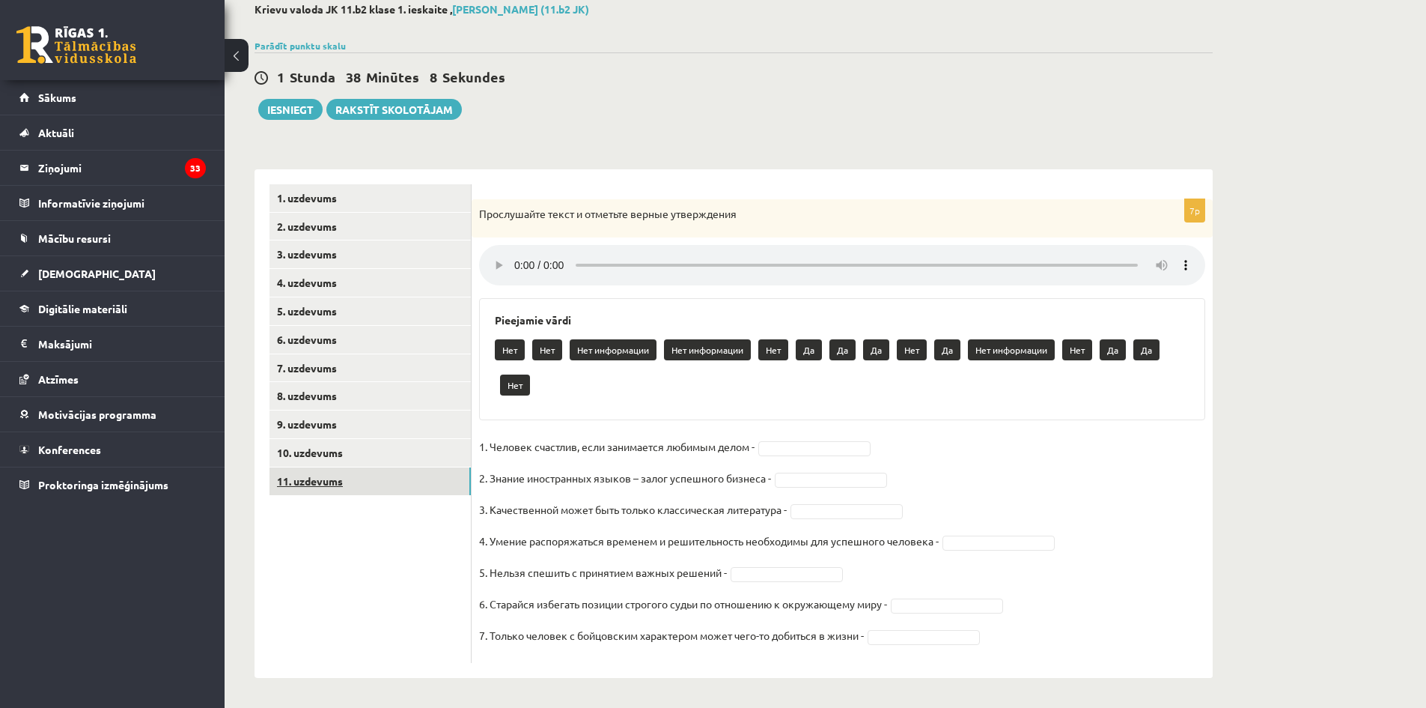
scroll to position [86, 0]
click at [1317, 279] on div "Krievu valoda JK 11.b2 klase 1. ieskaite , Veronika Kiseļova (11.b2 JK) Parādīt…" at bounding box center [826, 340] width 1202 height 734
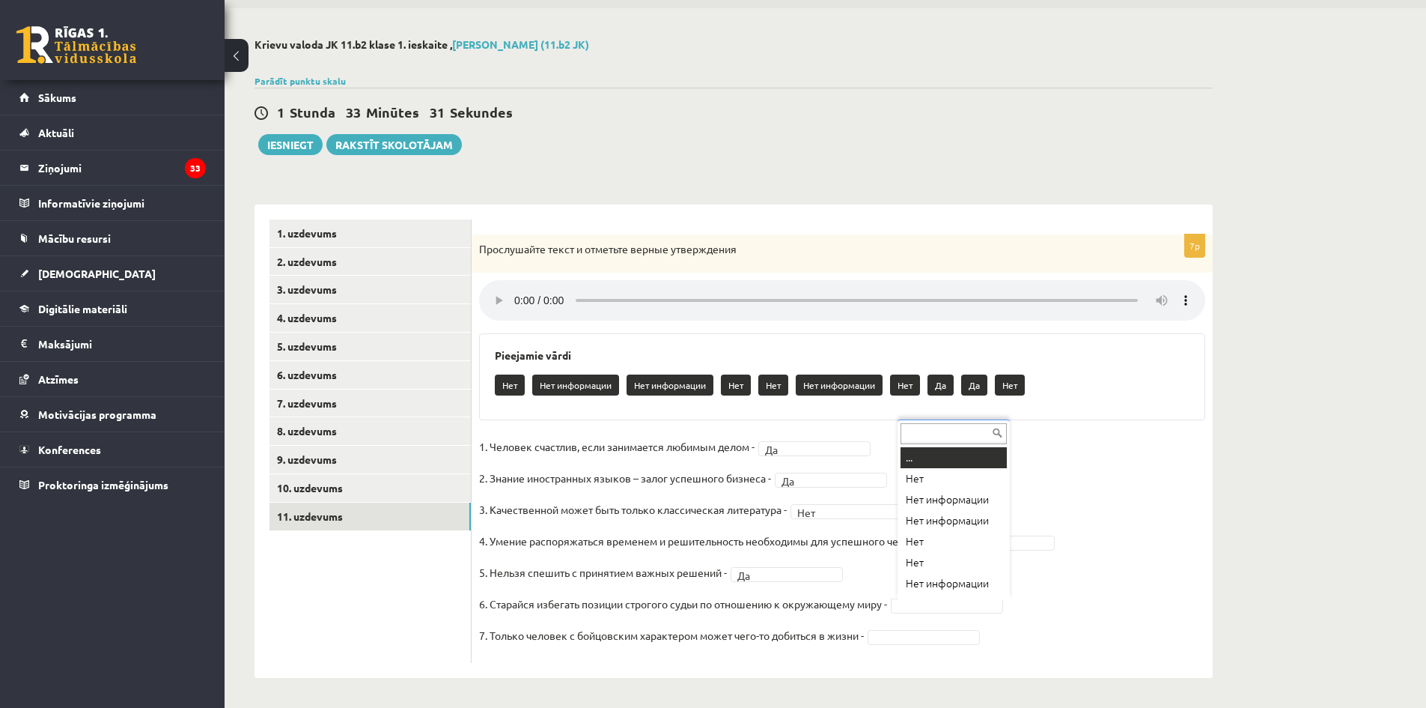
scroll to position [18, 0]
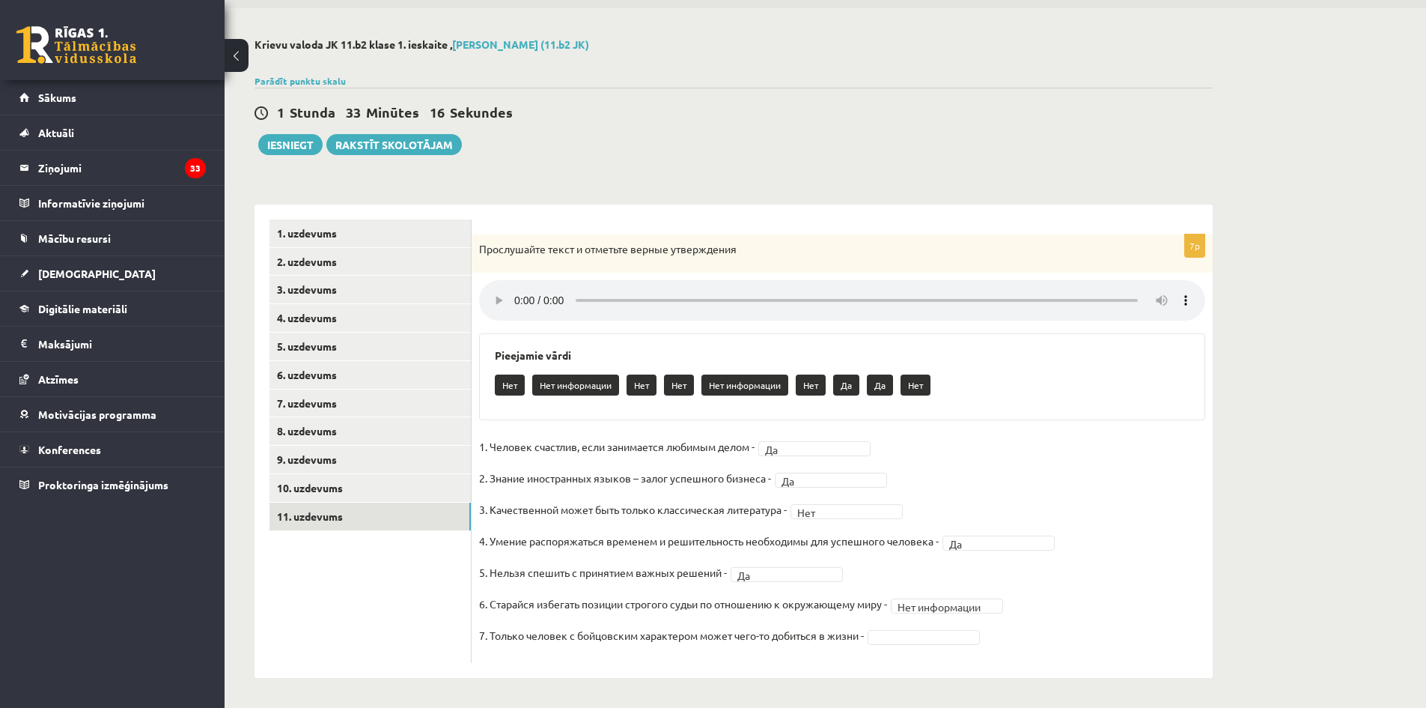
click at [1122, 469] on fieldset "**********" at bounding box center [842, 545] width 726 height 220
click at [1074, 529] on fieldset "**********" at bounding box center [842, 545] width 726 height 220
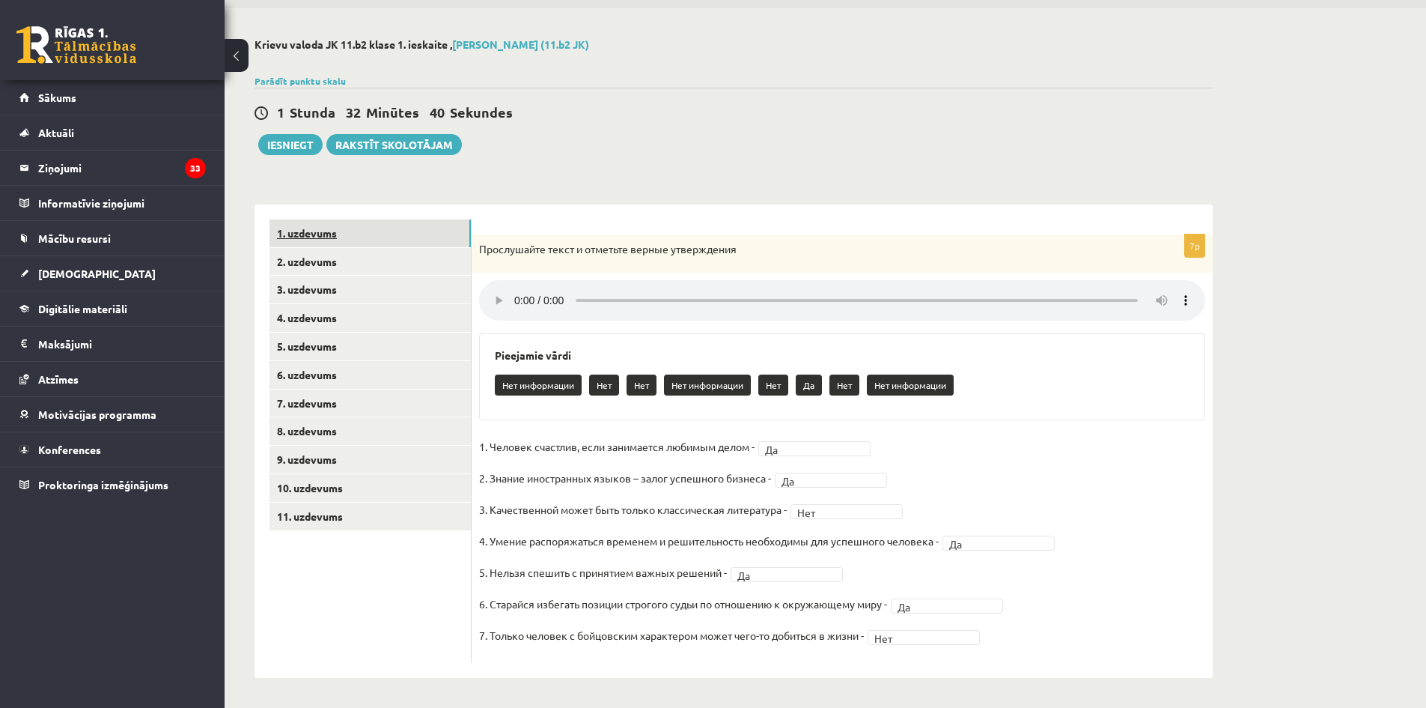
click at [338, 229] on link "1. uzdevums" at bounding box center [370, 233] width 201 height 28
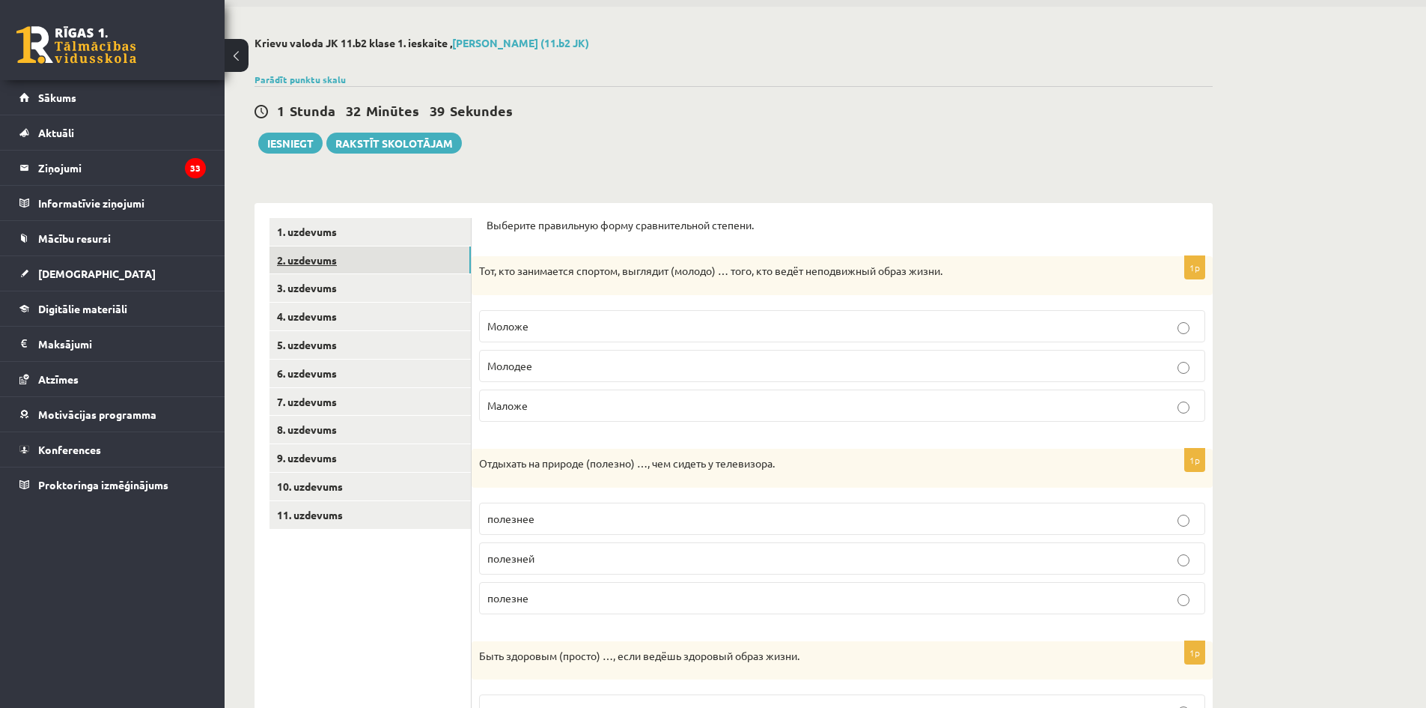
click at [390, 262] on link "2. uzdevums" at bounding box center [370, 260] width 201 height 28
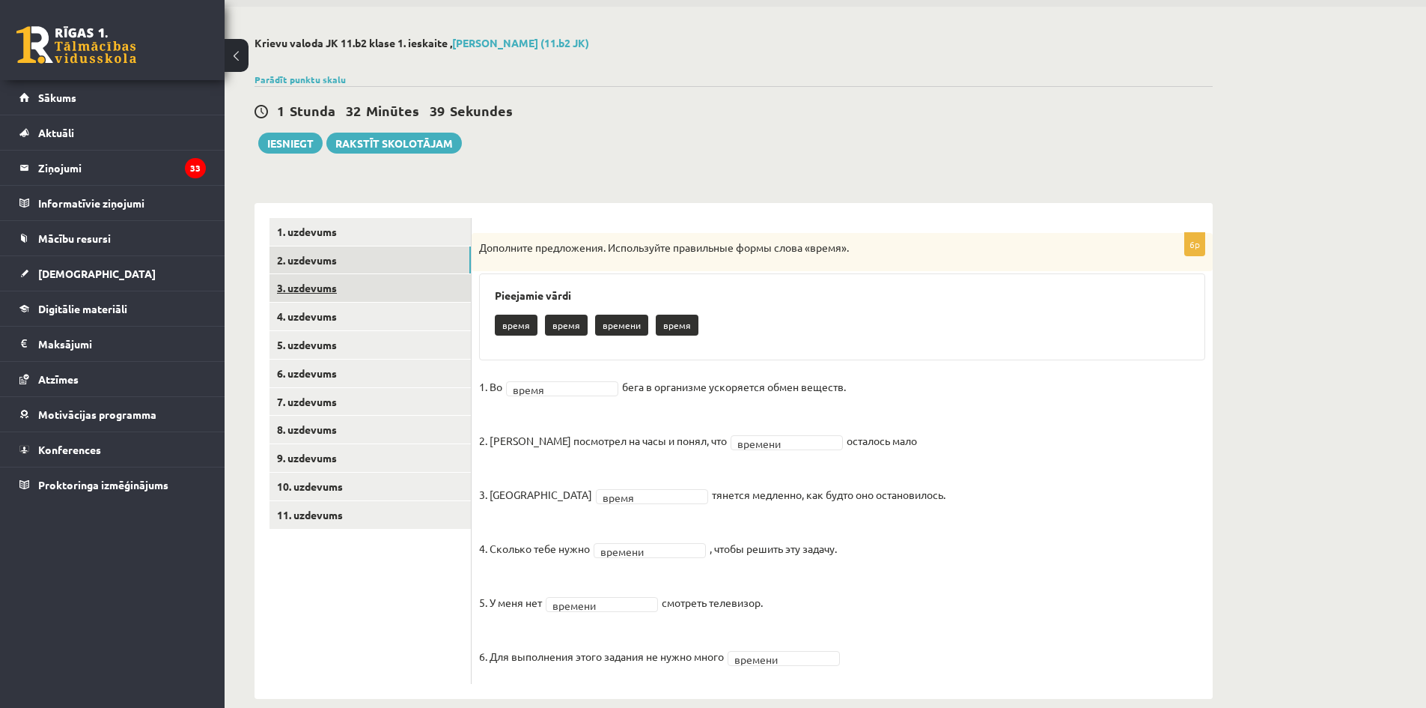
click at [392, 290] on link "3. uzdevums" at bounding box center [370, 288] width 201 height 28
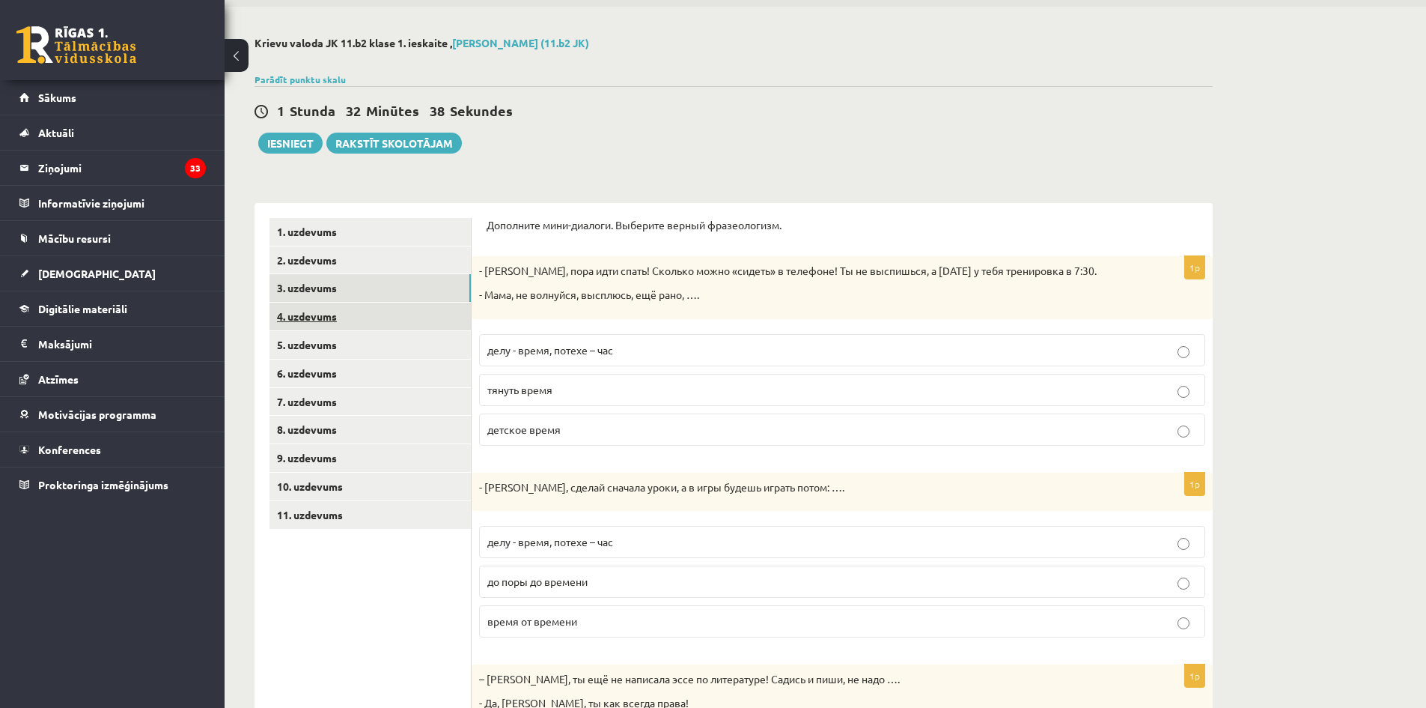
click at [391, 311] on link "4. uzdevums" at bounding box center [370, 316] width 201 height 28
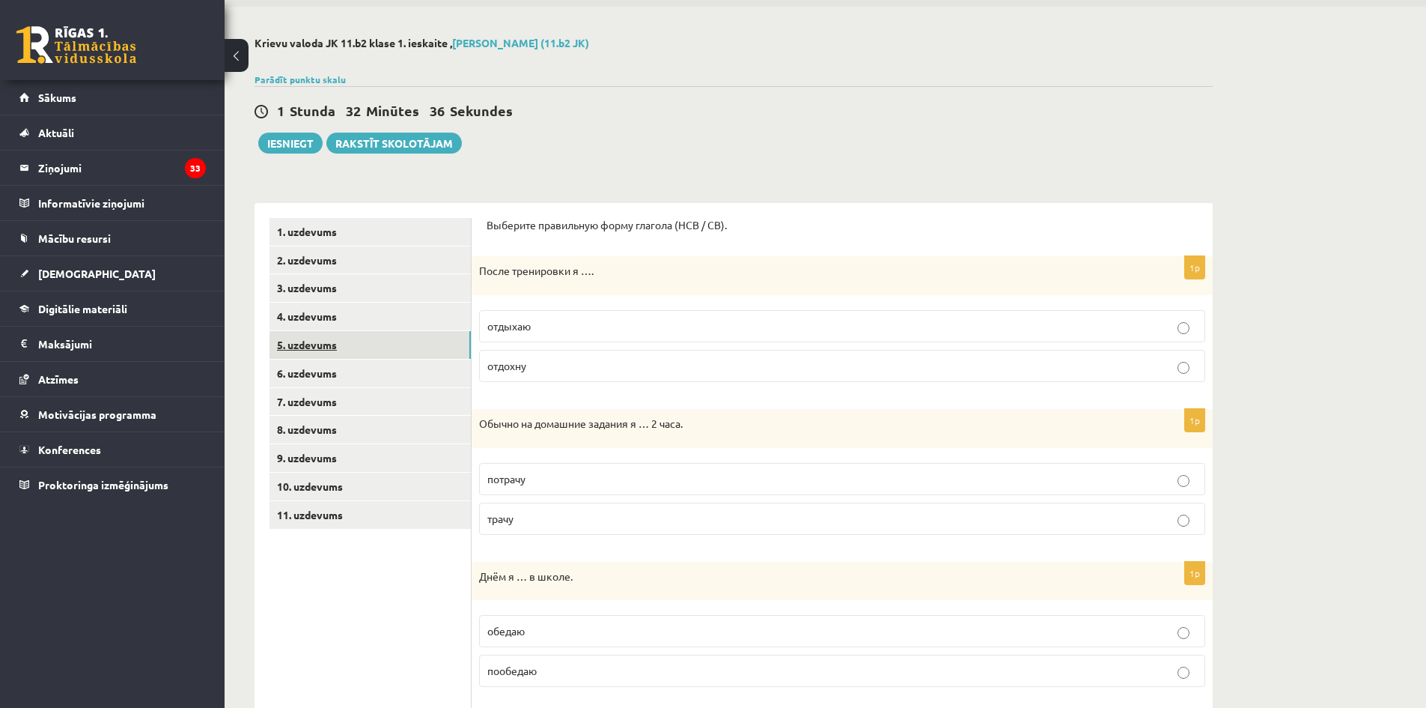
click at [393, 350] on link "5. uzdevums" at bounding box center [370, 345] width 201 height 28
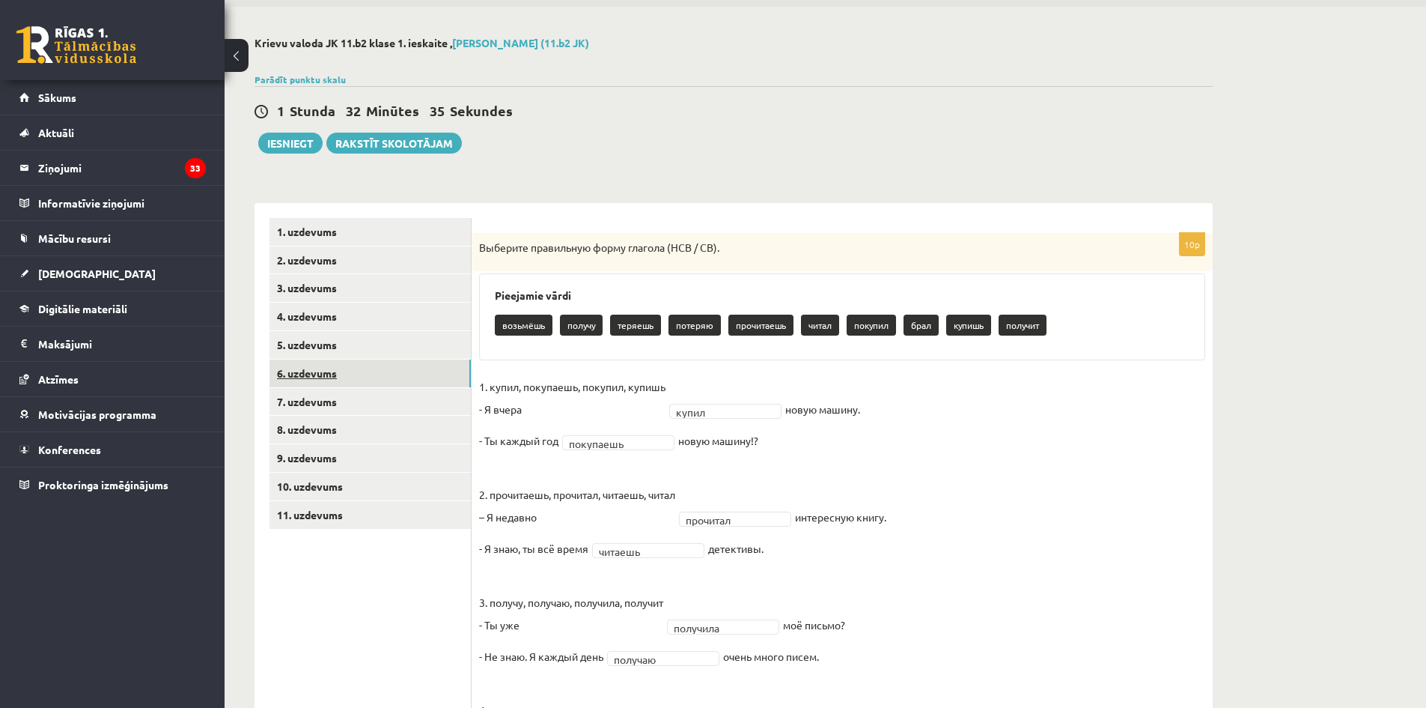
click at [393, 366] on link "6. uzdevums" at bounding box center [370, 373] width 201 height 28
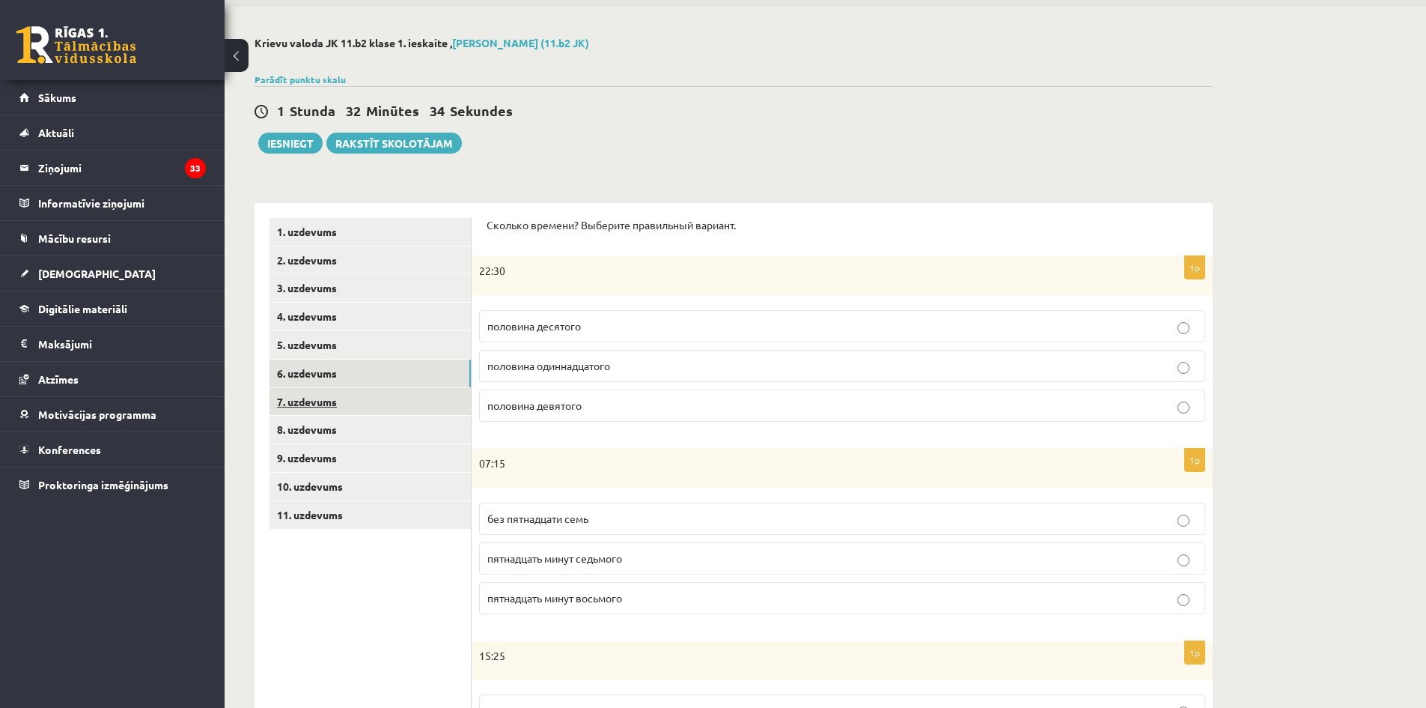
click at [392, 395] on link "7. uzdevums" at bounding box center [370, 402] width 201 height 28
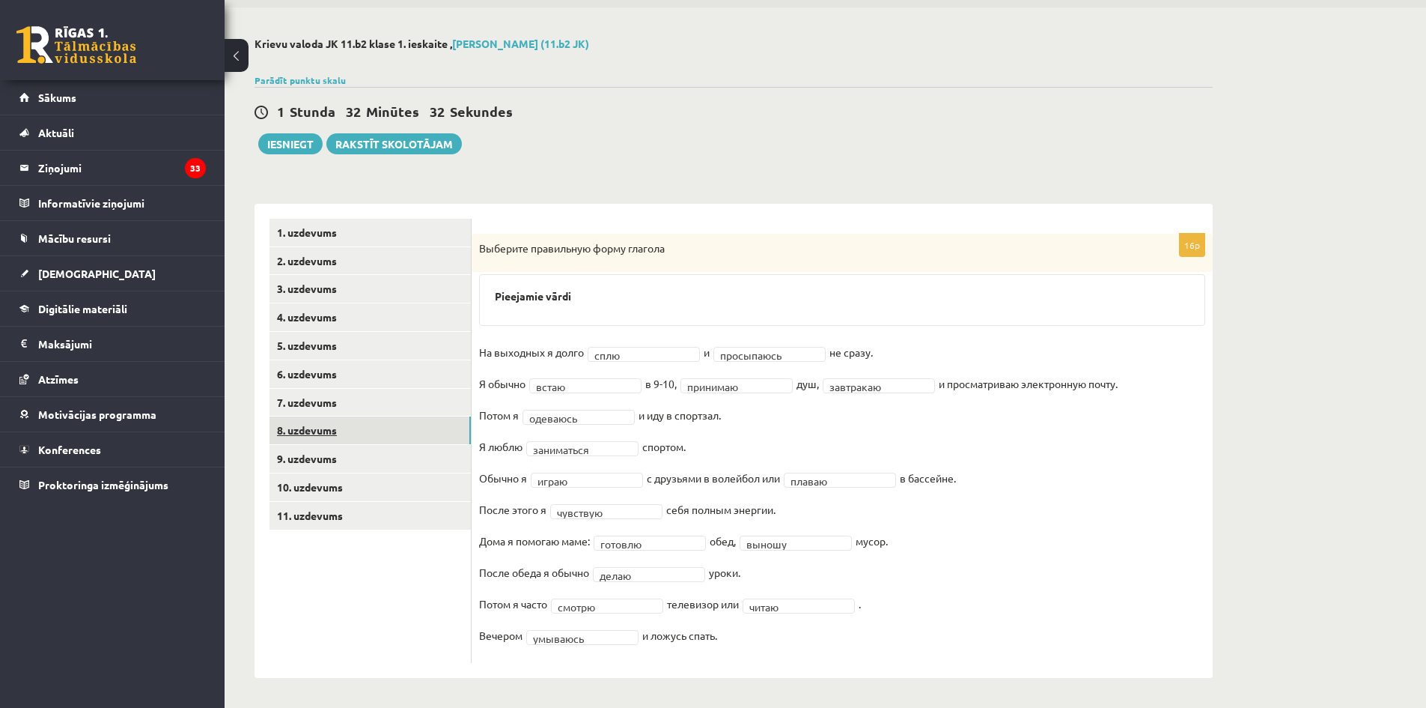
click at [385, 433] on link "8. uzdevums" at bounding box center [370, 430] width 201 height 28
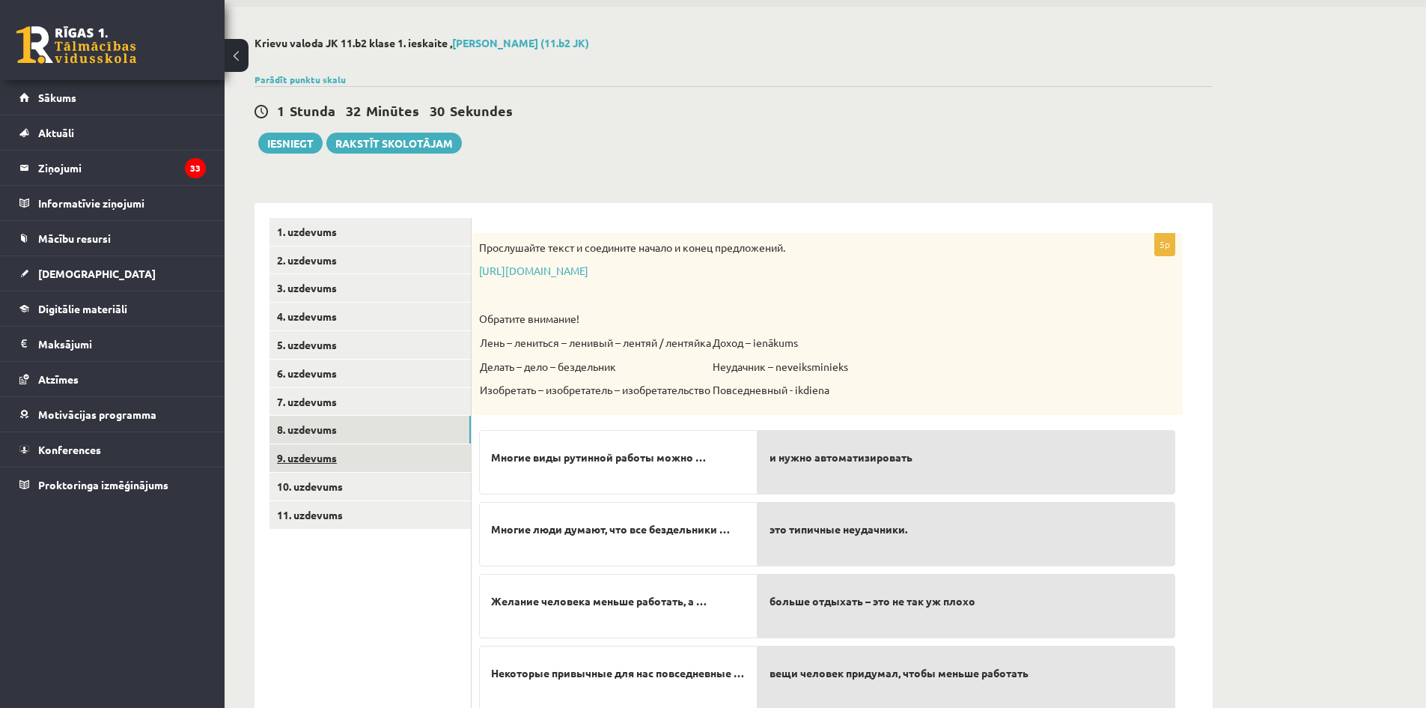
click at [384, 454] on link "9. uzdevums" at bounding box center [370, 458] width 201 height 28
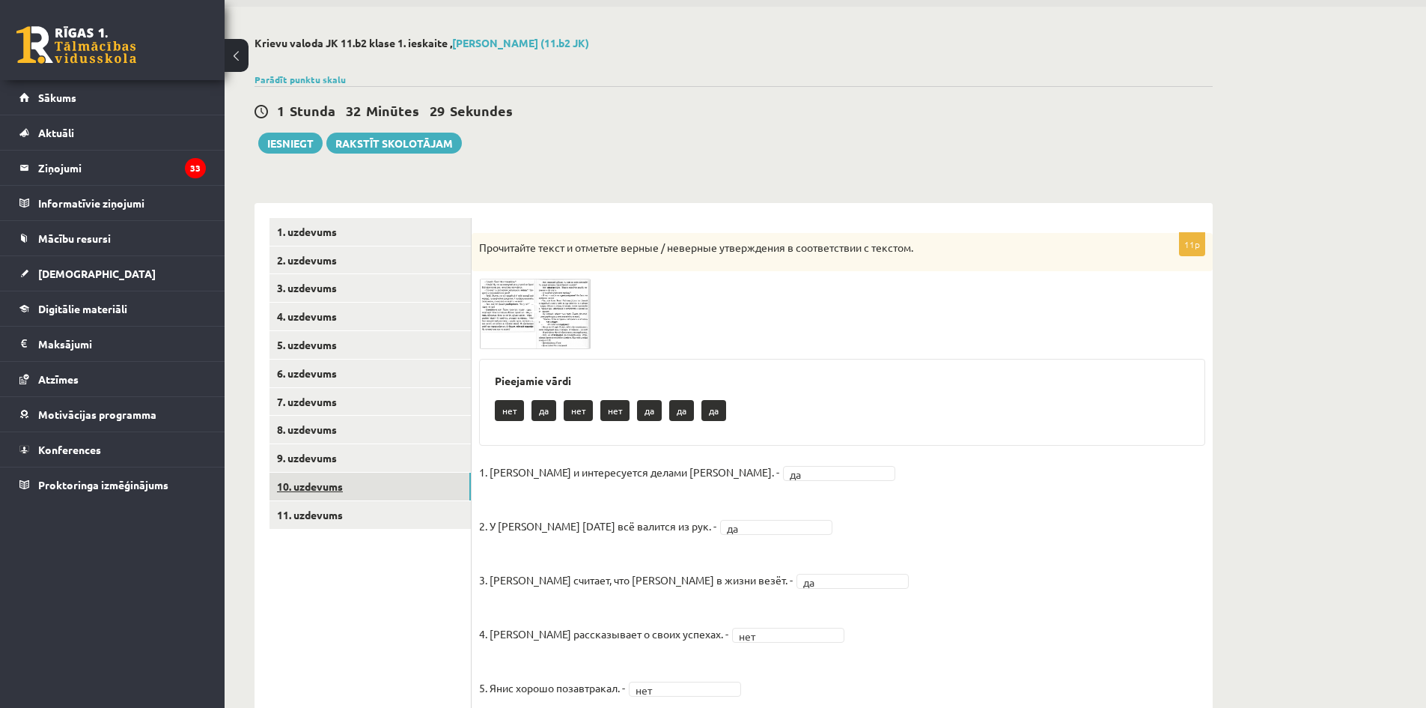
click at [380, 478] on link "10. uzdevums" at bounding box center [370, 486] width 201 height 28
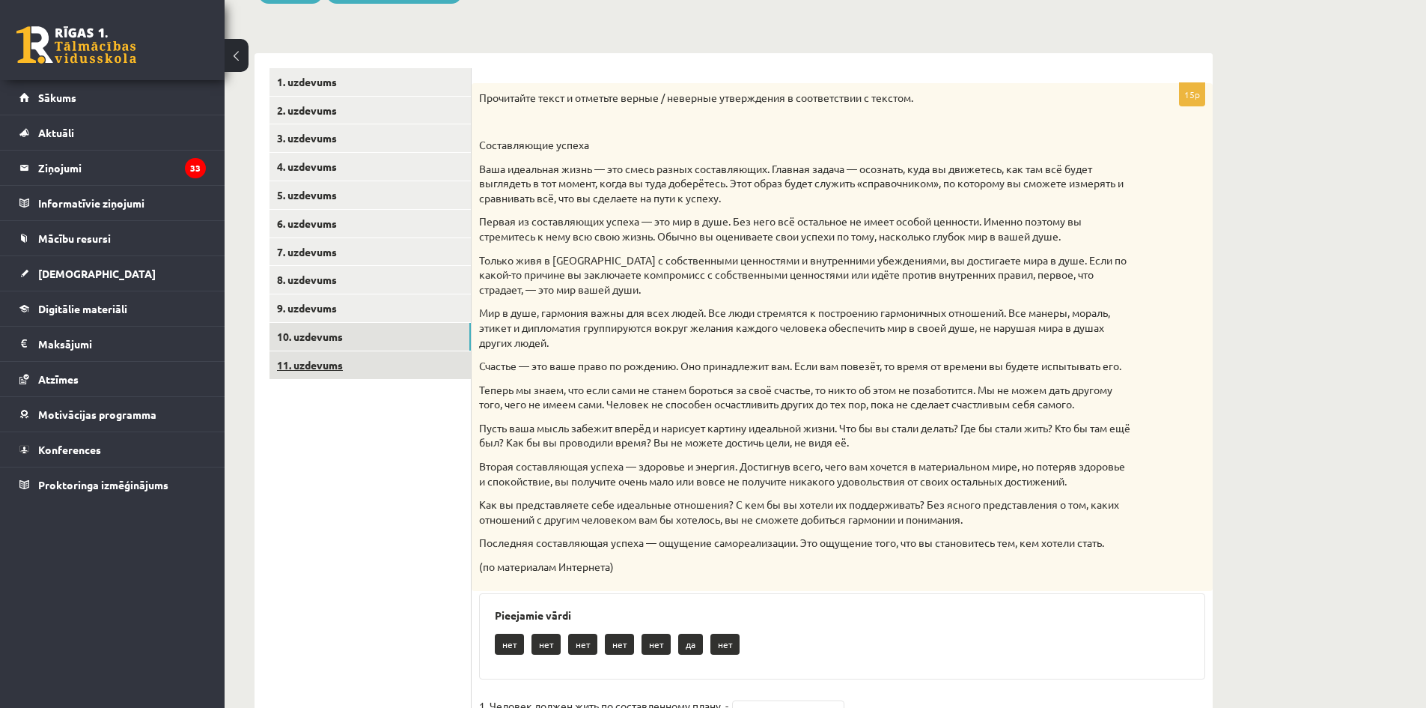
click at [364, 377] on link "11. uzdevums" at bounding box center [370, 365] width 201 height 28
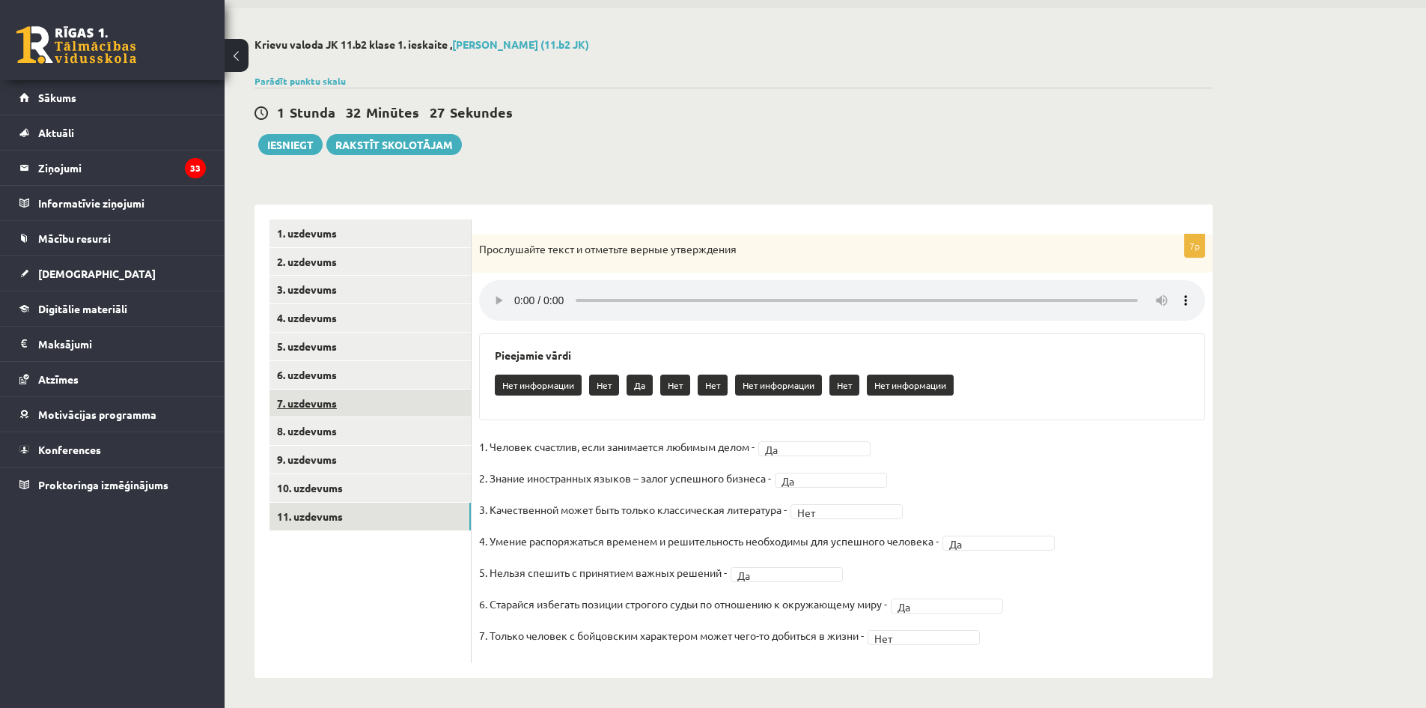
scroll to position [51, 0]
click at [296, 143] on button "Iesniegt" at bounding box center [290, 144] width 64 height 21
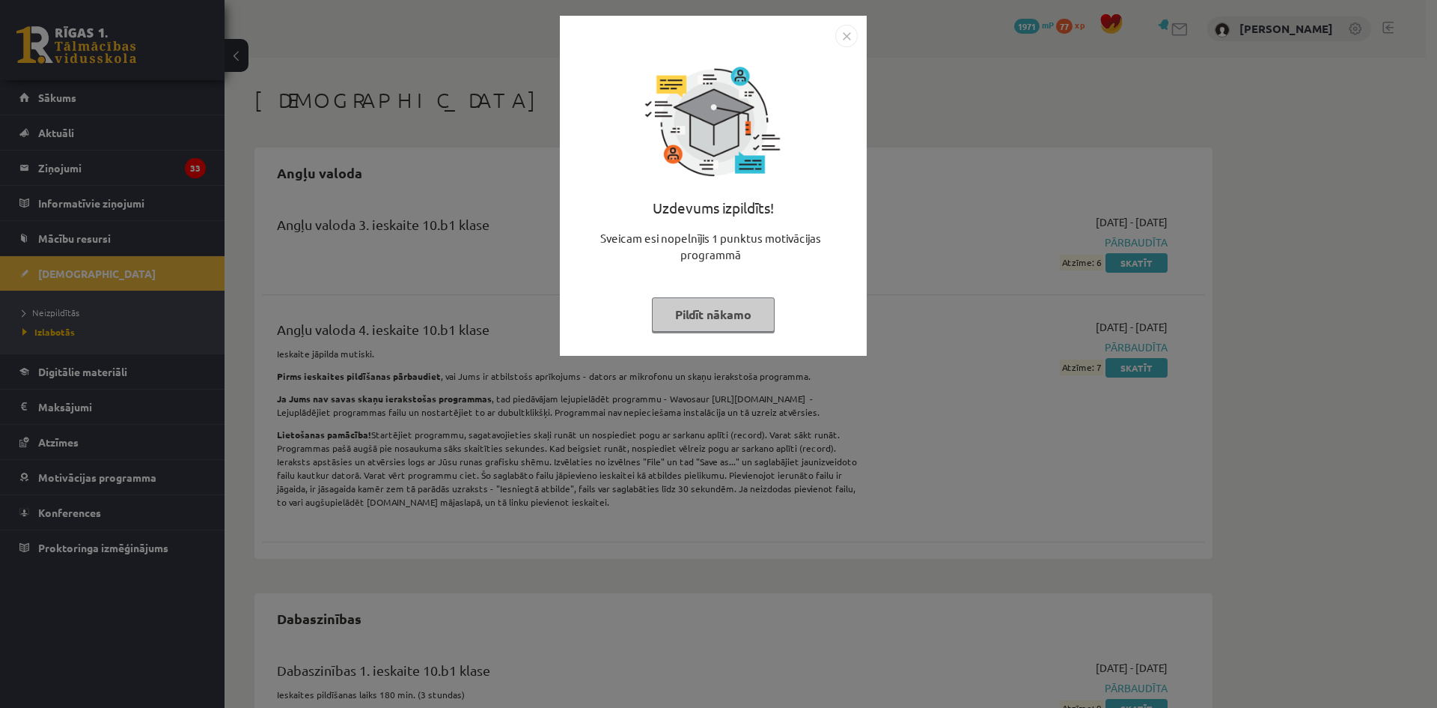
click at [724, 325] on button "Pildīt nākamo" at bounding box center [713, 314] width 123 height 34
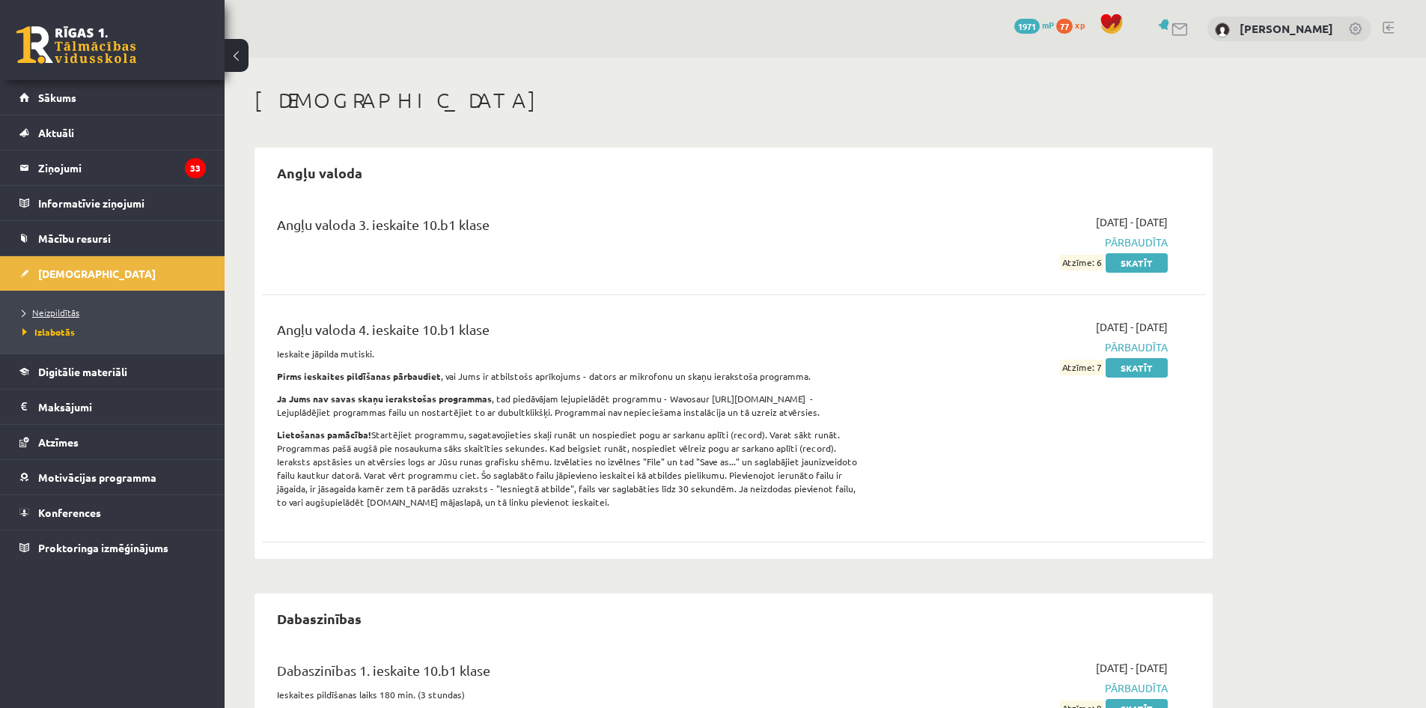
click at [61, 306] on link "Neizpildītās" at bounding box center [115, 311] width 187 height 13
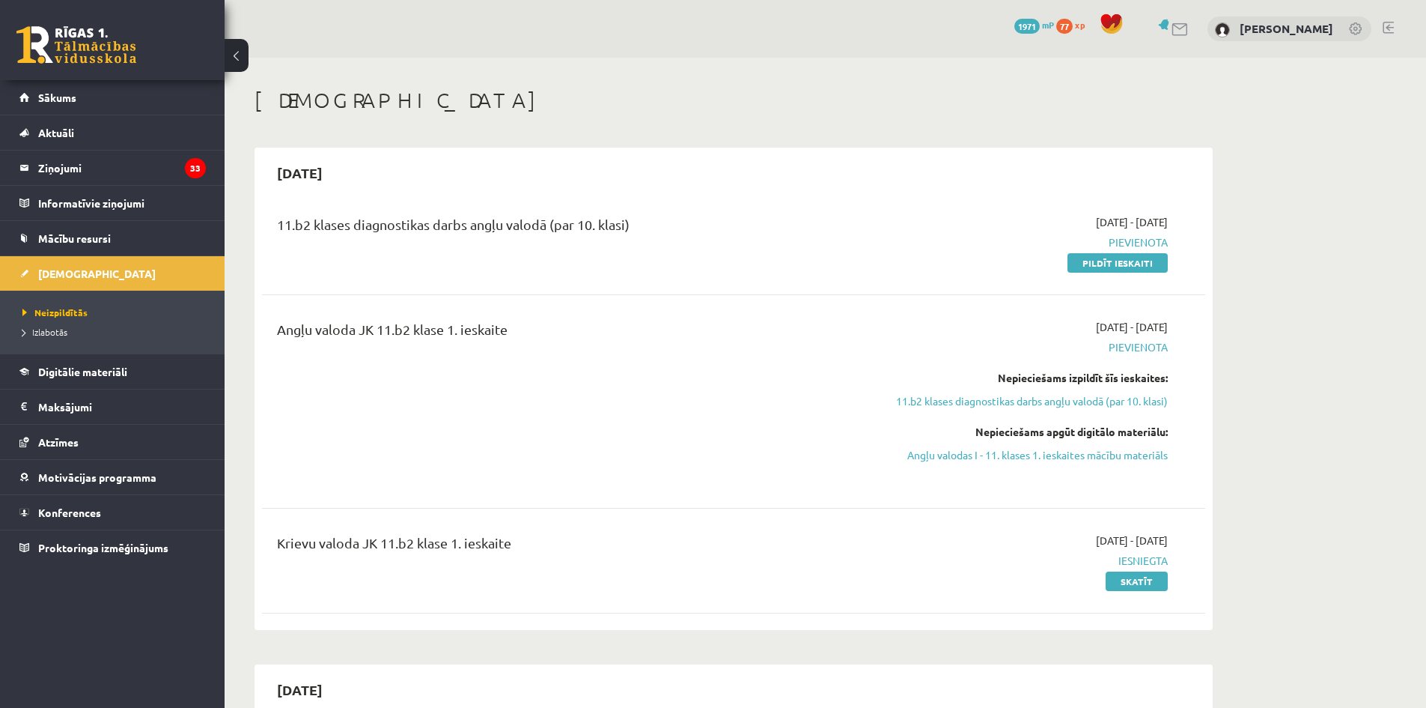
click at [1029, 25] on span "1971" at bounding box center [1026, 26] width 25 height 15
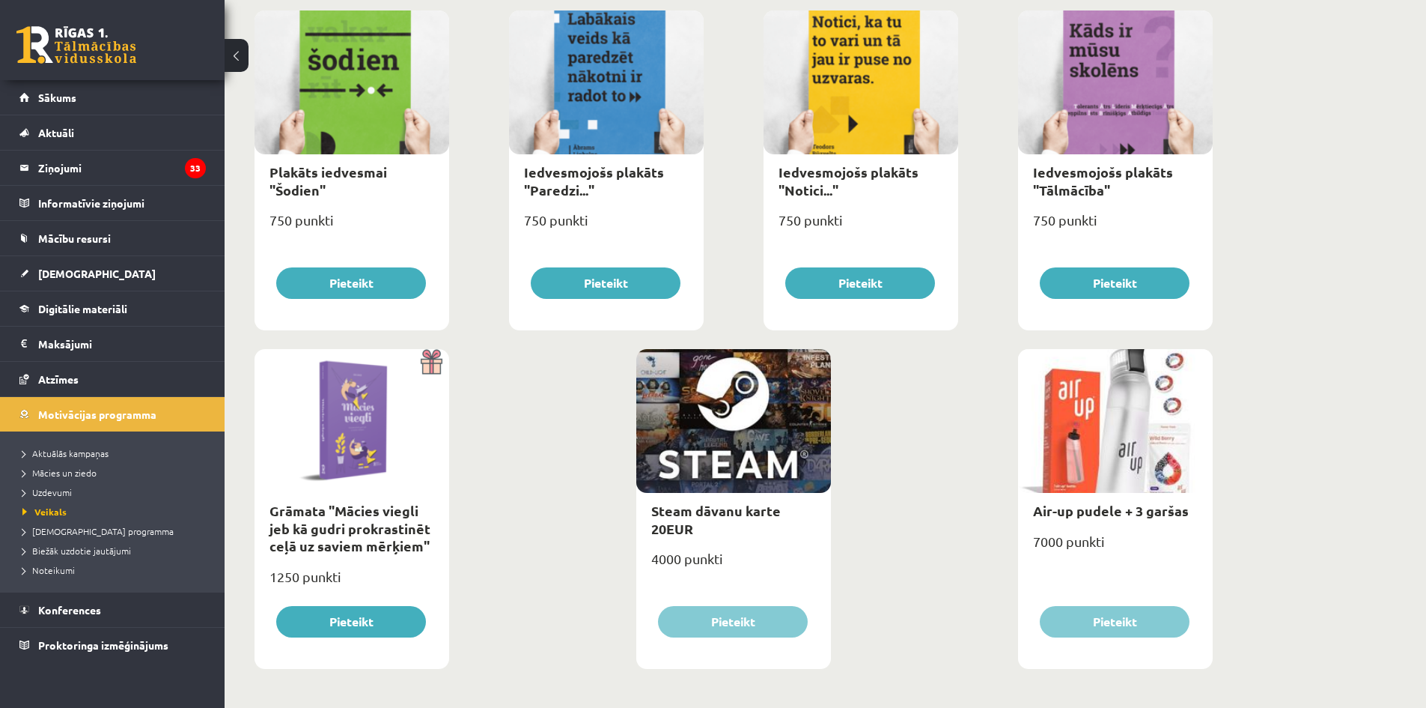
scroll to position [1592, 0]
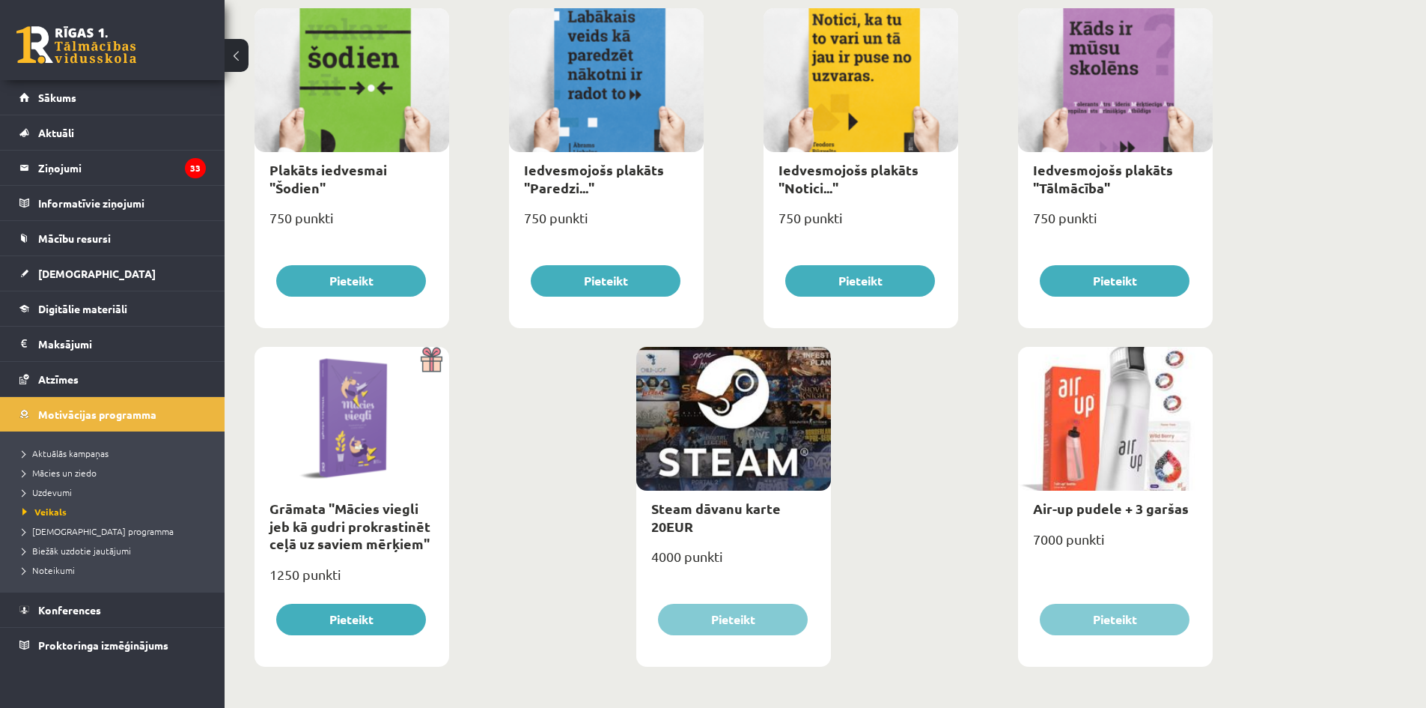
click at [427, 368] on img at bounding box center [433, 359] width 34 height 25
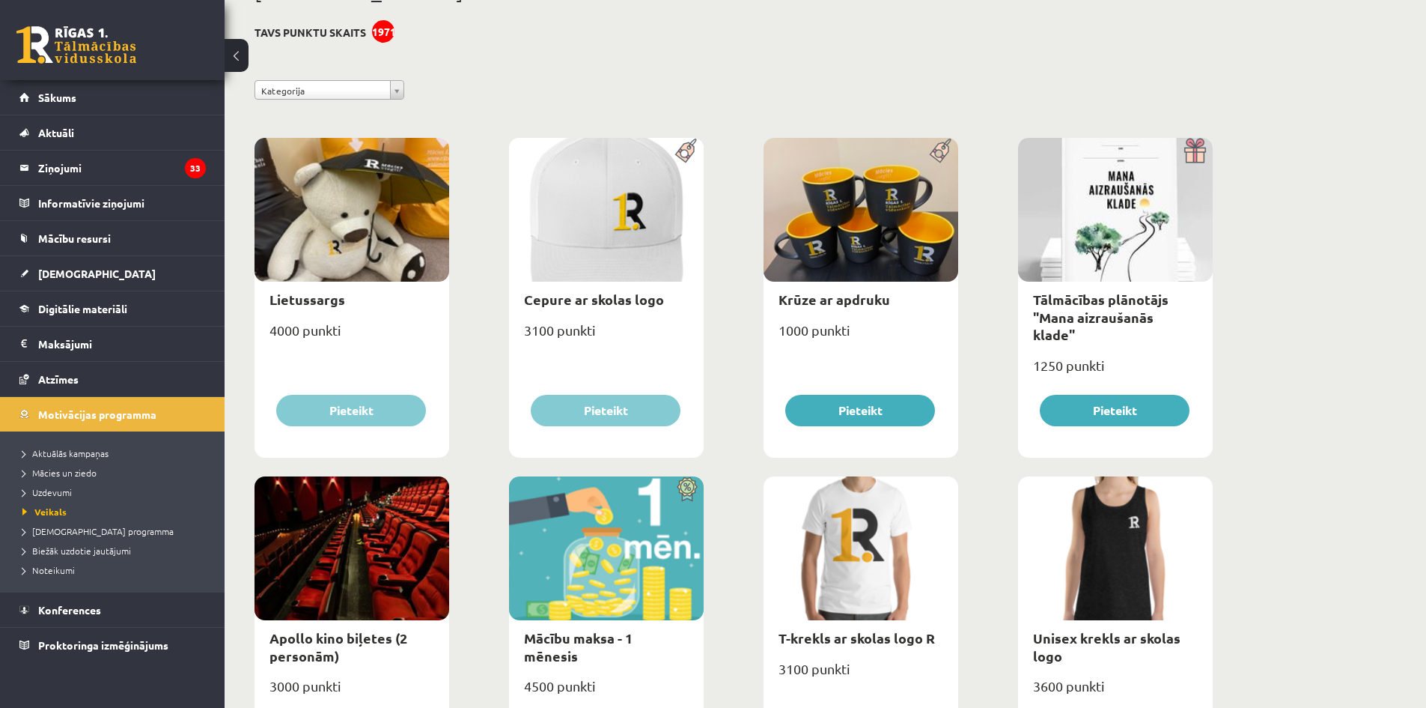
scroll to position [0, 0]
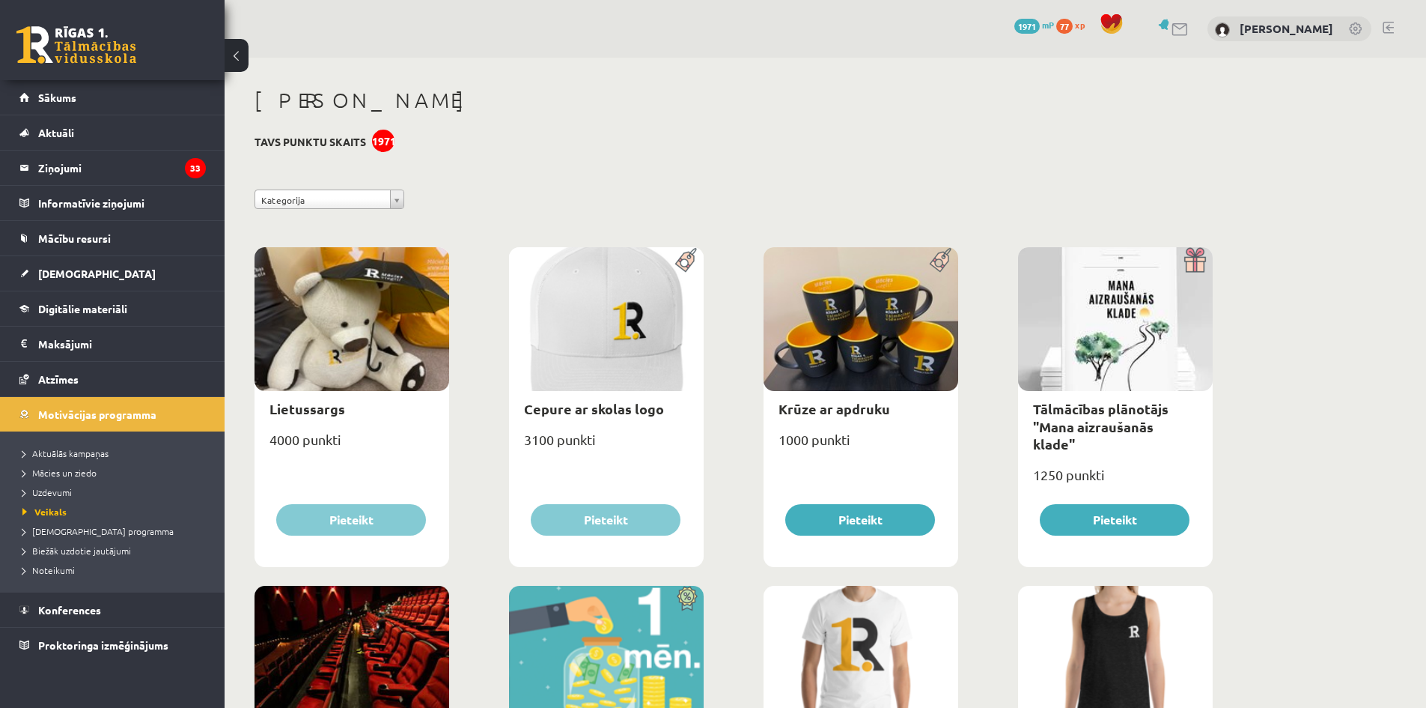
click at [1110, 329] on div at bounding box center [1115, 319] width 195 height 144
drag, startPoint x: 1265, startPoint y: 190, endPoint x: 1224, endPoint y: 243, distance: 66.2
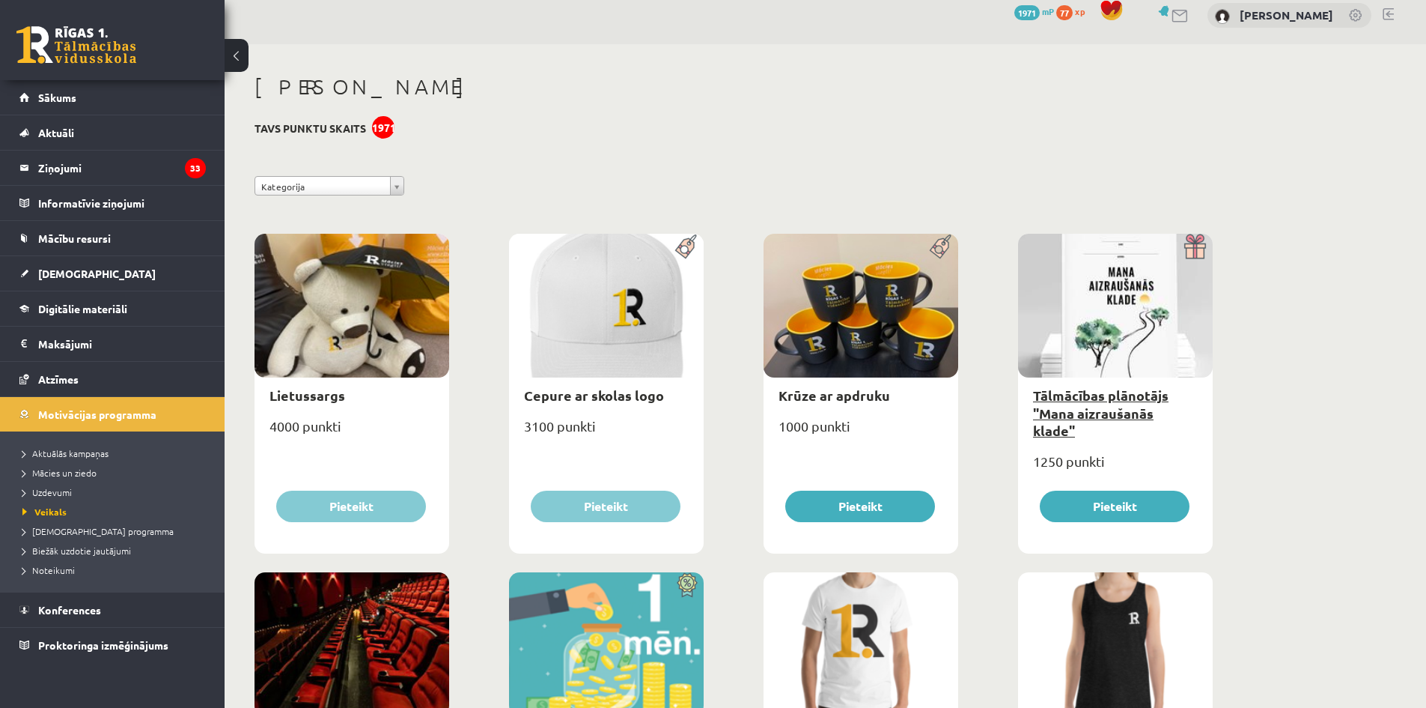
click at [1131, 410] on link "Tālmācības plānotājs "Mana aizraušanās klade"" at bounding box center [1101, 412] width 136 height 52
type input "*"
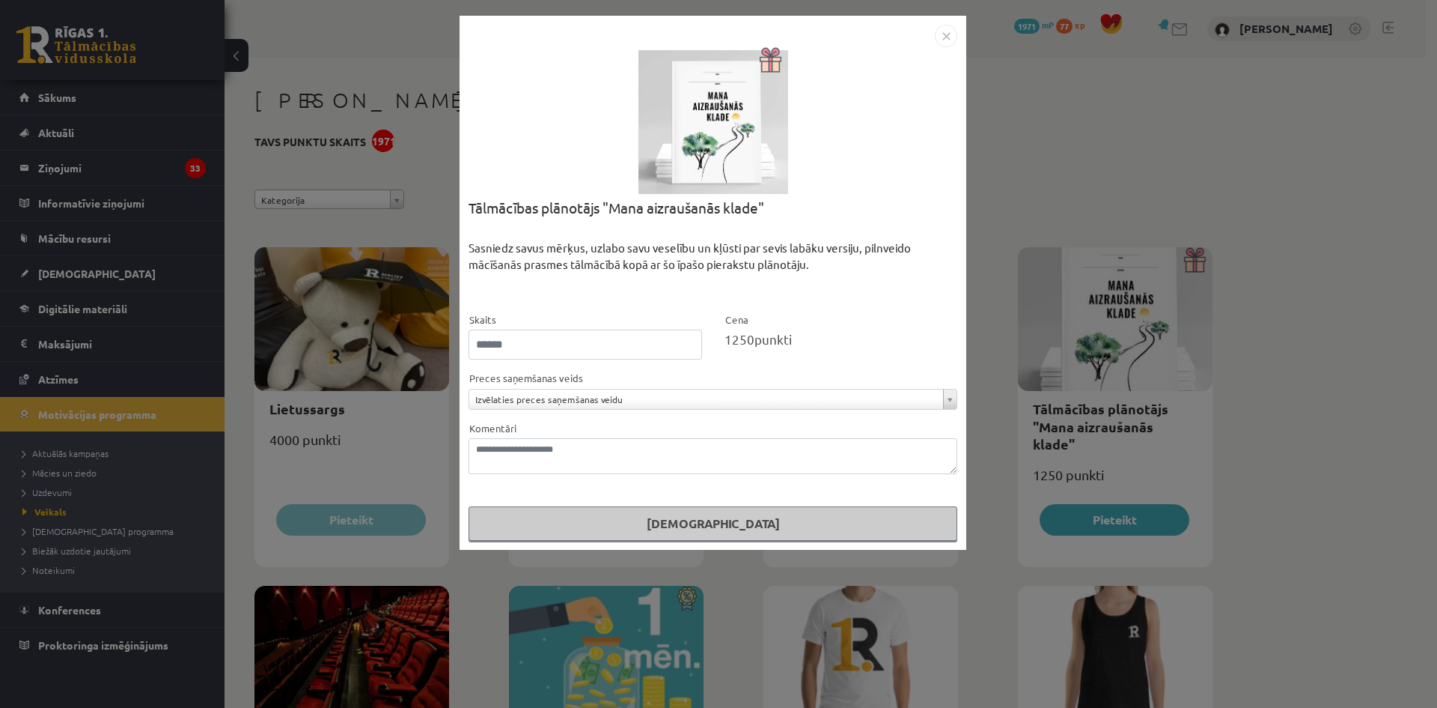
click at [952, 39] on img "Close" at bounding box center [946, 36] width 22 height 22
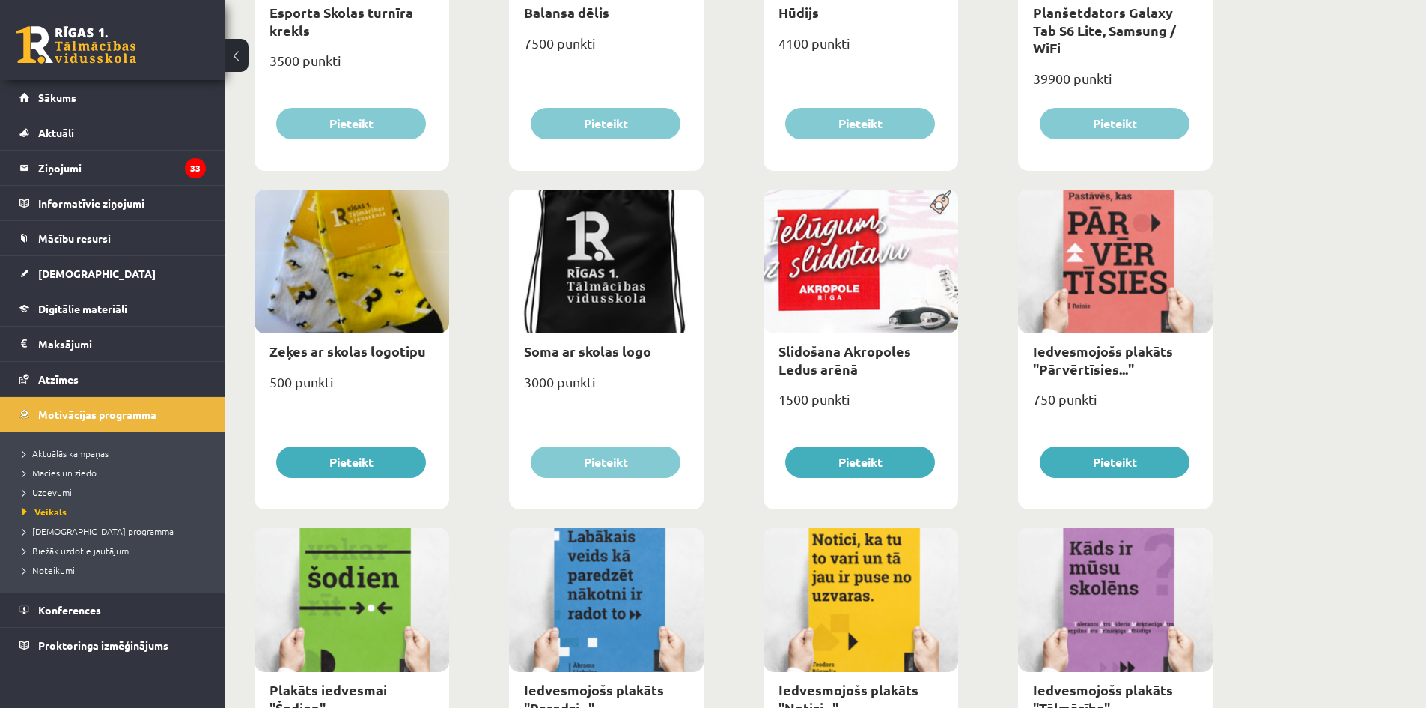
scroll to position [1592, 0]
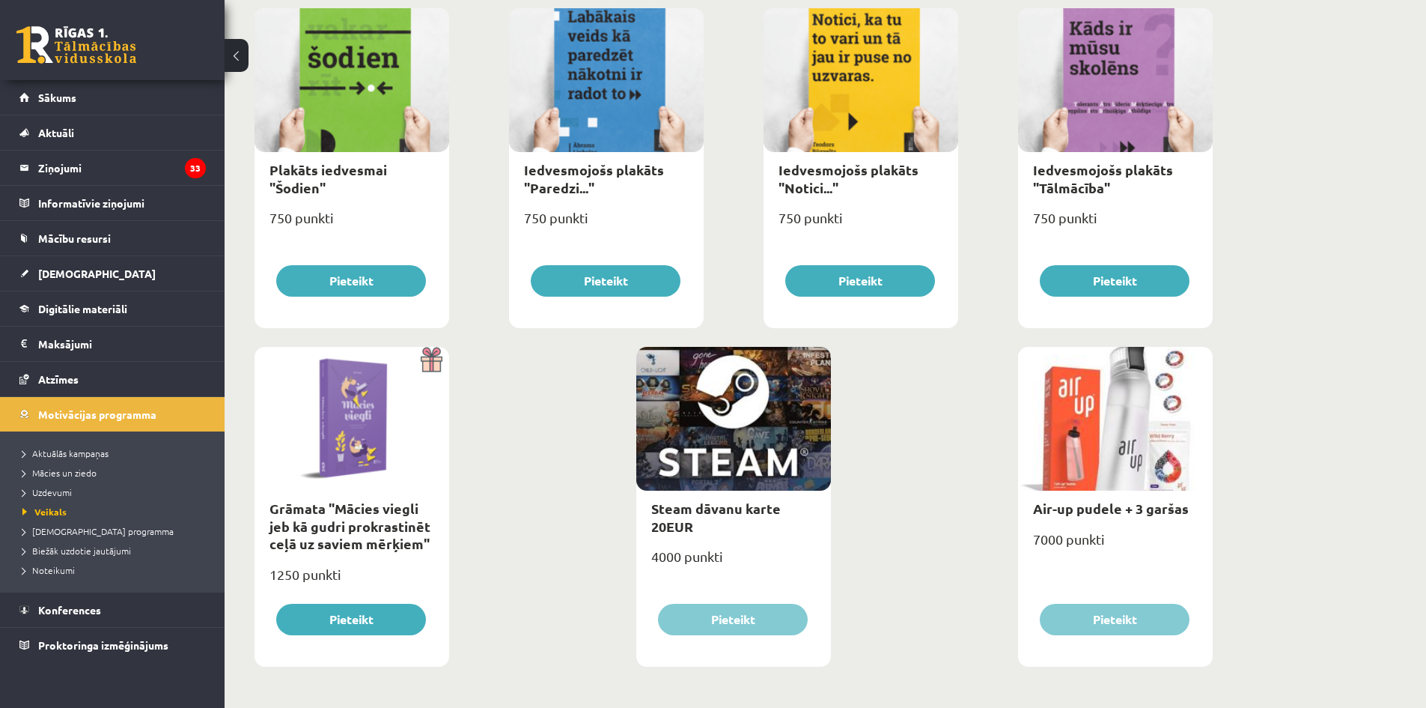
drag, startPoint x: 1254, startPoint y: 125, endPoint x: 1267, endPoint y: 341, distance: 216.7
click at [1080, 508] on link "Air-up pudele + 3 garšas" at bounding box center [1111, 507] width 156 height 17
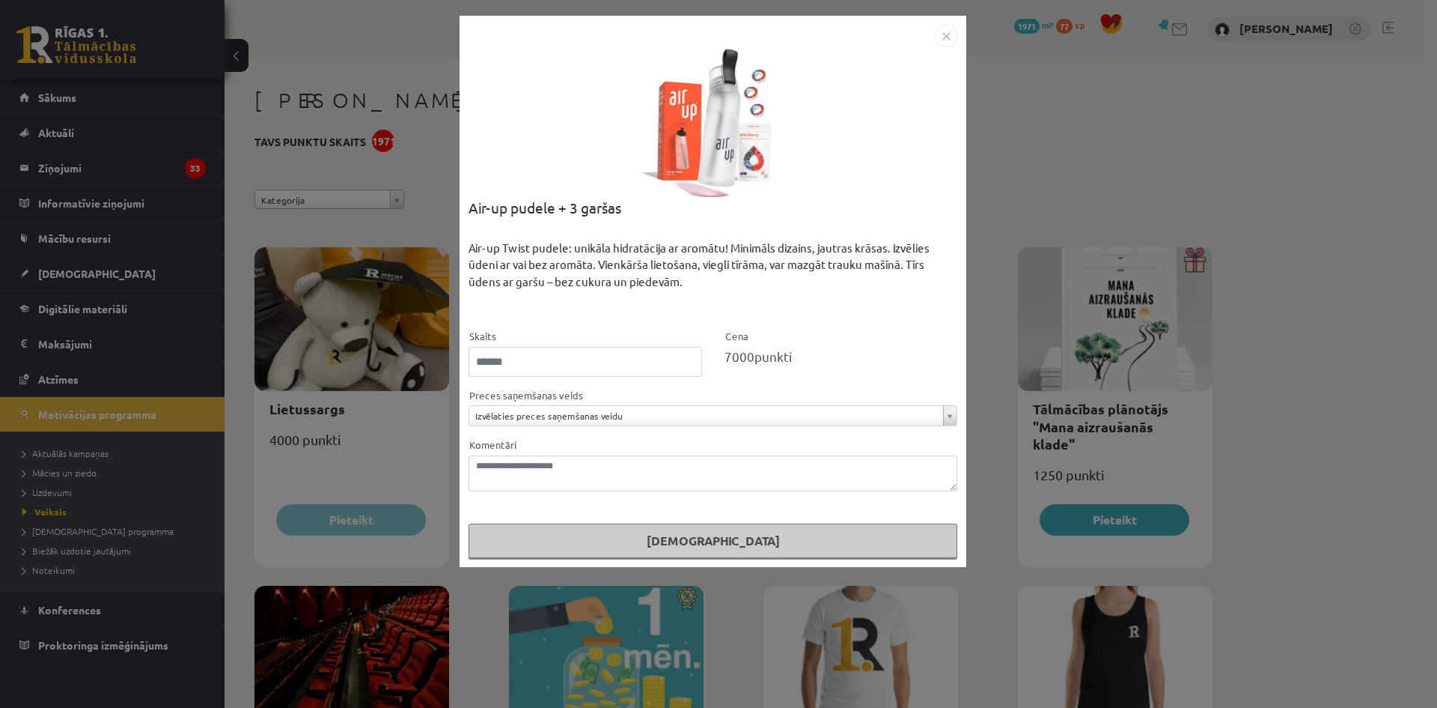
click at [943, 32] on img "Close" at bounding box center [946, 36] width 22 height 22
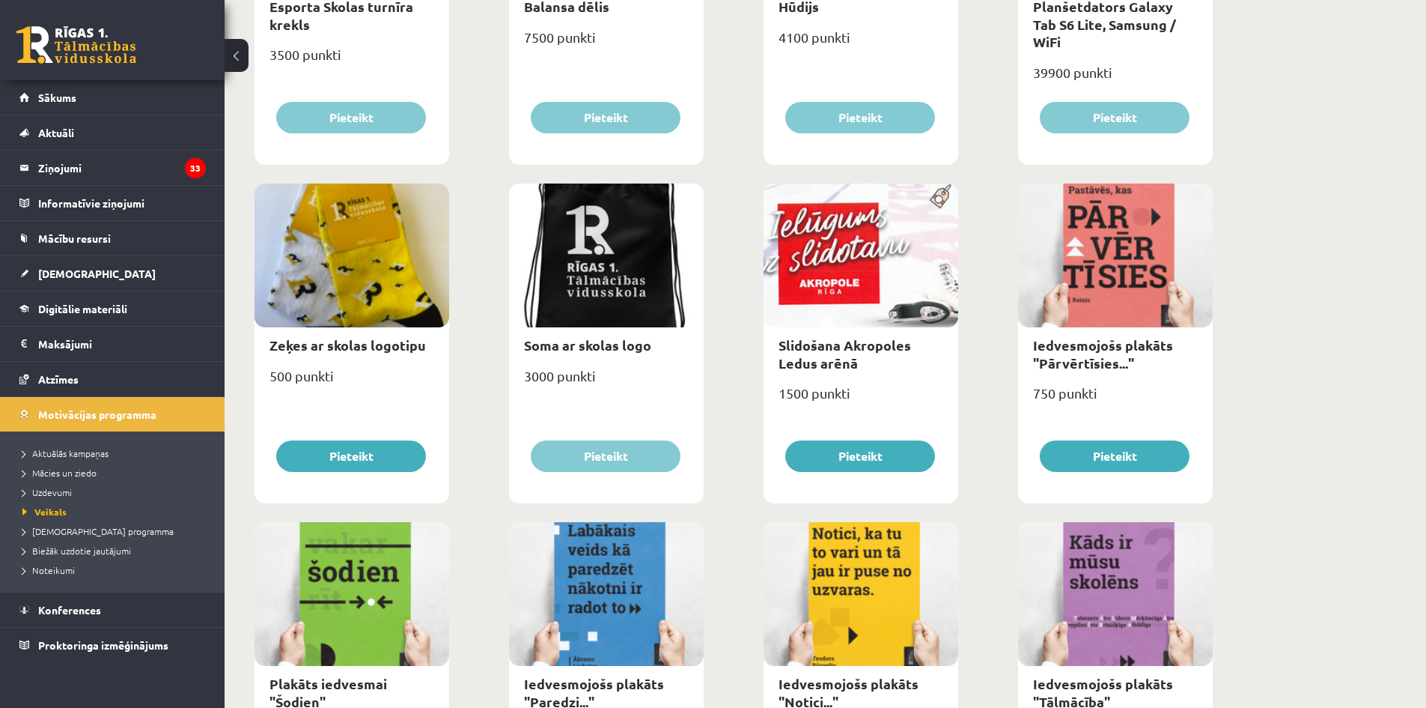
scroll to position [1592, 0]
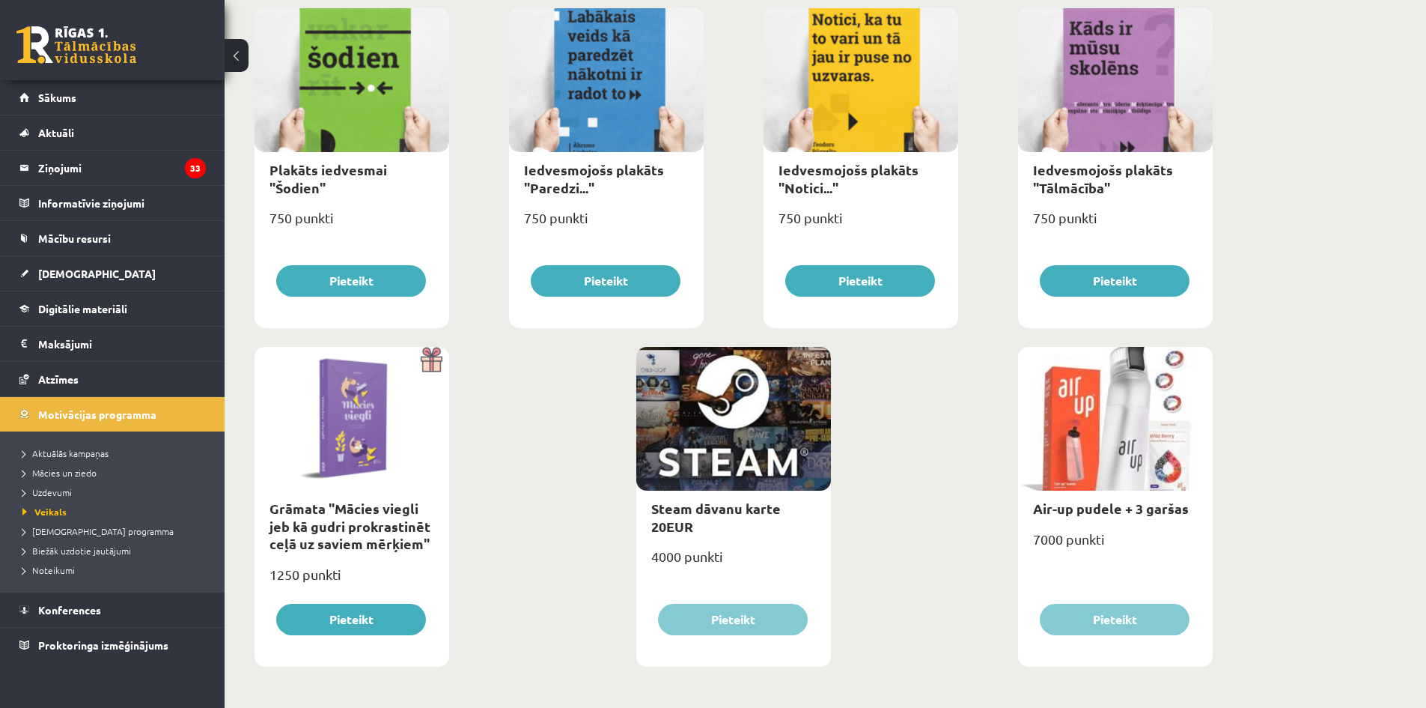
drag, startPoint x: 1278, startPoint y: 132, endPoint x: 1275, endPoint y: 345, distance: 213.4
click at [710, 508] on link "Steam dāvanu karte 20EUR" at bounding box center [716, 516] width 130 height 34
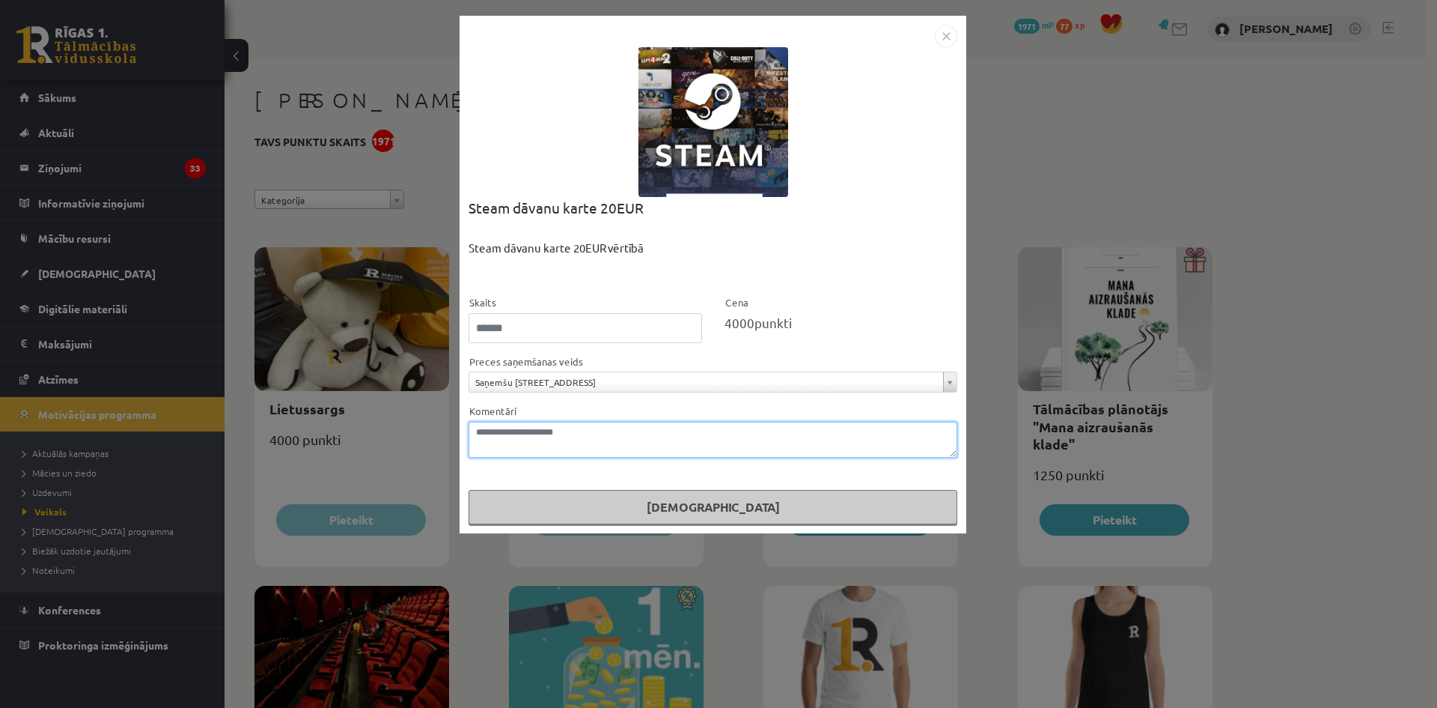
click at [594, 439] on textarea "Komentāri" at bounding box center [713, 440] width 489 height 36
click at [950, 45] on img "Close" at bounding box center [946, 36] width 22 height 22
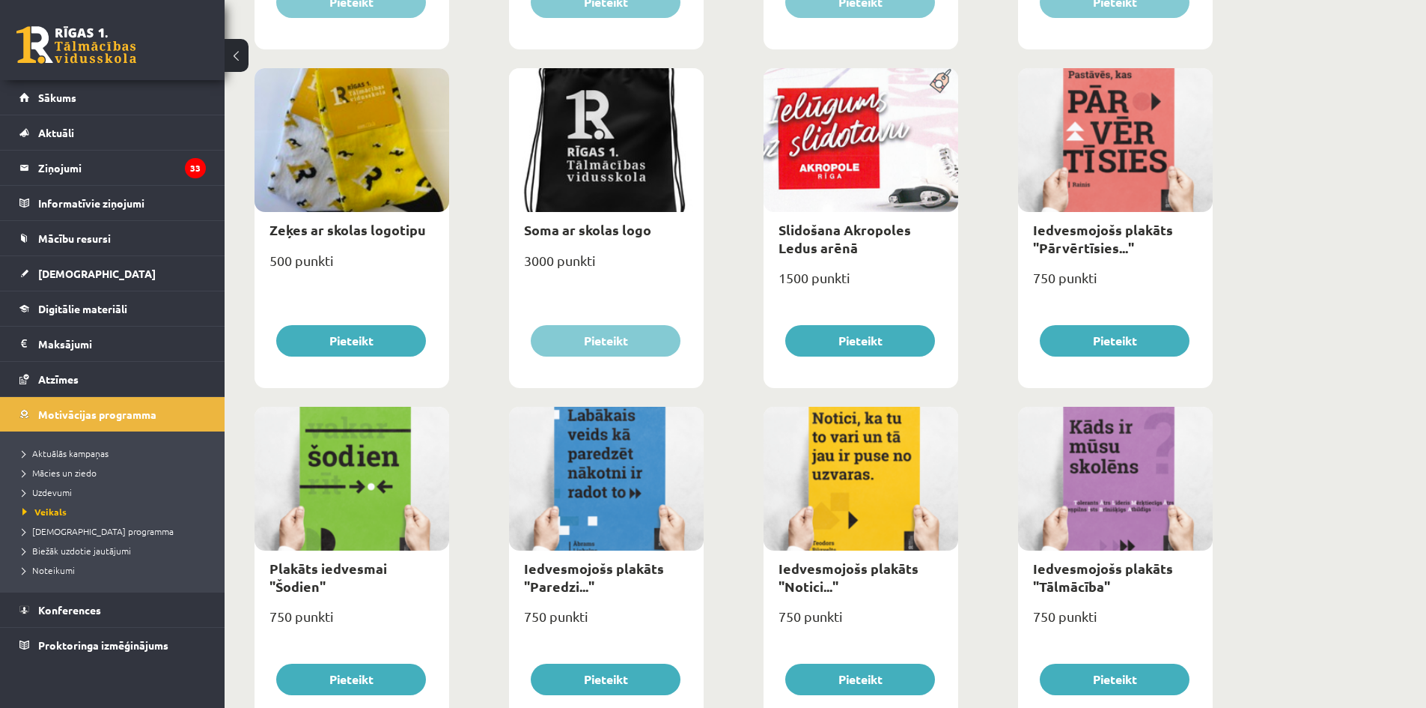
scroll to position [1592, 0]
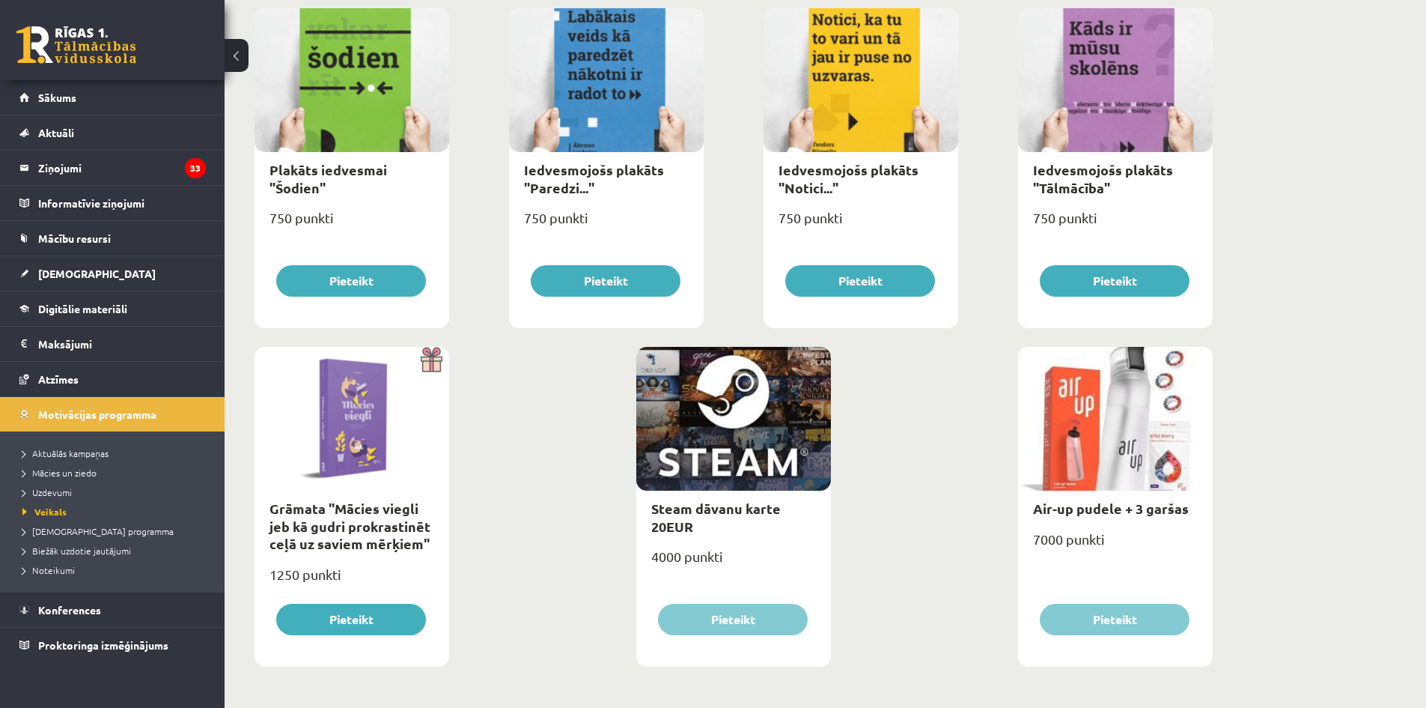
drag, startPoint x: 1295, startPoint y: 156, endPoint x: 1223, endPoint y: 501, distance: 352.0
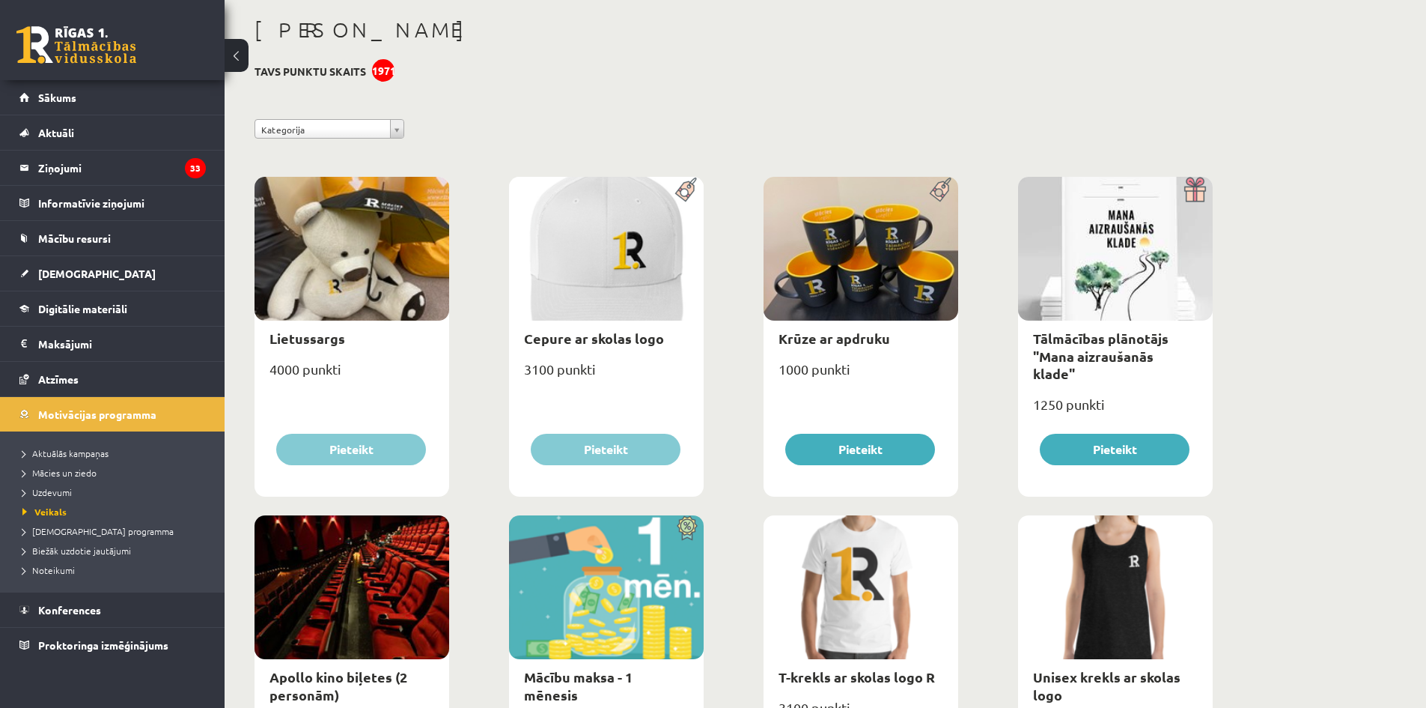
scroll to position [0, 0]
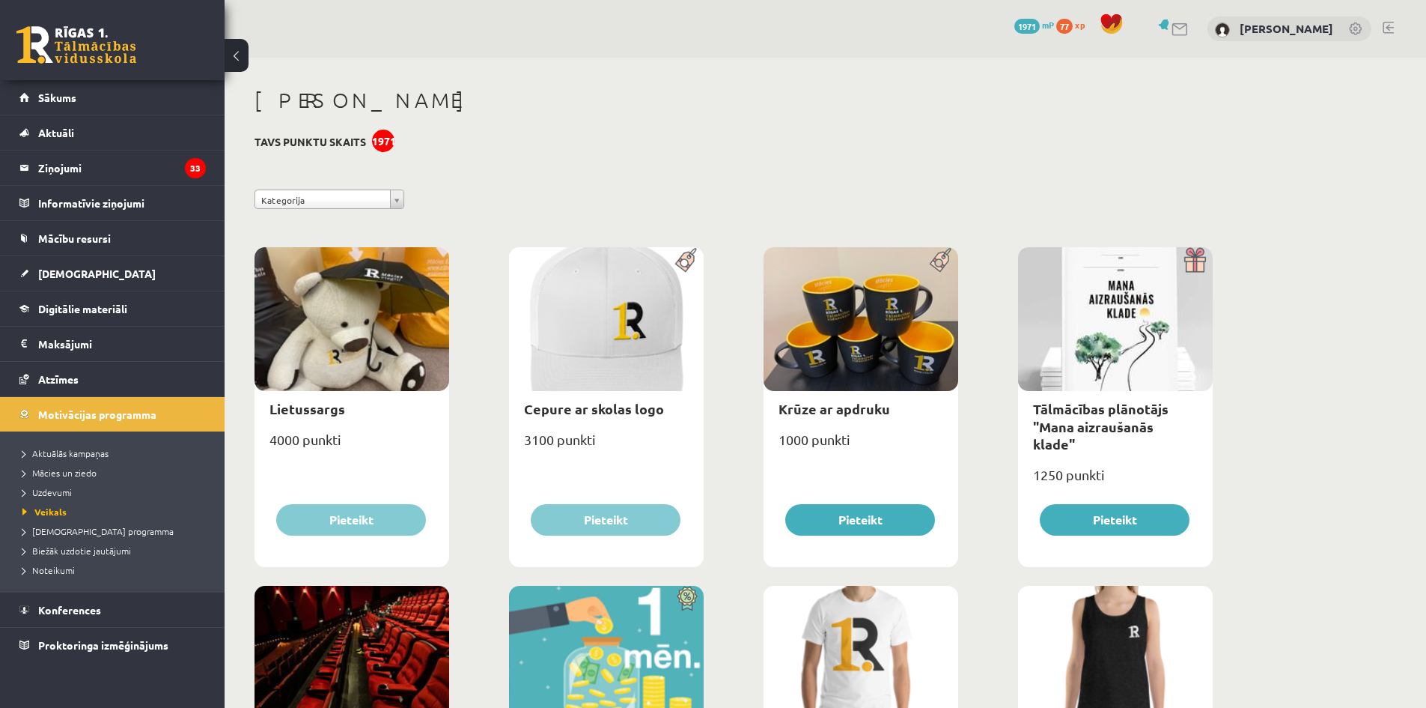
drag, startPoint x: 1244, startPoint y: 425, endPoint x: 1249, endPoint y: 246, distance: 179.8
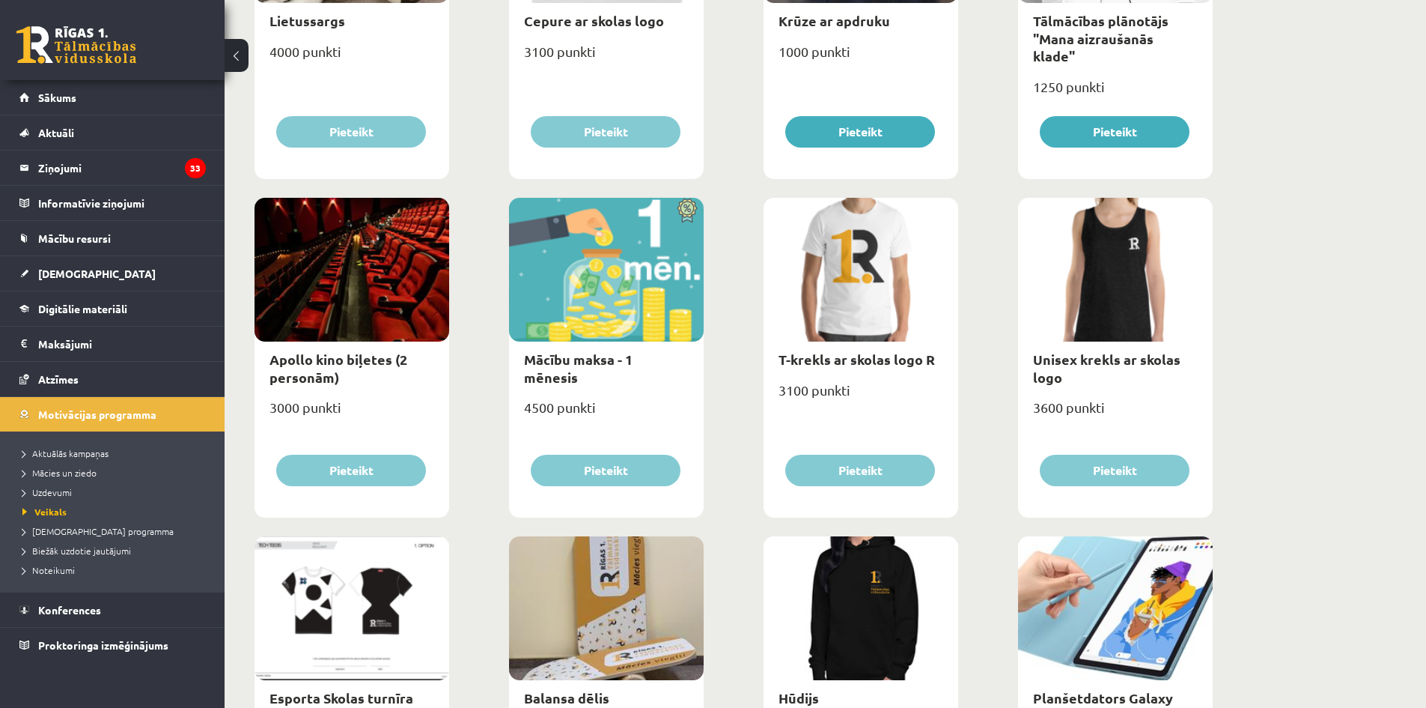
scroll to position [299, 0]
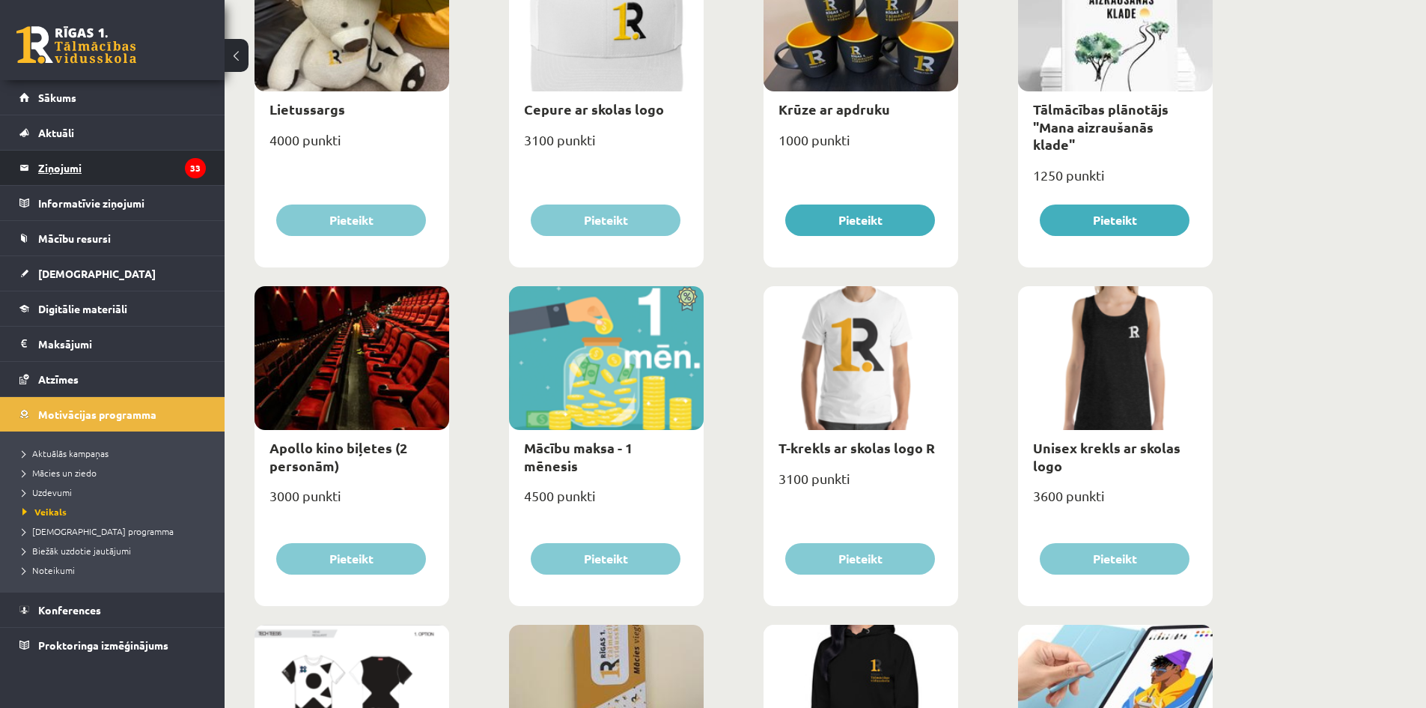
click at [42, 157] on legend "Ziņojumi 33" at bounding box center [122, 167] width 168 height 34
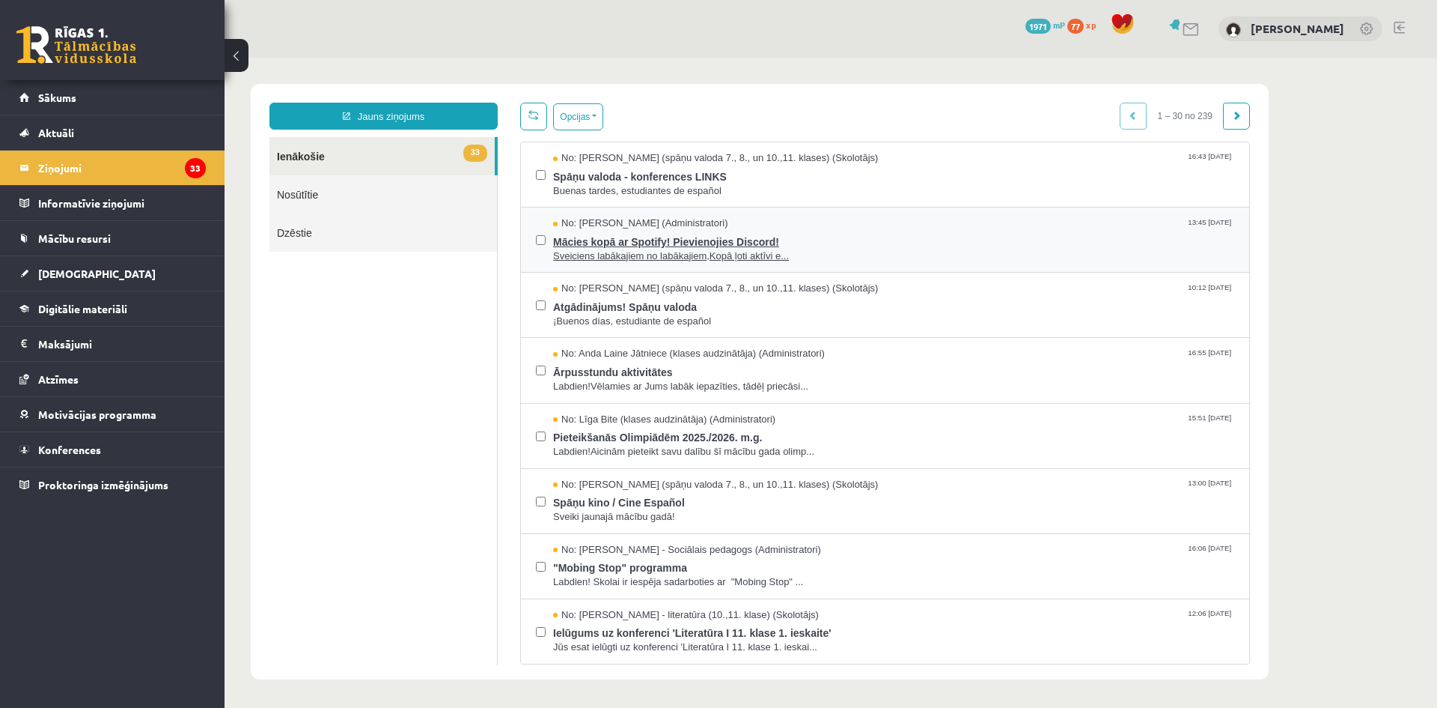
click at [740, 240] on span "Mācies kopā ar Spotify! Pievienojies Discord!" at bounding box center [893, 240] width 681 height 19
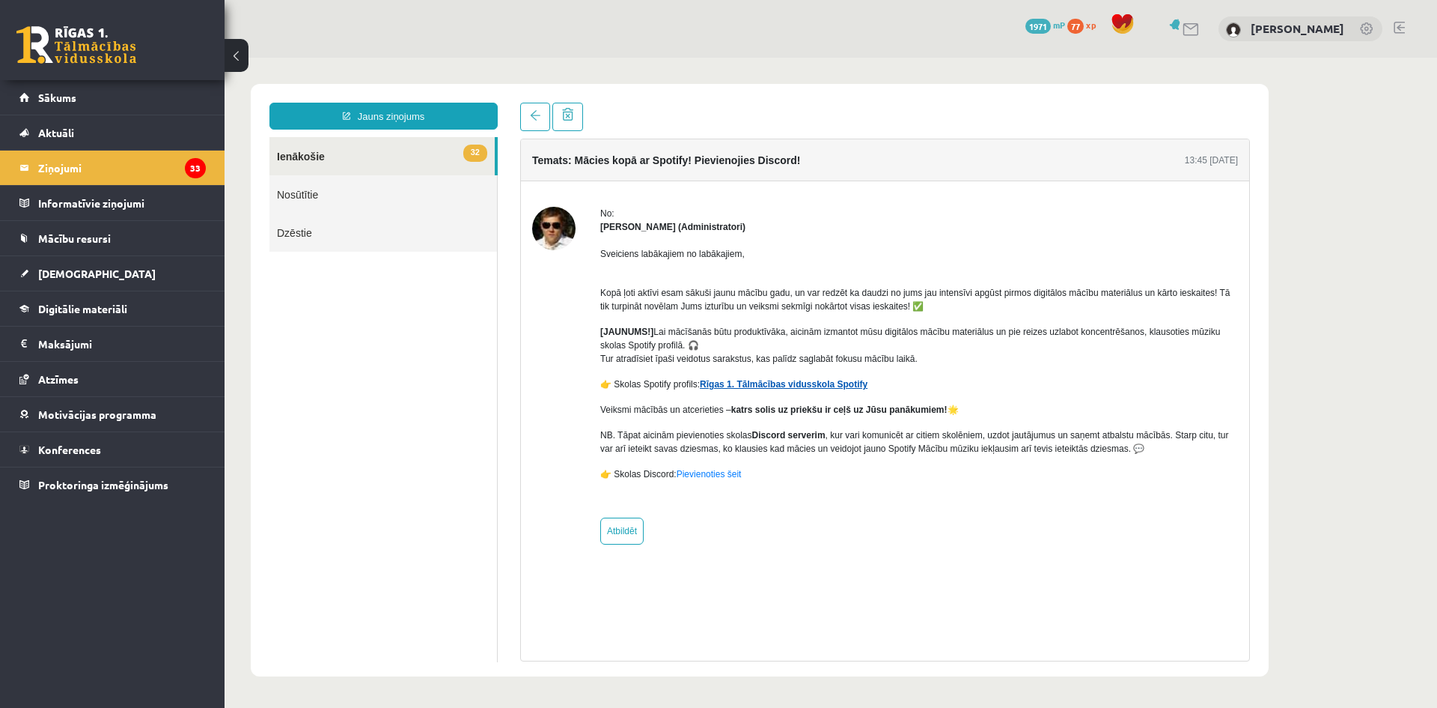
click at [790, 387] on link "Rīgas 1. Tālmācības vidusskola Spotify" at bounding box center [784, 384] width 168 height 10
click at [546, 118] on link at bounding box center [535, 117] width 30 height 28
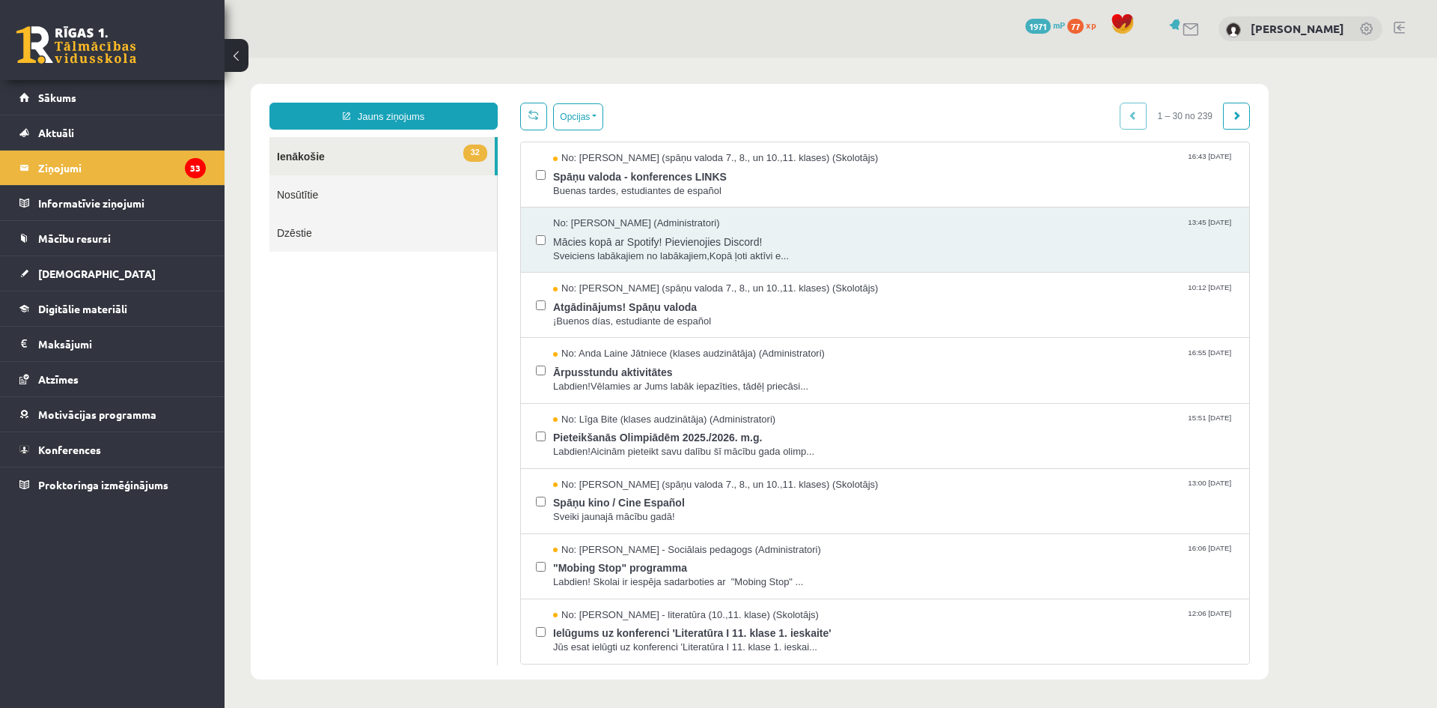
click at [529, 119] on html "Jauns ziņojums 32 Ienākošie Nosūtītie Dzēstie ** ********* ********* ******* Op…" at bounding box center [831, 382] width 1213 height 648
click at [413, 331] on ul "32 Ienākošie Nosūtītie Dzēstie" at bounding box center [384, 401] width 228 height 528
click at [563, 365] on span "Ārpusstundu aktivitātes" at bounding box center [893, 370] width 681 height 19
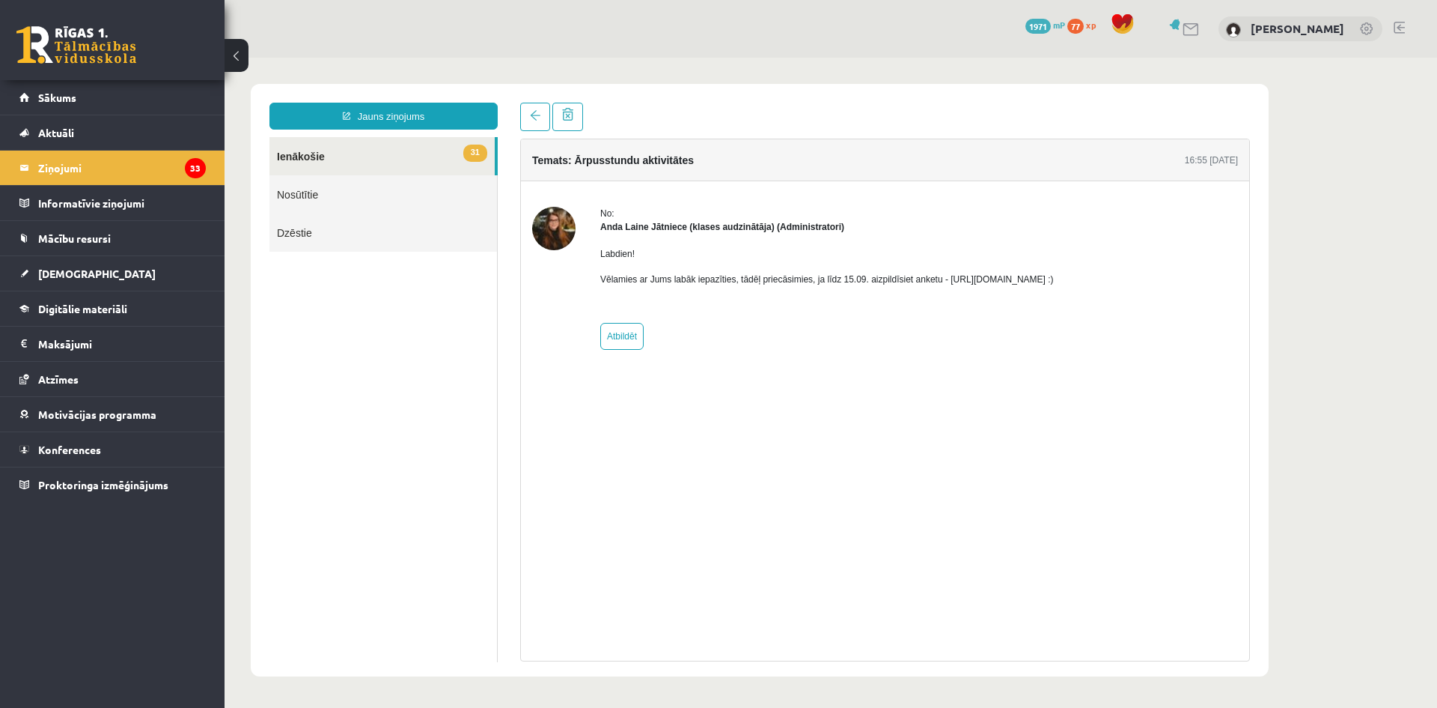
drag, startPoint x: 940, startPoint y: 280, endPoint x: 1102, endPoint y: 285, distance: 161.8
click at [1054, 285] on p "Vēlamies ar Jums labāk iepazīties, tādēļ priecāsimies, ja līdz 15.09. aizpildīs…" at bounding box center [827, 279] width 454 height 13
copy p "https://forms.gle/mVxkUEapGFxHM7hU7"
click at [526, 128] on link at bounding box center [535, 117] width 30 height 28
click at [529, 119] on link at bounding box center [535, 117] width 30 height 28
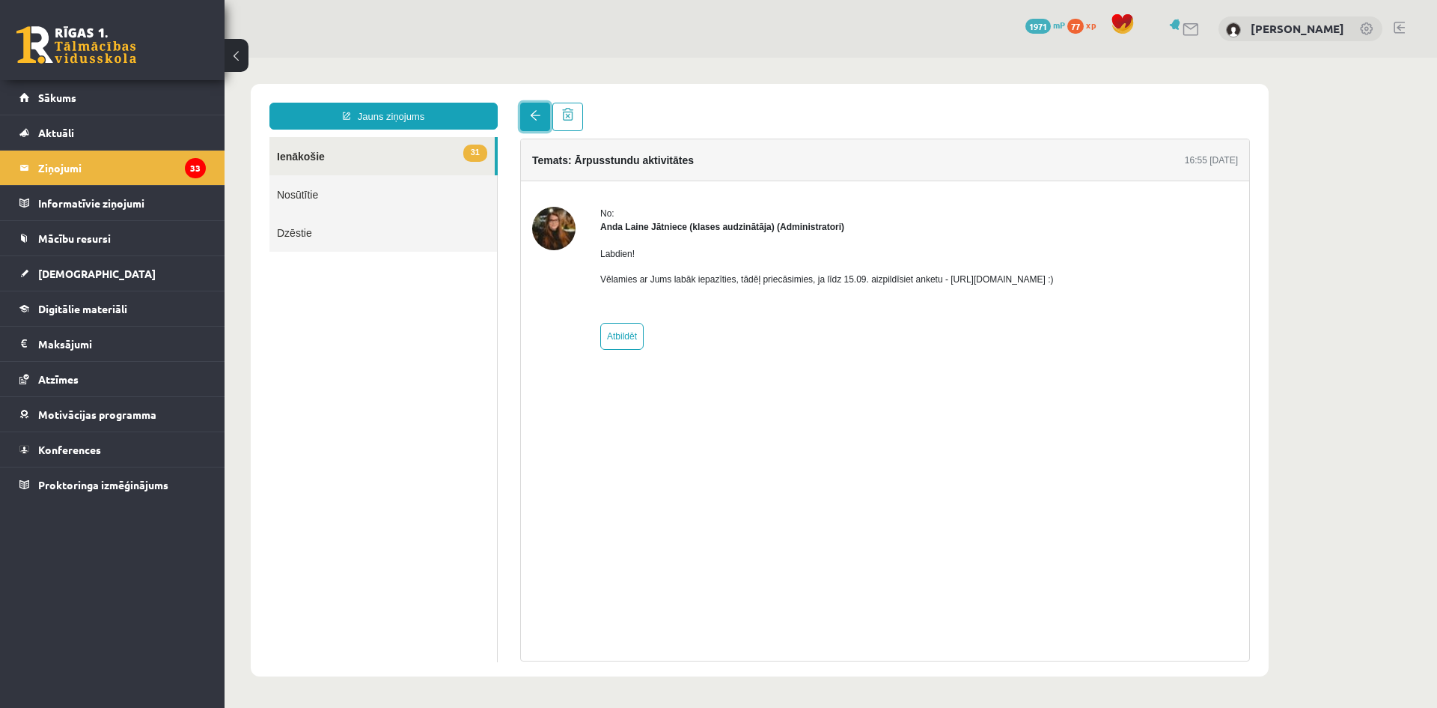
click at [544, 120] on link at bounding box center [535, 117] width 30 height 28
click at [532, 108] on link at bounding box center [535, 117] width 30 height 28
click at [527, 107] on link at bounding box center [535, 117] width 30 height 28
click at [51, 166] on legend "Ziņojumi 33" at bounding box center [122, 167] width 168 height 34
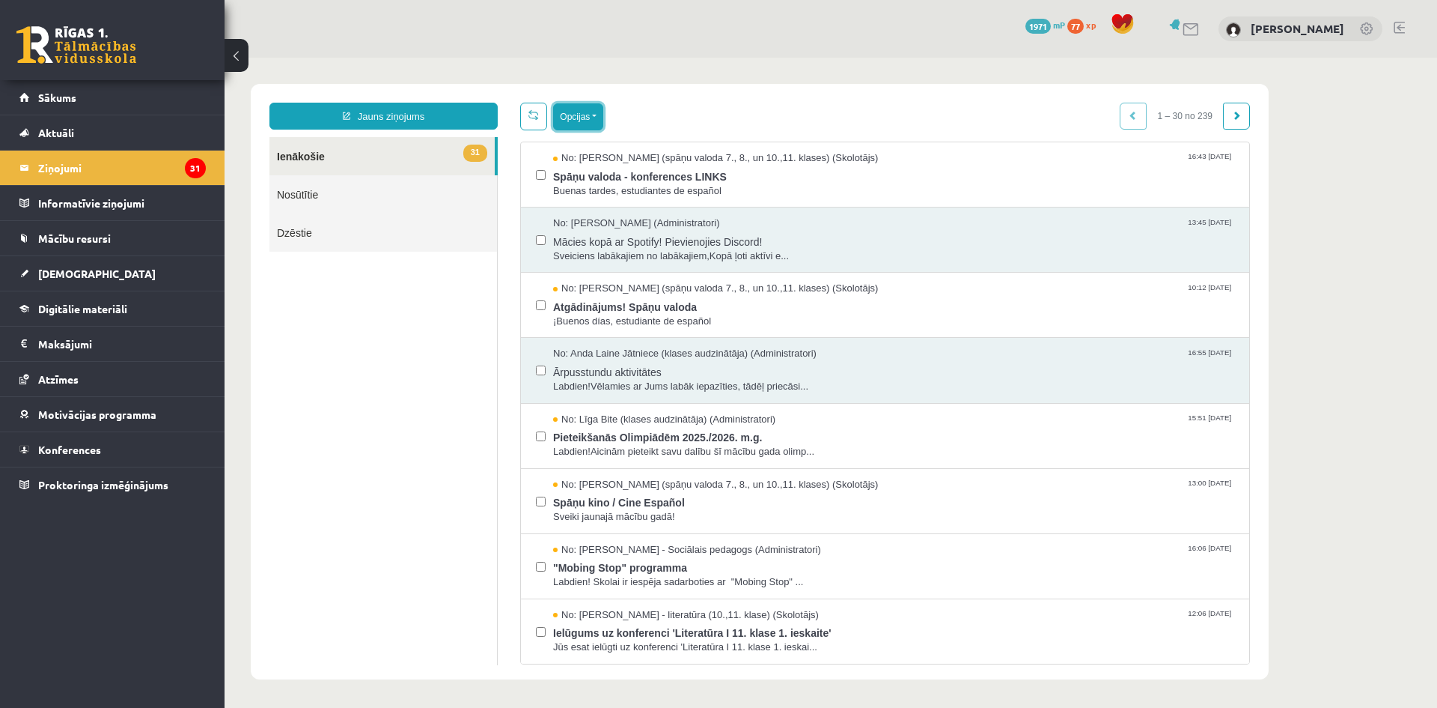
click at [591, 117] on button "Opcijas" at bounding box center [578, 116] width 50 height 27
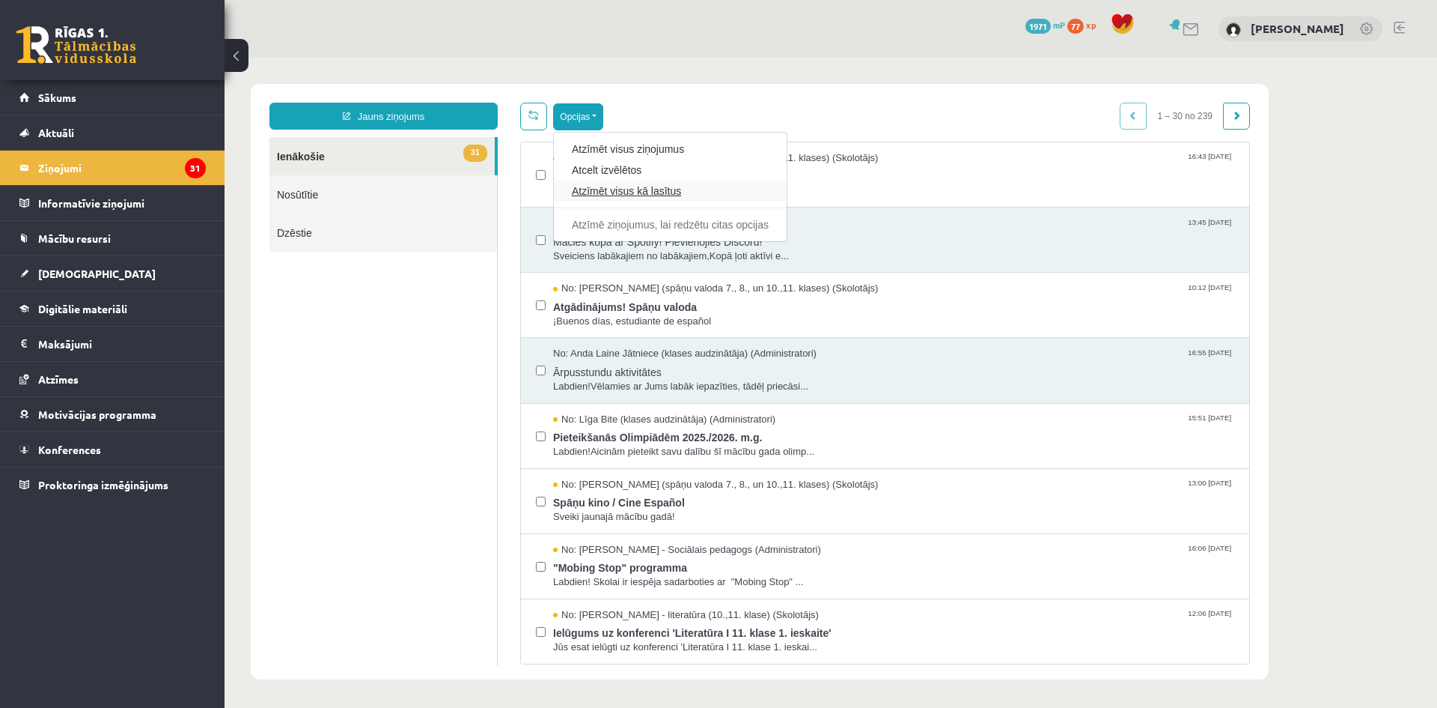
click at [639, 194] on link "Atzīmēt visus kā lasītus" at bounding box center [670, 190] width 197 height 15
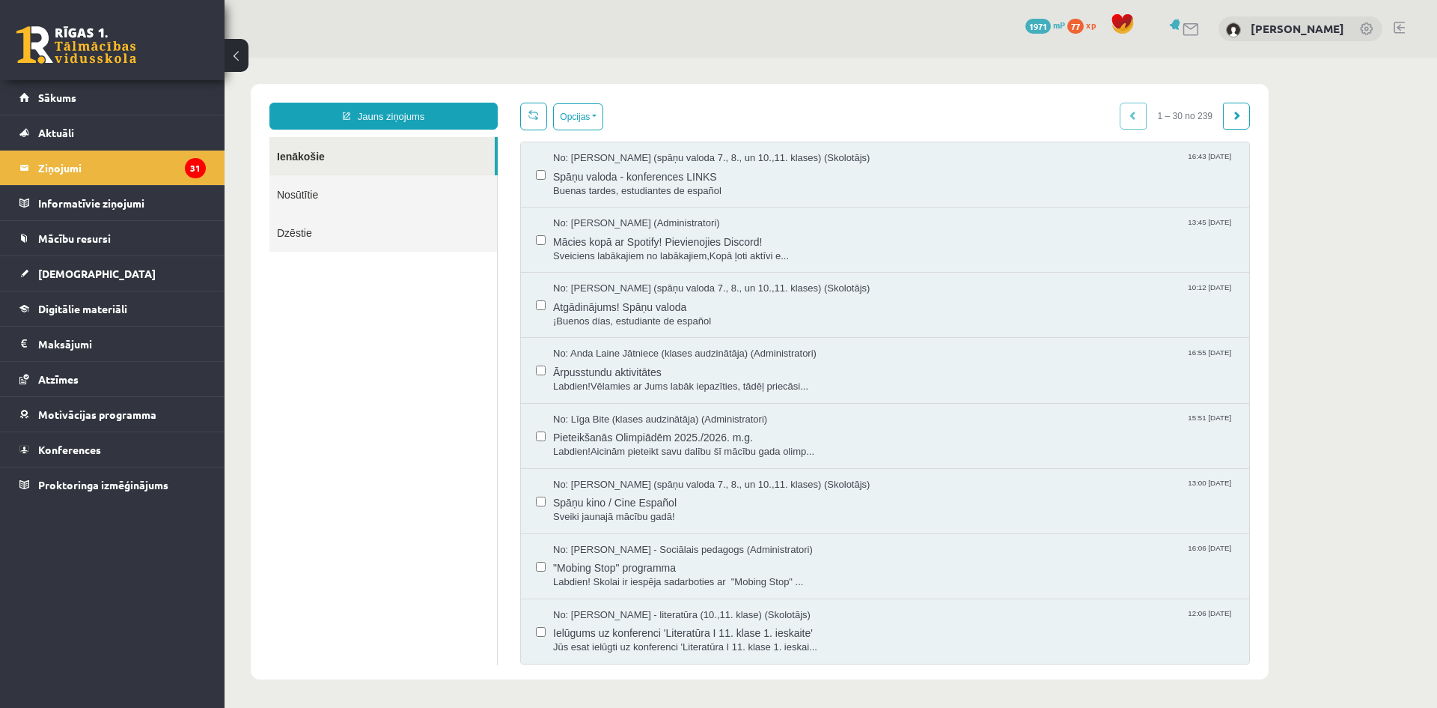
click at [1035, 22] on span "1971" at bounding box center [1038, 26] width 25 height 15
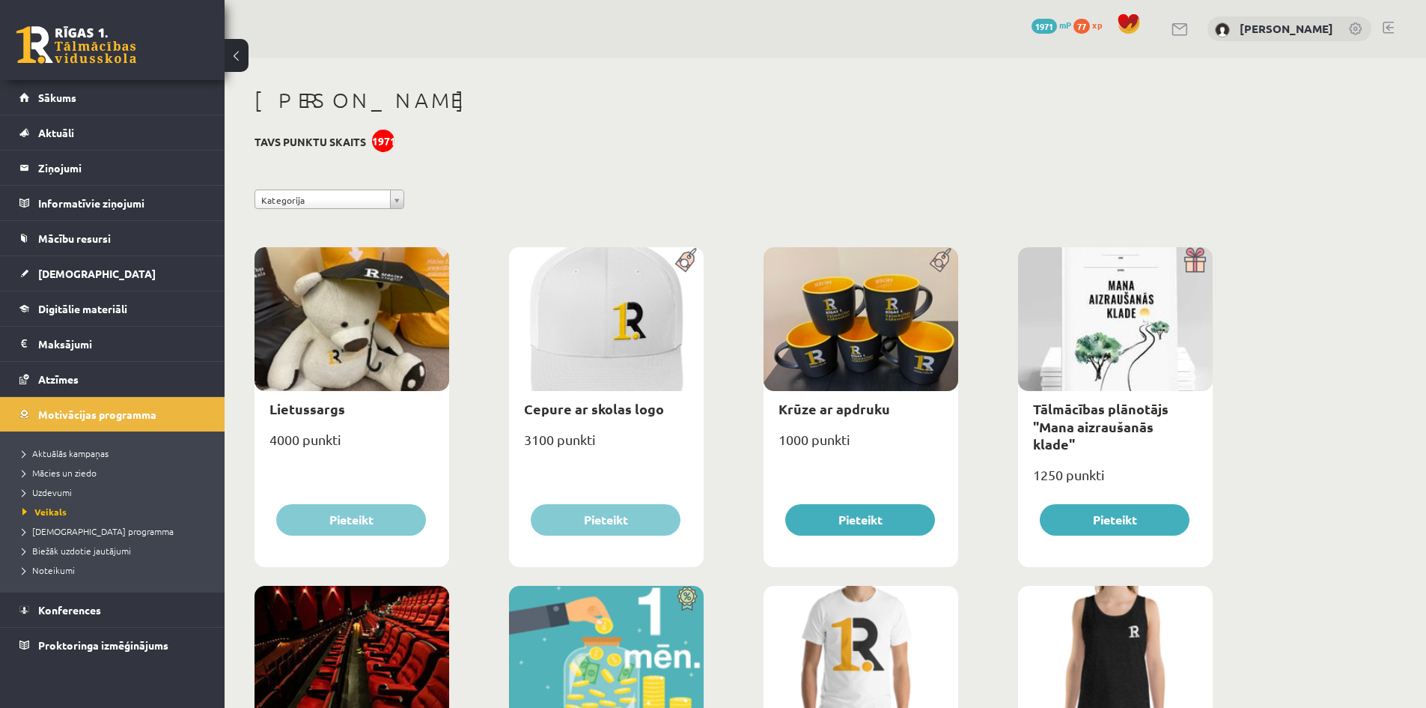
click at [386, 142] on div "1971" at bounding box center [383, 141] width 22 height 22
click at [39, 486] on link "Uzdevumi" at bounding box center [115, 491] width 187 height 13
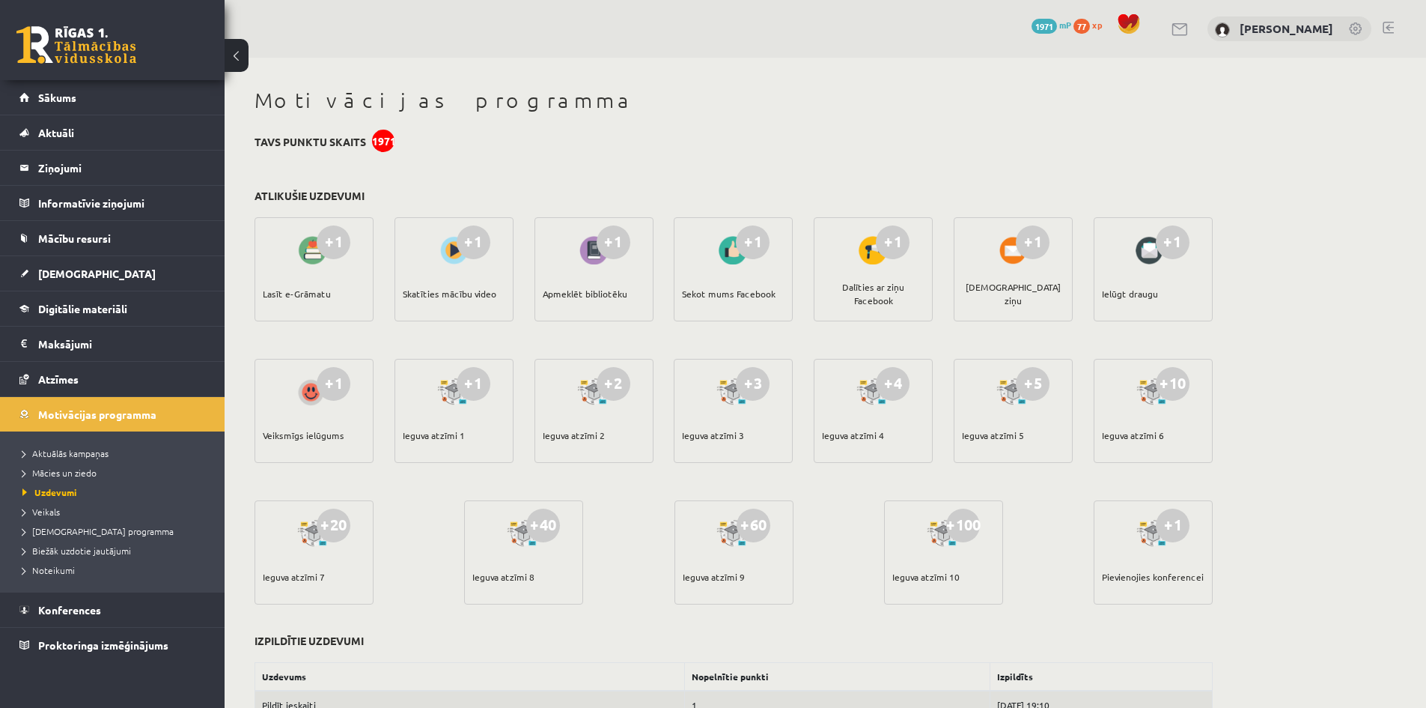
click at [427, 246] on div "+1 Skatīties mācību video" at bounding box center [454, 269] width 119 height 104
click at [711, 257] on div "+1 Sekot mums Facebook" at bounding box center [733, 269] width 119 height 104
click at [82, 474] on span "Mācies un ziedo" at bounding box center [59, 472] width 74 height 12
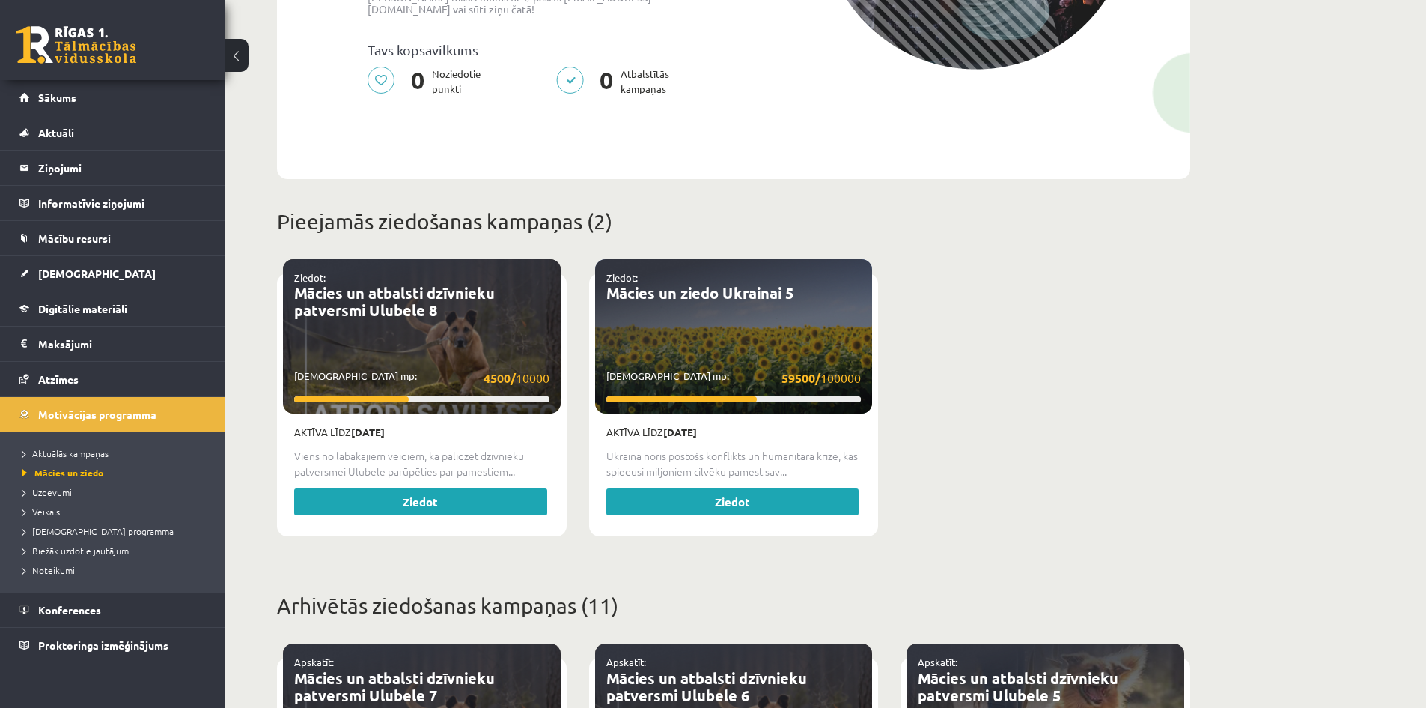
scroll to position [374, 0]
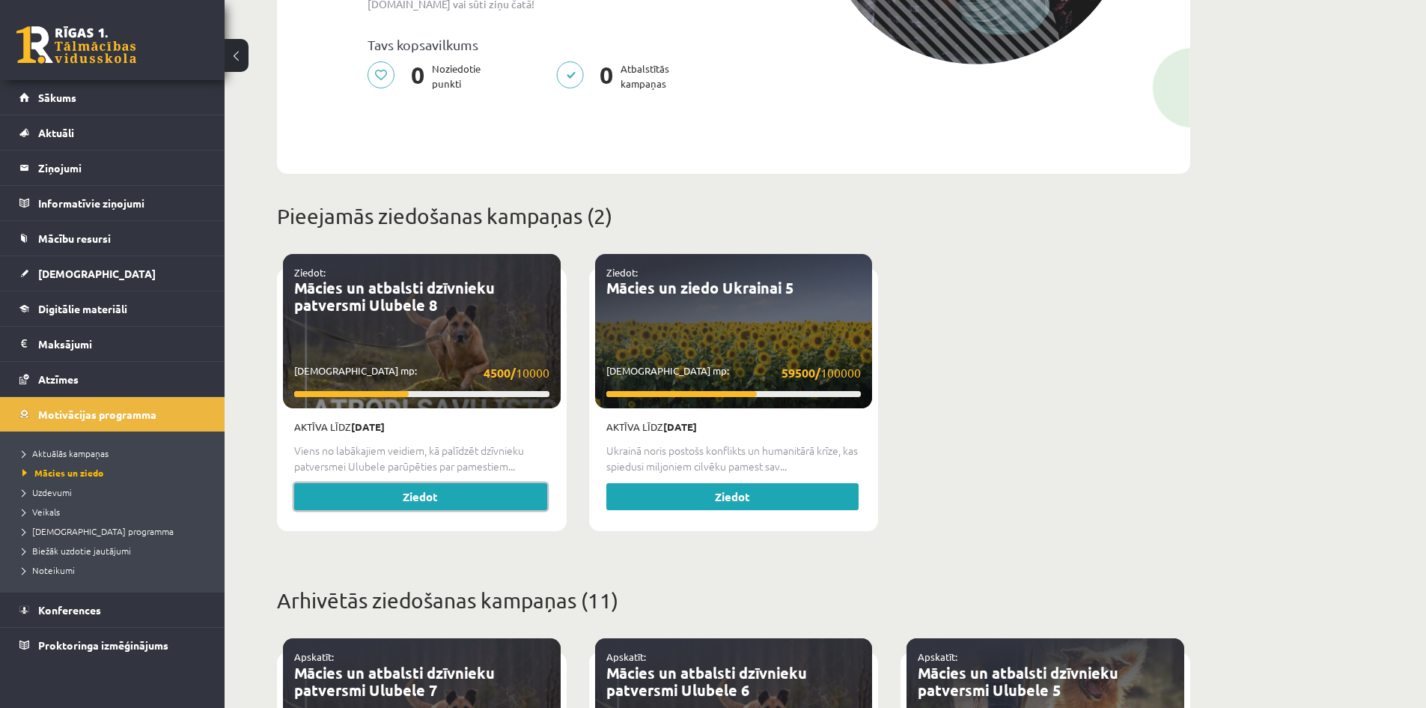
click at [471, 484] on link "Ziedot" at bounding box center [420, 496] width 253 height 27
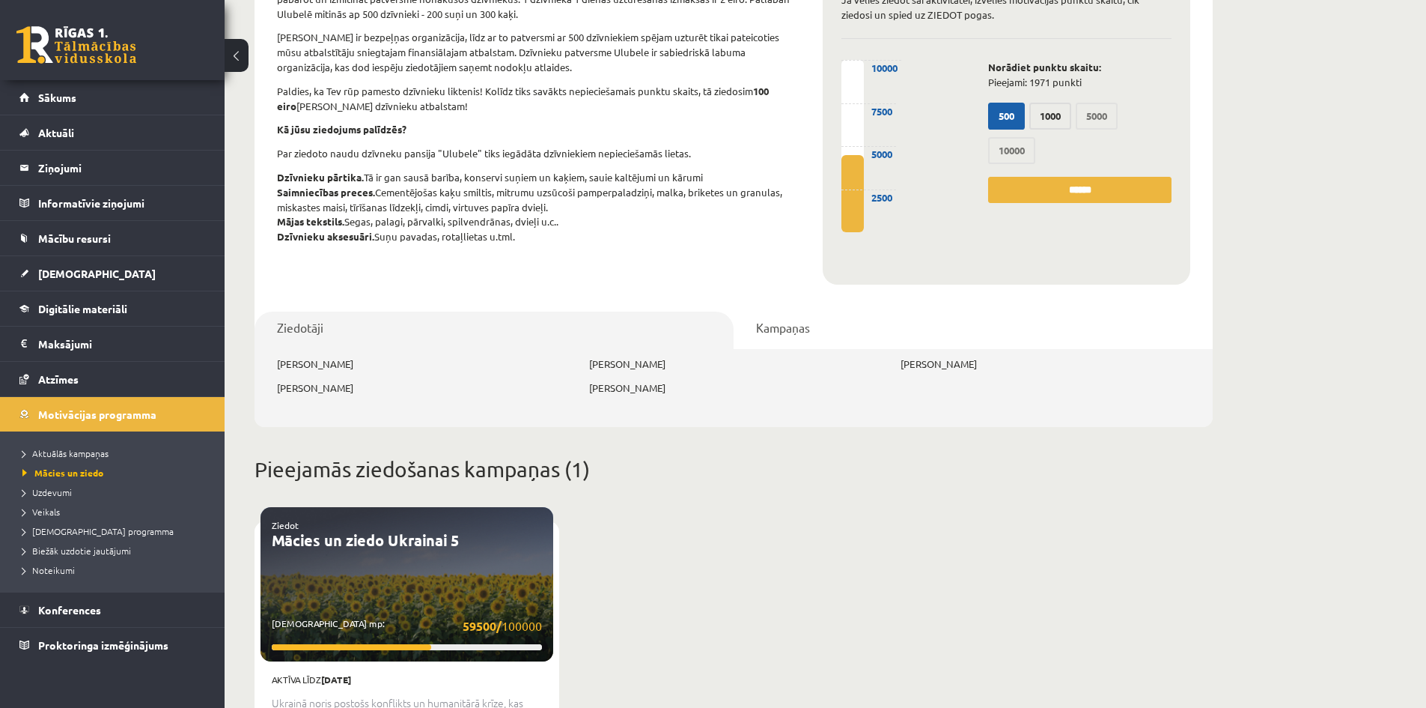
scroll to position [299, 0]
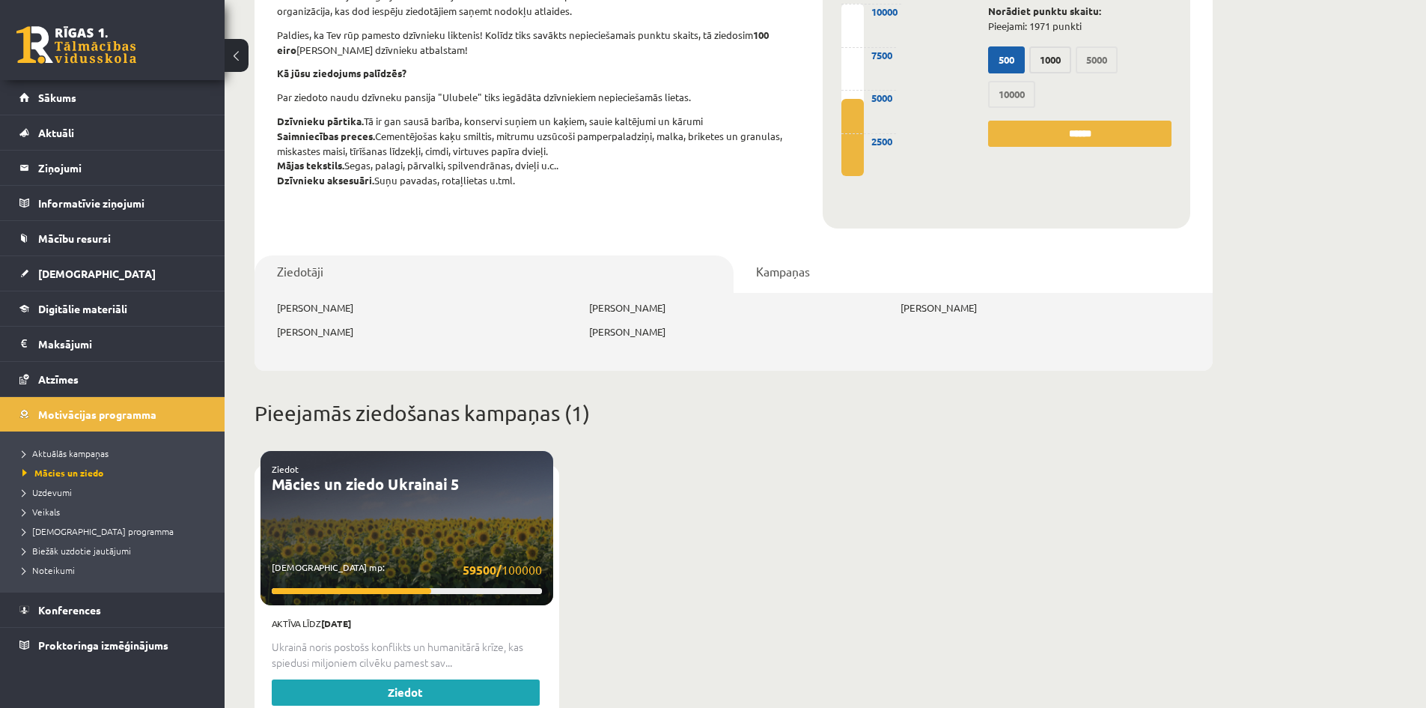
click at [771, 255] on link "Kampaņas" at bounding box center [973, 273] width 479 height 37
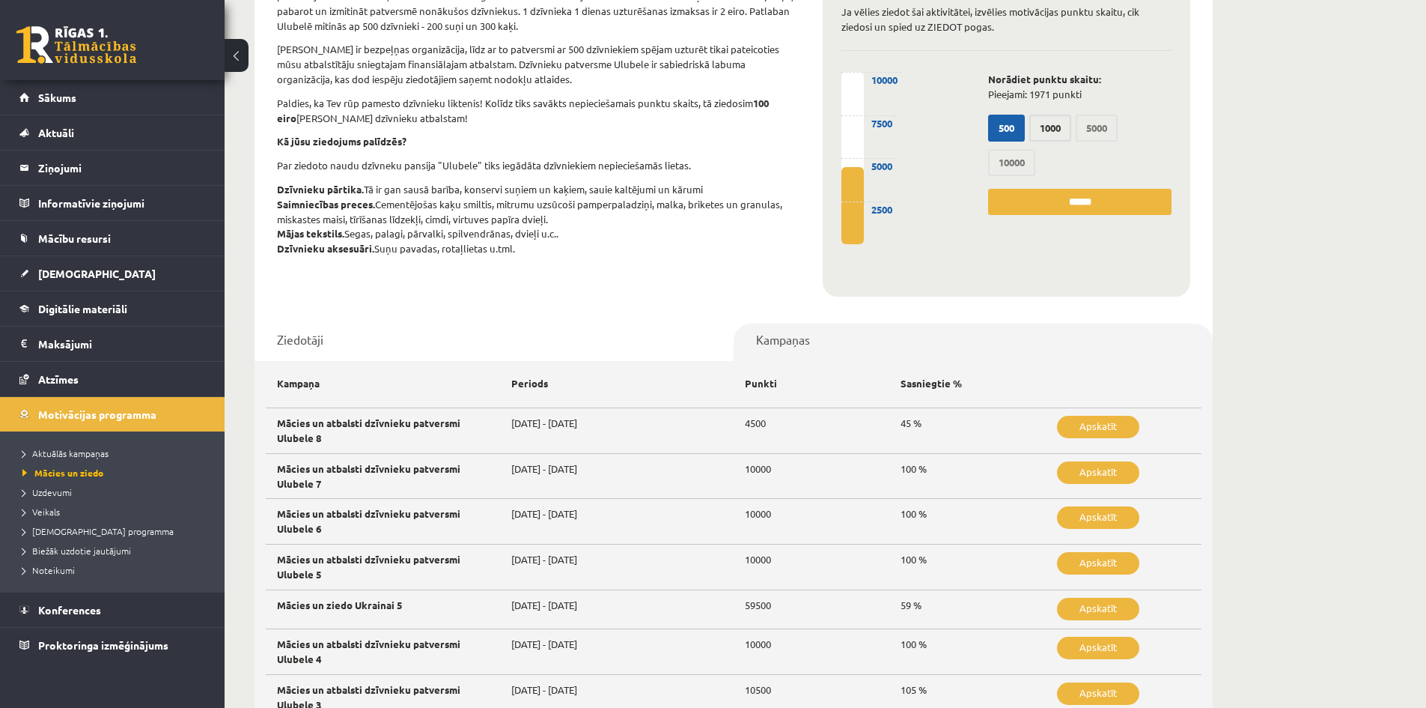
scroll to position [225, 0]
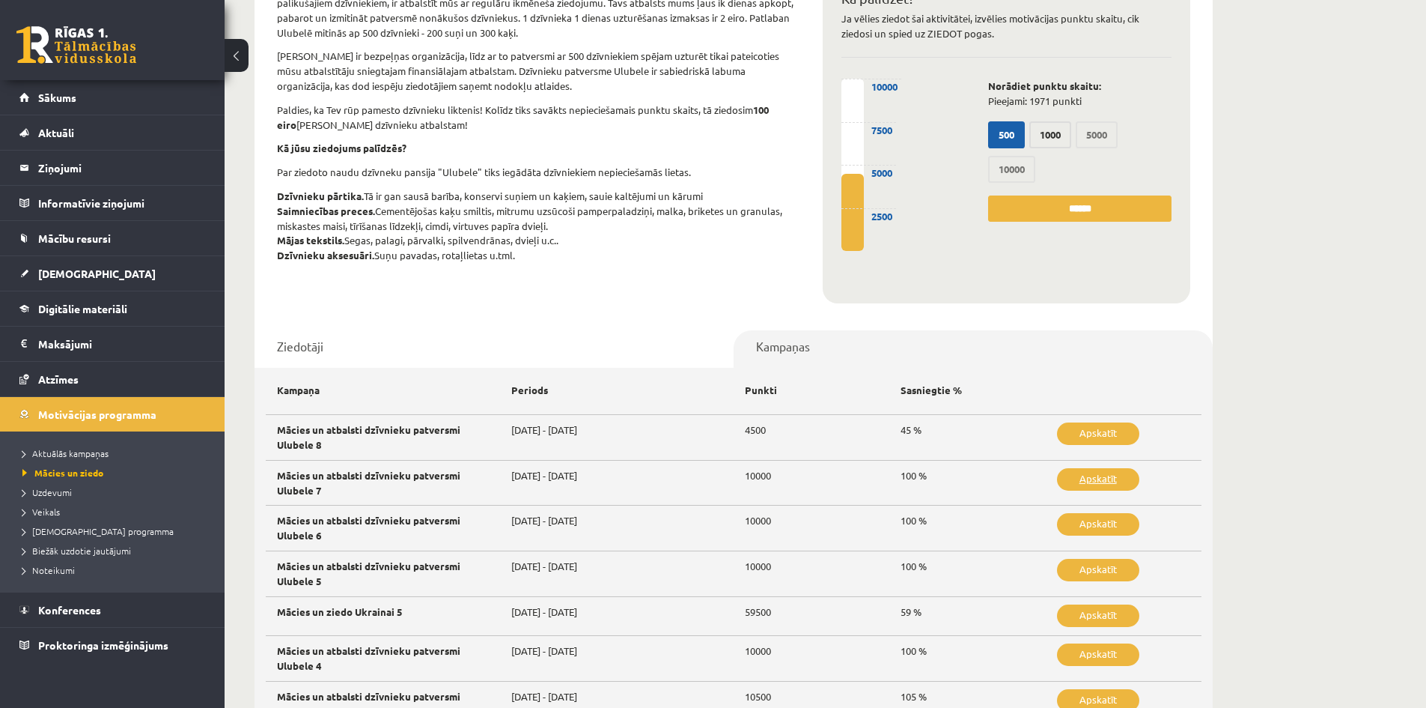
click at [1095, 468] on link "Apskatīt" at bounding box center [1098, 479] width 82 height 22
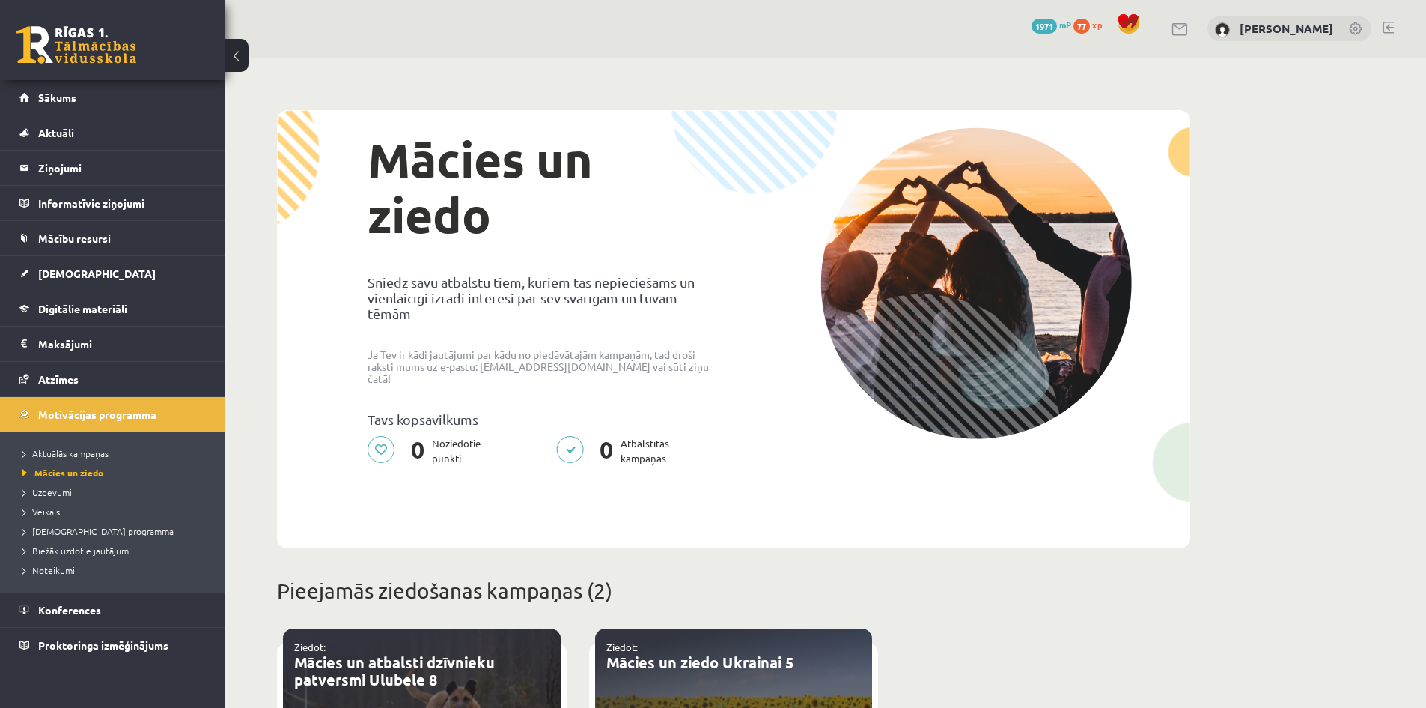
scroll to position [374, 0]
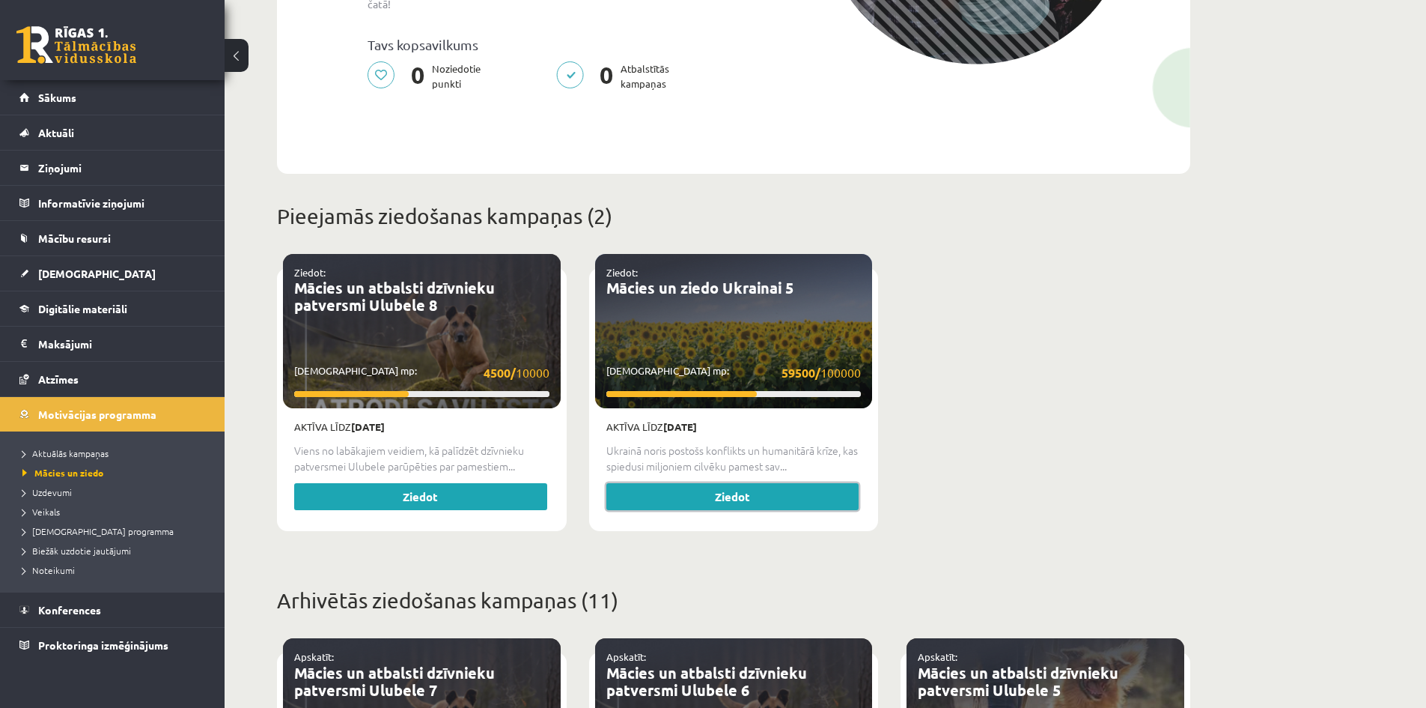
click at [706, 483] on link "Ziedot" at bounding box center [732, 496] width 253 height 27
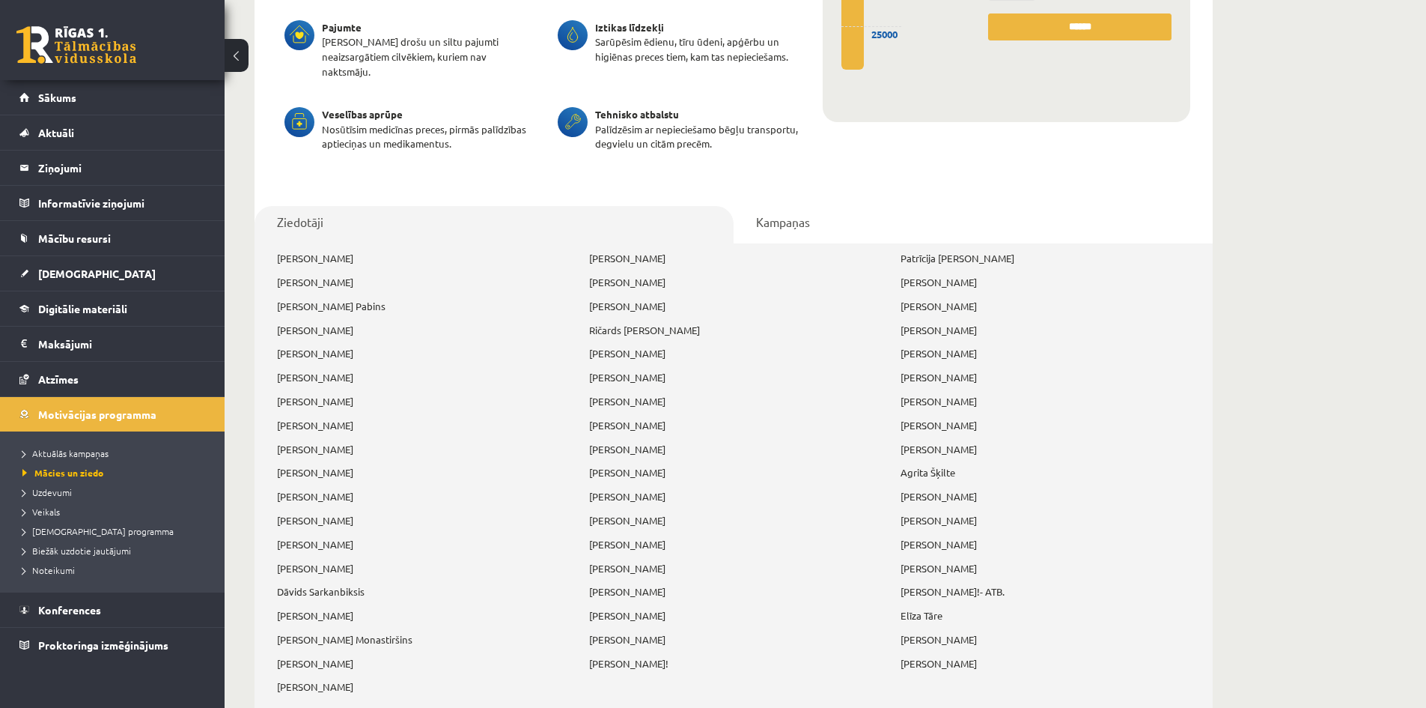
scroll to position [374, 0]
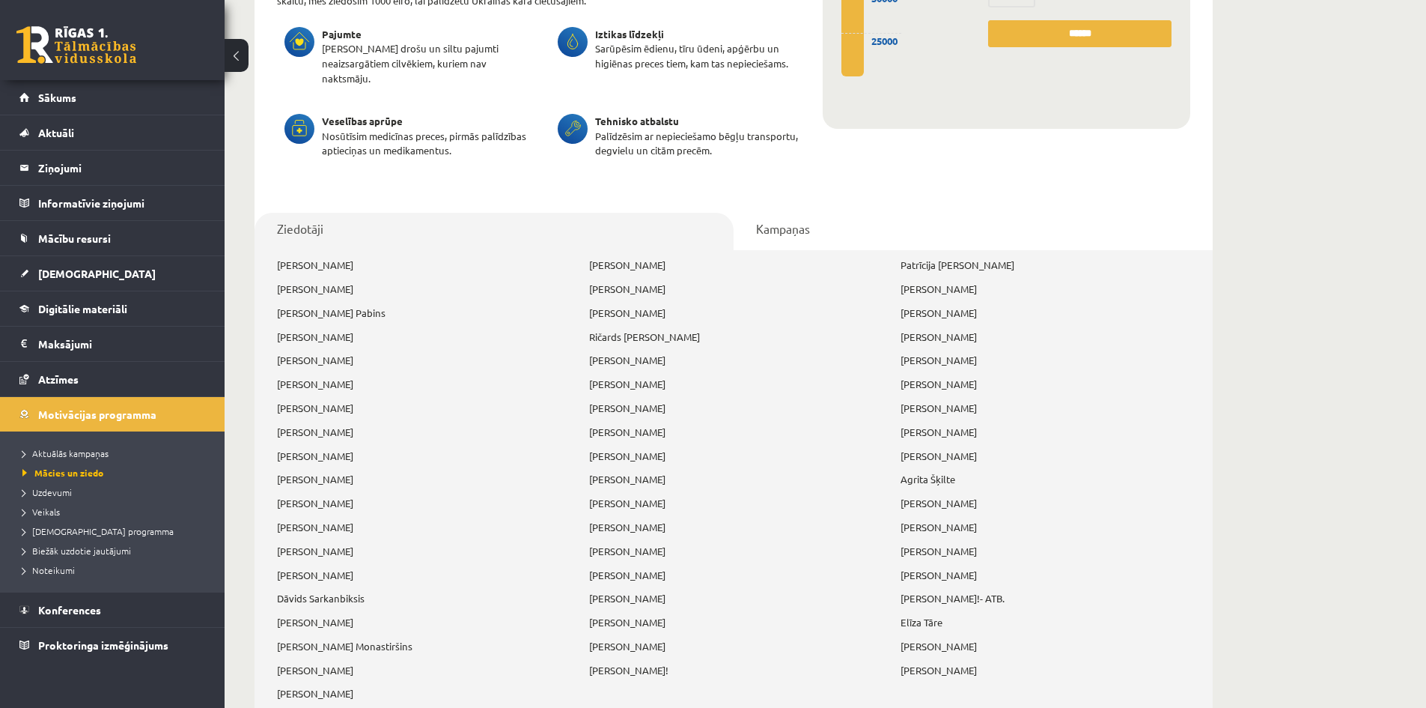
click at [809, 222] on link "Kampaņas" at bounding box center [973, 231] width 479 height 37
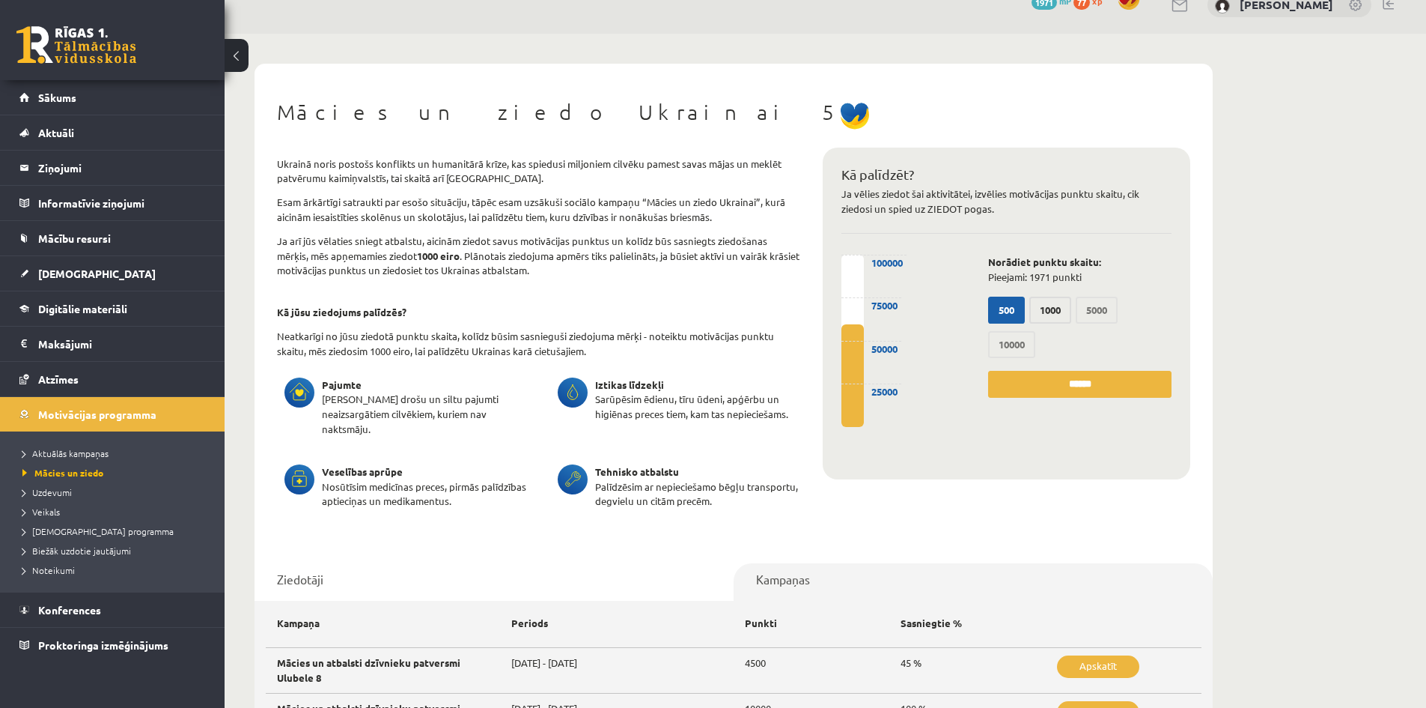
scroll to position [0, 0]
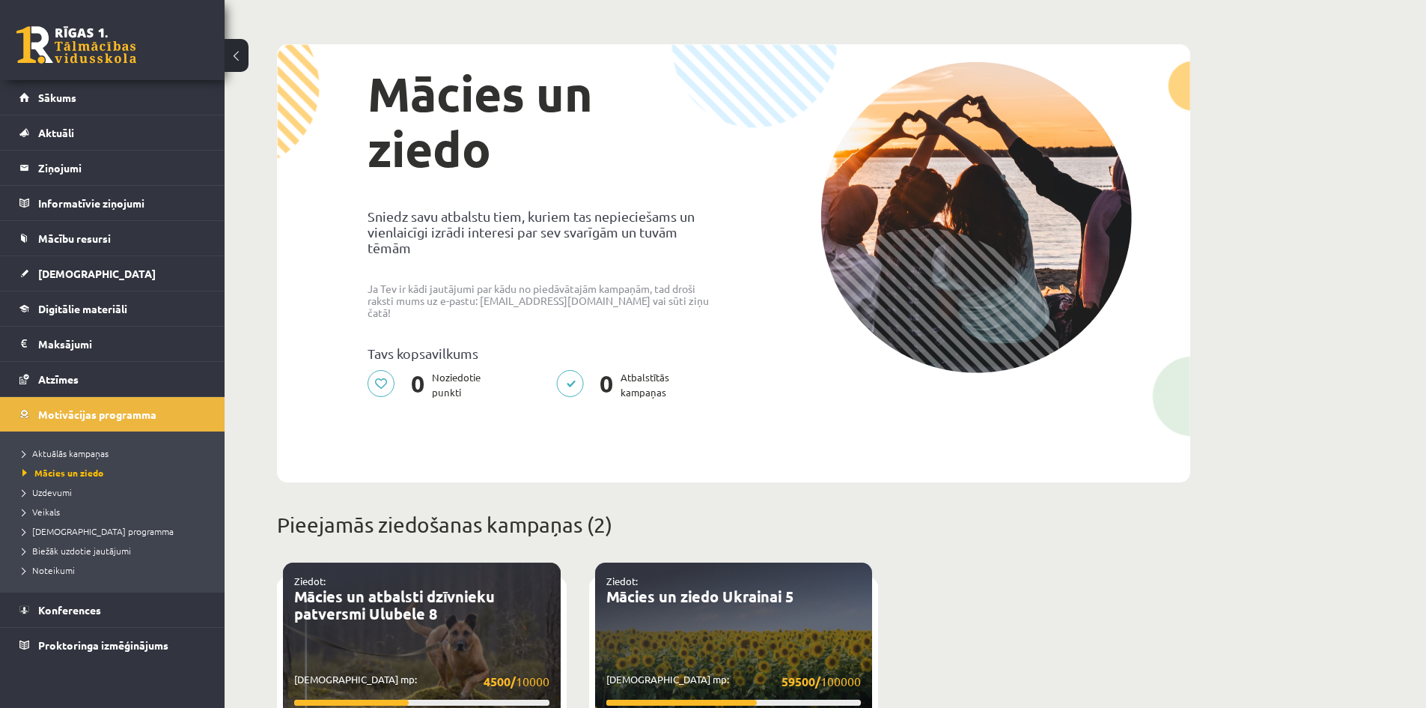
scroll to position [374, 0]
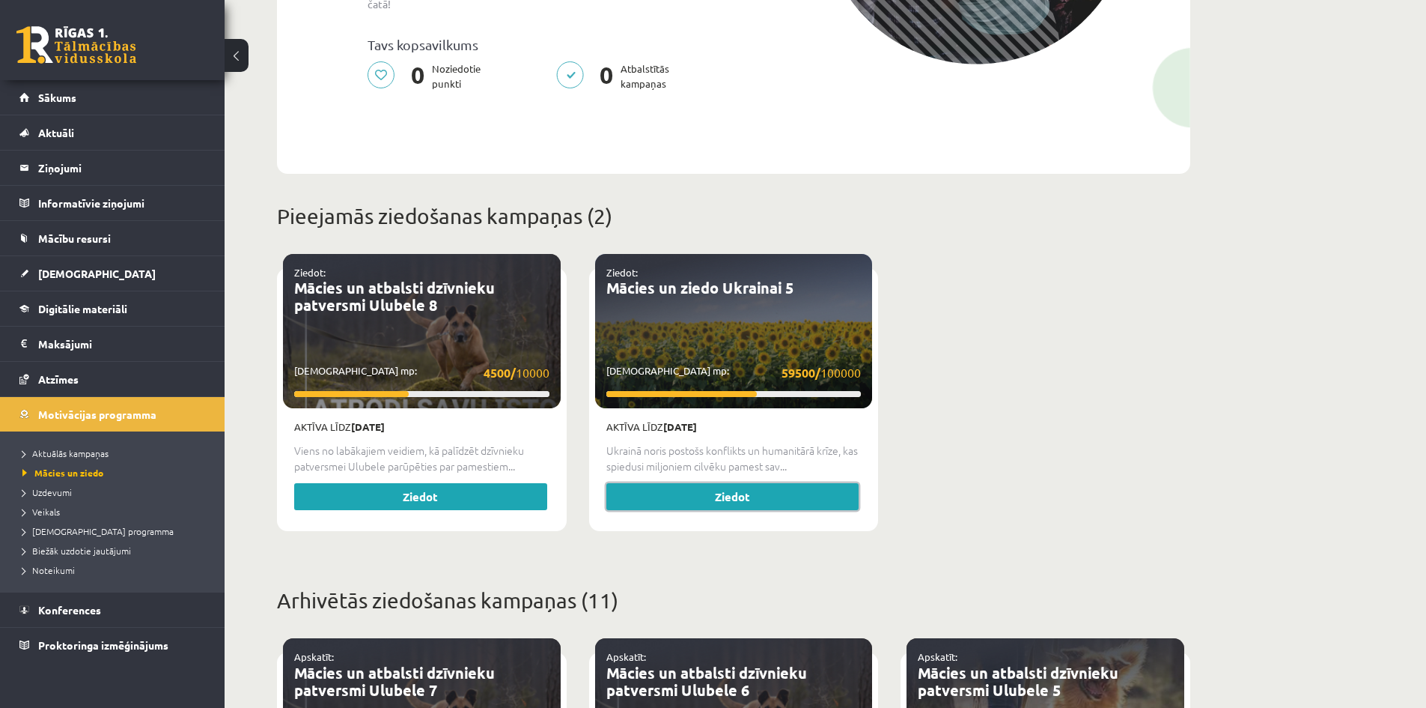
click at [755, 483] on link "Ziedot" at bounding box center [732, 496] width 253 height 27
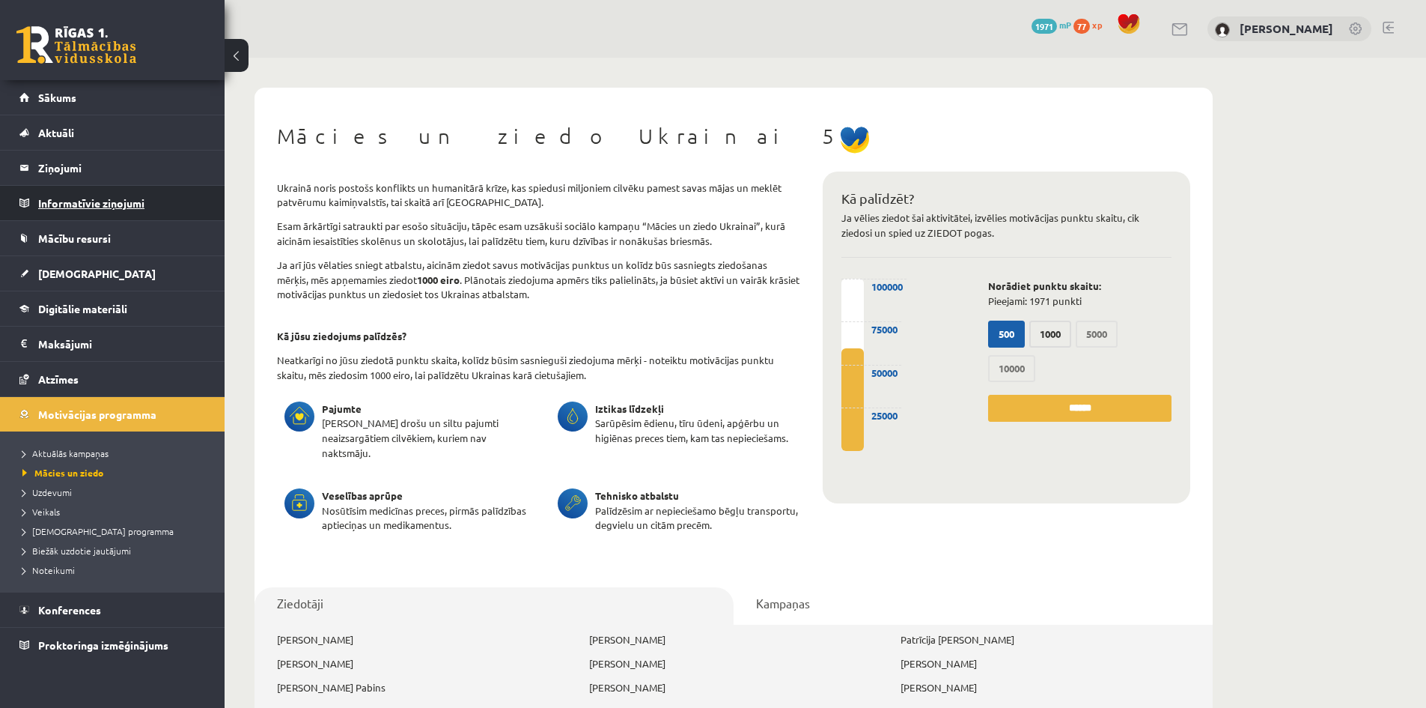
click at [55, 197] on legend "Informatīvie ziņojumi 0" at bounding box center [122, 203] width 168 height 34
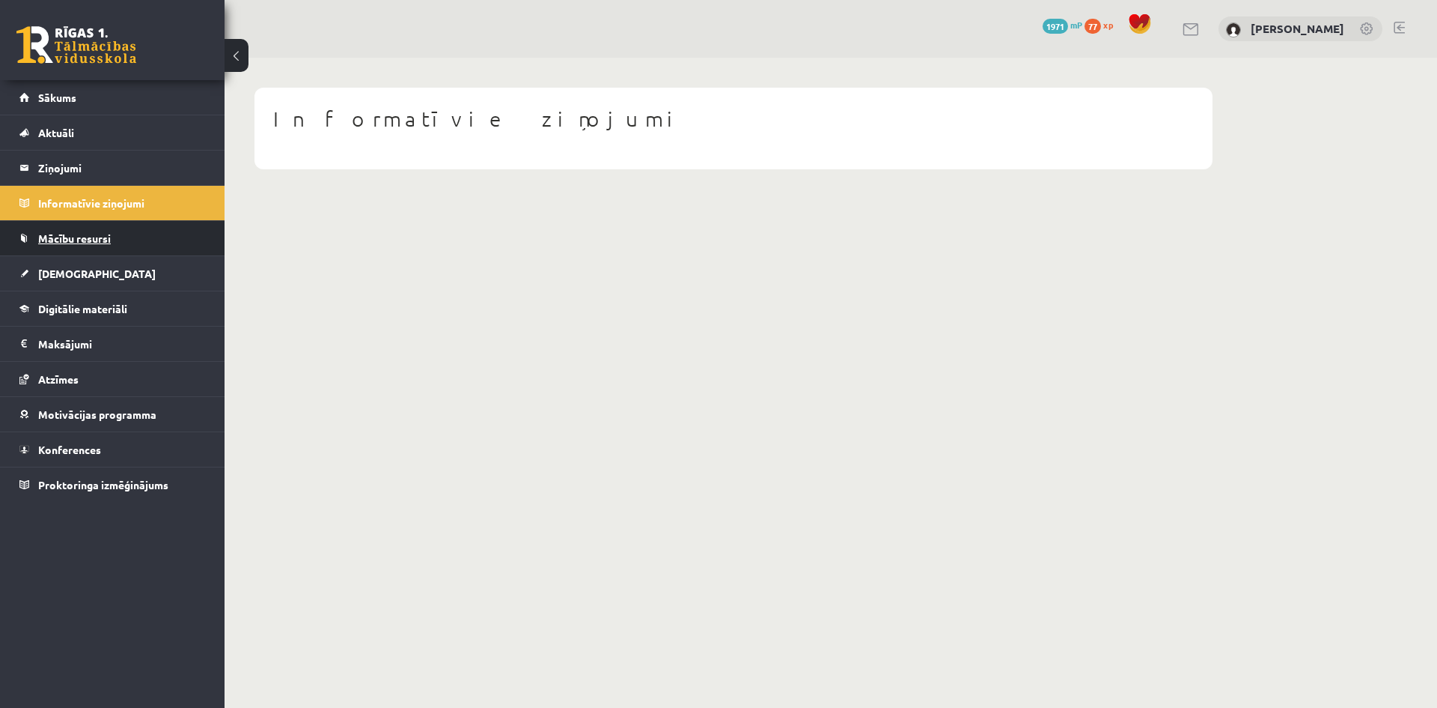
click at [76, 243] on span "Mācību resursi" at bounding box center [74, 237] width 73 height 13
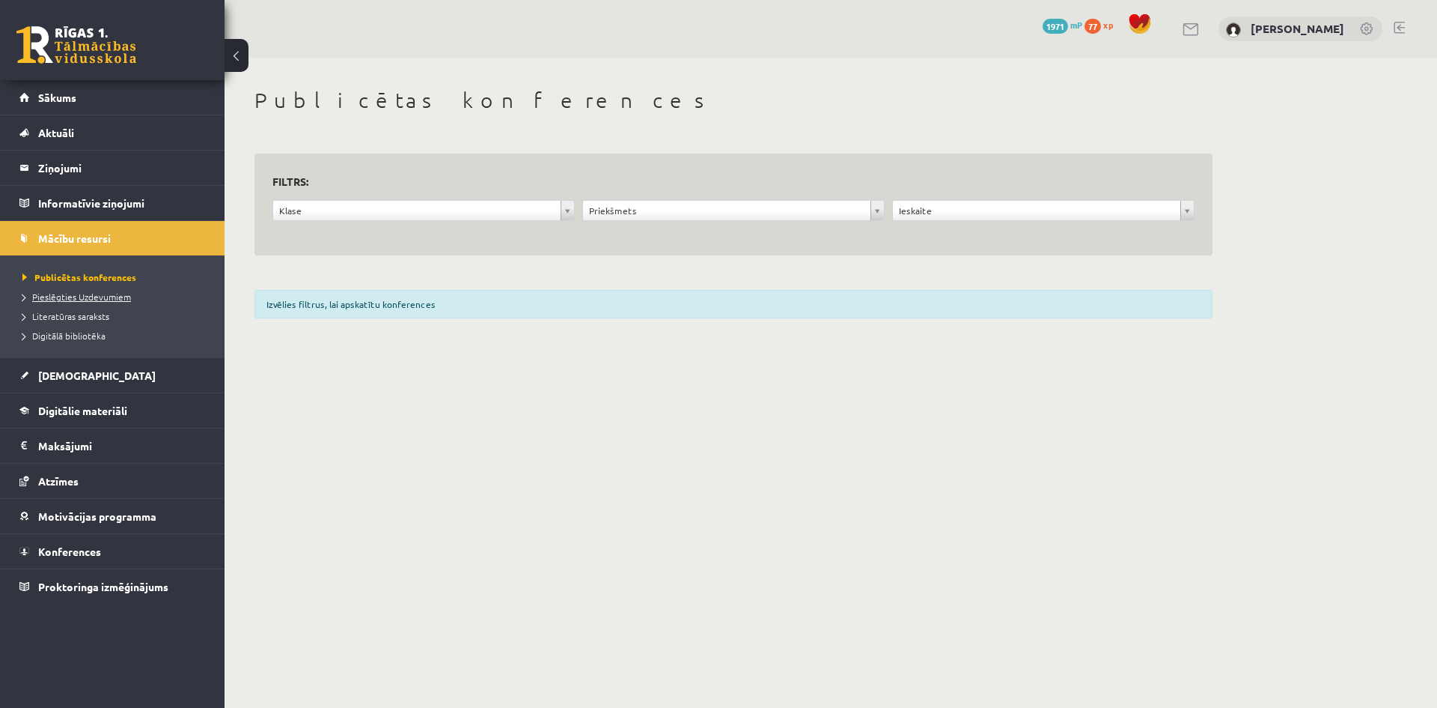
click at [51, 302] on link "Pieslēgties Uzdevumiem" at bounding box center [115, 296] width 187 height 13
click at [83, 320] on link "Literatūras saraksts" at bounding box center [115, 315] width 187 height 13
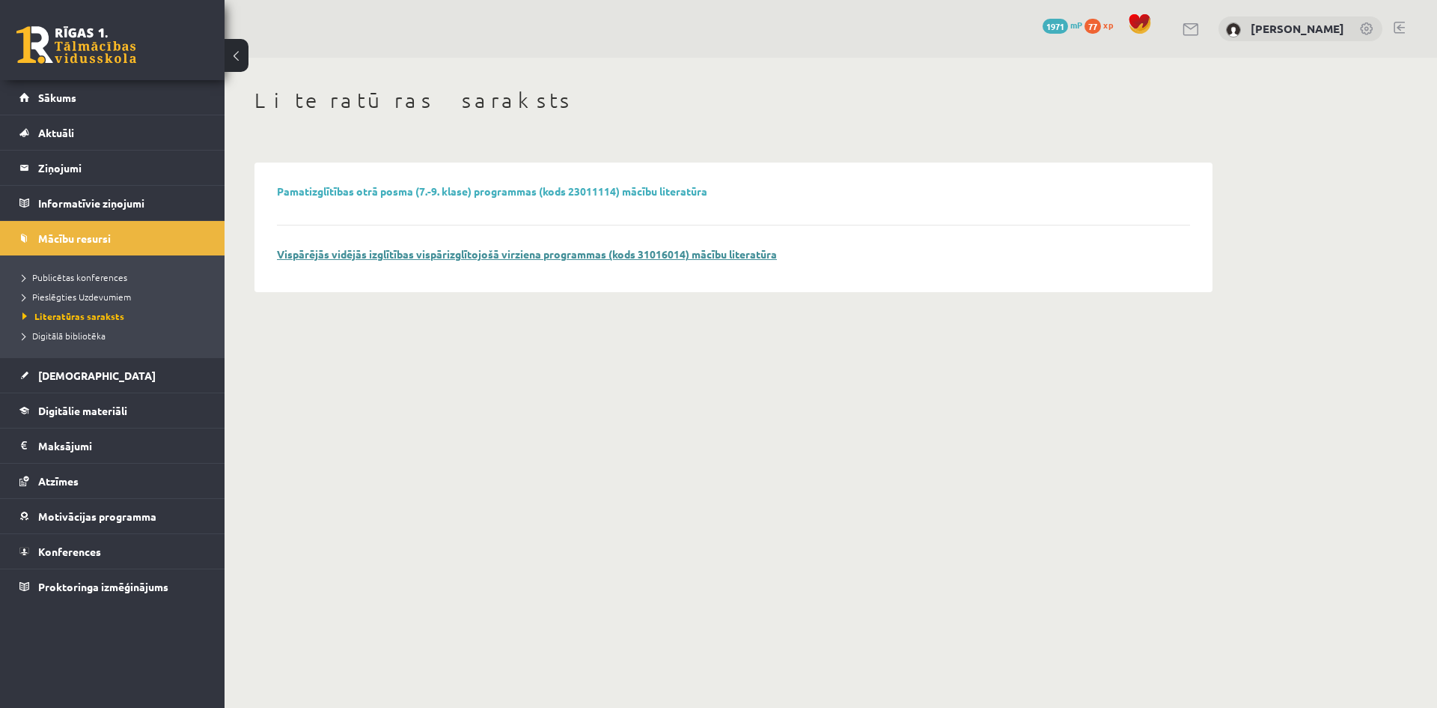
click at [470, 254] on link "Vispārējās vidējās izglītības vispārizglītojošā virziena programmas (kods 31016…" at bounding box center [527, 253] width 500 height 13
click at [82, 334] on span "Digitālā bibliotēka" at bounding box center [63, 335] width 83 height 12
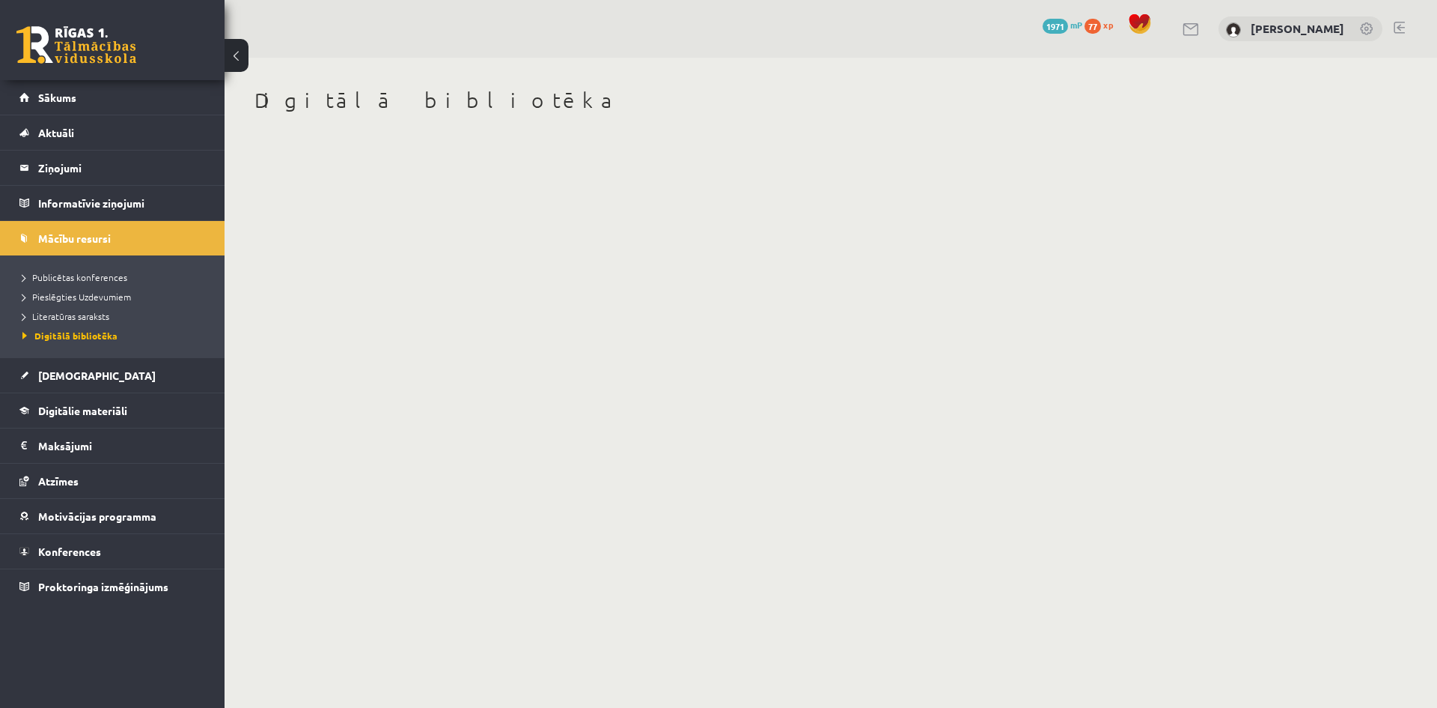
click at [438, 213] on body "0 Dāvanas 1971 mP 77 xp Veronika Kiseļova Sākums Aktuāli Kā mācīties eSKOLĀ Kon…" at bounding box center [718, 354] width 1437 height 708
drag, startPoint x: 517, startPoint y: 236, endPoint x: 566, endPoint y: 220, distance: 51.9
click at [597, 243] on body "0 Dāvanas 1971 mP 77 xp Veronika Kiseļova Sākums Aktuāli Kā mācīties eSKOLĀ Kon…" at bounding box center [718, 354] width 1437 height 708
drag, startPoint x: 314, startPoint y: 104, endPoint x: 475, endPoint y: 112, distance: 161.9
click at [456, 112] on h1 "Digitālā bibliotēka" at bounding box center [734, 100] width 958 height 25
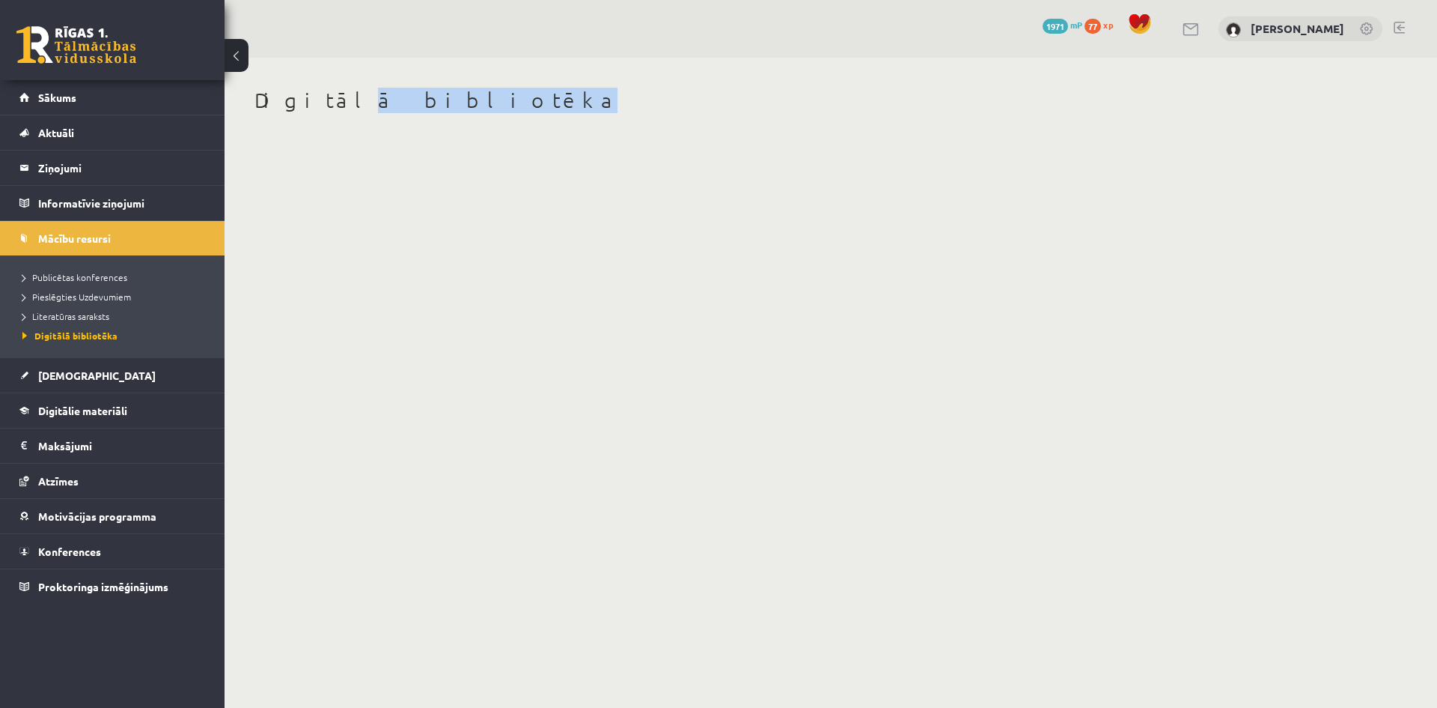
click at [496, 113] on div "Digitālā bibliotēka" at bounding box center [734, 103] width 958 height 30
click at [471, 97] on h1 "Digitālā bibliotēka" at bounding box center [734, 100] width 958 height 25
drag, startPoint x: 471, startPoint y: 97, endPoint x: 451, endPoint y: 88, distance: 21.8
click at [470, 97] on h1 "Digitālā bibliotēka" at bounding box center [734, 100] width 958 height 25
click at [356, 43] on div "0 Dāvanas 1971 mP 77 xp Veronika Kiseļova" at bounding box center [831, 29] width 1213 height 58
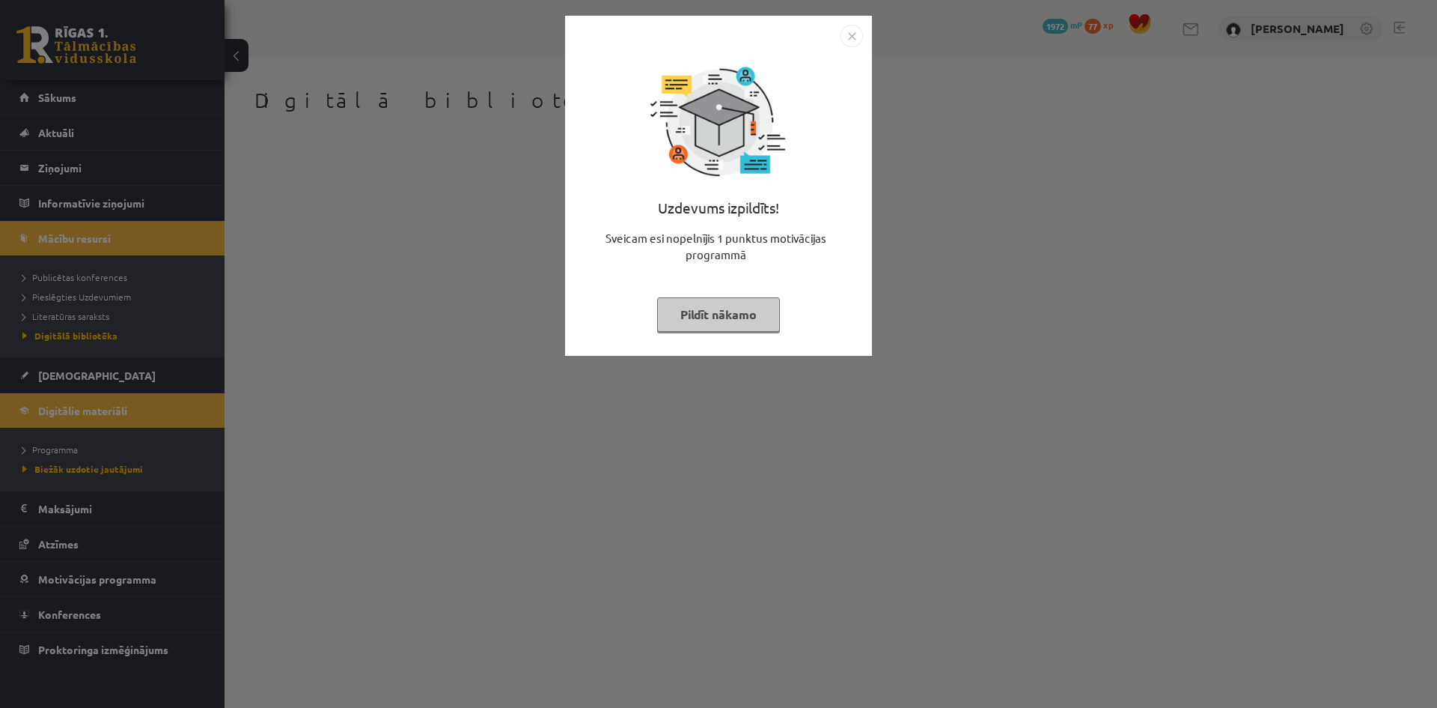
click at [725, 311] on button "Pildīt nākamo" at bounding box center [718, 314] width 123 height 34
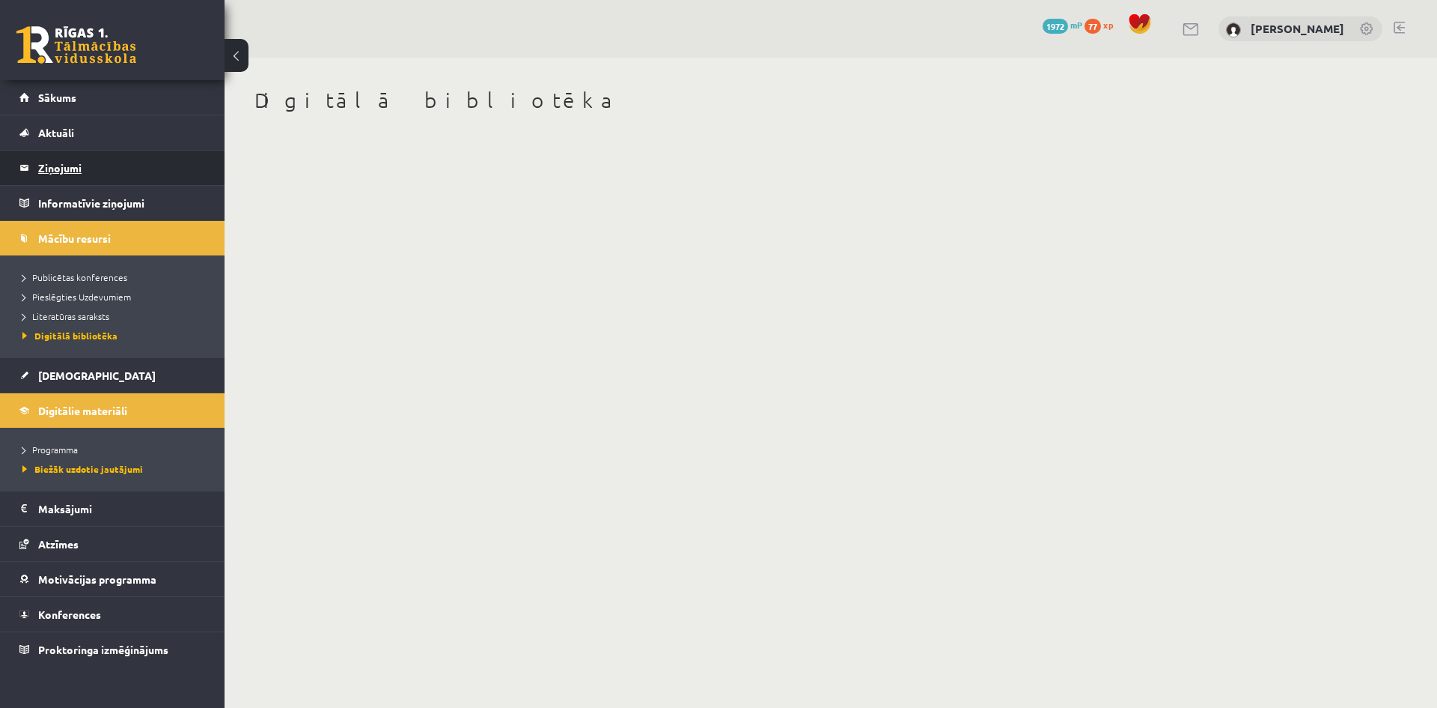
click at [62, 173] on legend "Ziņojumi 0" at bounding box center [122, 167] width 168 height 34
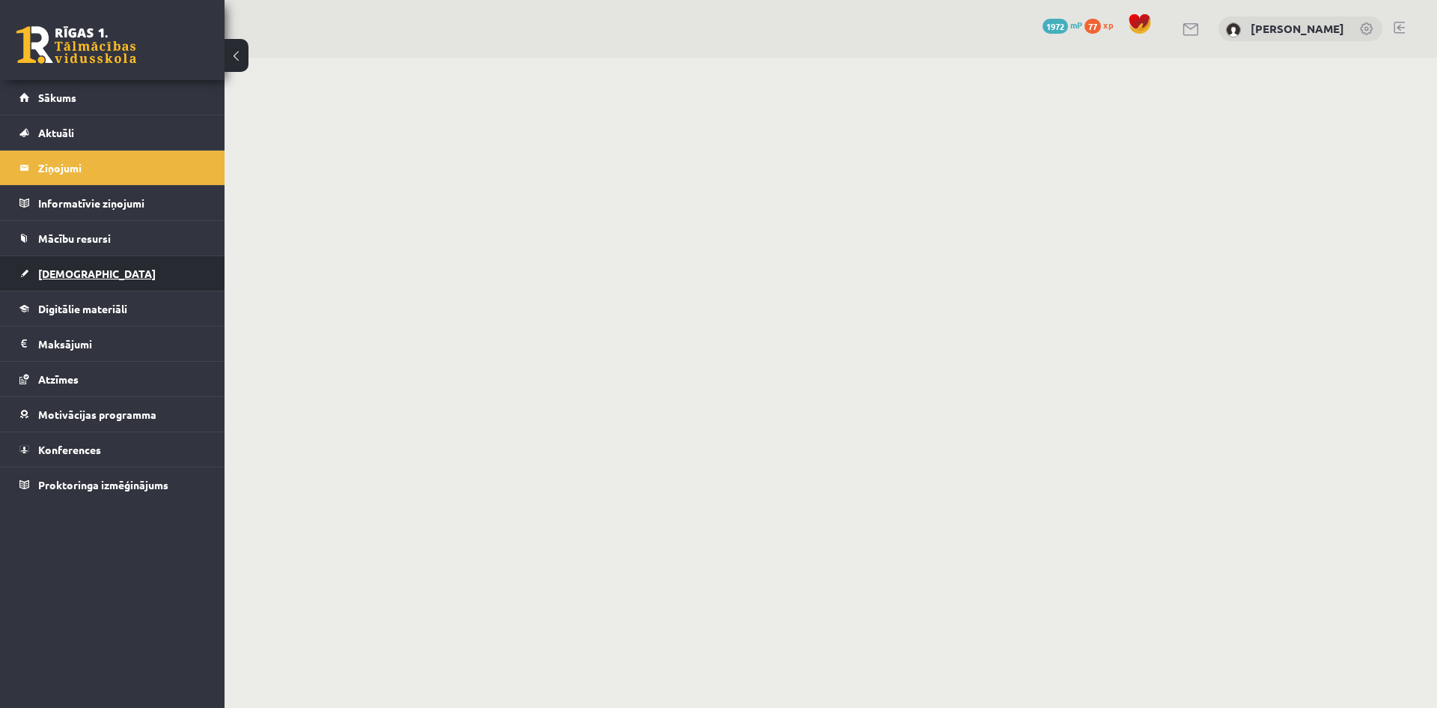
click at [59, 273] on span "[DEMOGRAPHIC_DATA]" at bounding box center [97, 273] width 118 height 13
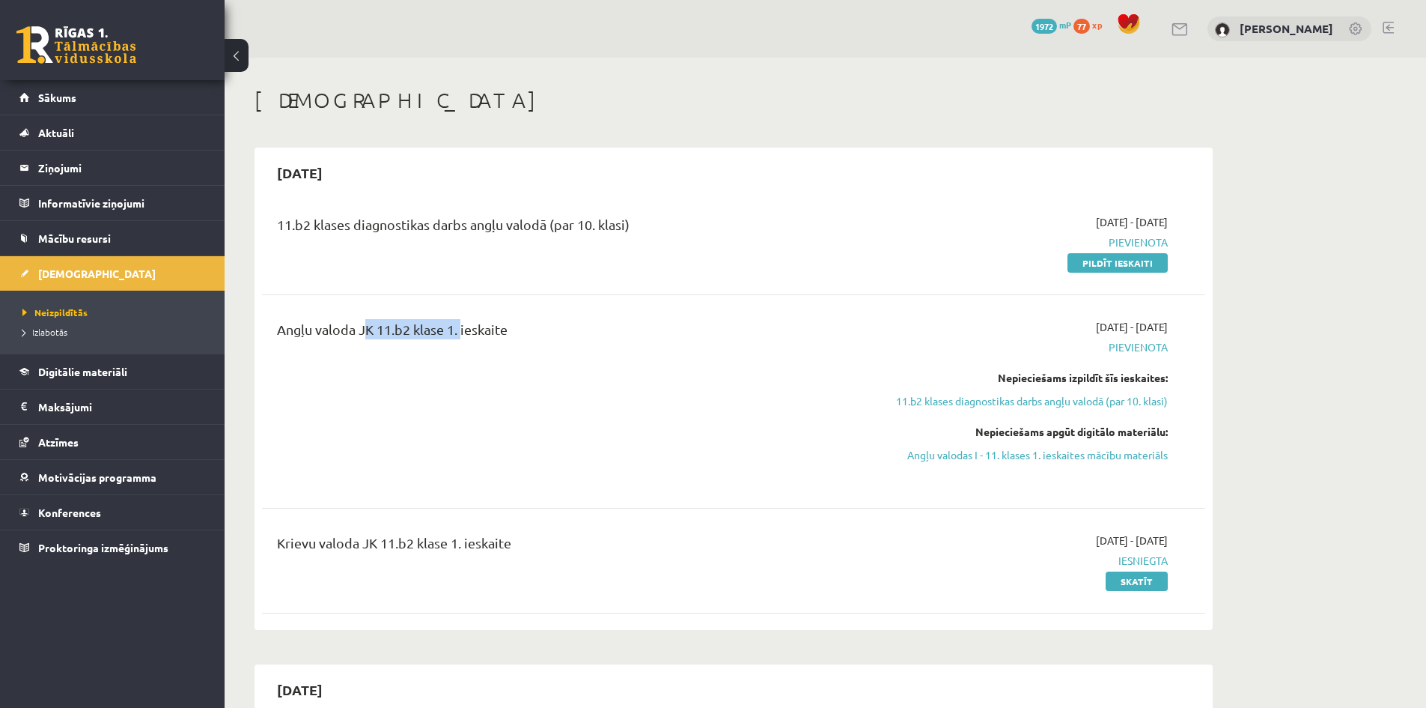
drag, startPoint x: 388, startPoint y: 357, endPoint x: 545, endPoint y: 303, distance: 166.2
click at [475, 310] on div "Angļu valoda JK 11.b2 klase 1. ieskaite [DATE] - [DATE] [GEOGRAPHIC_DATA] Nepie…" at bounding box center [733, 401] width 943 height 195
drag, startPoint x: 696, startPoint y: 284, endPoint x: 733, endPoint y: 282, distance: 37.5
click at [714, 284] on div "11.b2 klases diagnostikas darbs angļu valodā (par 10. klasi) [DATE] - [DATE] [G…" at bounding box center [733, 242] width 943 height 86
click at [713, 320] on div "Angļu valoda JK 11.b2 klase 1. ieskaite" at bounding box center [570, 333] width 586 height 28
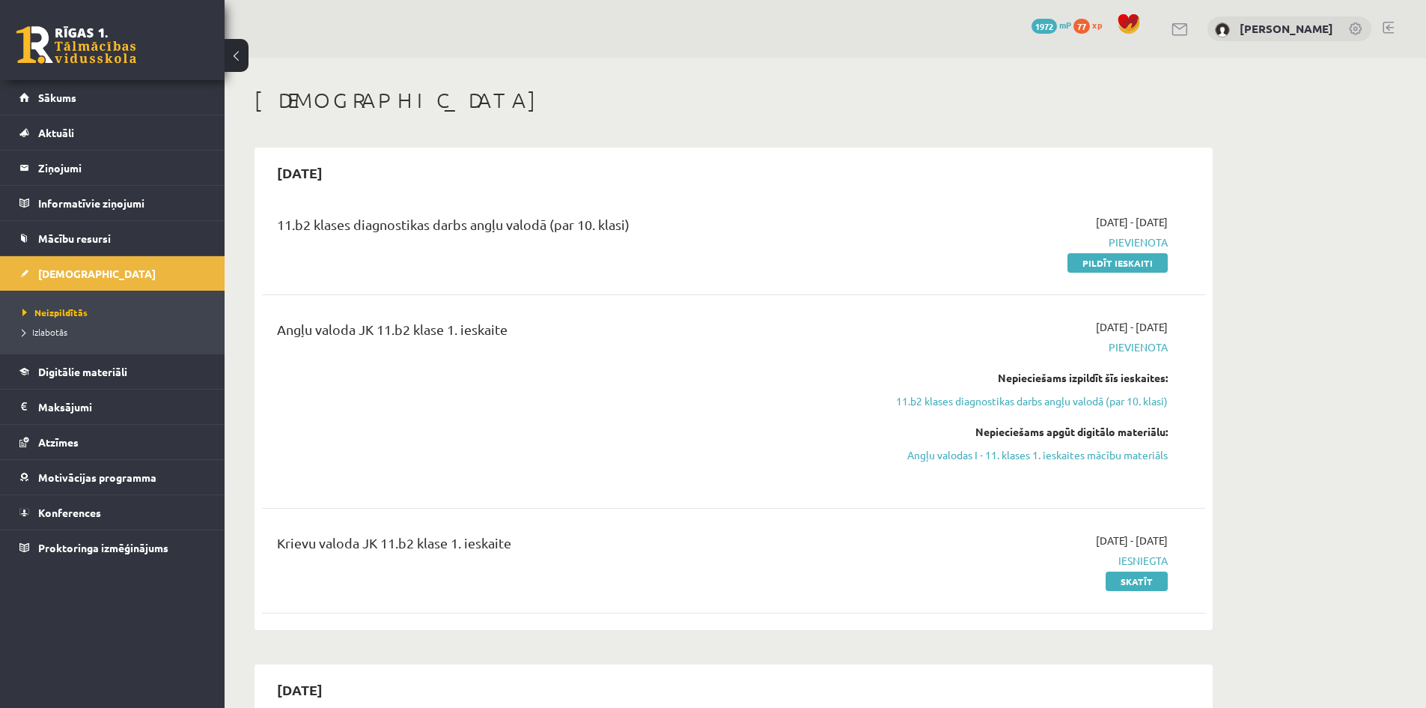
drag, startPoint x: 776, startPoint y: 346, endPoint x: 1177, endPoint y: 388, distance: 403.5
click at [1164, 389] on div "Angļu valoda JK 11.b2 klase 1. ieskaite [DATE] - [DATE] [GEOGRAPHIC_DATA] Nepie…" at bounding box center [722, 401] width 913 height 165
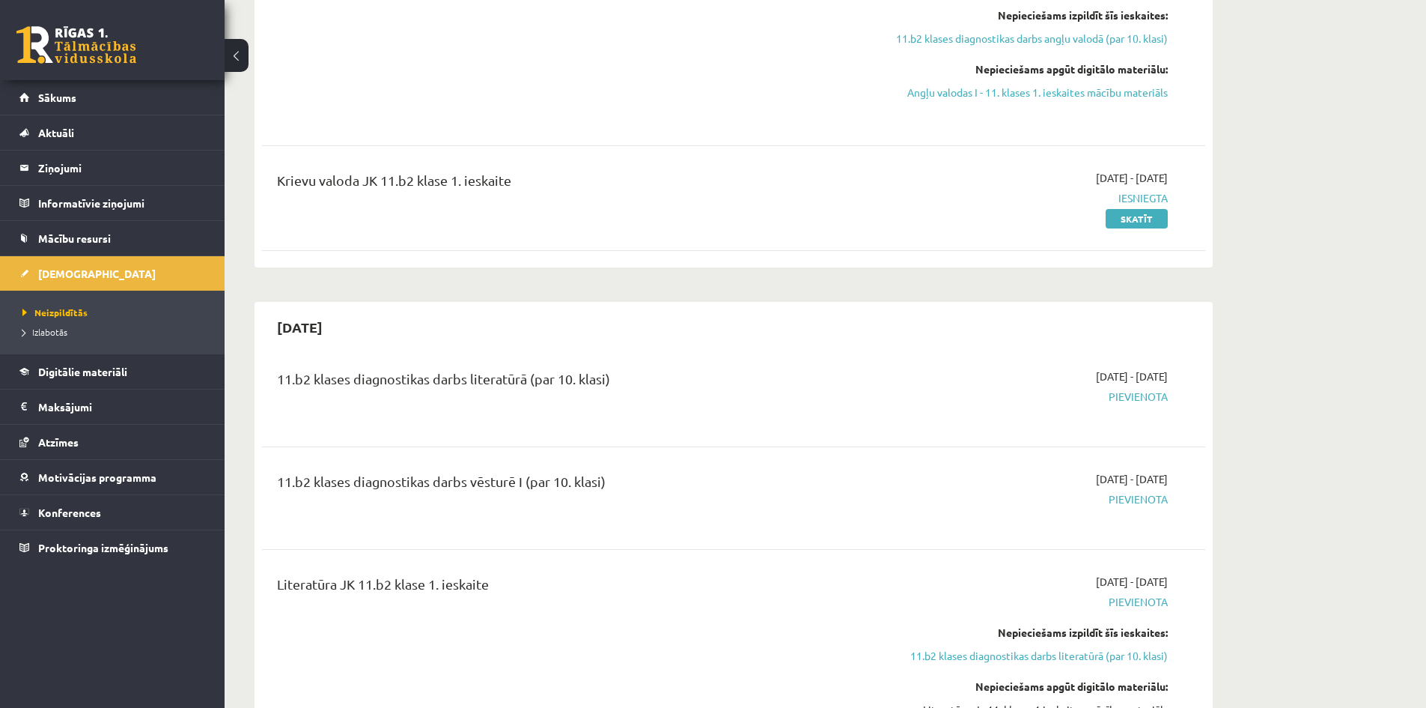
scroll to position [374, 0]
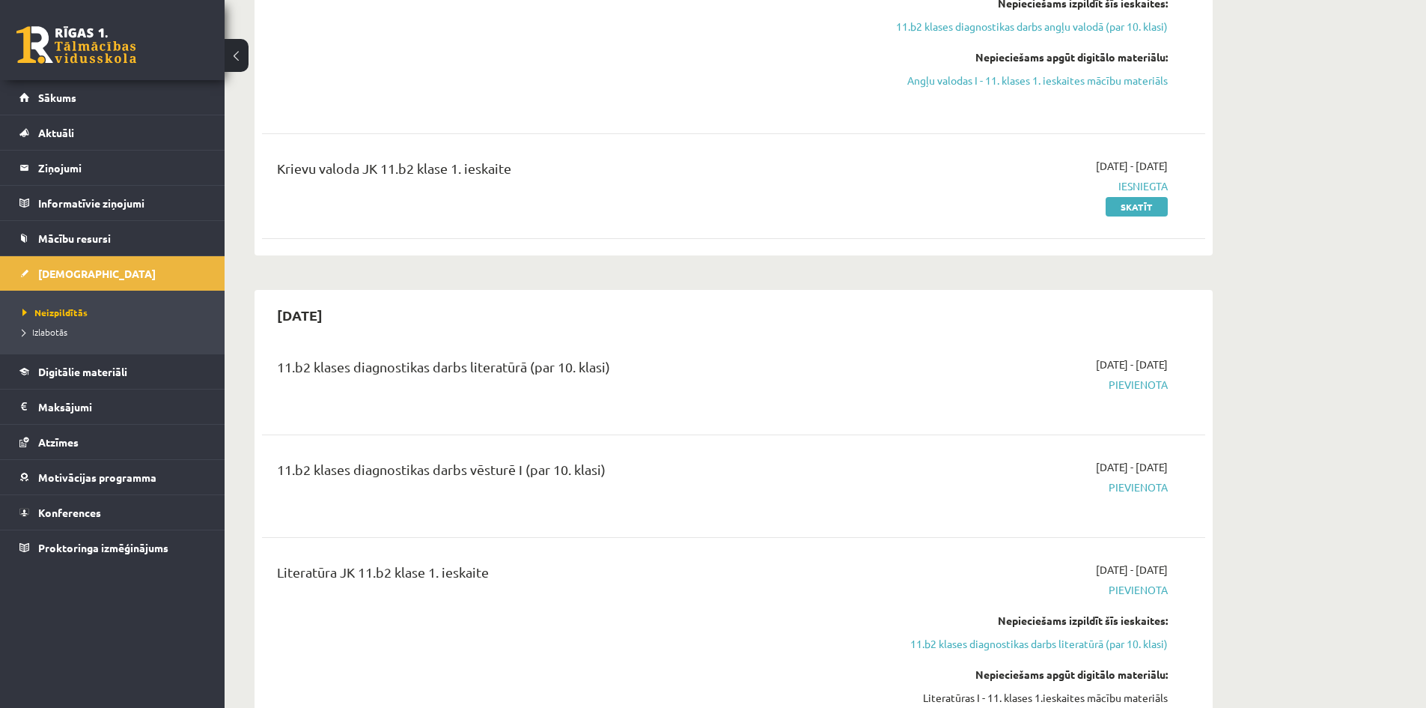
click at [54, 339] on li "Izlabotās" at bounding box center [115, 331] width 187 height 19
click at [50, 331] on span "Izlabotās" at bounding box center [48, 332] width 52 height 12
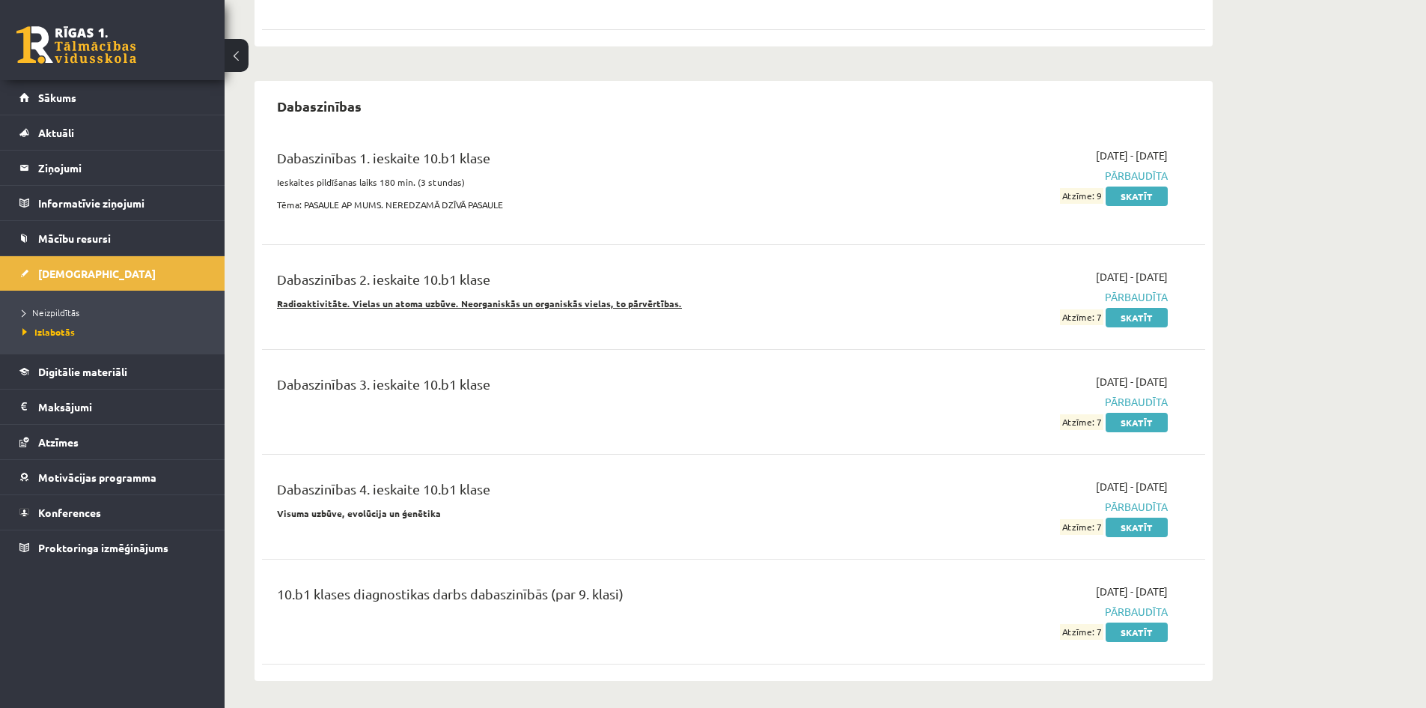
scroll to position [599, 0]
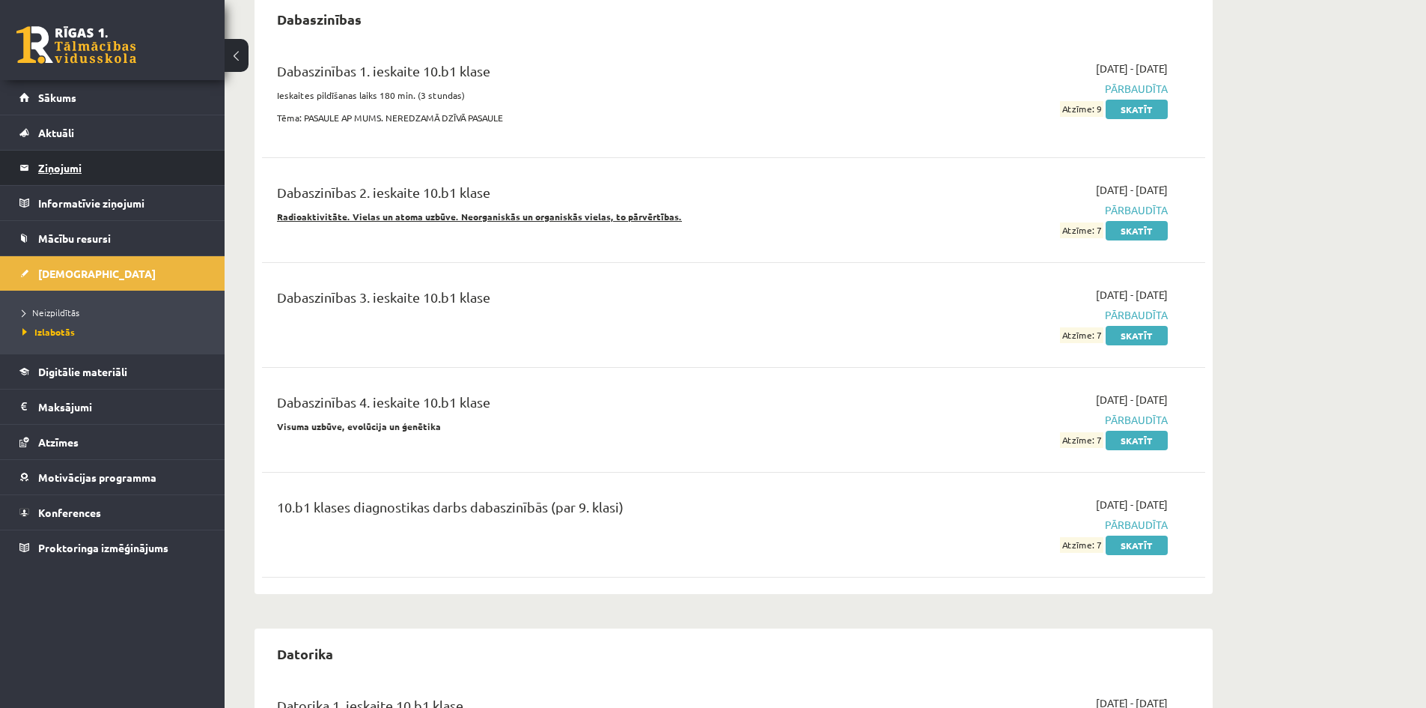
click at [62, 170] on legend "Ziņojumi 0" at bounding box center [122, 167] width 168 height 34
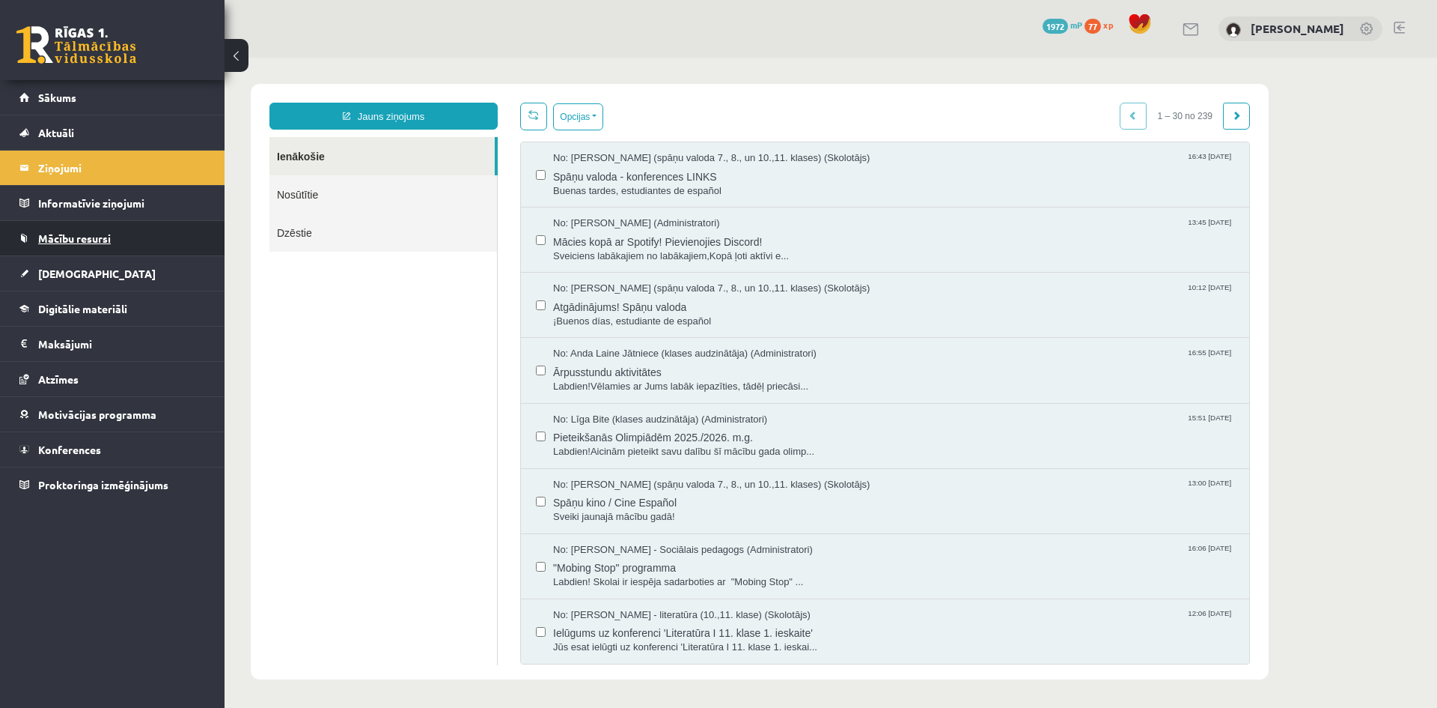
click at [94, 235] on span "Mācību resursi" at bounding box center [74, 237] width 73 height 13
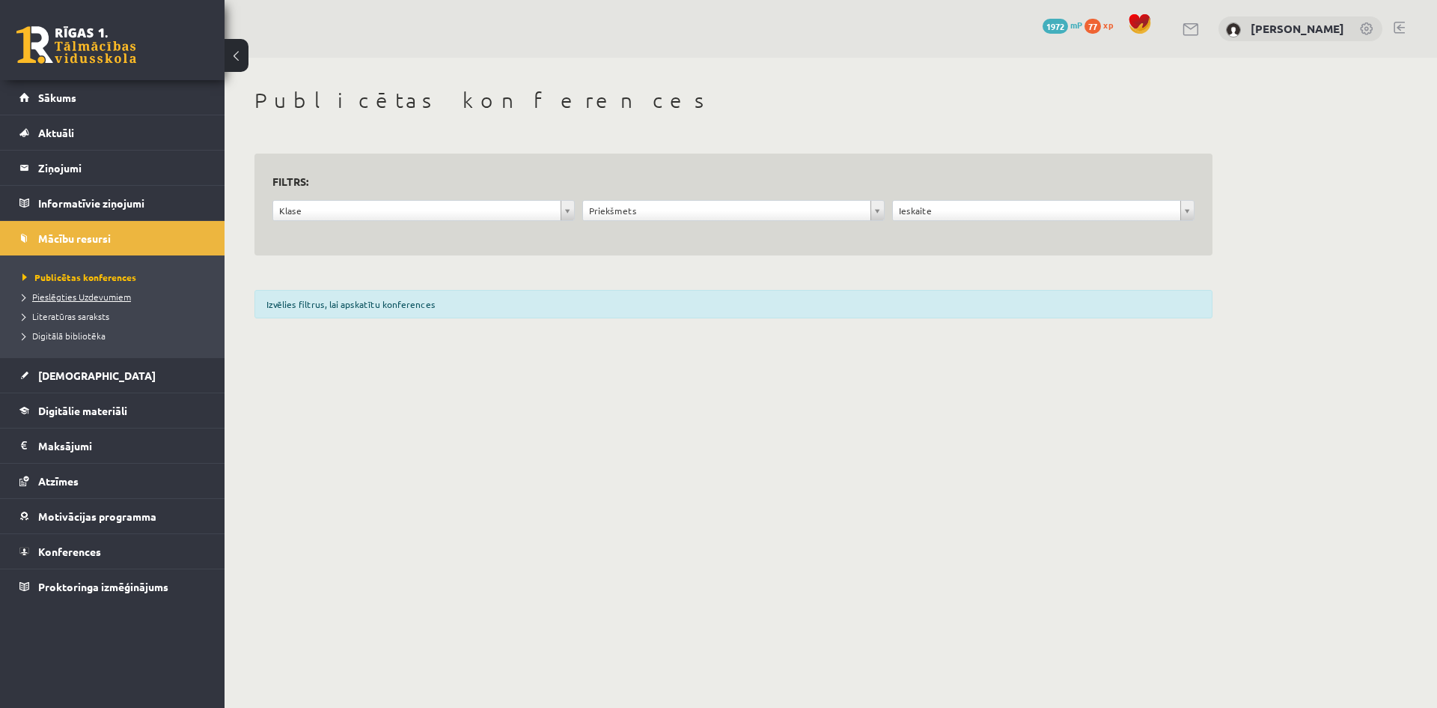
click at [83, 296] on span "Pieslēgties Uzdevumiem" at bounding box center [76, 296] width 109 height 12
click at [52, 172] on legend "Ziņojumi 0" at bounding box center [122, 167] width 168 height 34
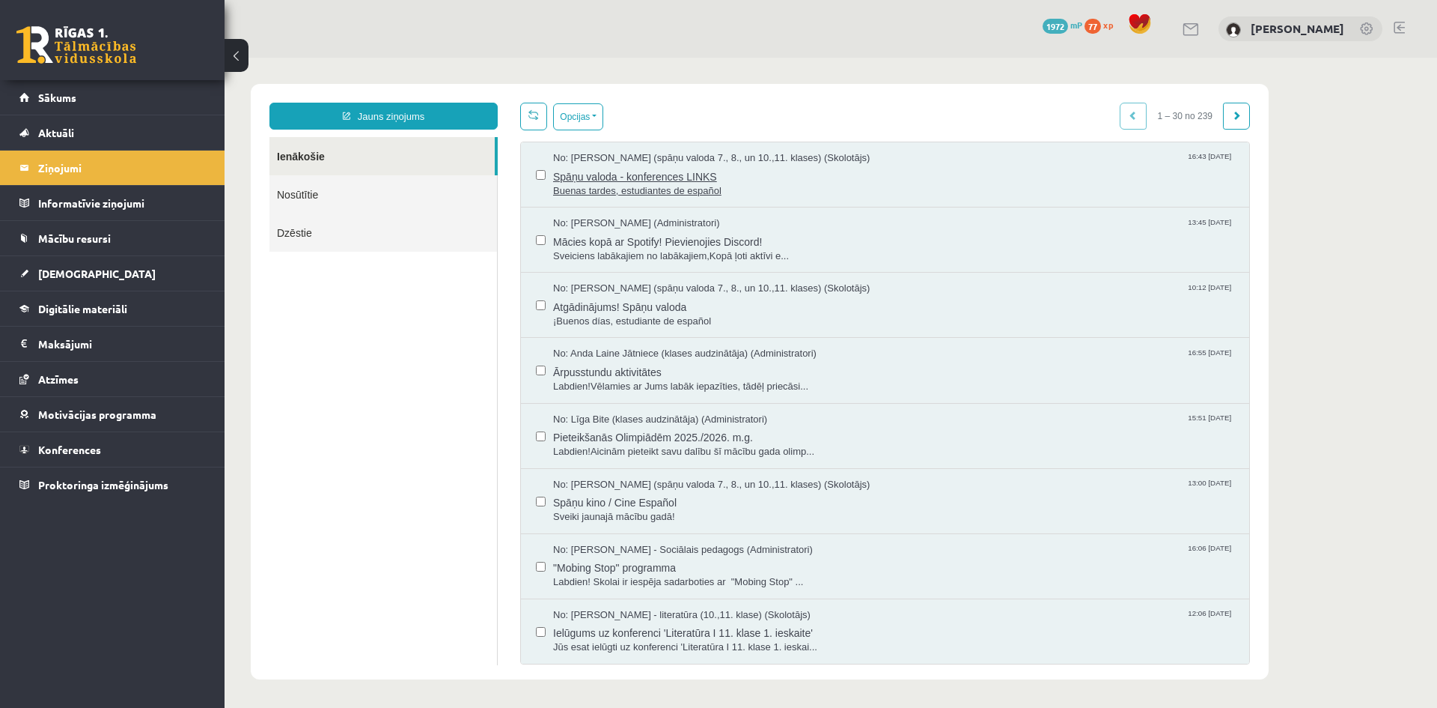
click at [657, 179] on span "Spāņu valoda - konferences LINKS" at bounding box center [893, 174] width 681 height 19
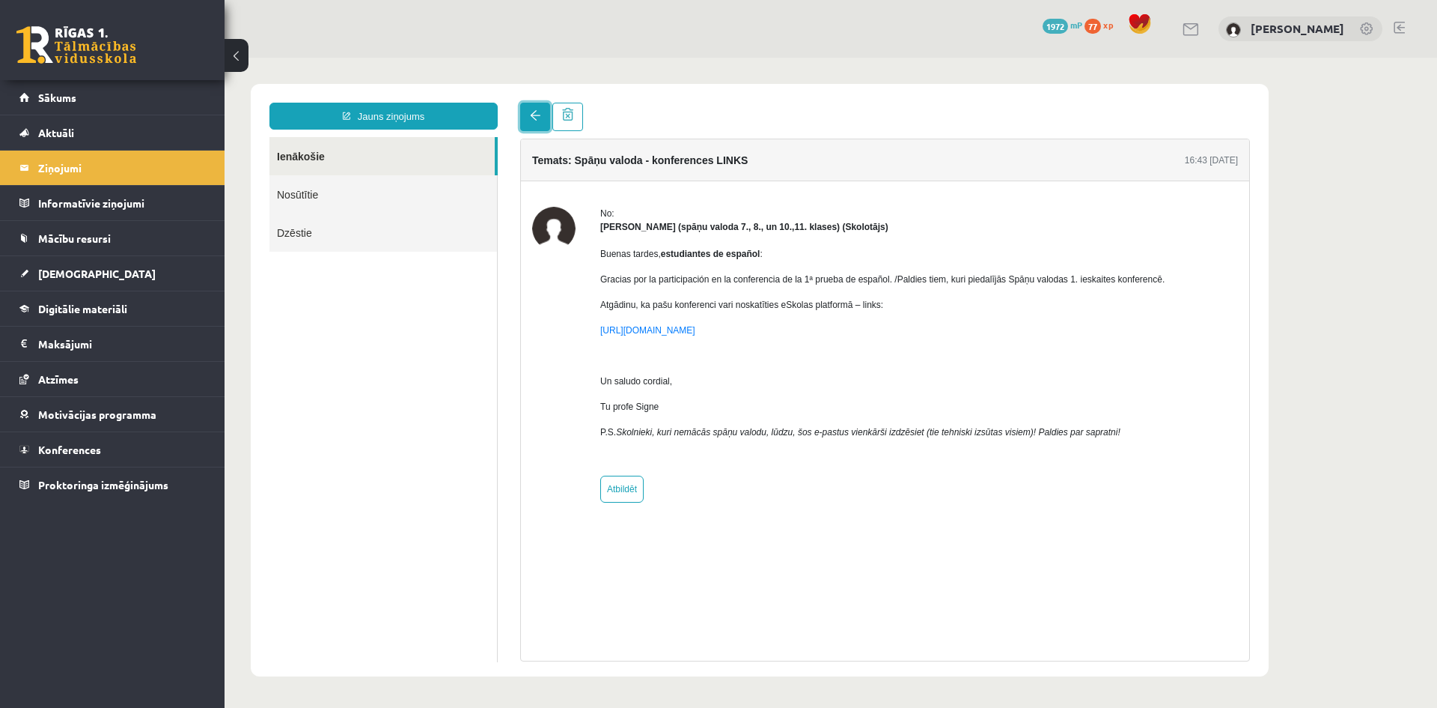
click at [543, 117] on link at bounding box center [535, 117] width 30 height 28
click at [525, 107] on link at bounding box center [535, 117] width 30 height 28
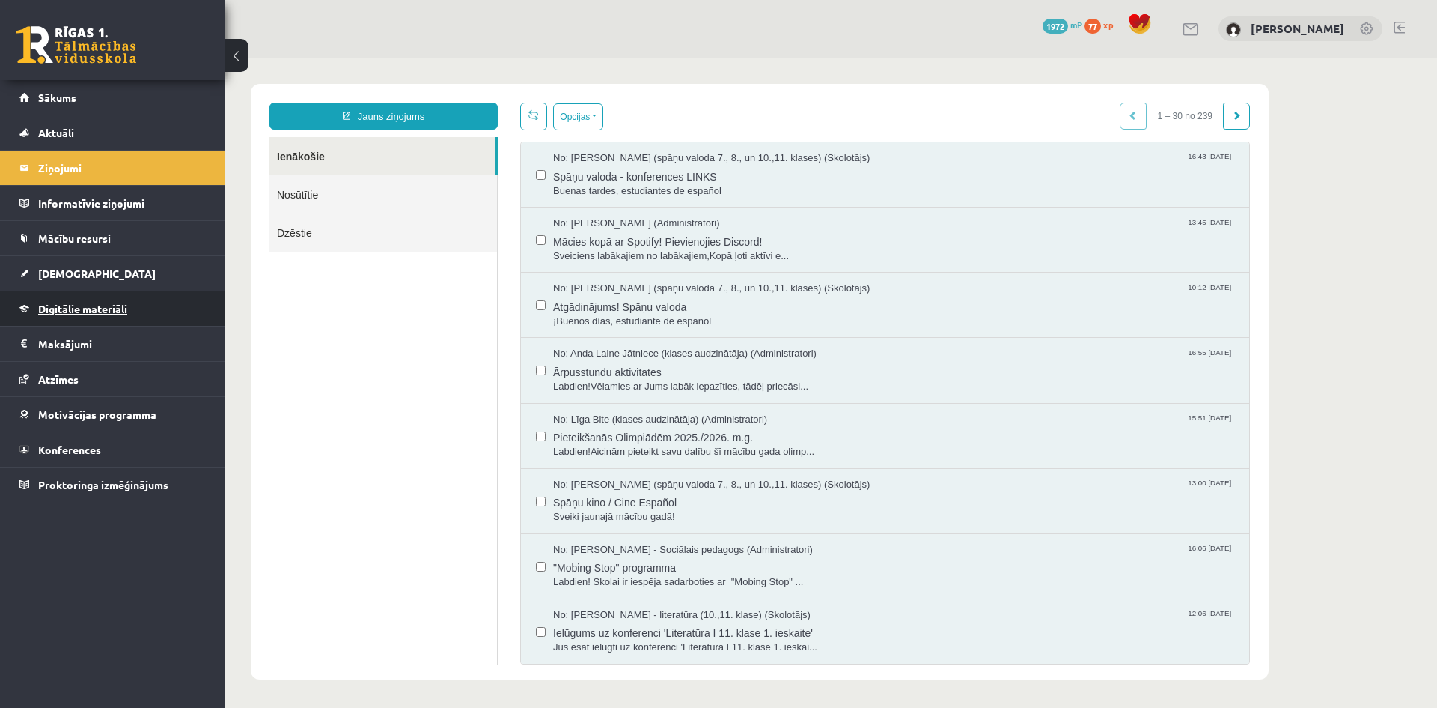
click at [91, 307] on span "Digitālie materiāli" at bounding box center [82, 308] width 89 height 13
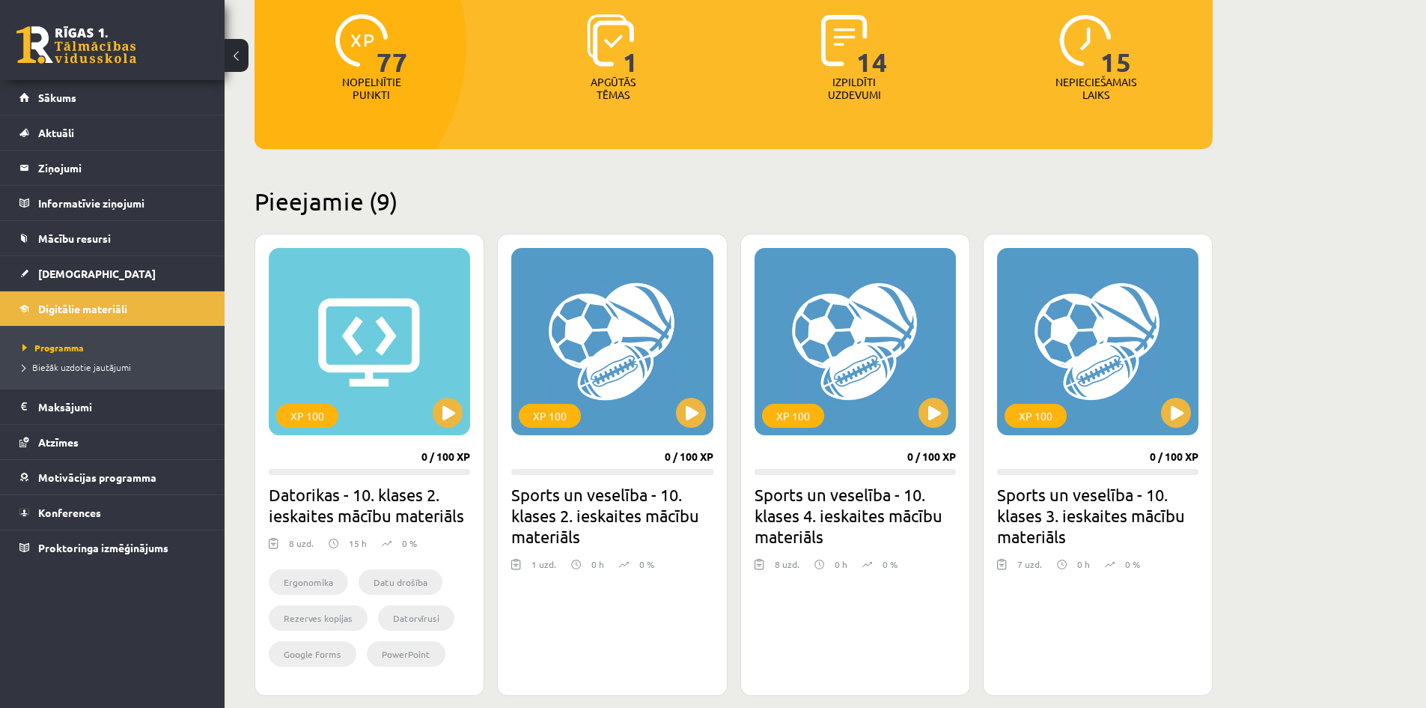
scroll to position [135, 0]
